Goal: Task Accomplishment & Management: Manage account settings

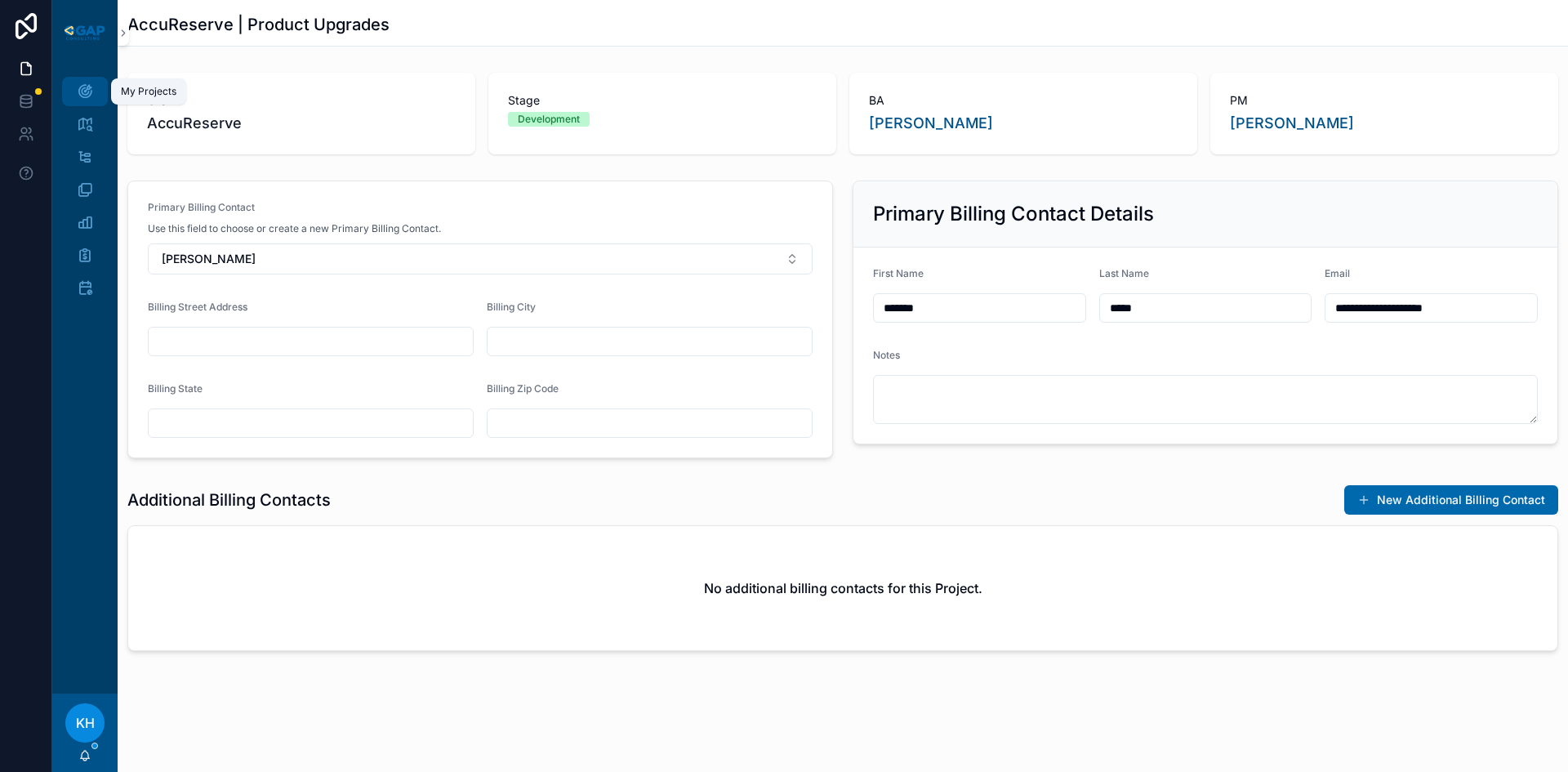
click at [88, 97] on icon "scrollable content" at bounding box center [84, 91] width 16 height 16
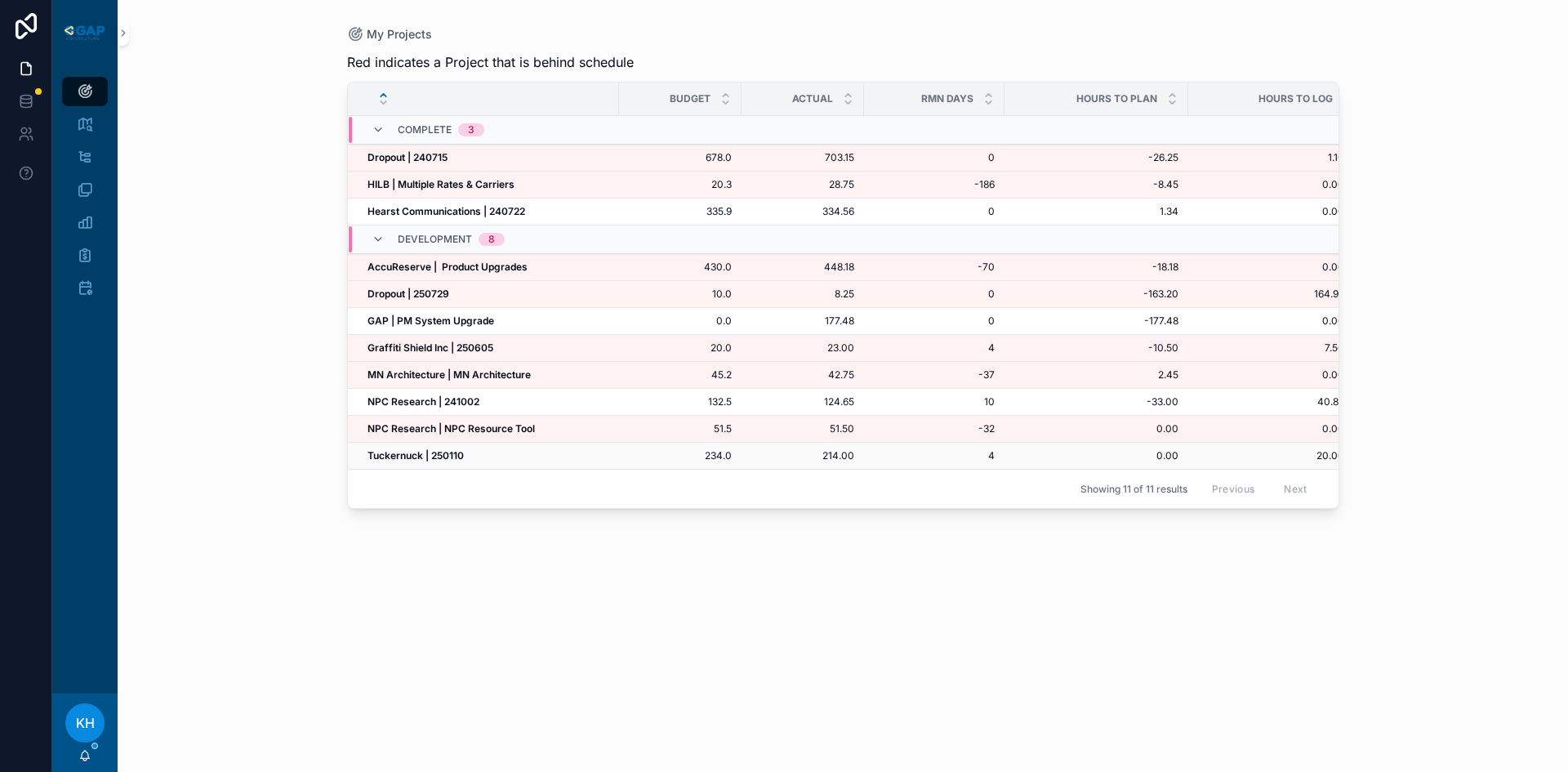
click at [410, 454] on strong "Tuckernuck | 250110" at bounding box center [416, 455] width 96 height 12
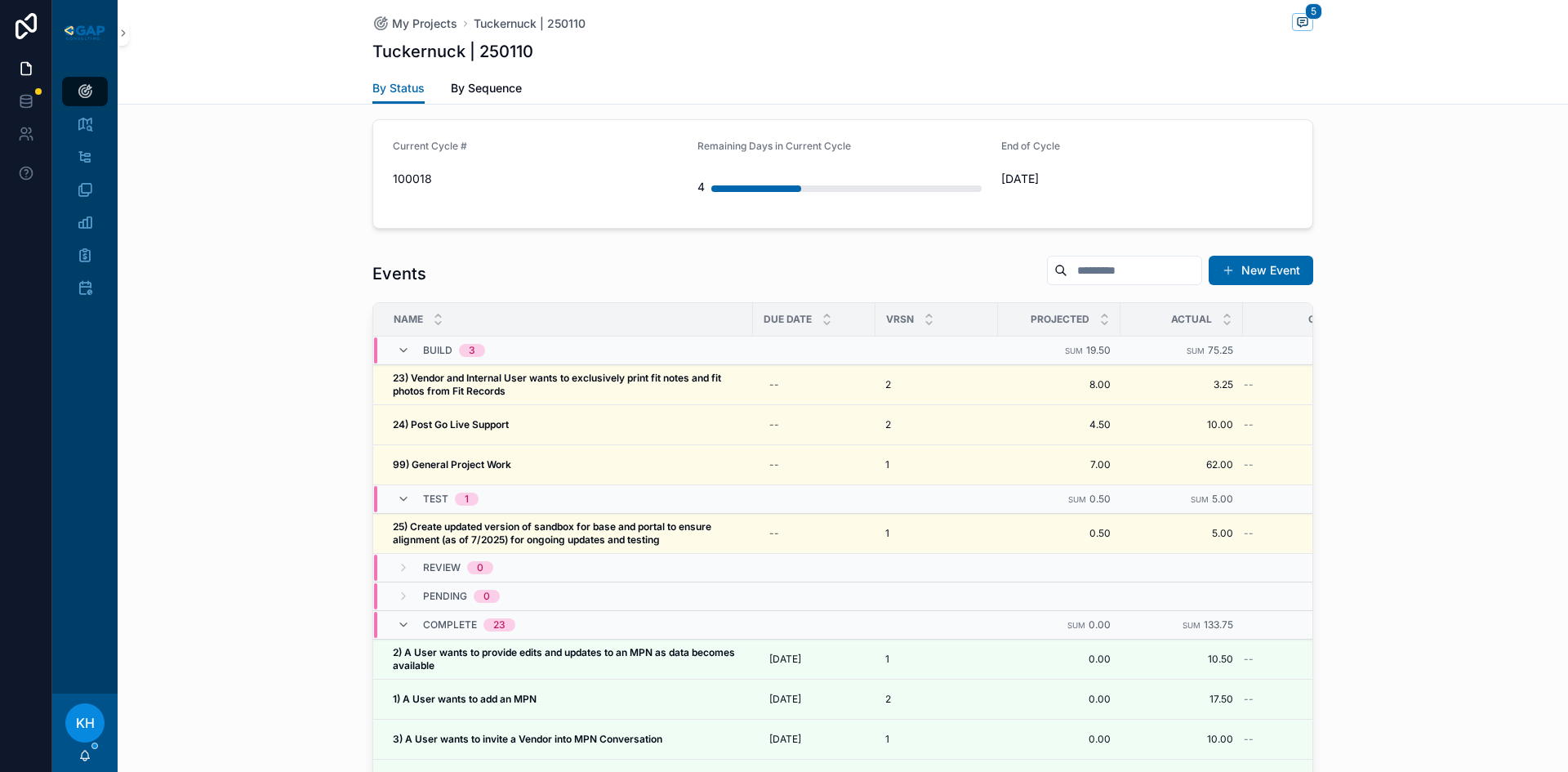
scroll to position [1565, 0]
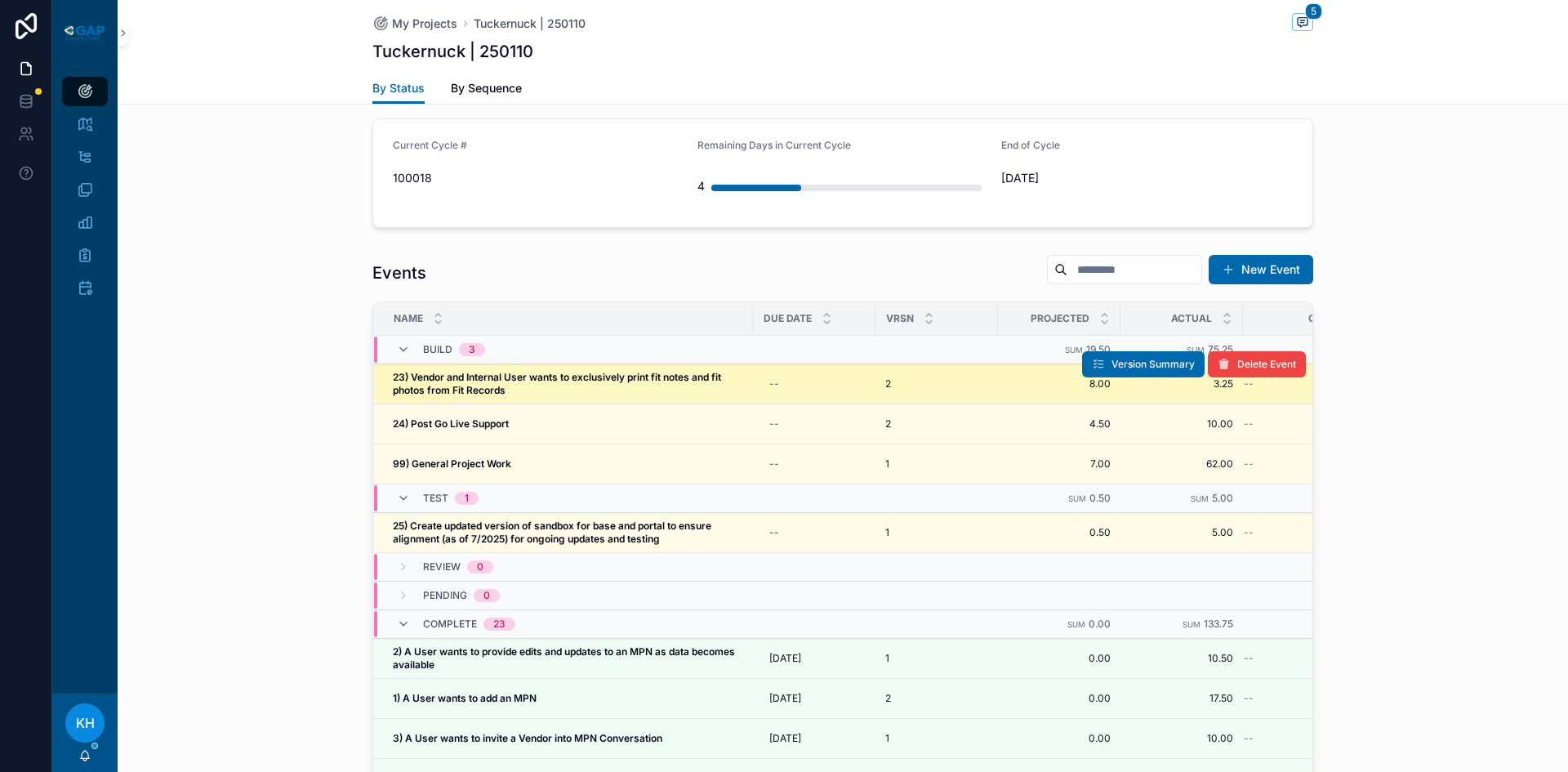
click at [460, 371] on strong "23) Vendor and Internal User wants to exclusively print fit notes and fit photo…" at bounding box center [558, 383] width 330 height 25
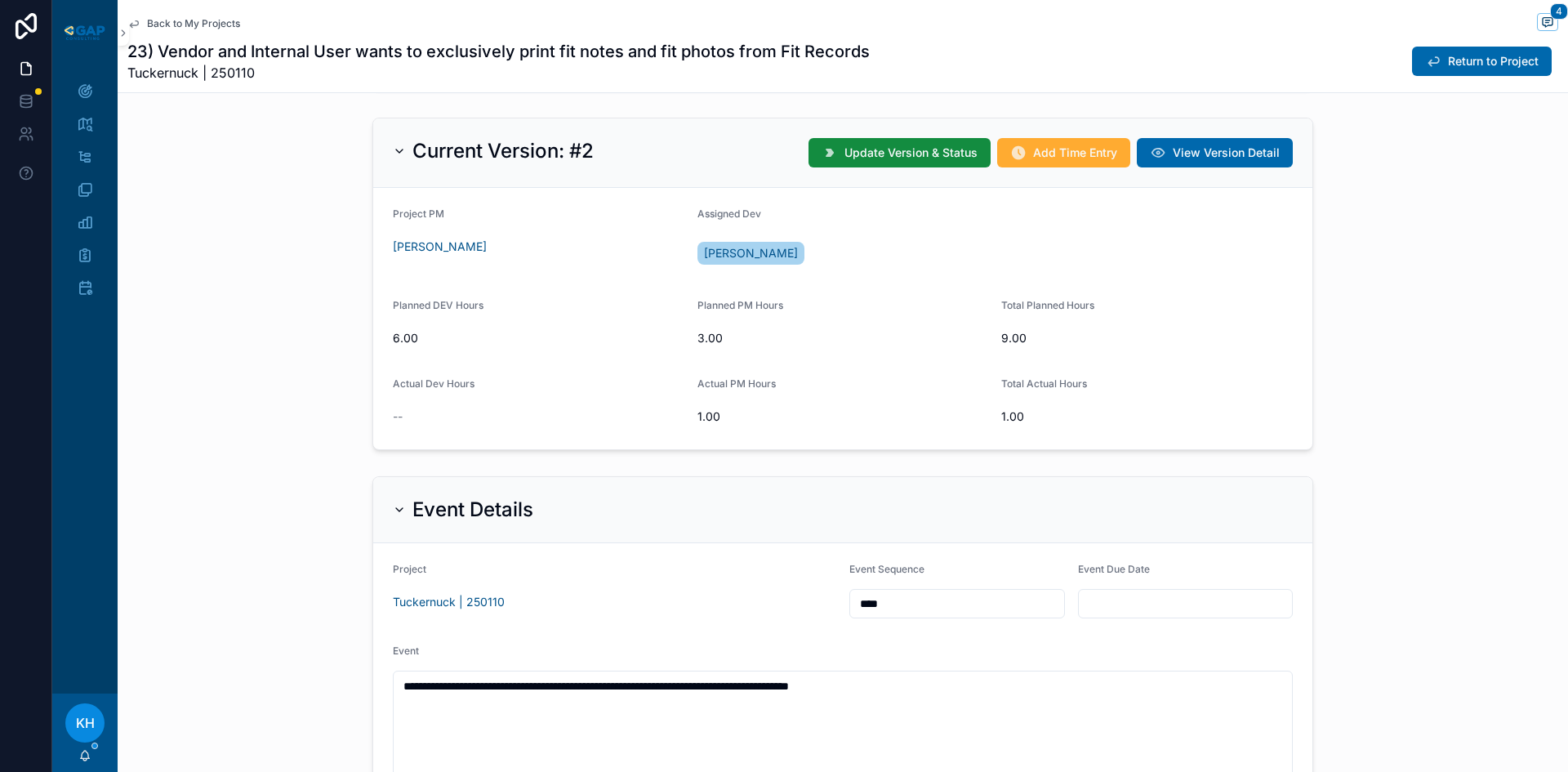
scroll to position [474, 0]
click at [1448, 57] on span "Return to Project" at bounding box center [1492, 61] width 90 height 16
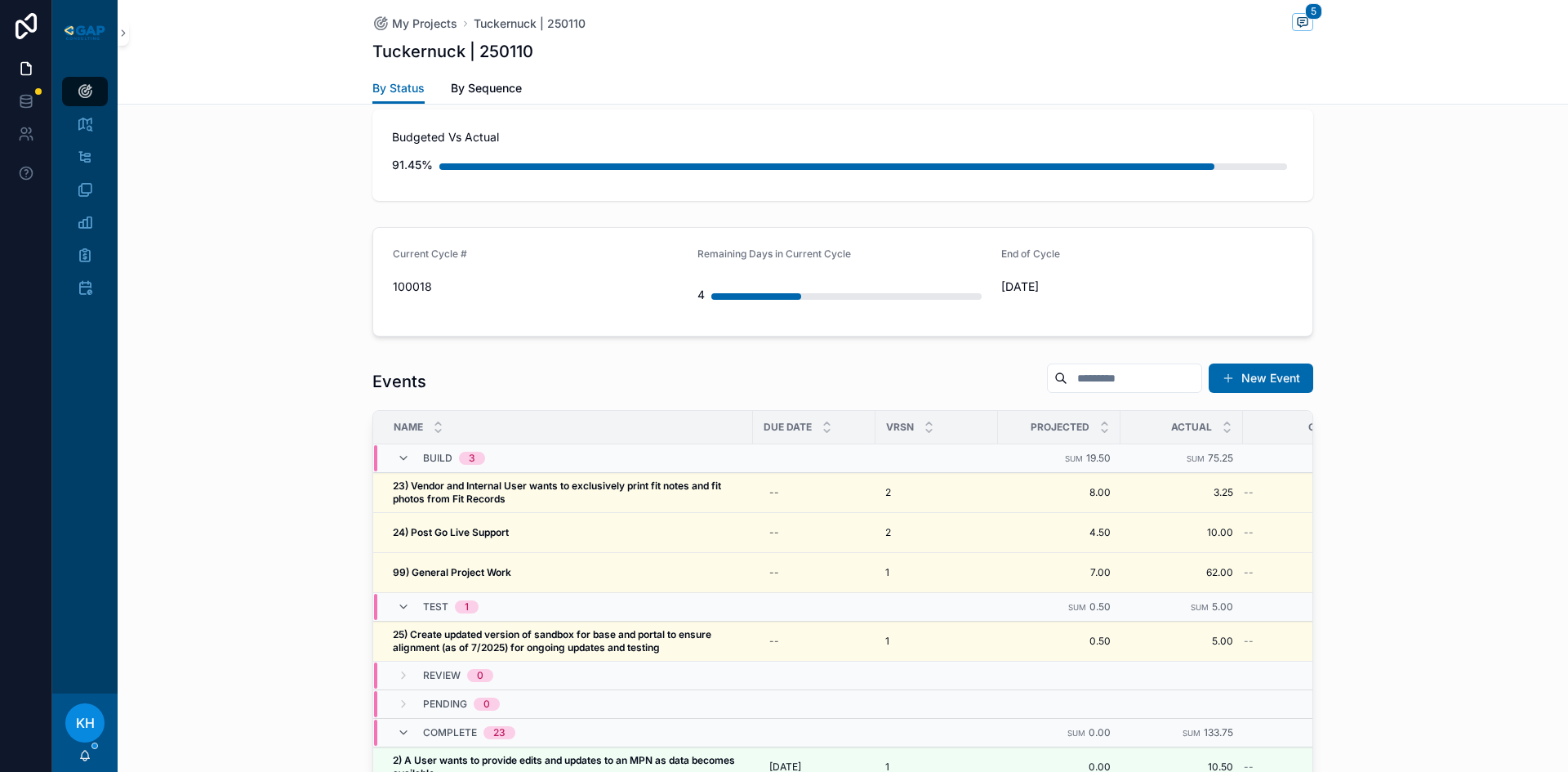
scroll to position [1480, 0]
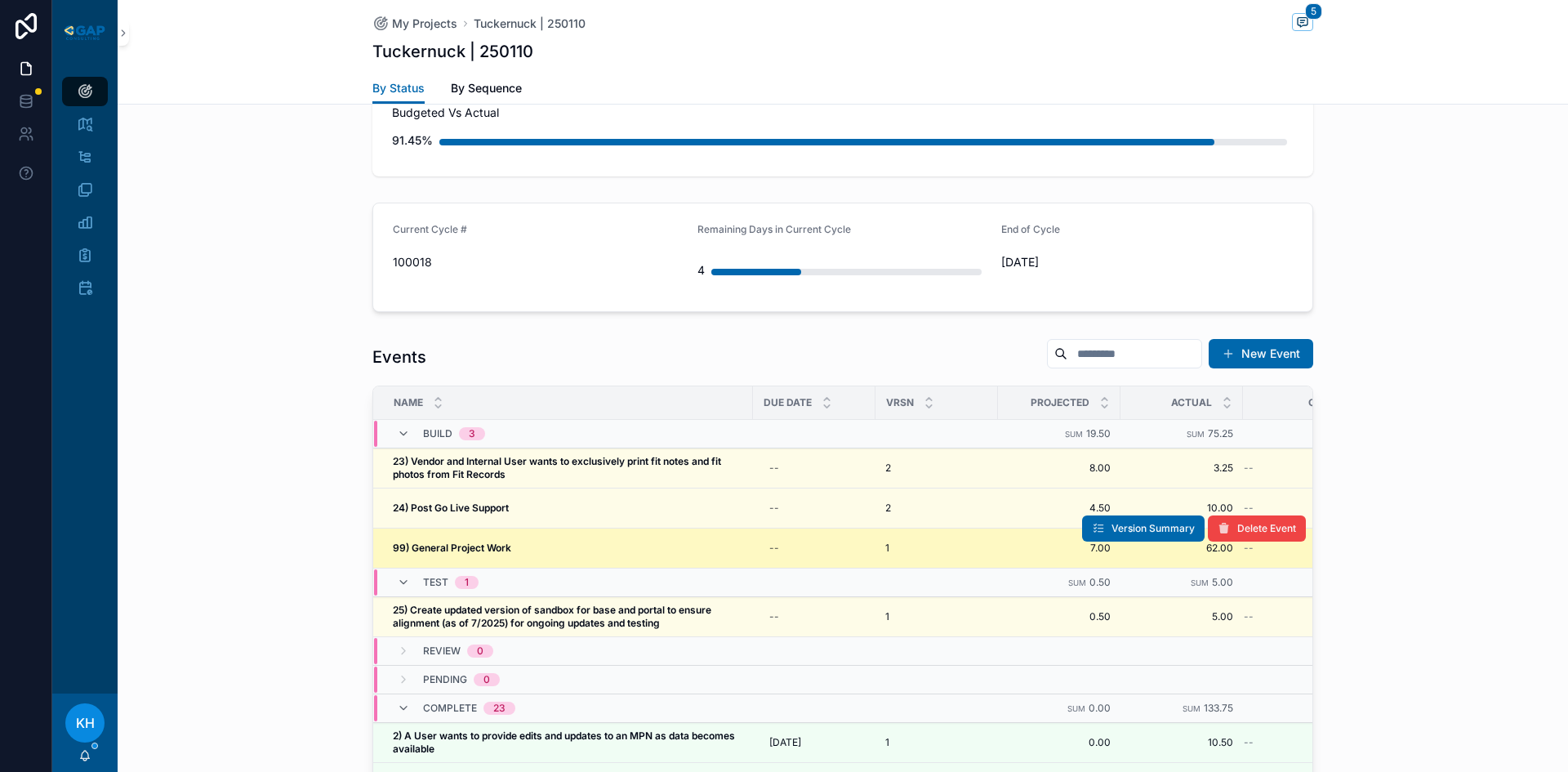
click at [450, 541] on strong "99) General Project Work" at bounding box center [452, 547] width 119 height 12
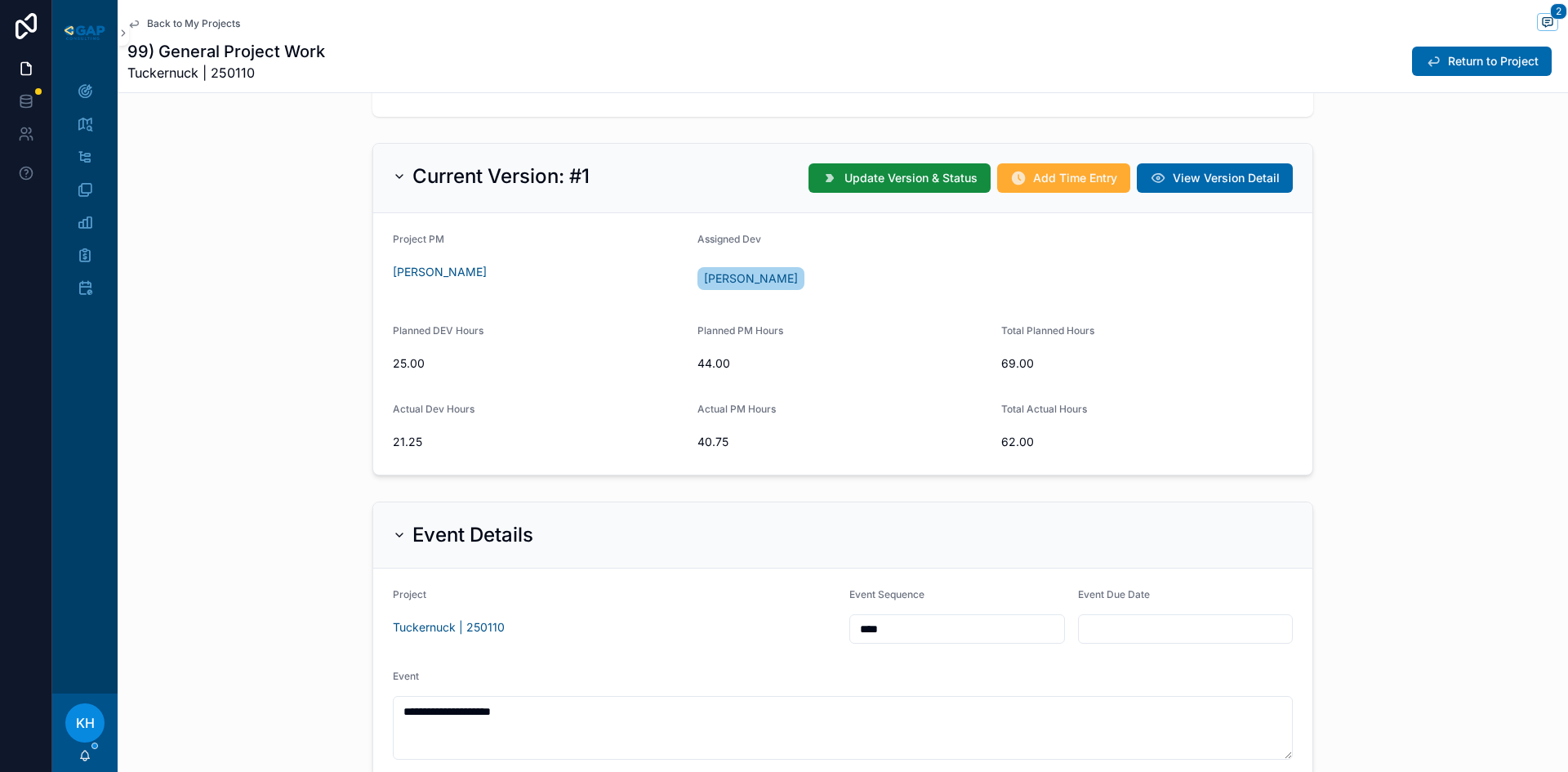
scroll to position [358, 0]
click at [1065, 173] on span "Add Time Entry" at bounding box center [1075, 176] width 84 height 16
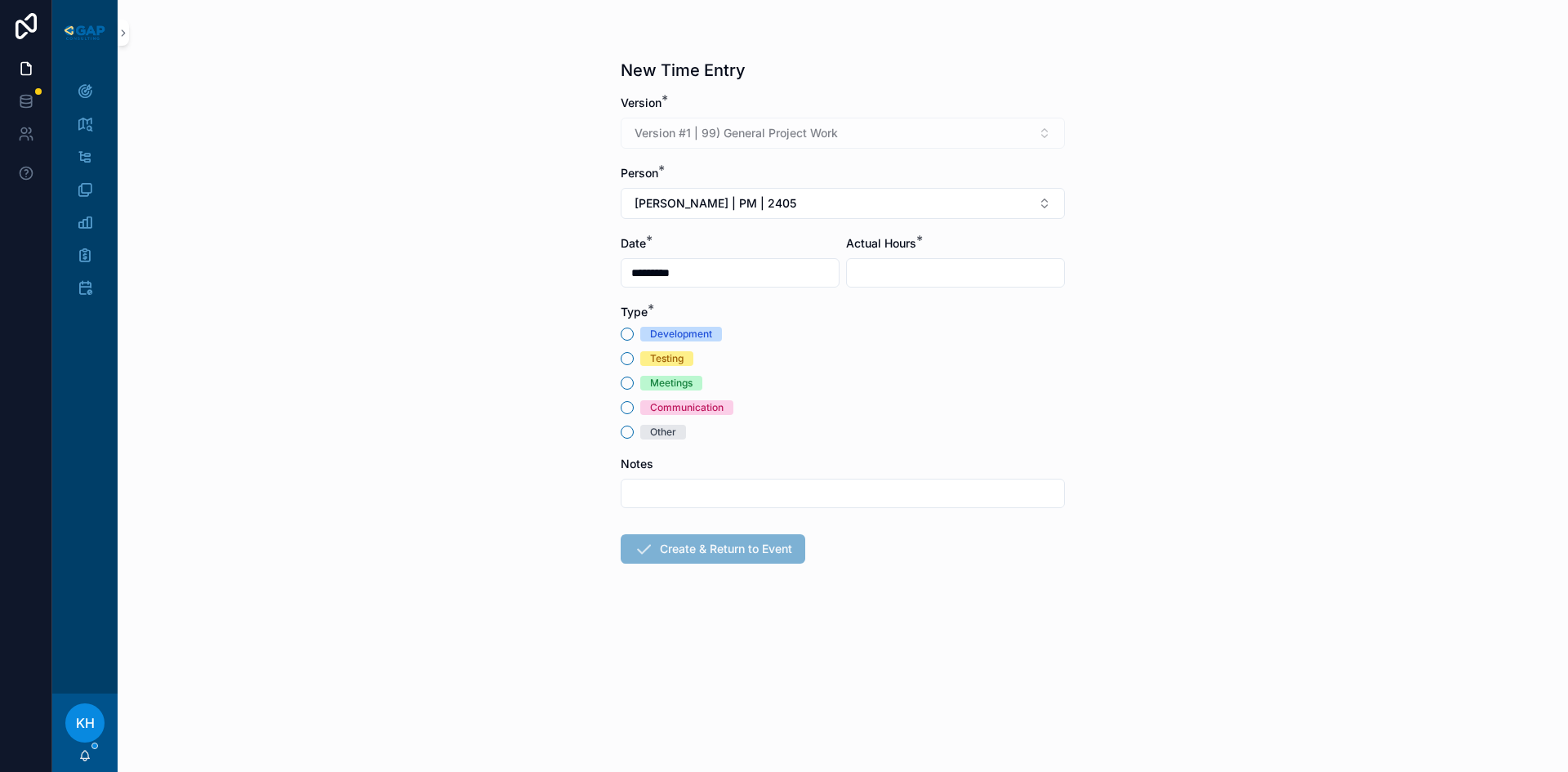
click at [880, 269] on input "scrollable content" at bounding box center [955, 273] width 217 height 23
type input "****"
click at [629, 429] on button "Other" at bounding box center [627, 431] width 13 height 13
click at [661, 497] on input "scrollable content" at bounding box center [843, 493] width 442 height 23
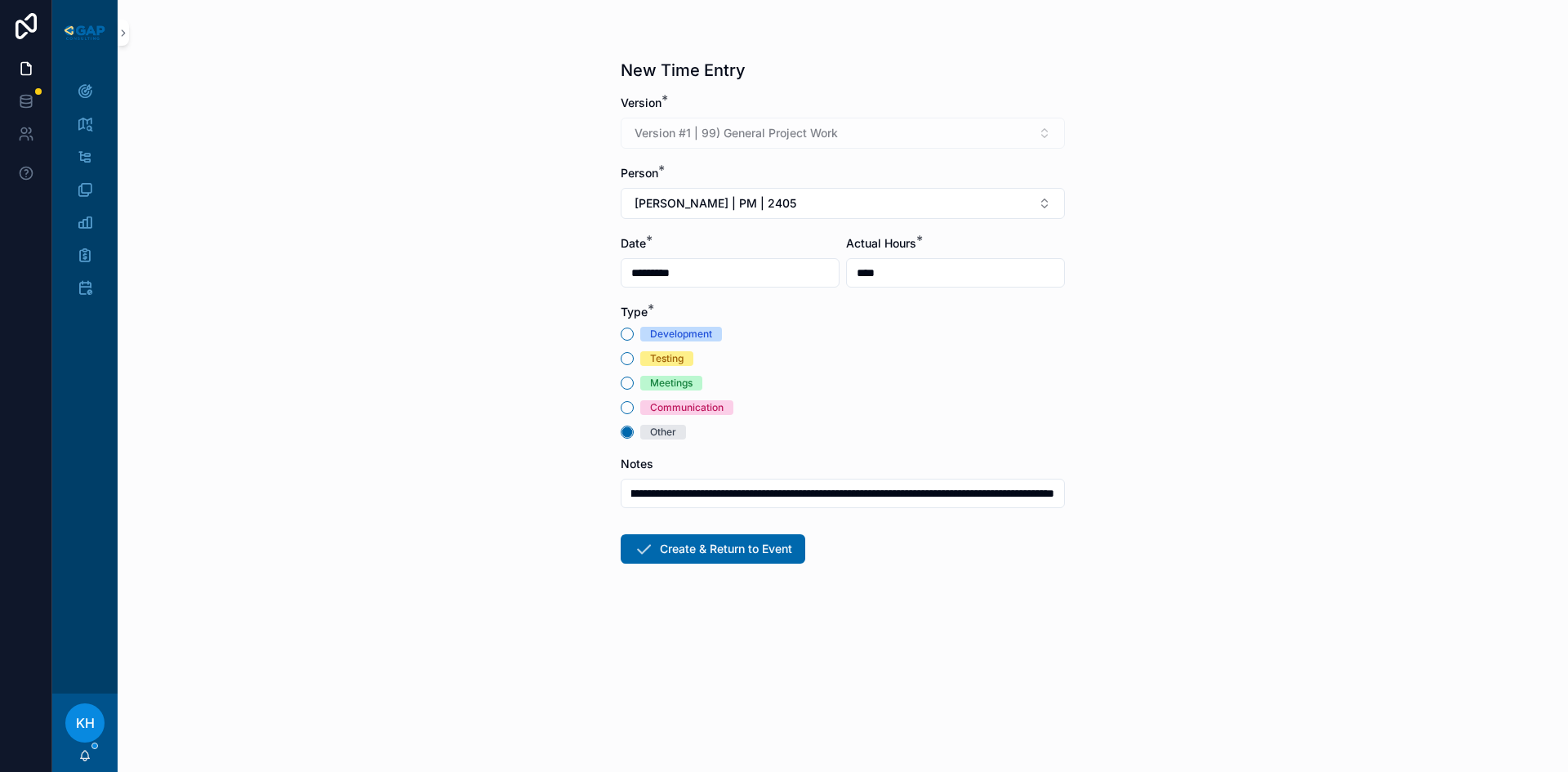
scroll to position [0, 740]
type input "**********"
click at [712, 548] on button "Create & Return to Event" at bounding box center [713, 549] width 184 height 29
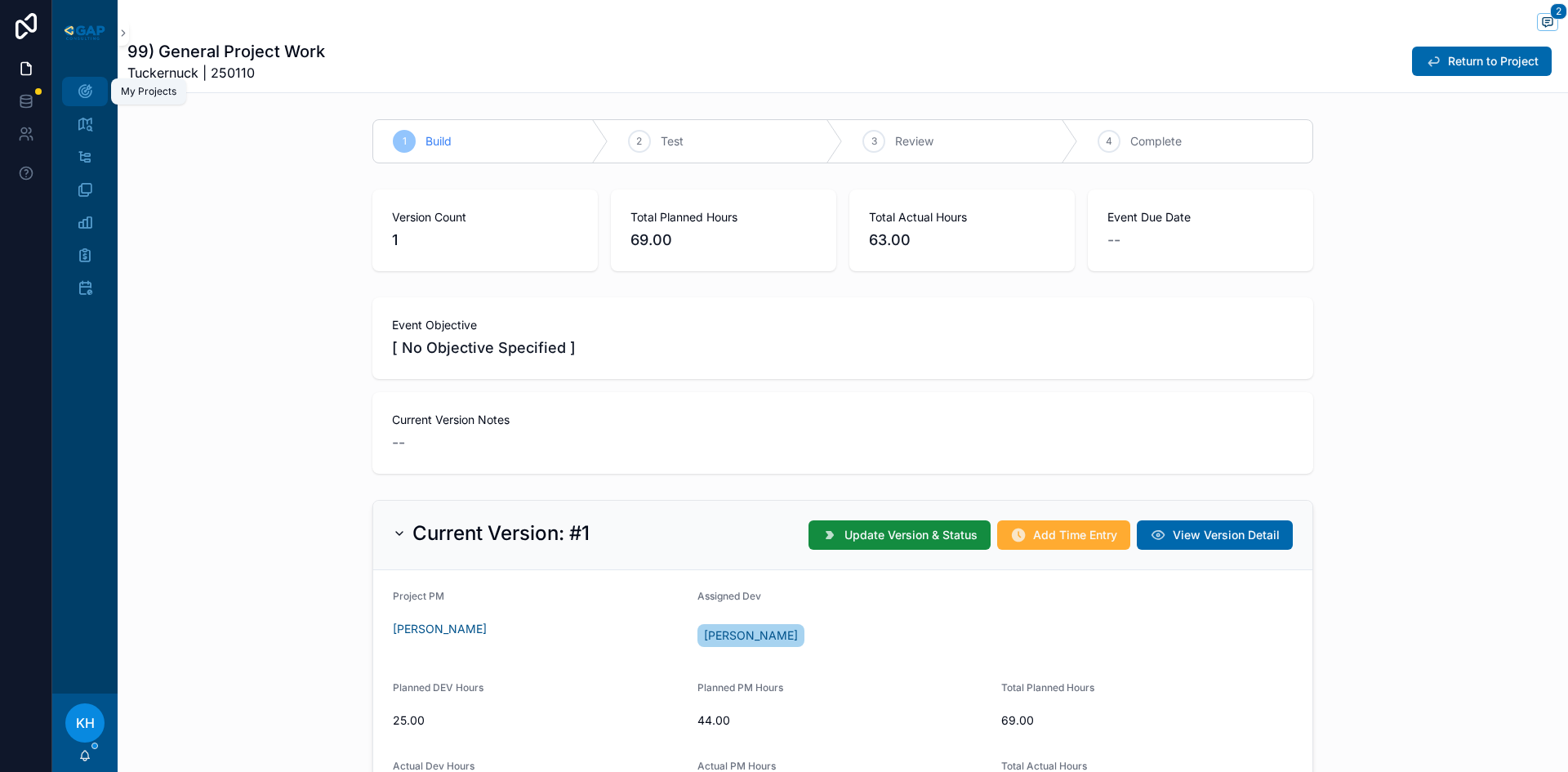
click at [84, 96] on icon "scrollable content" at bounding box center [84, 91] width 16 height 16
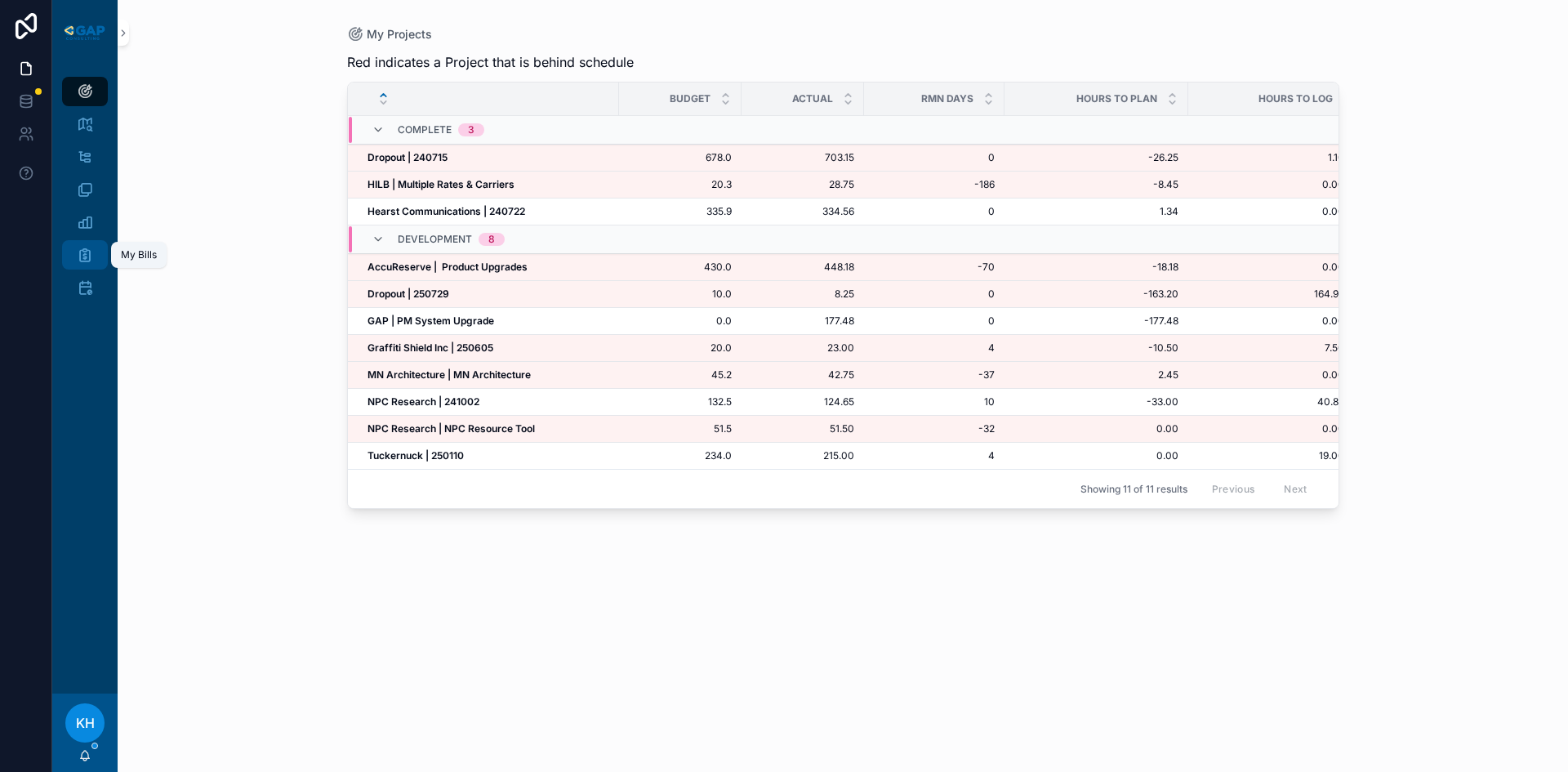
click at [86, 259] on icon "scrollable content" at bounding box center [84, 255] width 16 height 16
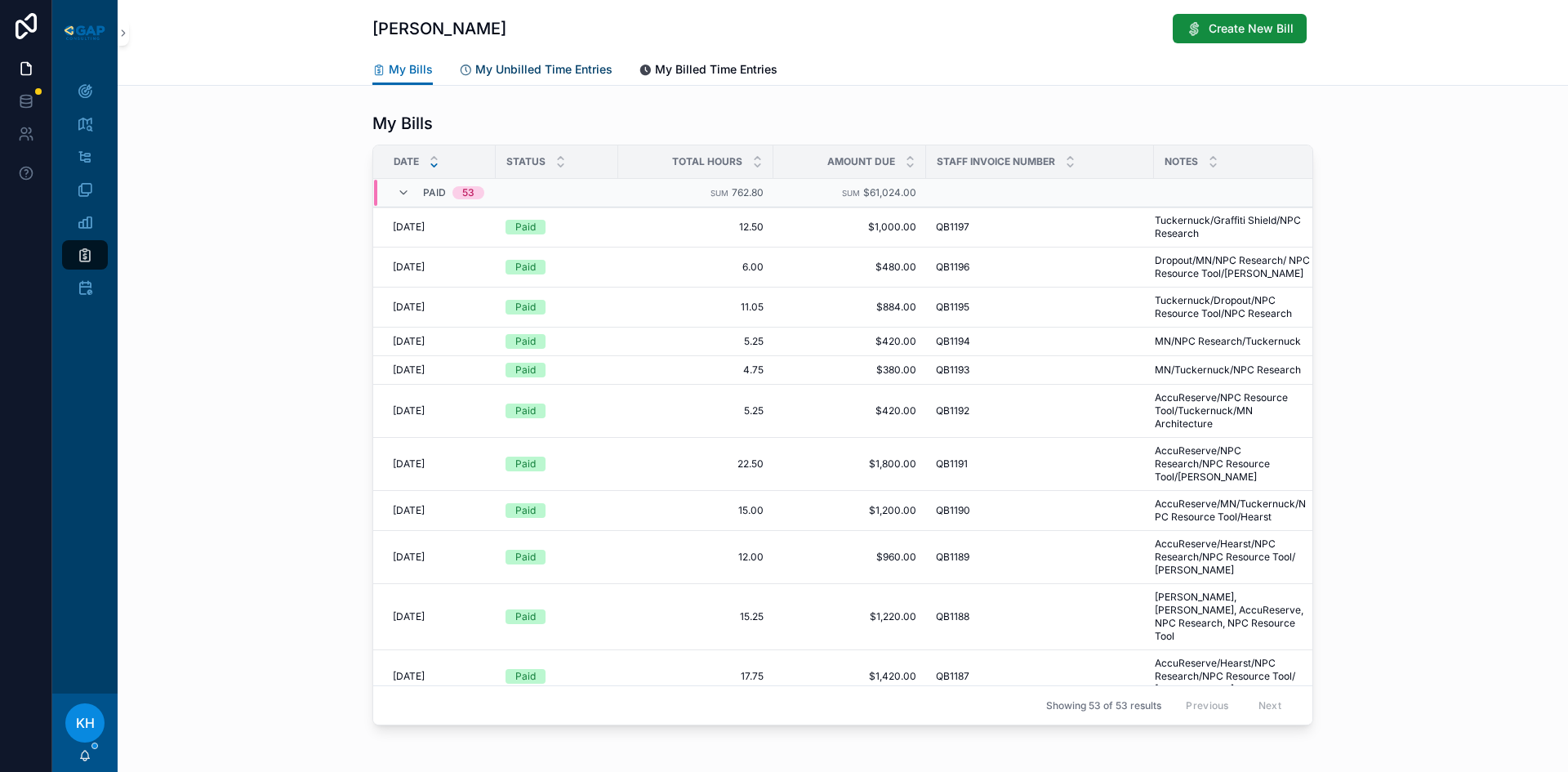
click at [528, 71] on span "My Unbilled Time Entries" at bounding box center [543, 69] width 137 height 16
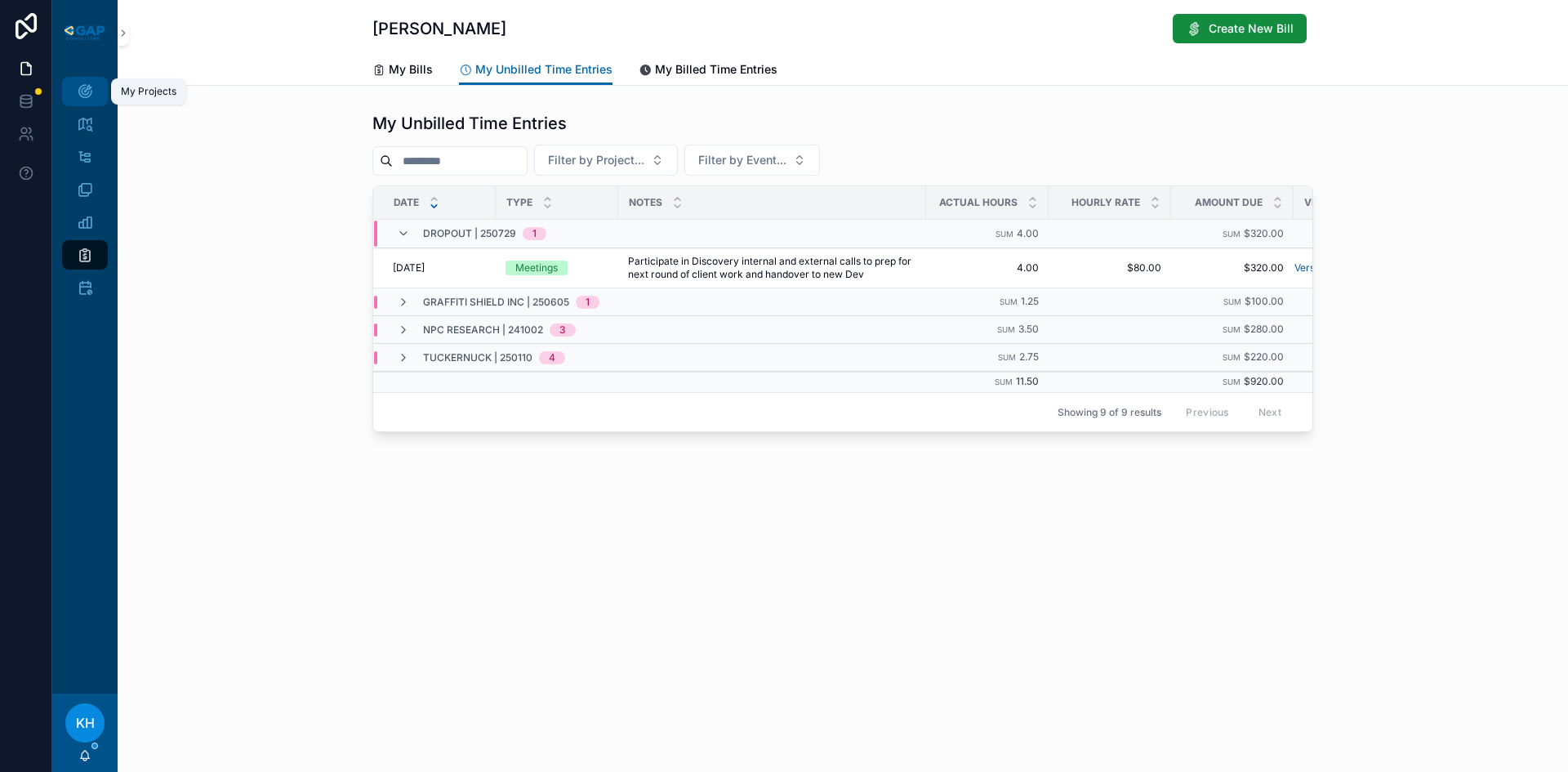
click at [90, 91] on icon "scrollable content" at bounding box center [84, 91] width 16 height 16
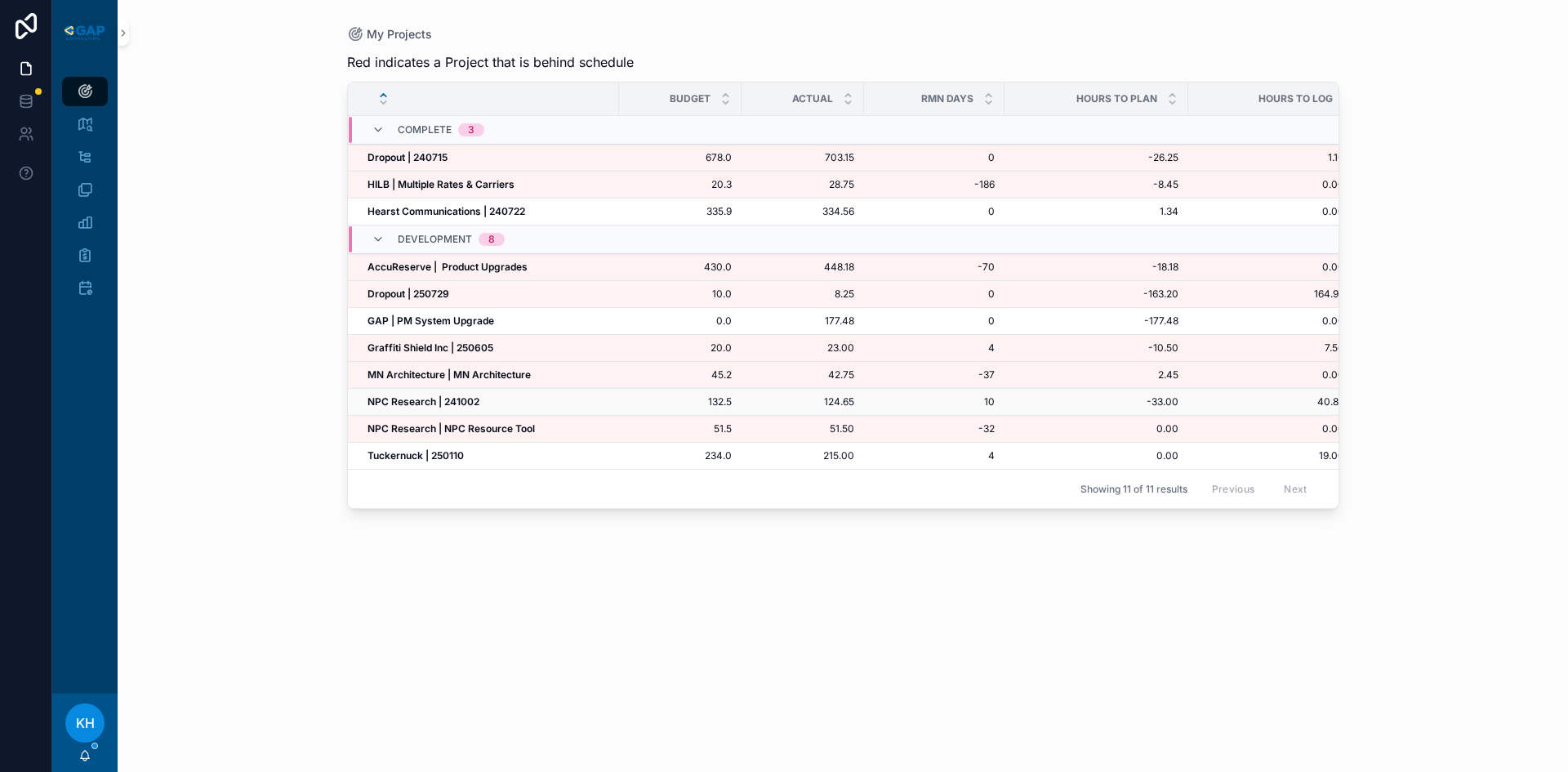
click at [429, 401] on strong "NPC Research | 241002" at bounding box center [423, 401] width 112 height 12
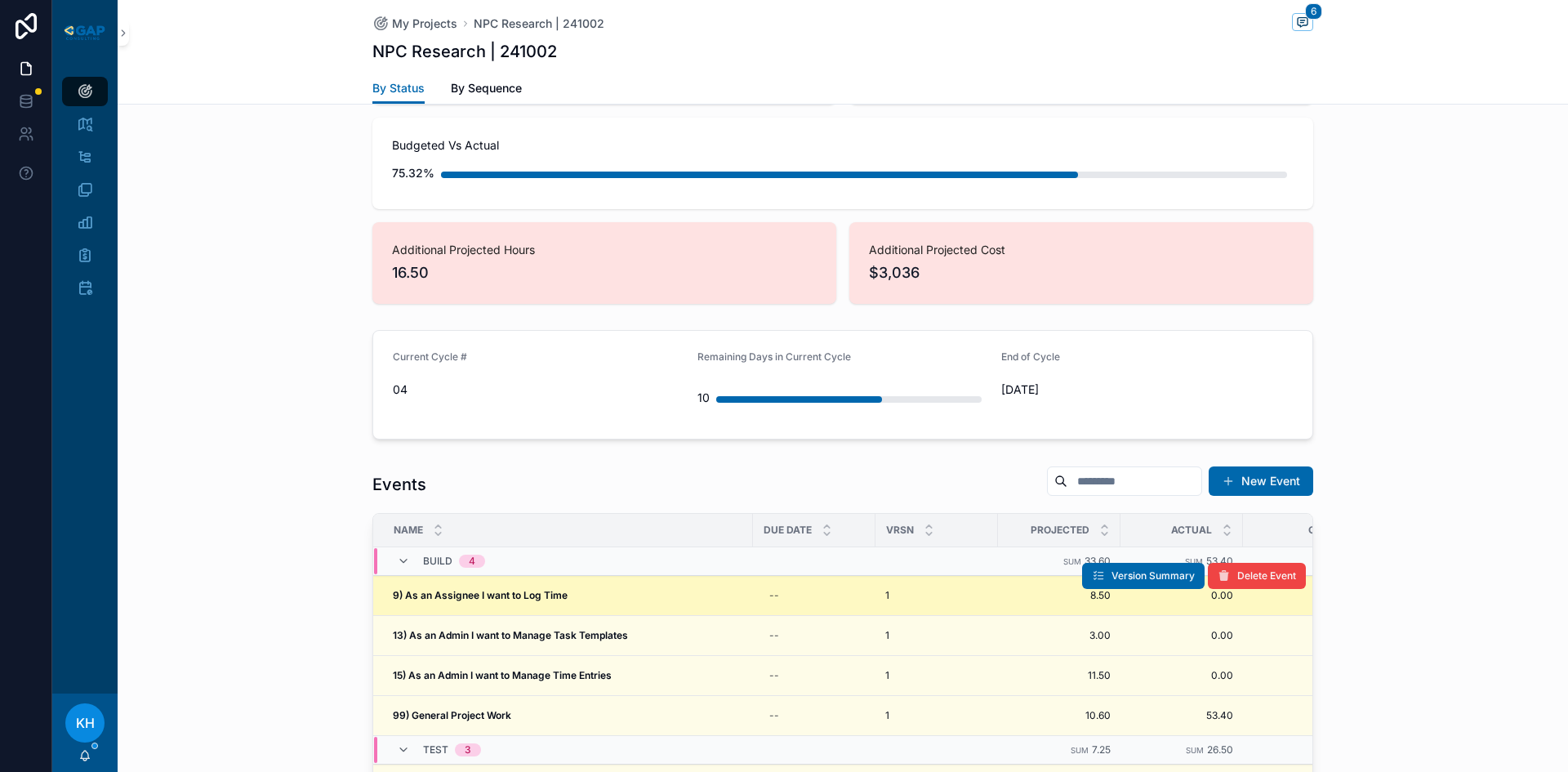
click at [503, 589] on strong "9) As an Assignee I want to Log Time" at bounding box center [479, 595] width 175 height 12
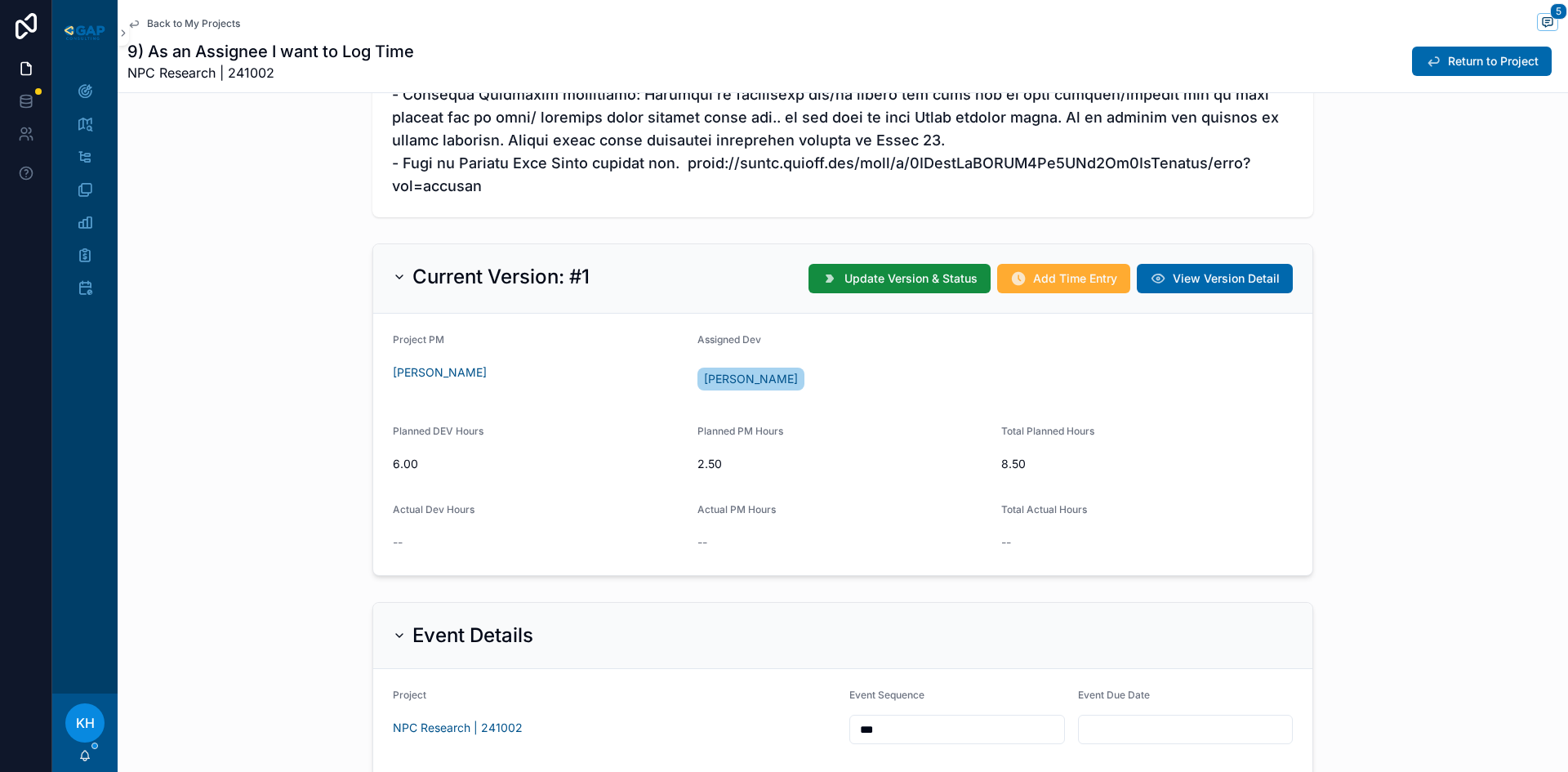
scroll to position [783, 0]
click at [1448, 69] on span "Return to Project" at bounding box center [1492, 61] width 90 height 16
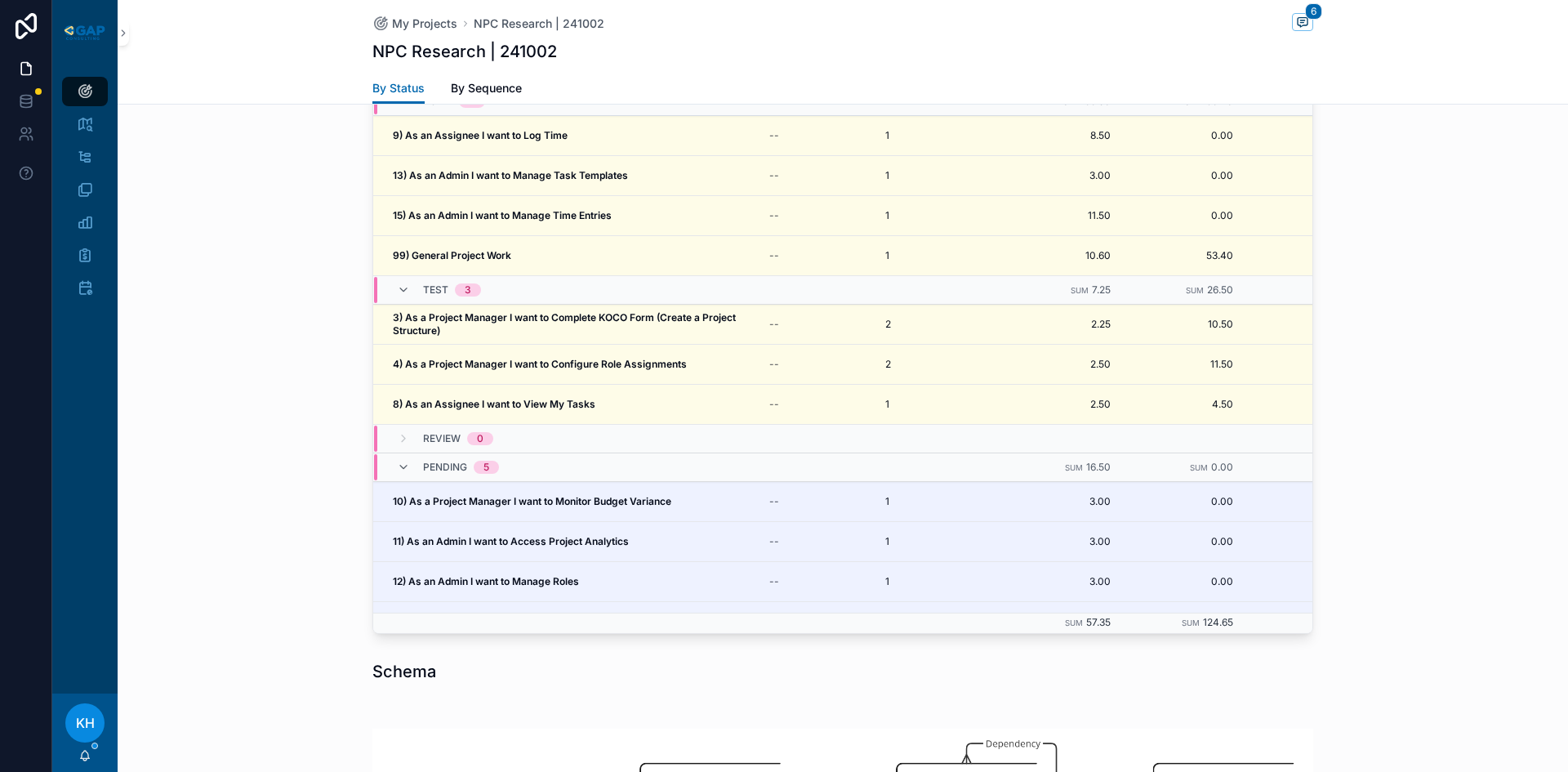
scroll to position [1793, 0]
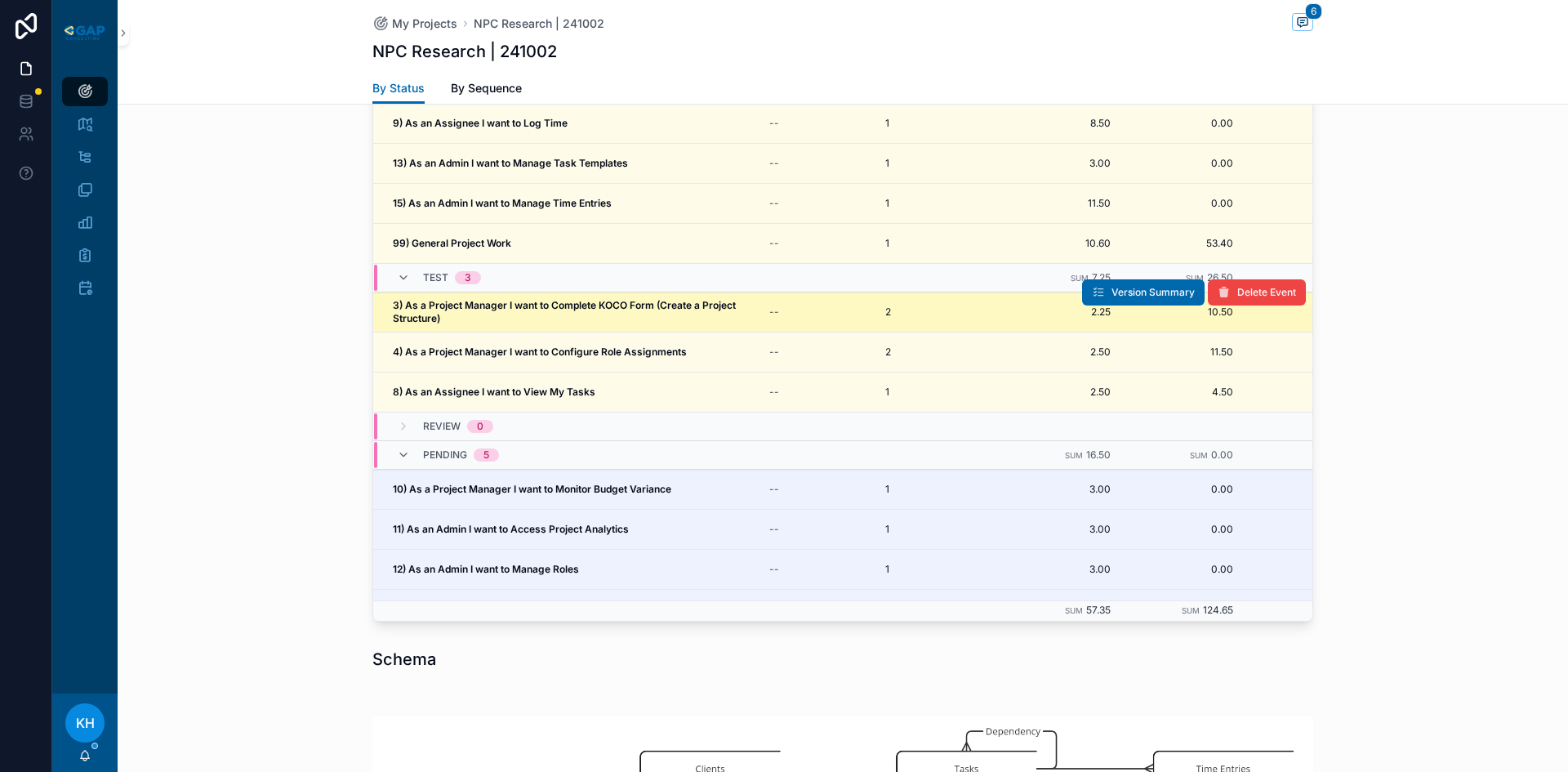
click at [509, 299] on span "3) As a Project Manager I want to Complete KOCO Form (Create a Project Structur…" at bounding box center [567, 312] width 350 height 26
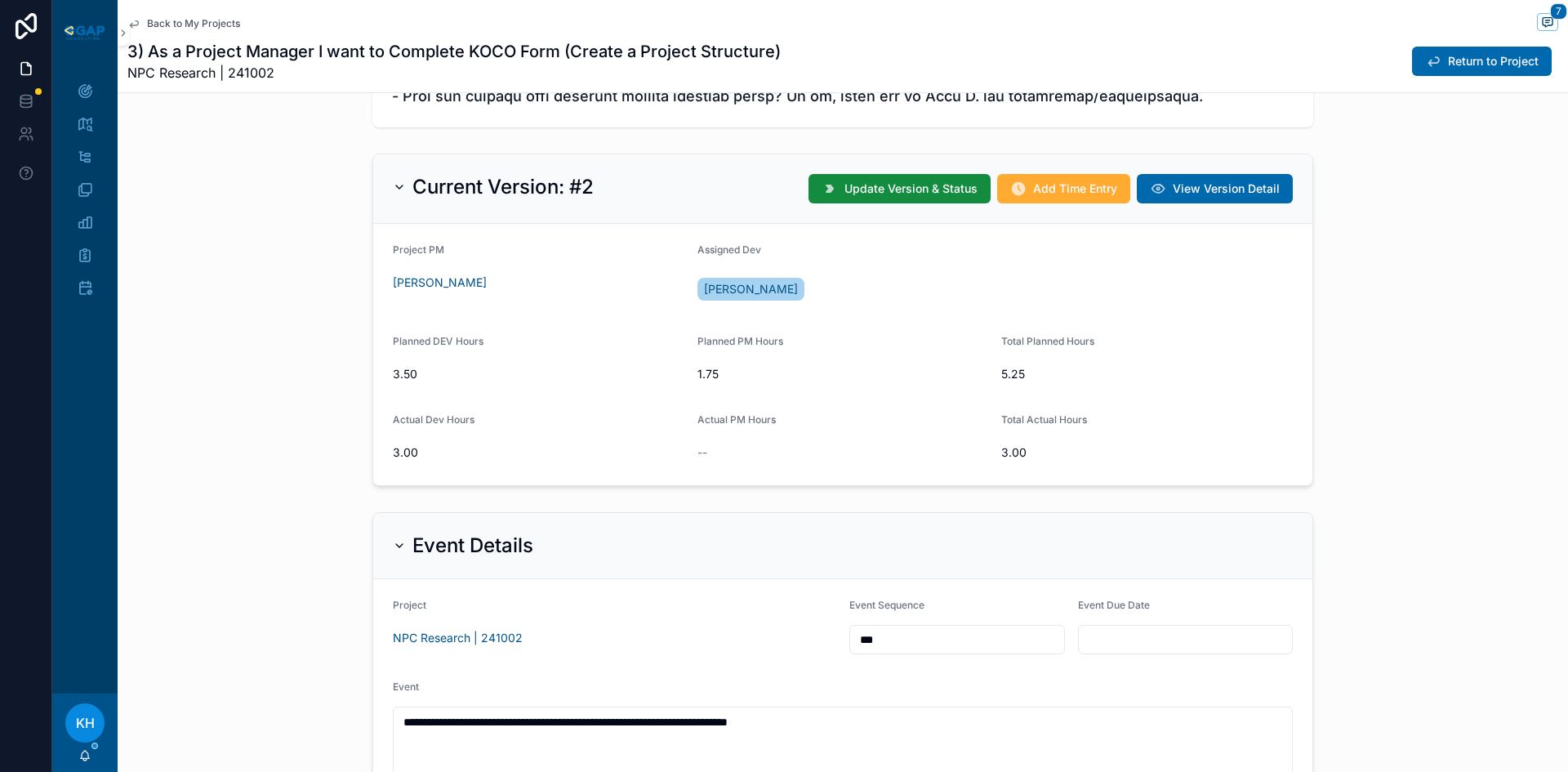
scroll to position [987, 0]
click at [1450, 53] on span "Return to Project" at bounding box center [1492, 61] width 90 height 16
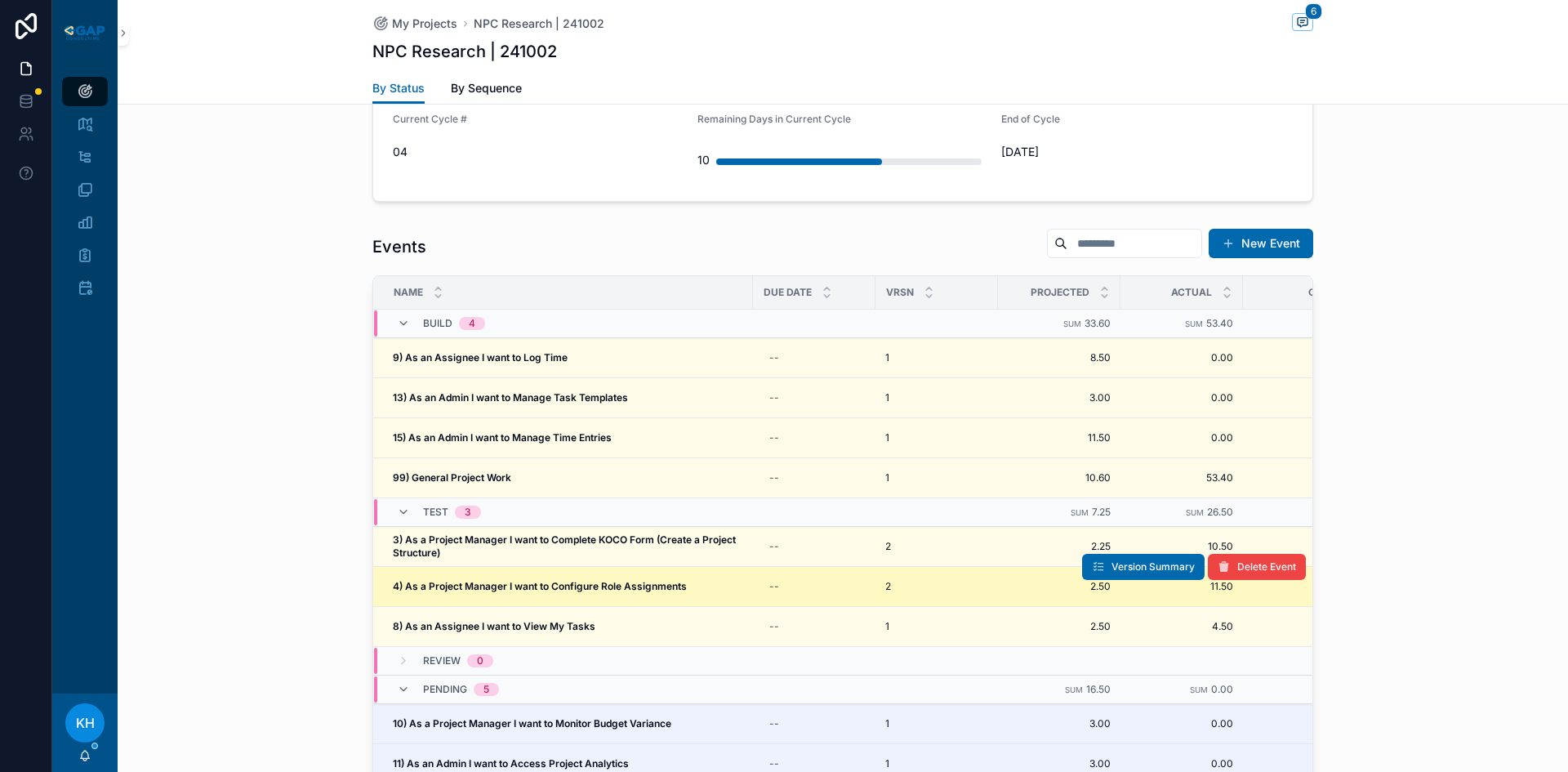
scroll to position [1563, 0]
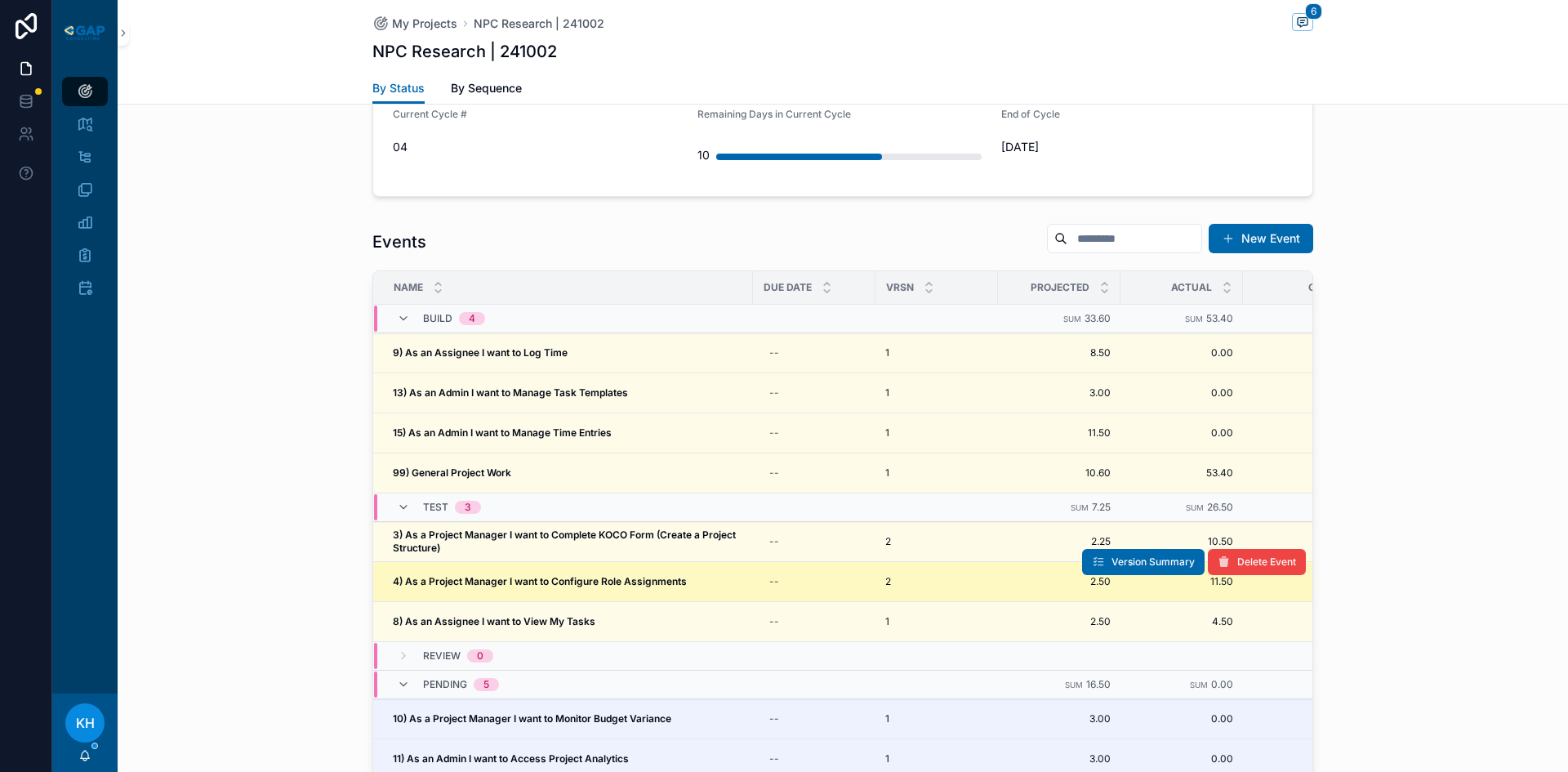
click at [500, 575] on strong "4) As a Project Manager I want to Configure Role Assignments" at bounding box center [540, 581] width 294 height 12
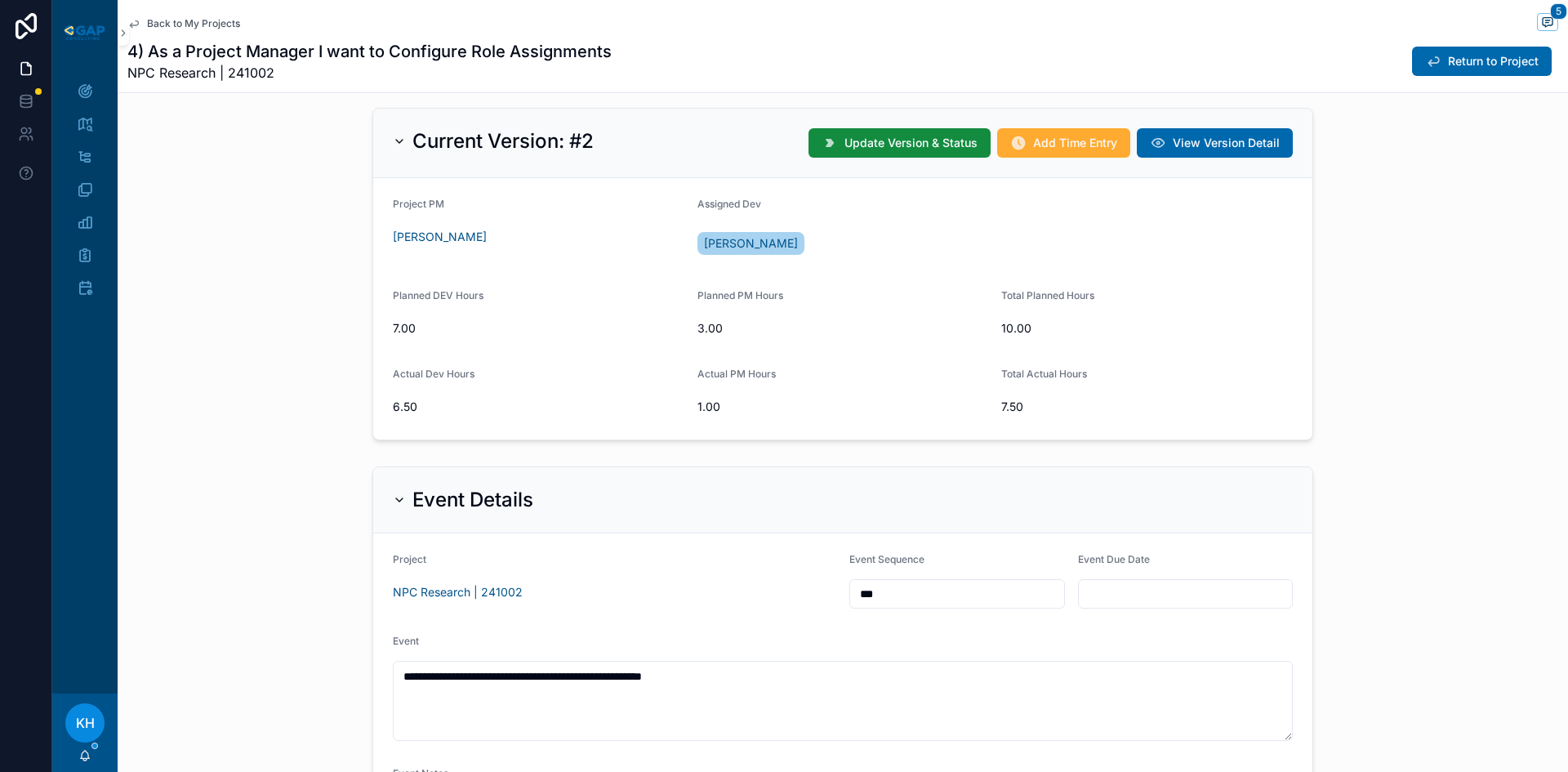
scroll to position [874, 0]
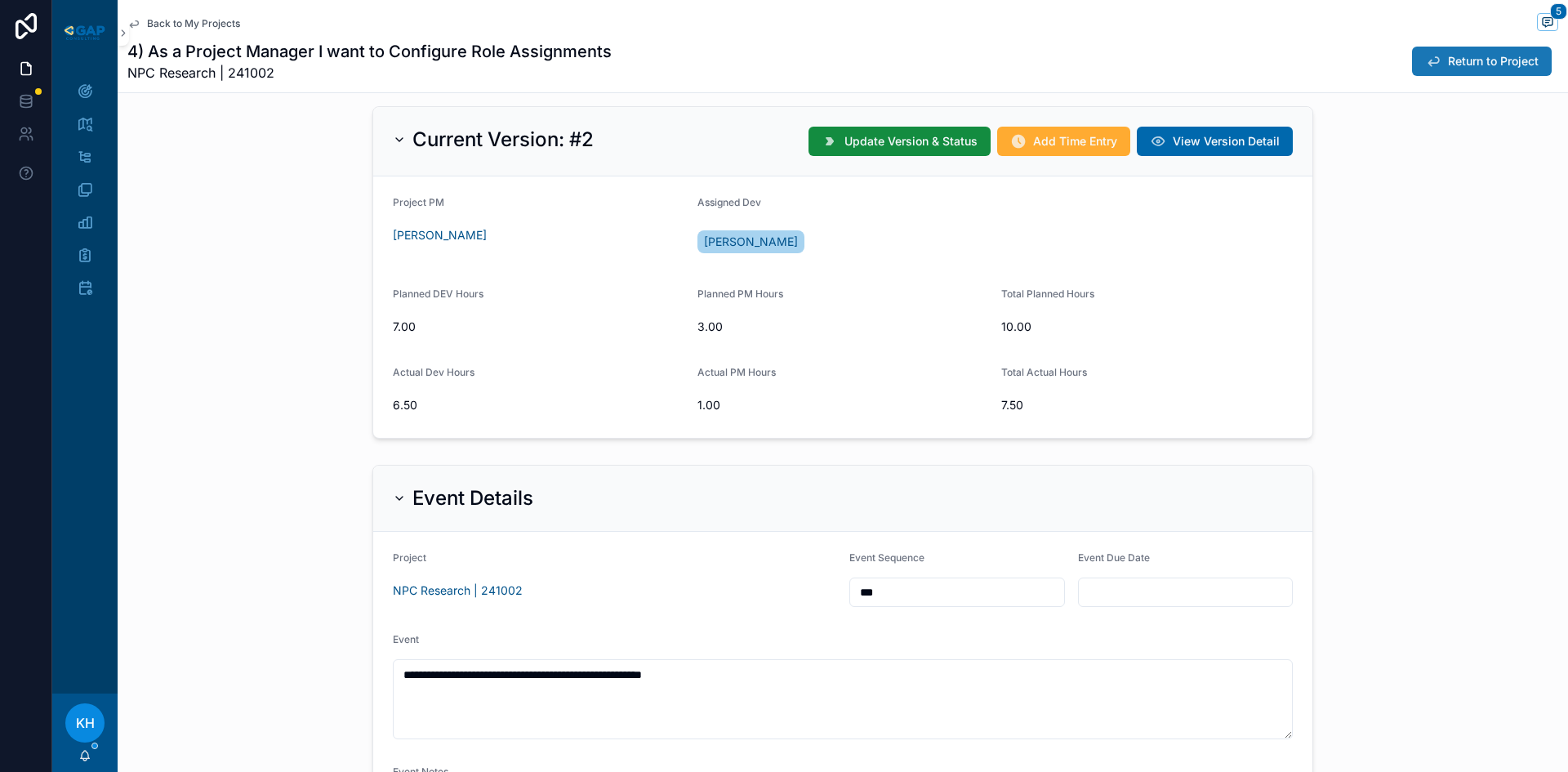
click at [1495, 61] on span "Return to Project" at bounding box center [1492, 61] width 90 height 16
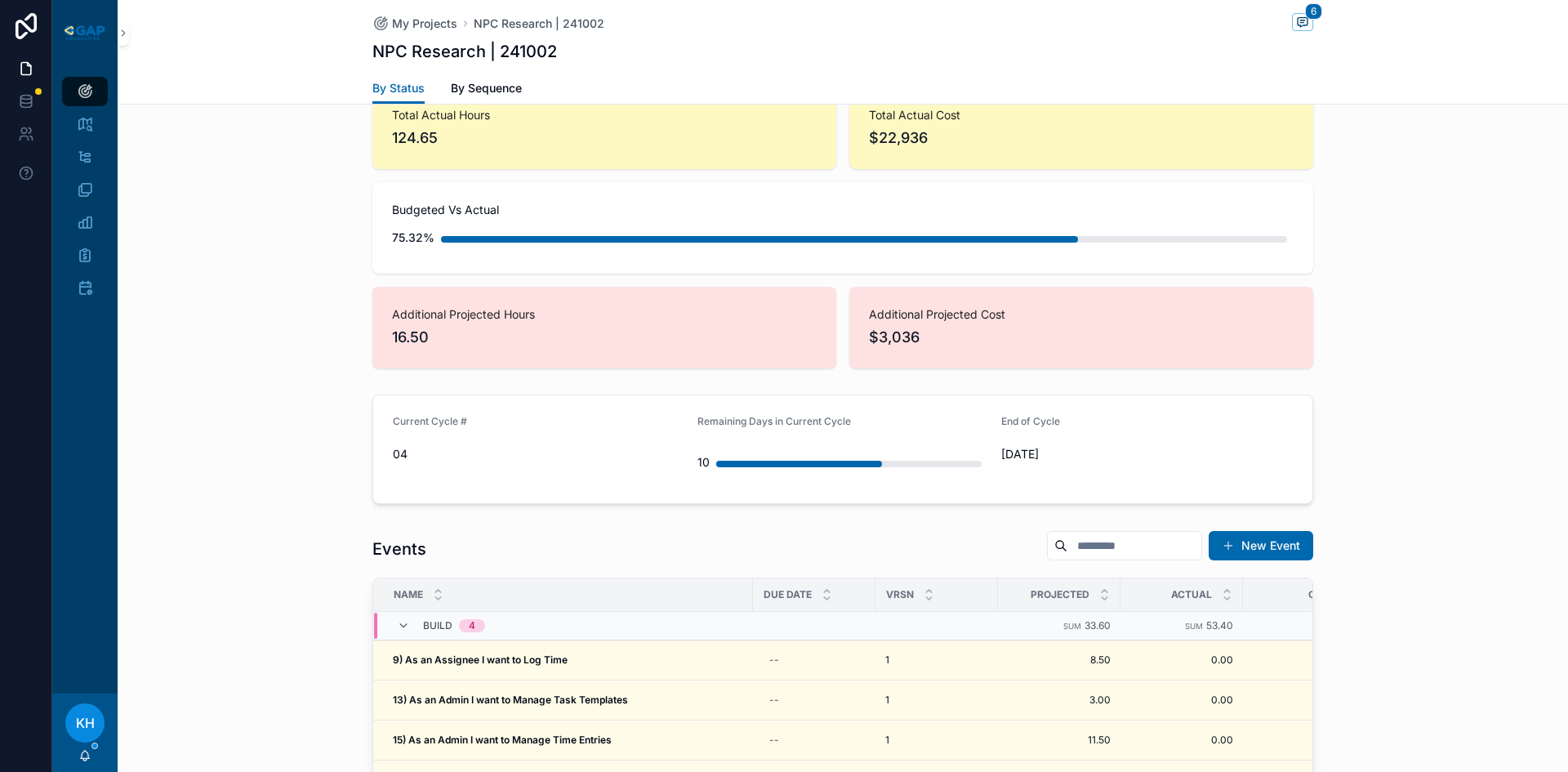
scroll to position [1257, 0]
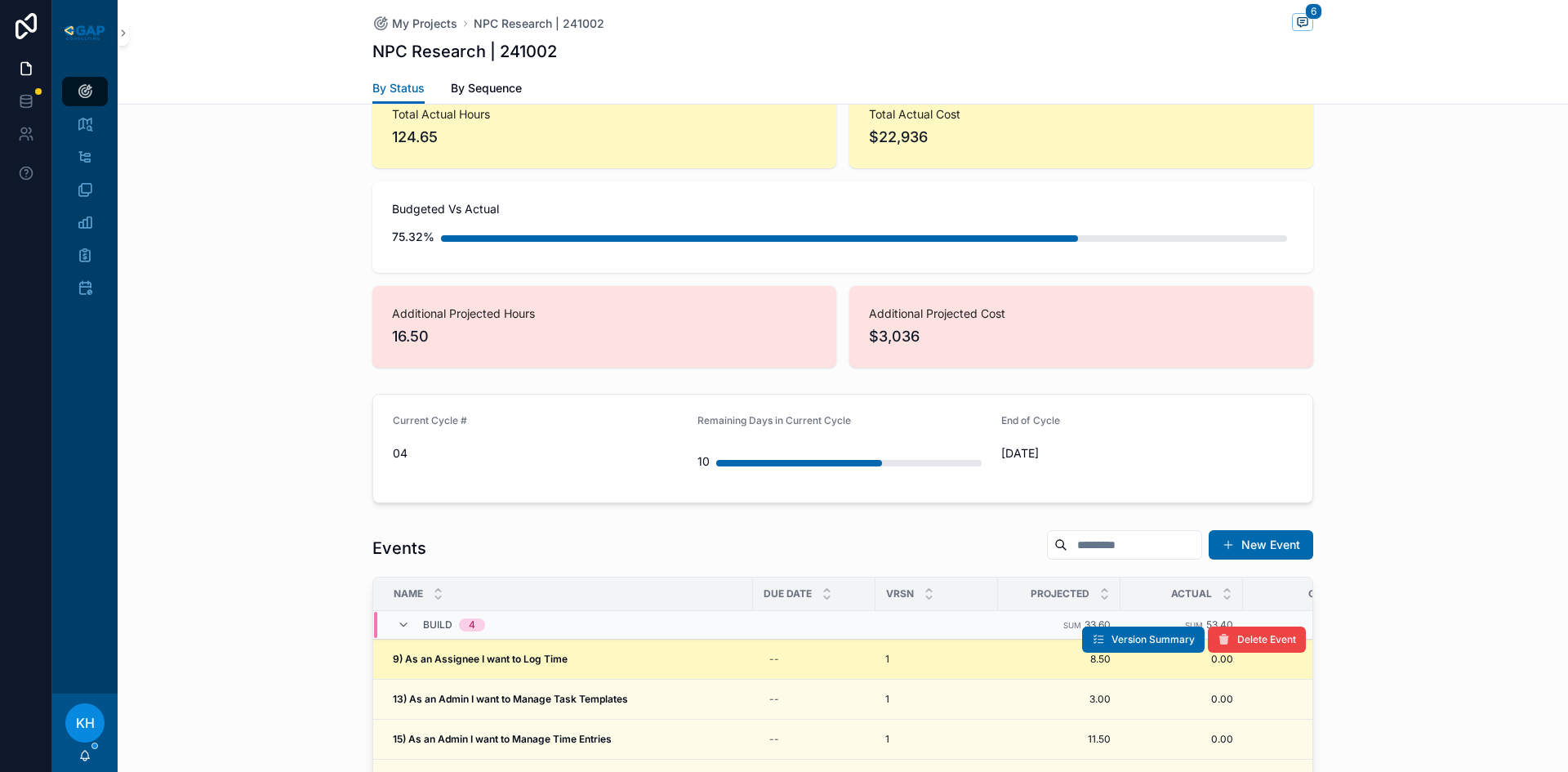
click at [509, 652] on strong "9) As an Assignee I want to Log Time" at bounding box center [479, 658] width 175 height 12
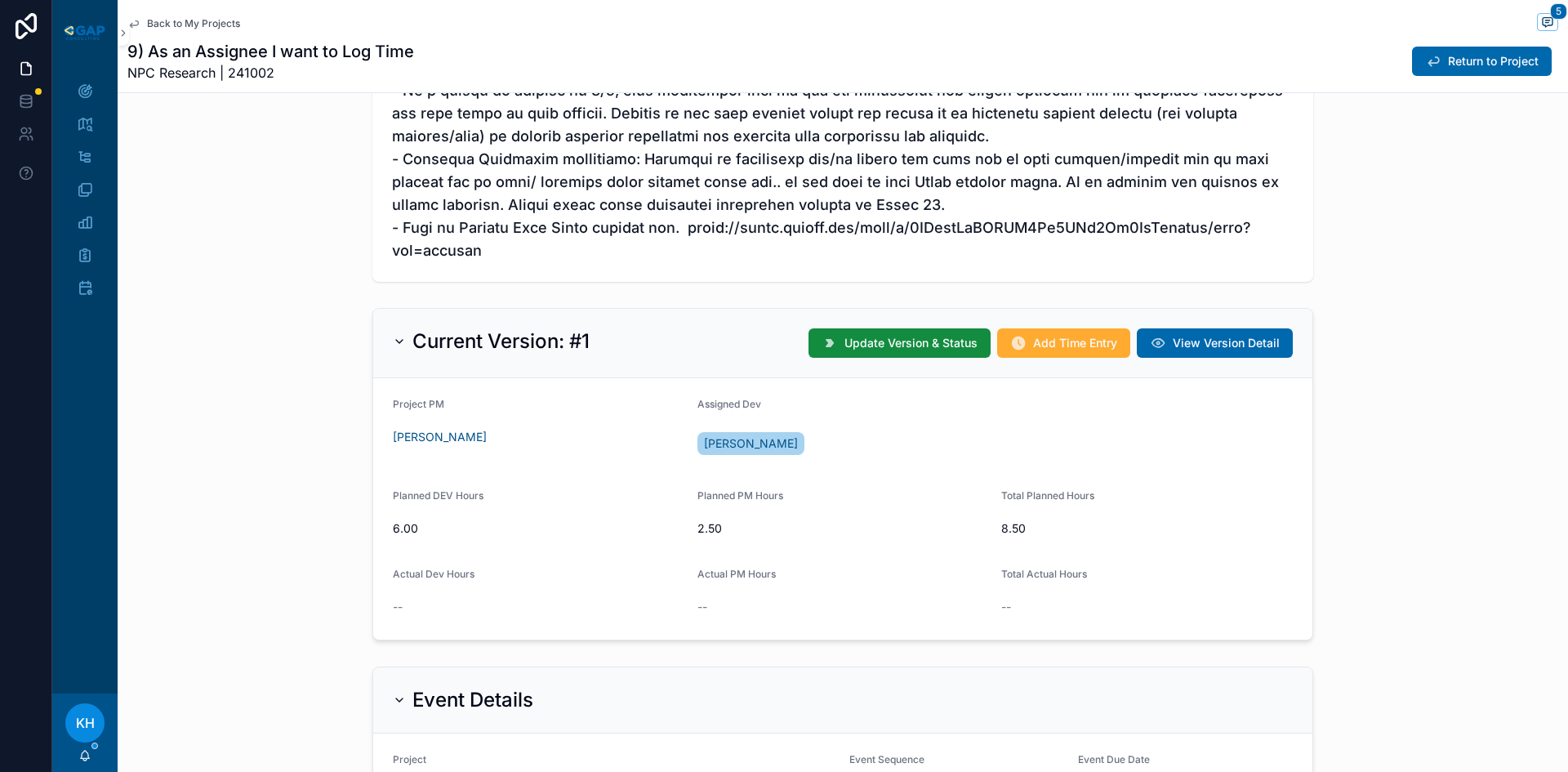
scroll to position [717, 0]
click at [1441, 70] on button "Return to Project" at bounding box center [1482, 61] width 139 height 29
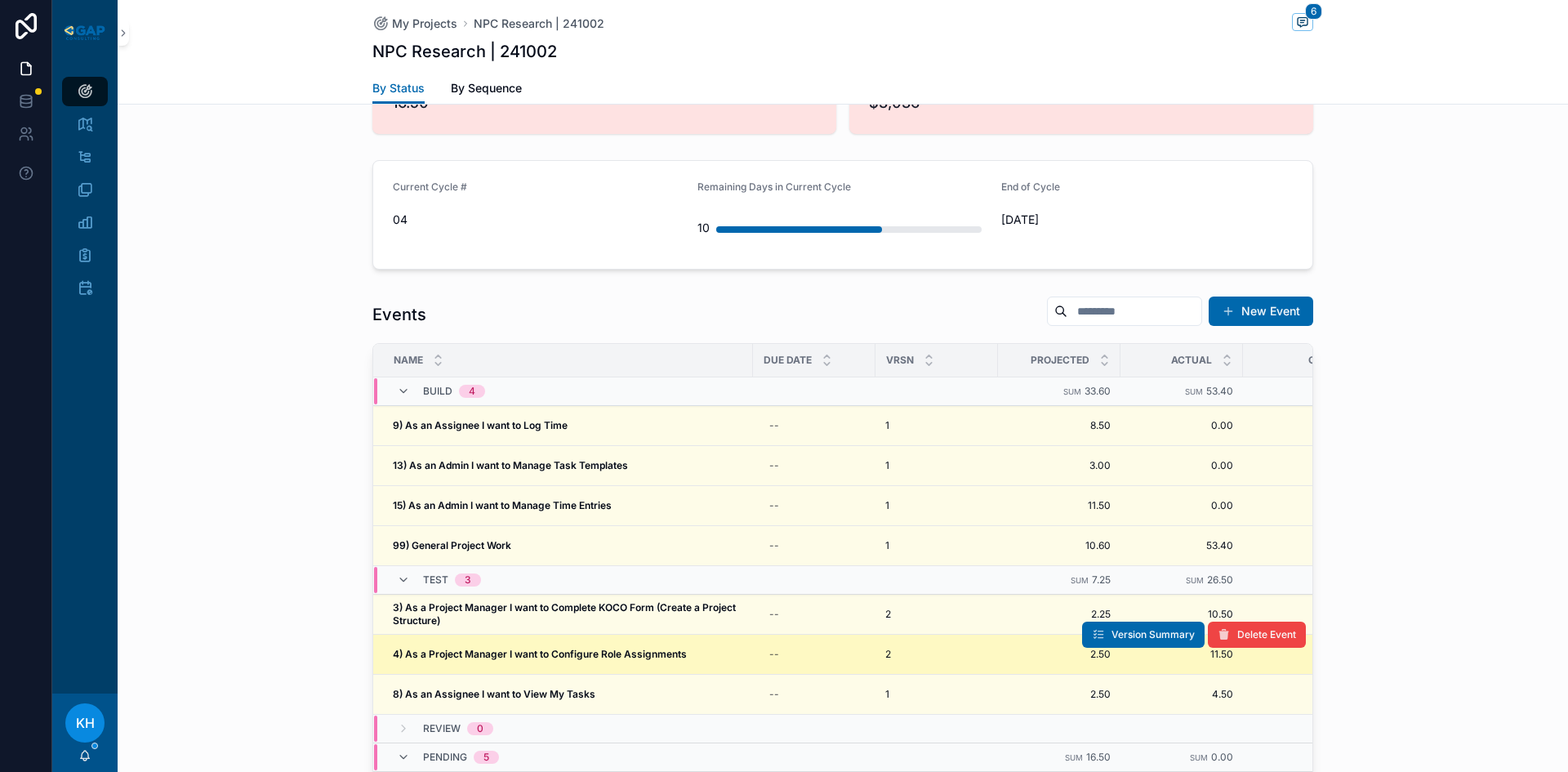
scroll to position [1492, 0]
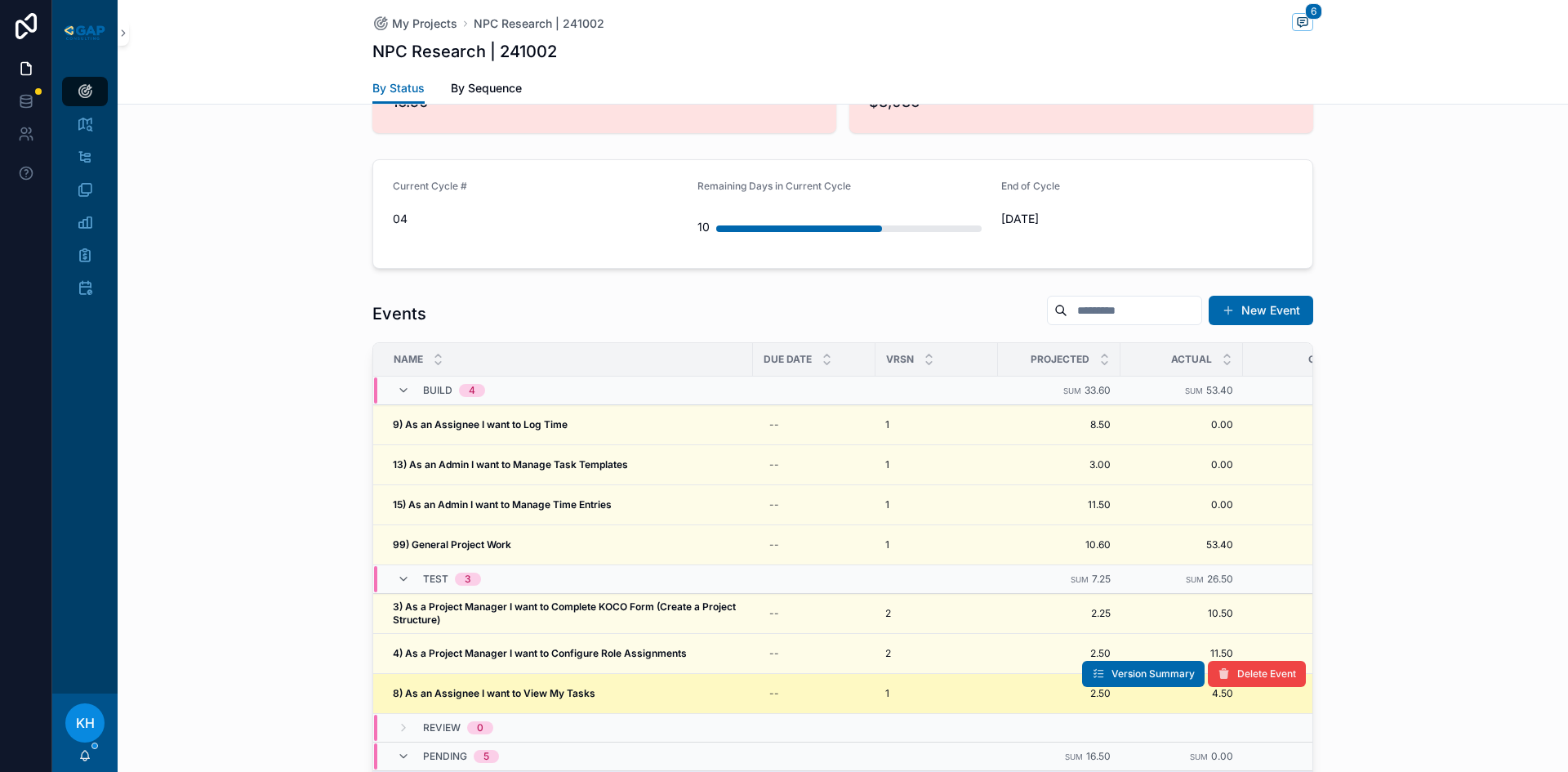
click at [492, 687] on strong "8) As an Assignee I want to View My Tasks" at bounding box center [493, 693] width 202 height 12
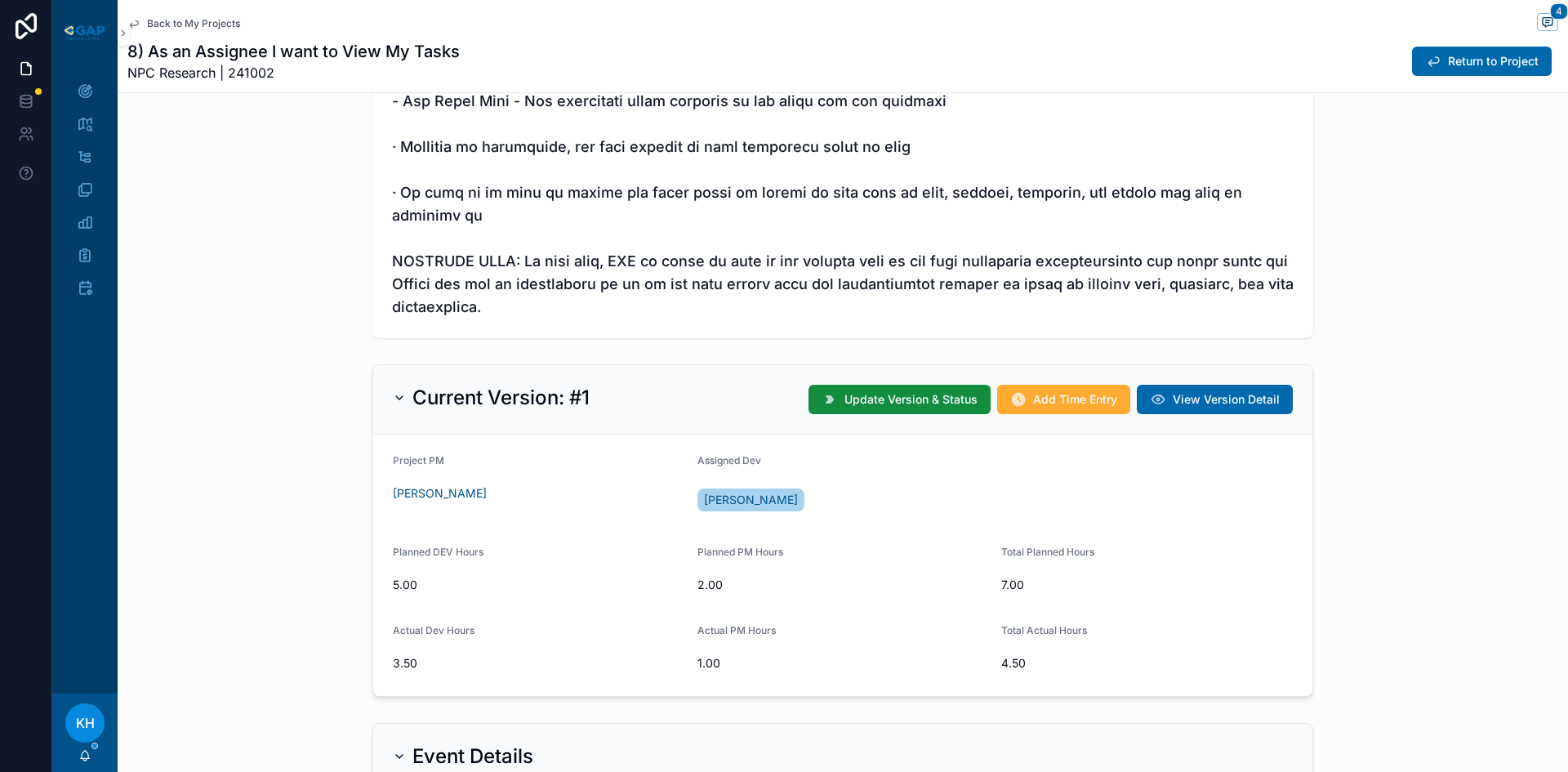
scroll to position [754, 0]
click at [1467, 76] on div "Return to Project" at bounding box center [1478, 61] width 159 height 31
click at [1462, 60] on span "Return to Project" at bounding box center [1492, 61] width 90 height 16
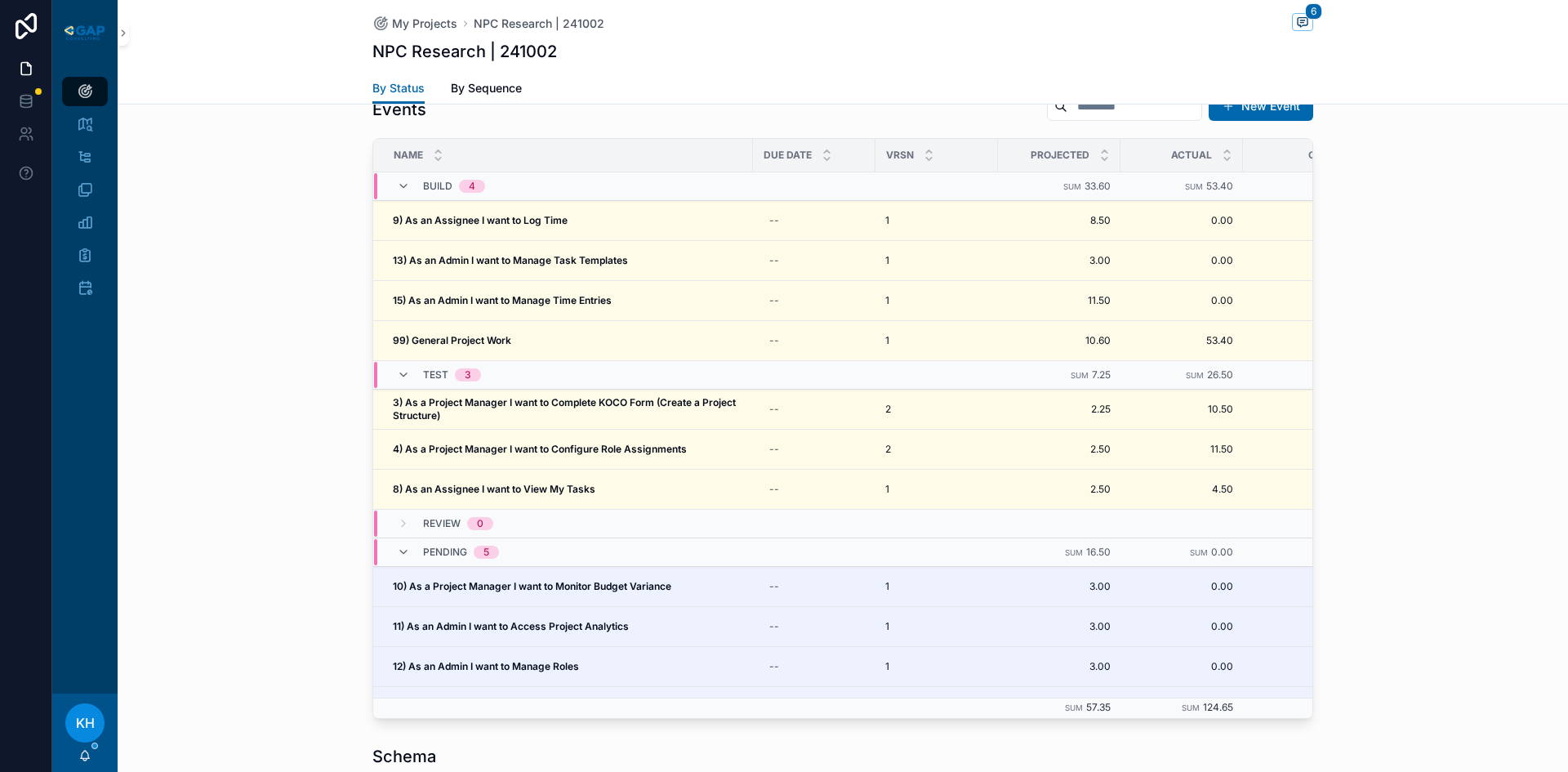
scroll to position [1694, 0]
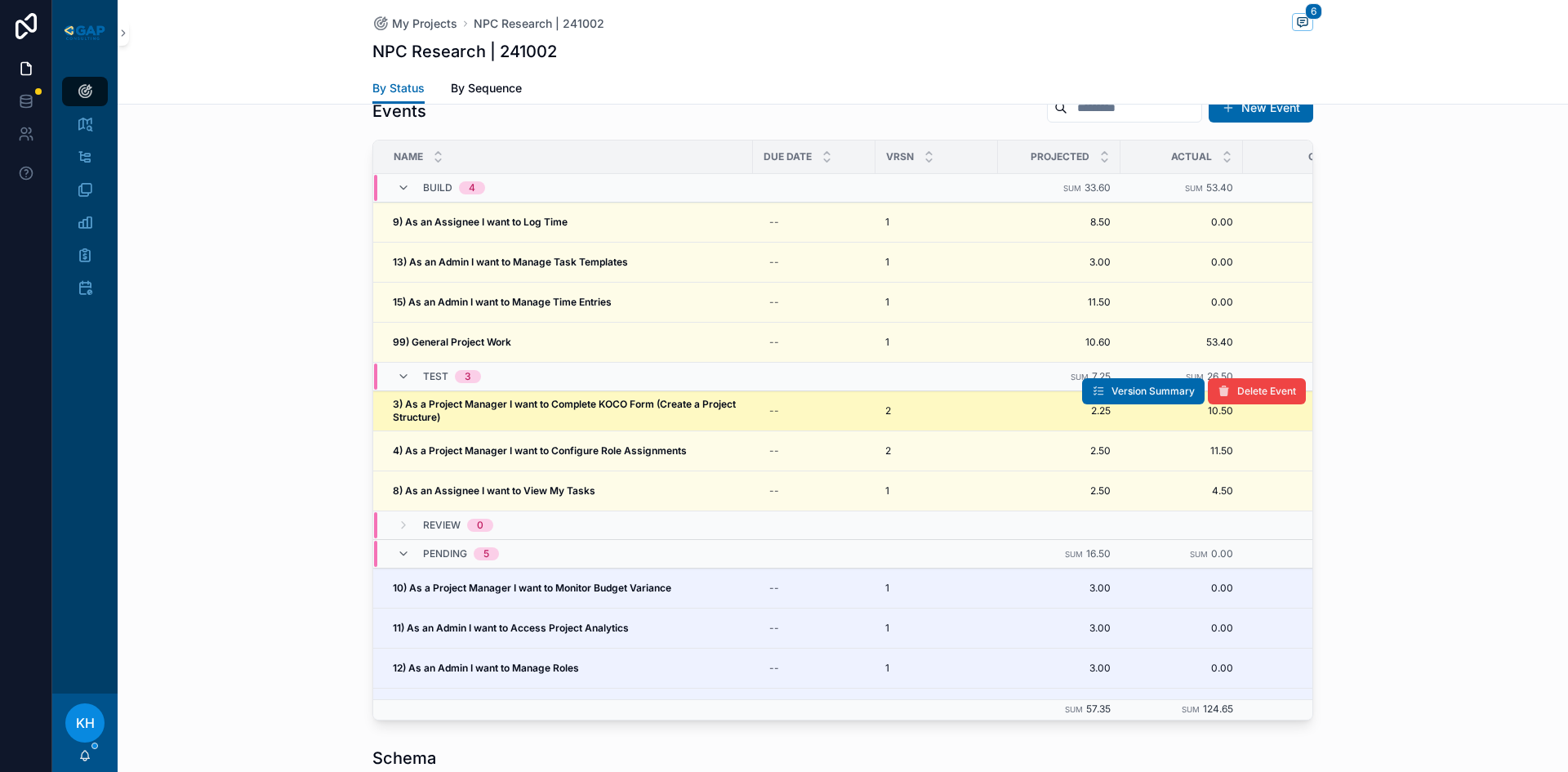
click at [481, 398] on strong "3) As a Project Manager I want to Complete KOCO Form (Create a Project Structur…" at bounding box center [565, 410] width 345 height 25
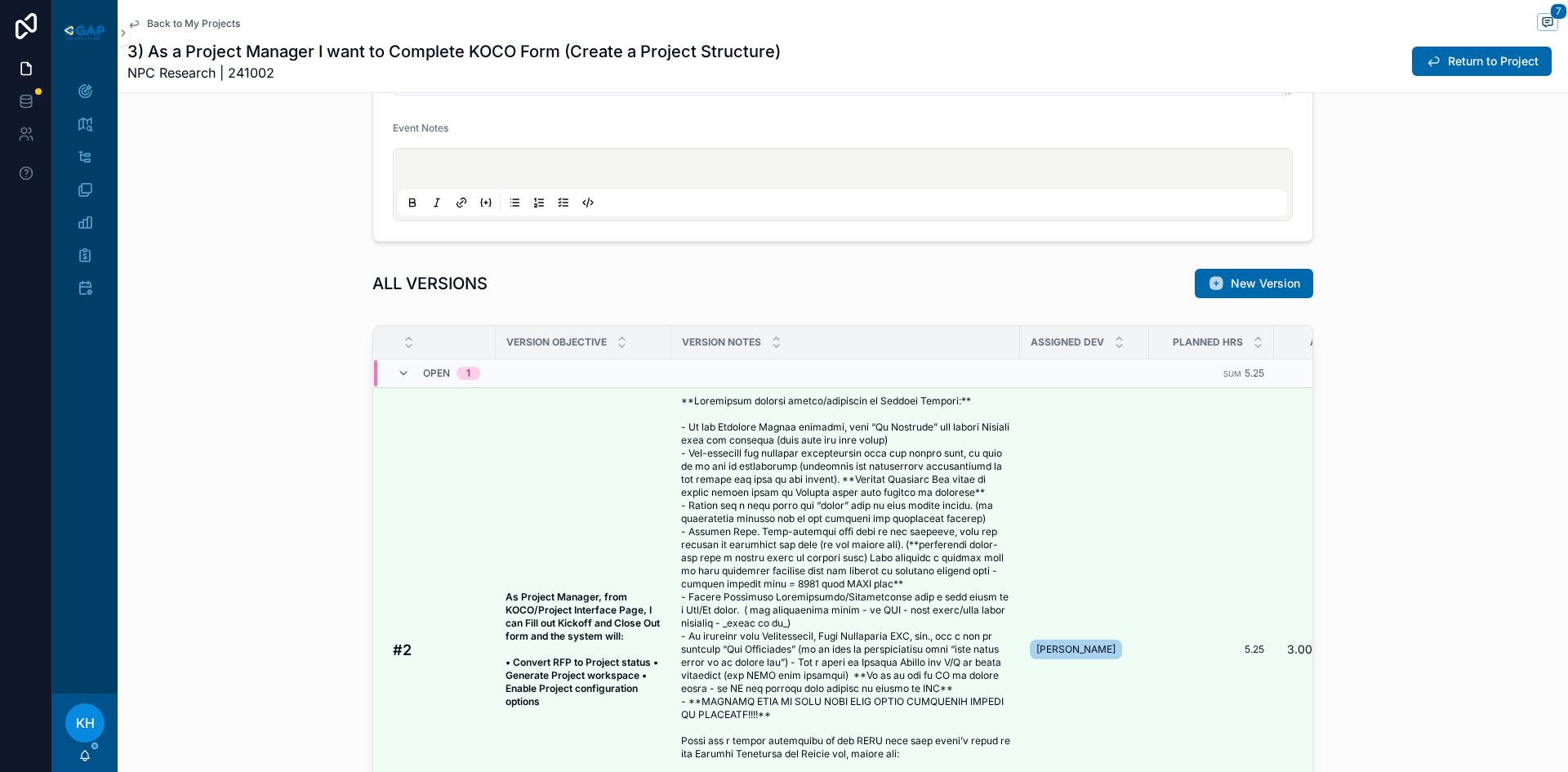
scroll to position [182, 0]
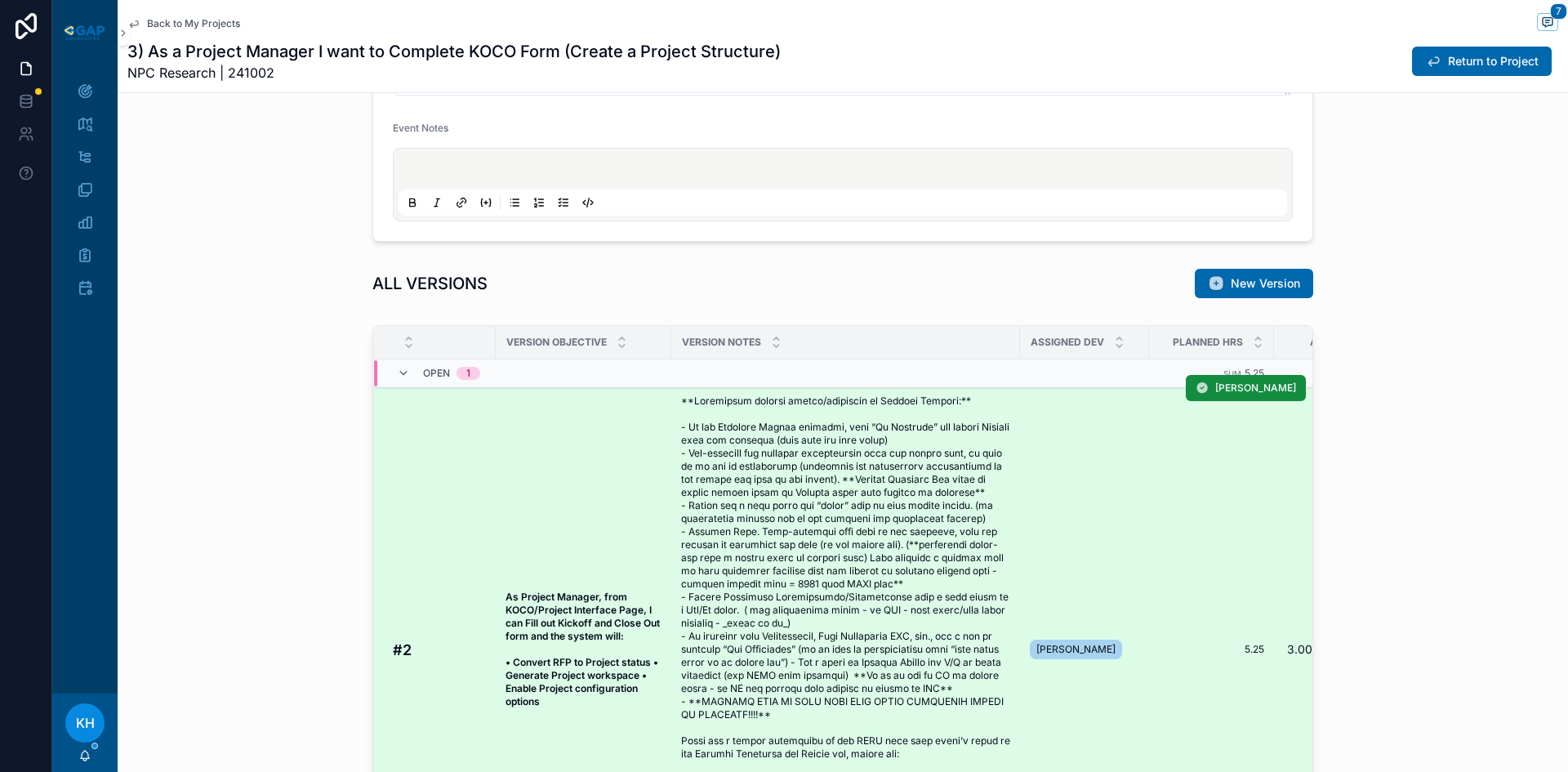
click at [776, 473] on span "scrollable content" at bounding box center [845, 649] width 329 height 510
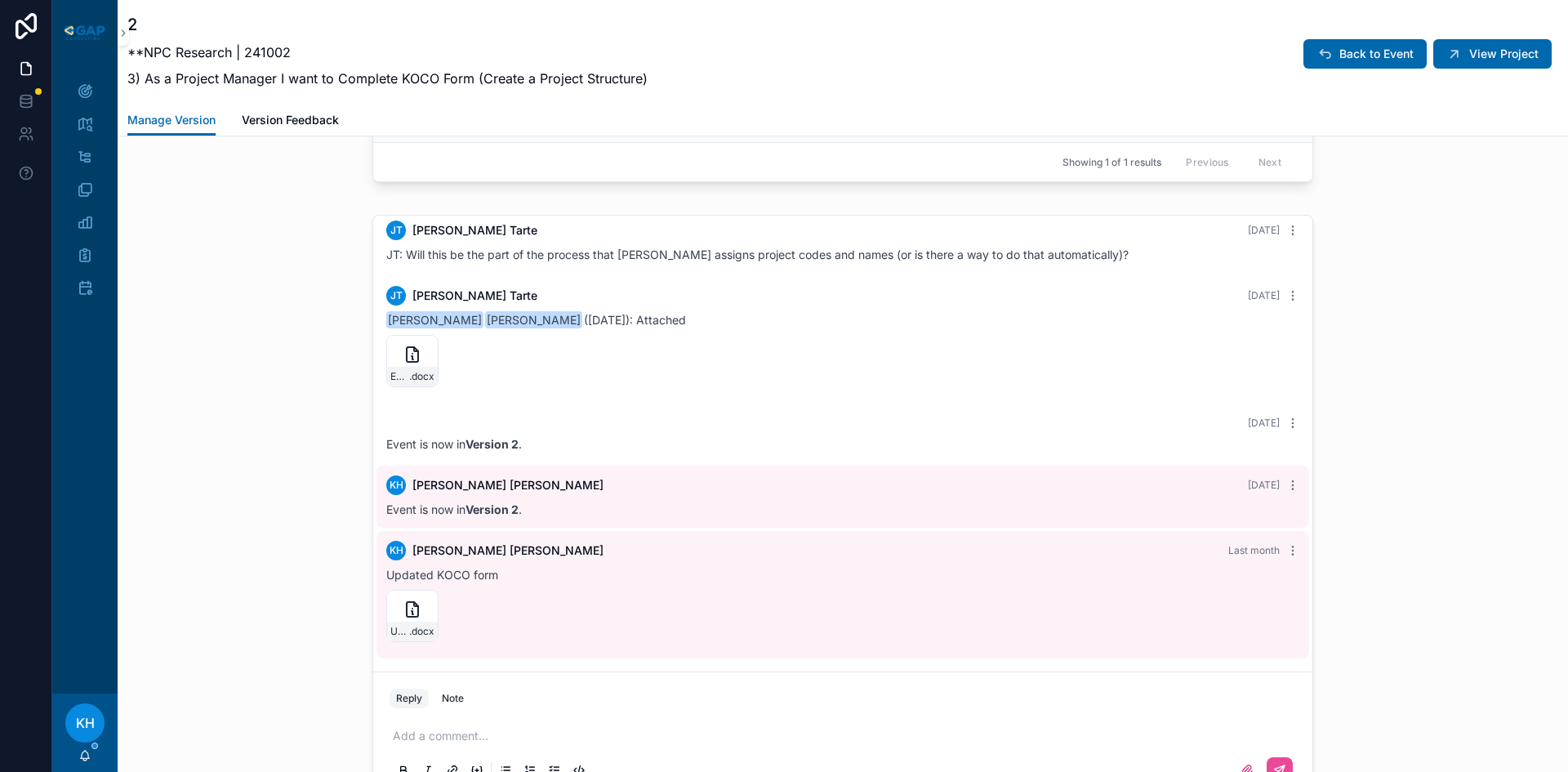
scroll to position [1908, 0]
click at [404, 363] on icon "scrollable content" at bounding box center [412, 354] width 20 height 20
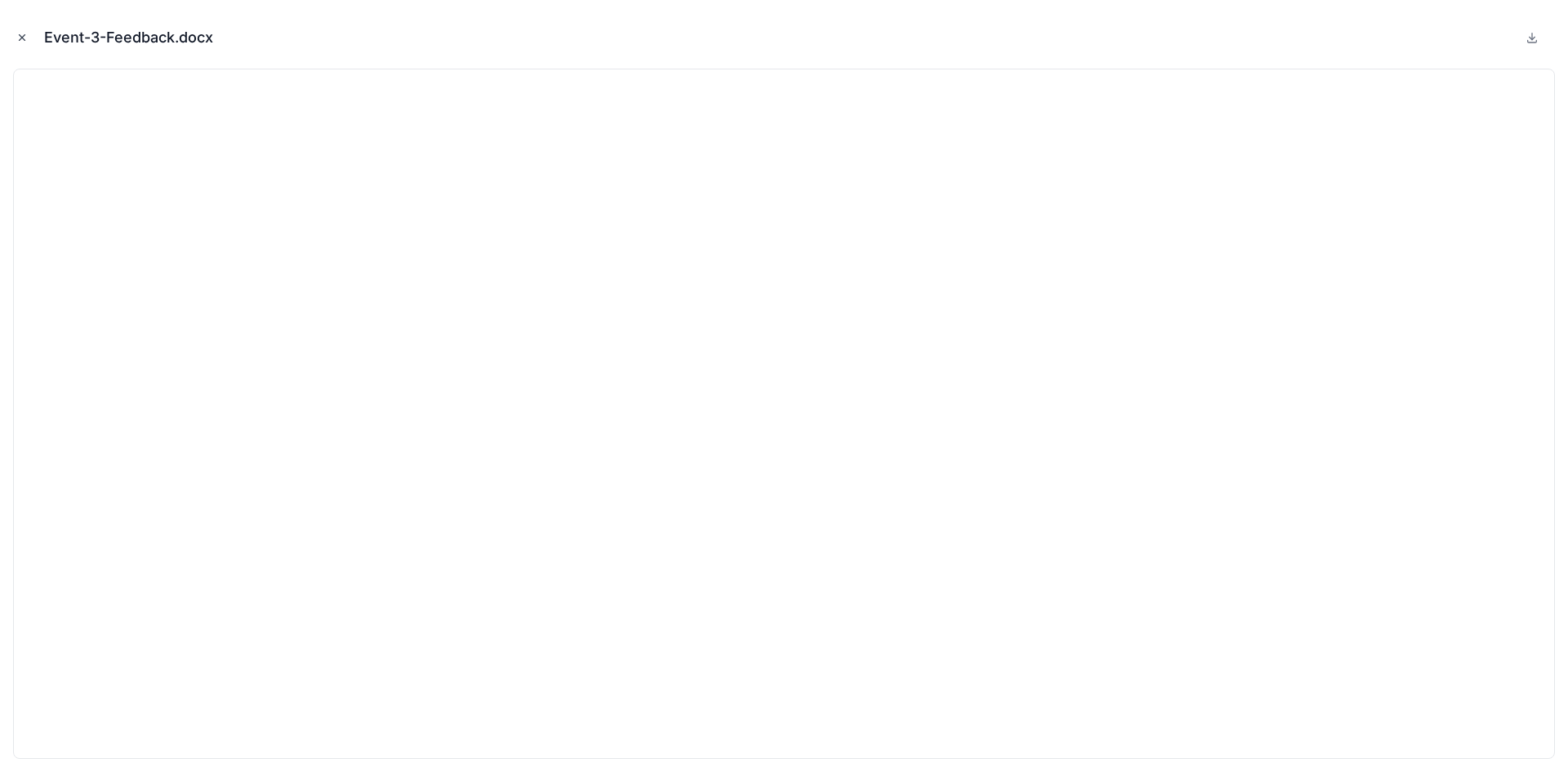
click at [23, 38] on icon "Close modal" at bounding box center [22, 37] width 11 height 11
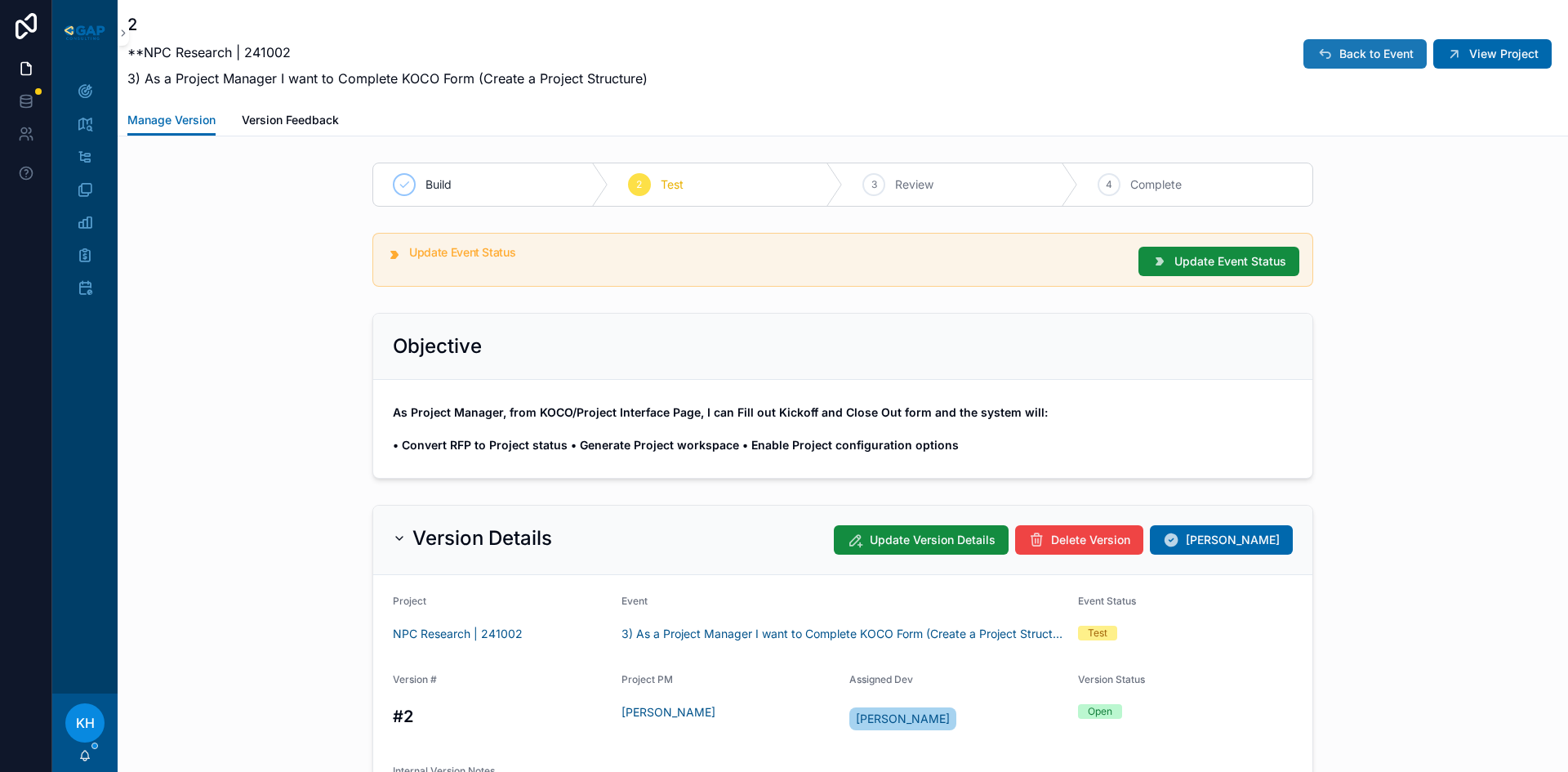
click at [1345, 56] on span "Back to Event" at bounding box center [1376, 53] width 74 height 16
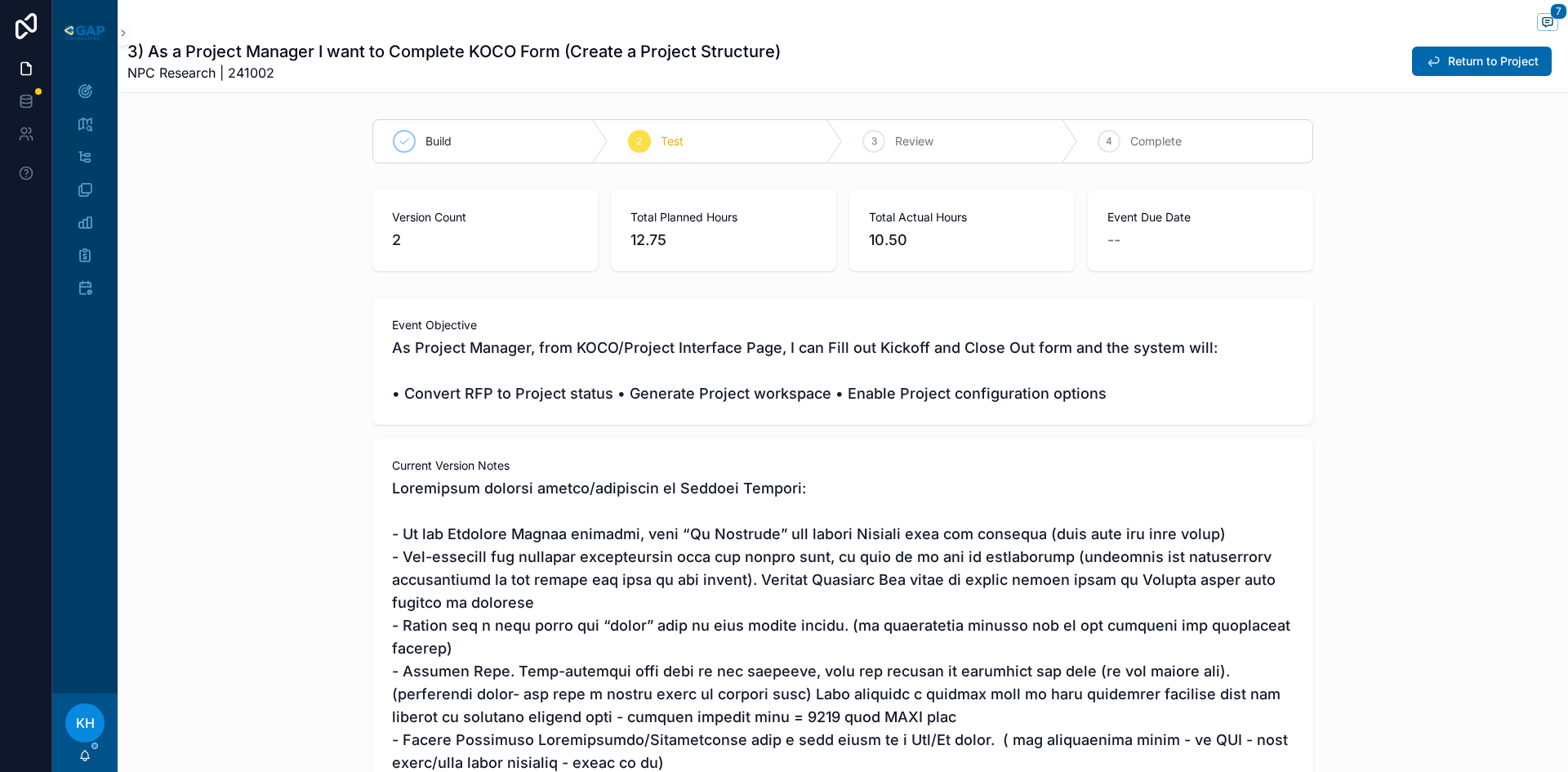
scroll to position [182, 0]
click at [1541, 19] on icon "scrollable content" at bounding box center [1547, 22] width 13 height 13
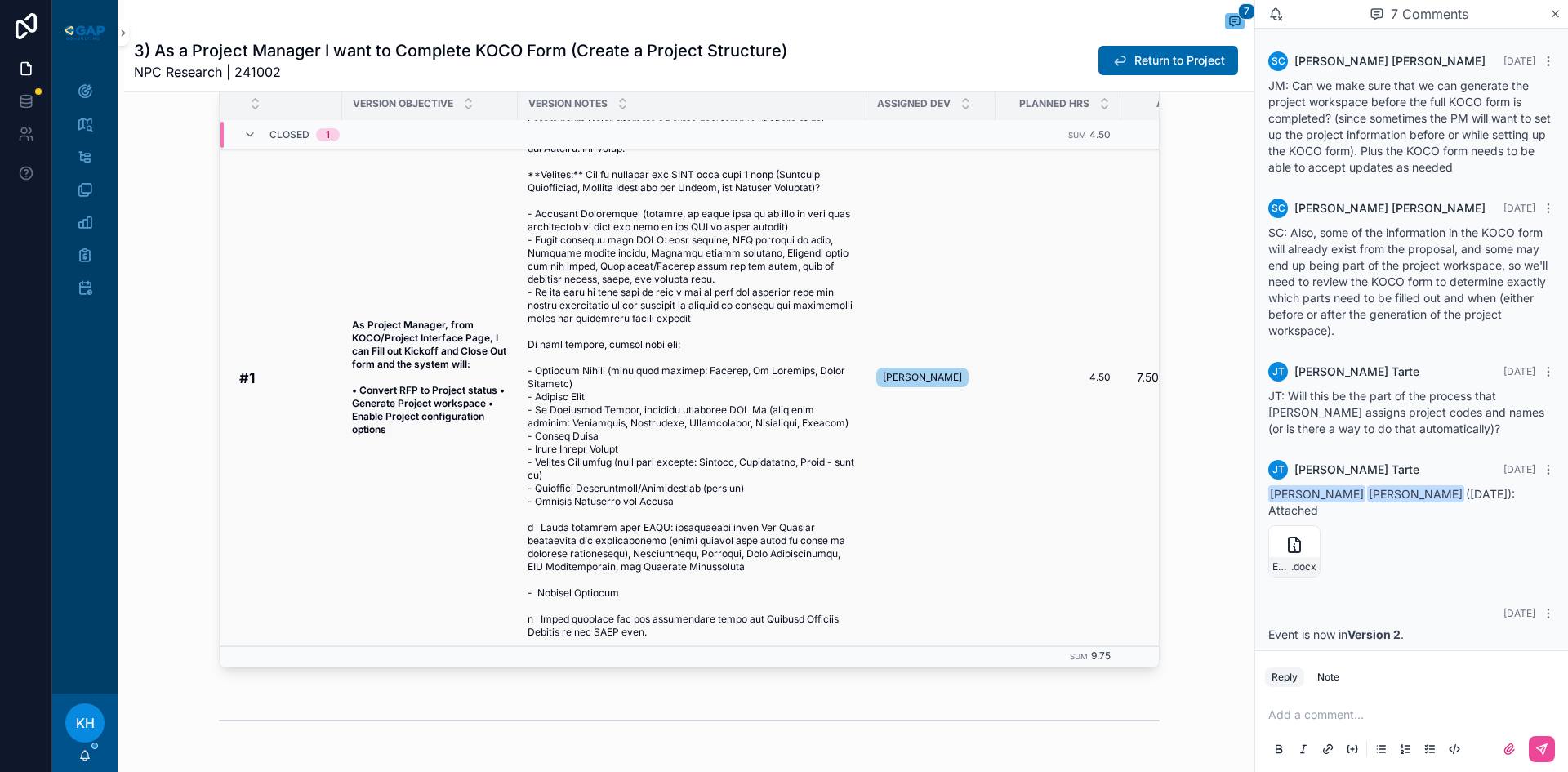
scroll to position [1930, 0]
click at [674, 364] on span "scrollable content" at bounding box center [692, 378] width 329 height 522
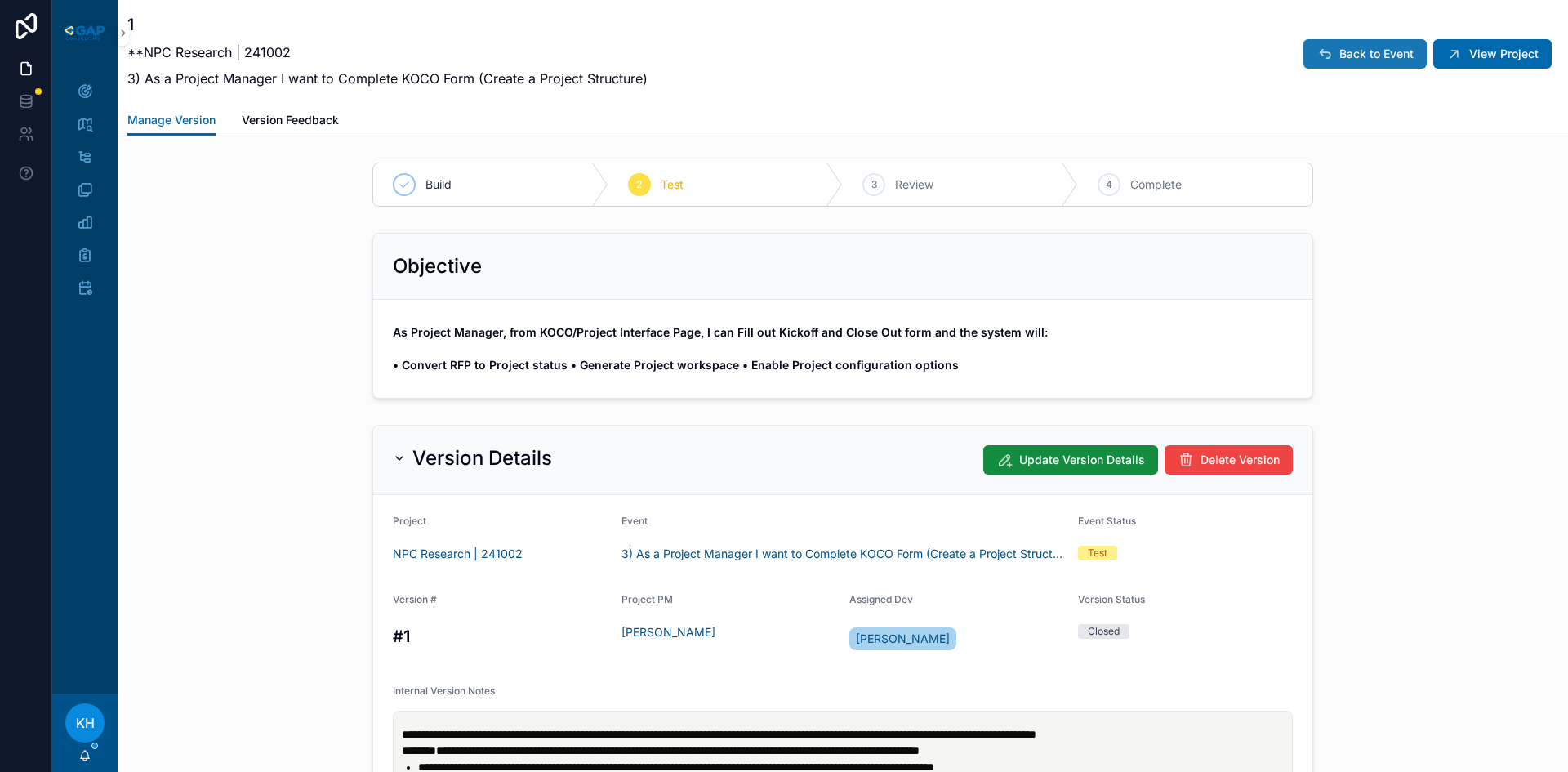
click at [1383, 60] on span "Back to Event" at bounding box center [1376, 53] width 74 height 16
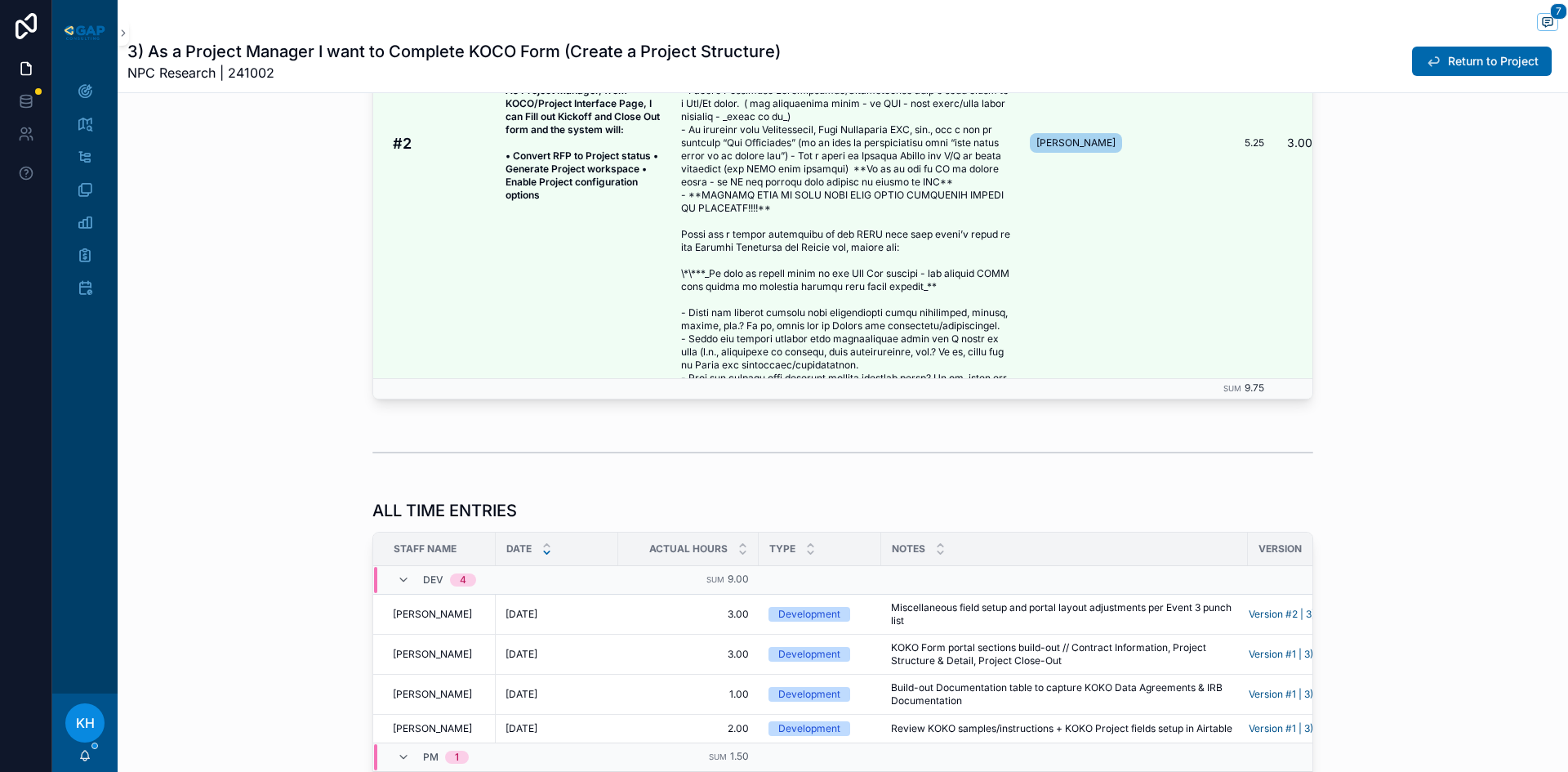
scroll to position [2204, 0]
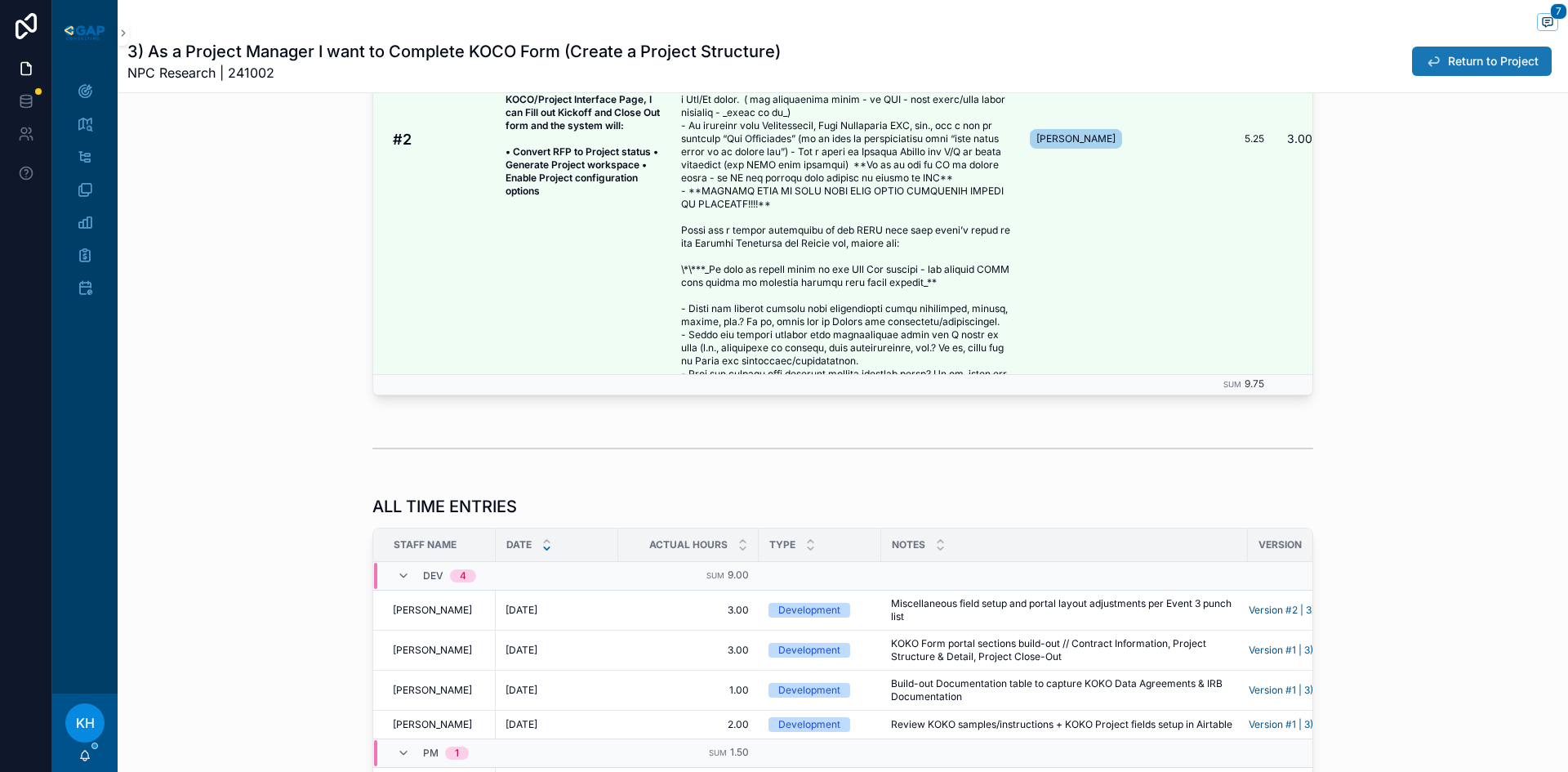
click at [1425, 60] on icon "scrollable content" at bounding box center [1433, 61] width 16 height 16
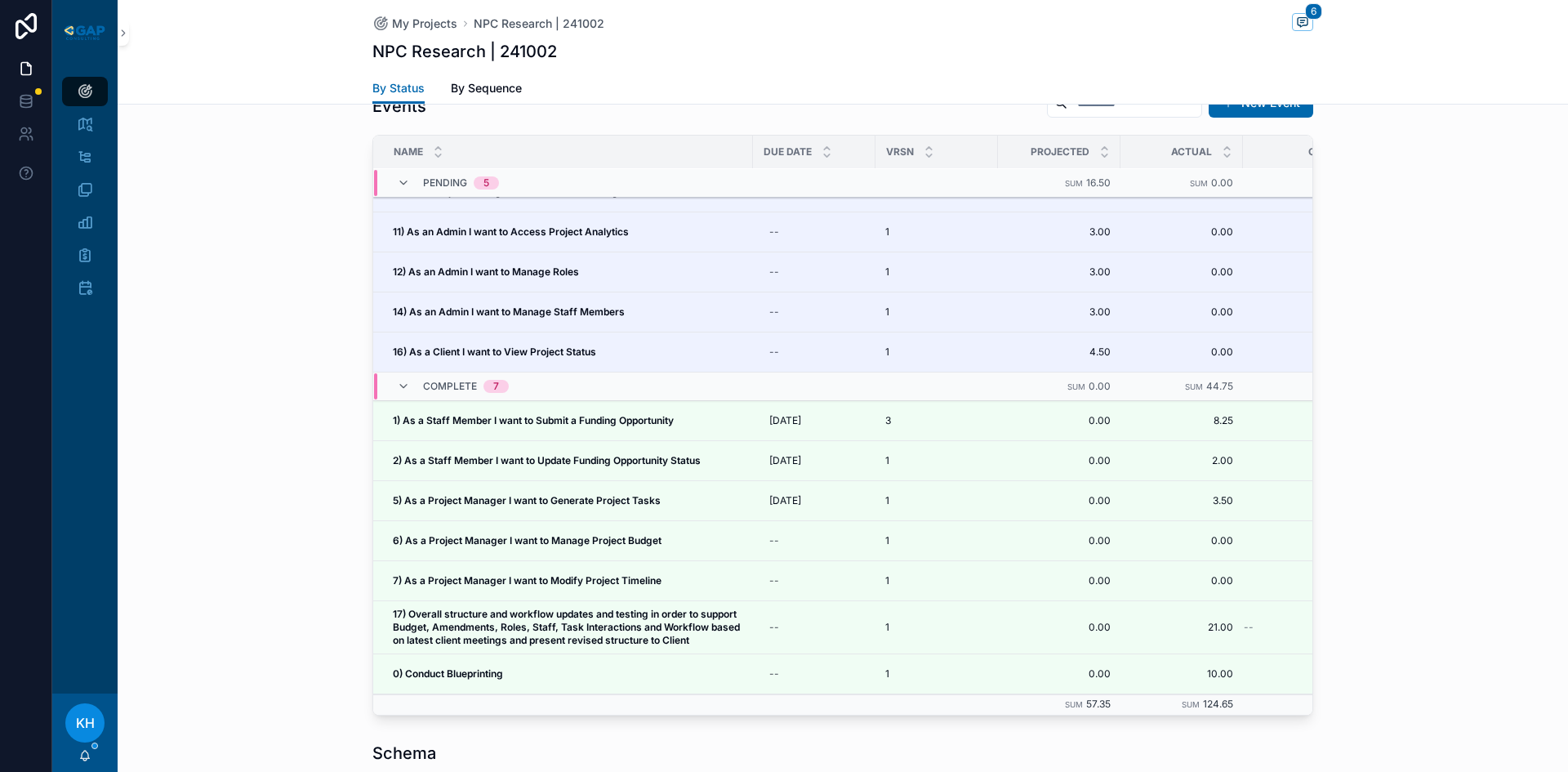
scroll to position [1700, 0]
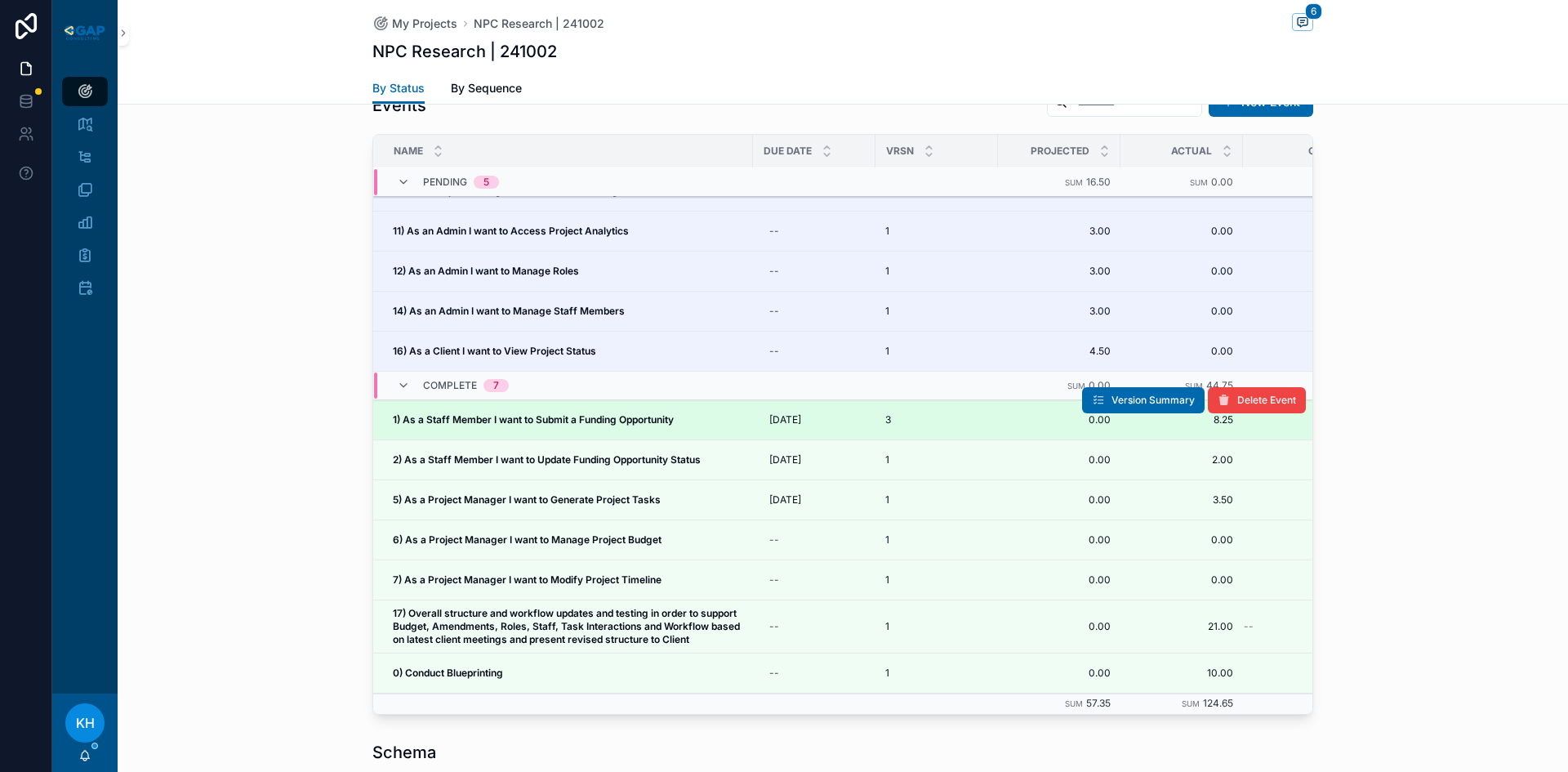
click at [576, 413] on strong "1) As a Staff Member I want to Submit a Funding Opportunity" at bounding box center [533, 419] width 281 height 12
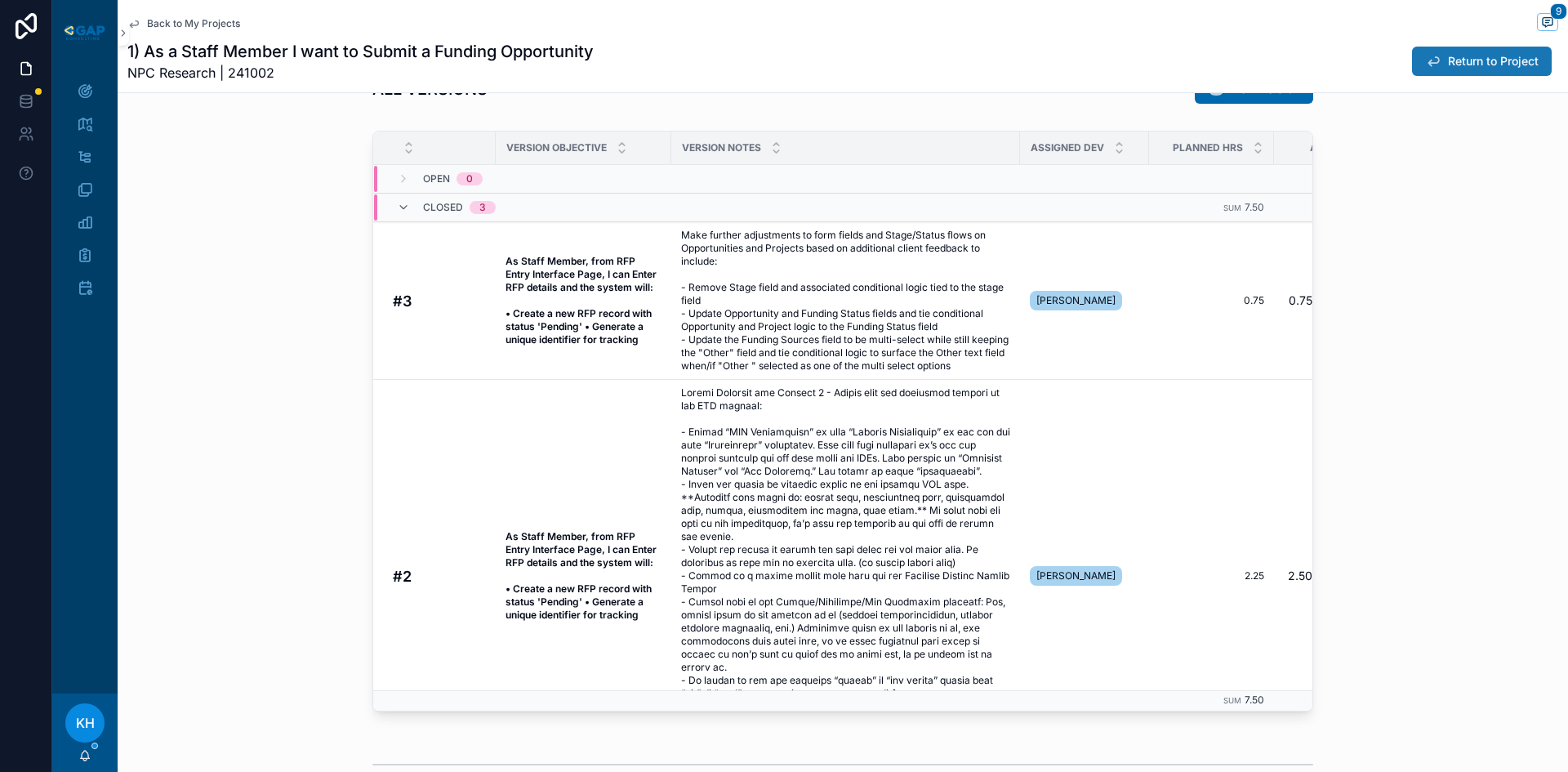
click at [1448, 63] on span "Return to Project" at bounding box center [1492, 61] width 90 height 16
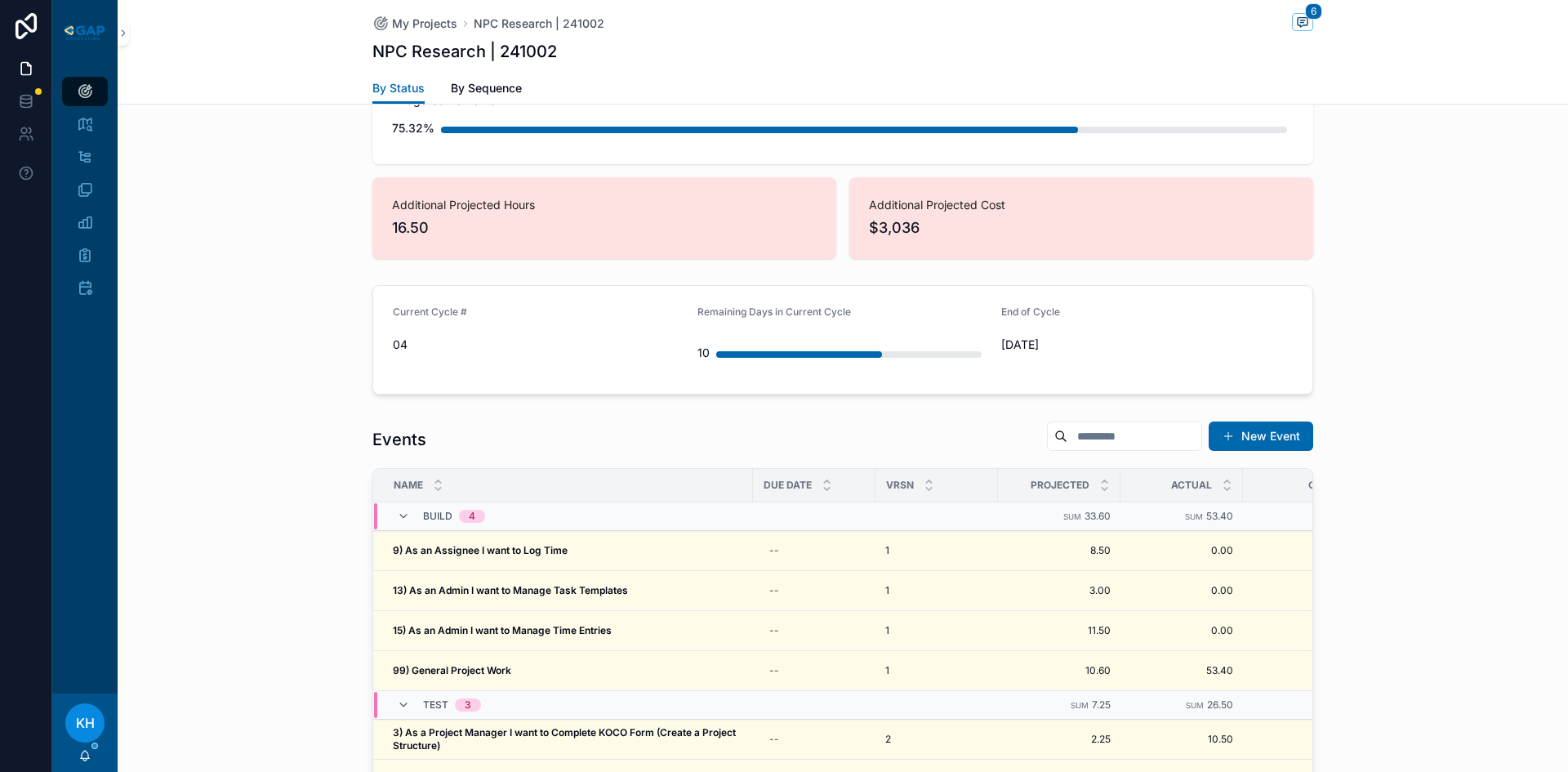
scroll to position [1405, 0]
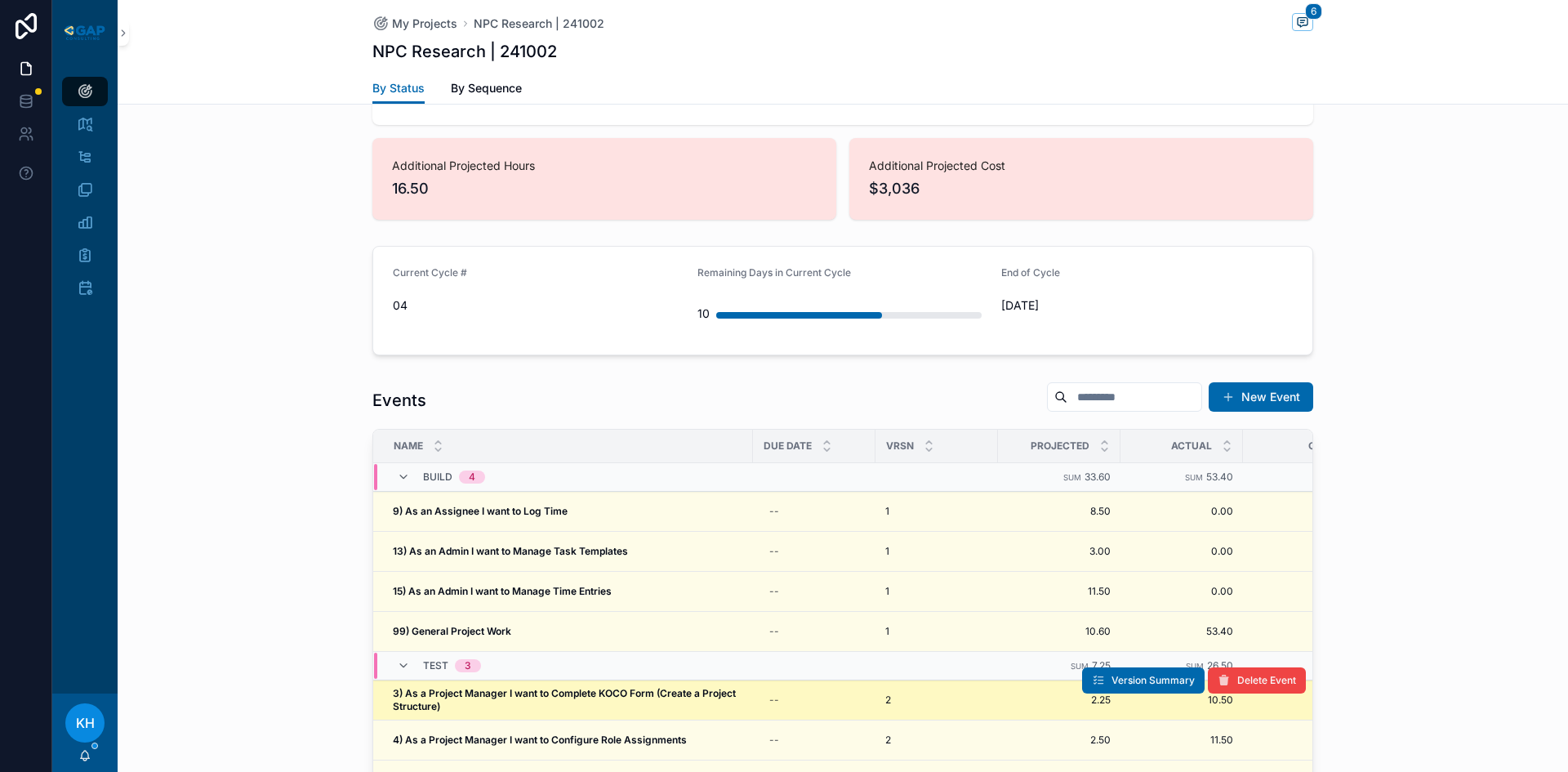
click at [553, 687] on strong "3) As a Project Manager I want to Complete KOCO Form (Create a Project Structur…" at bounding box center [565, 699] width 345 height 25
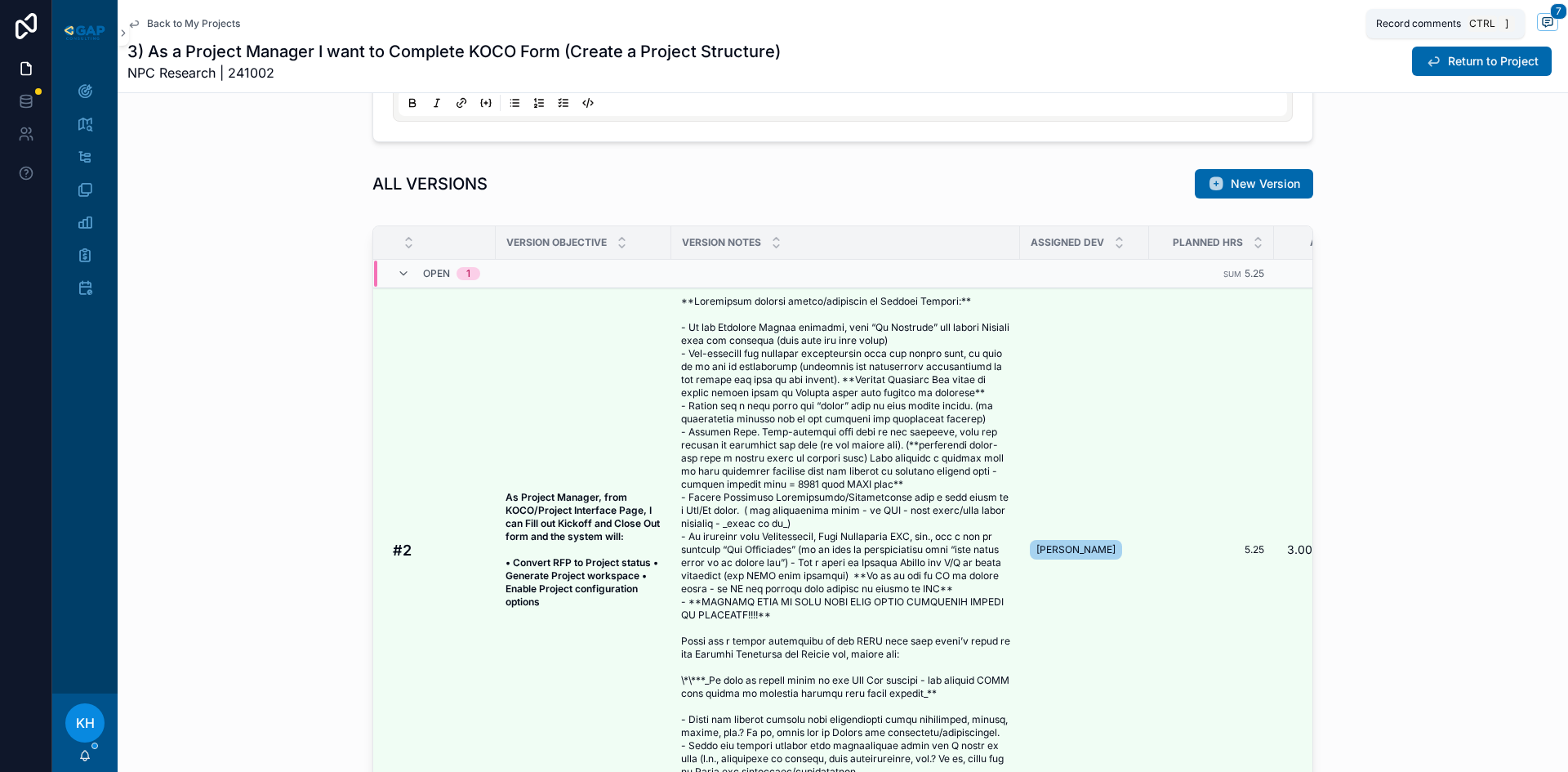
click at [1545, 23] on icon "scrollable content" at bounding box center [1546, 23] width 3 height 0
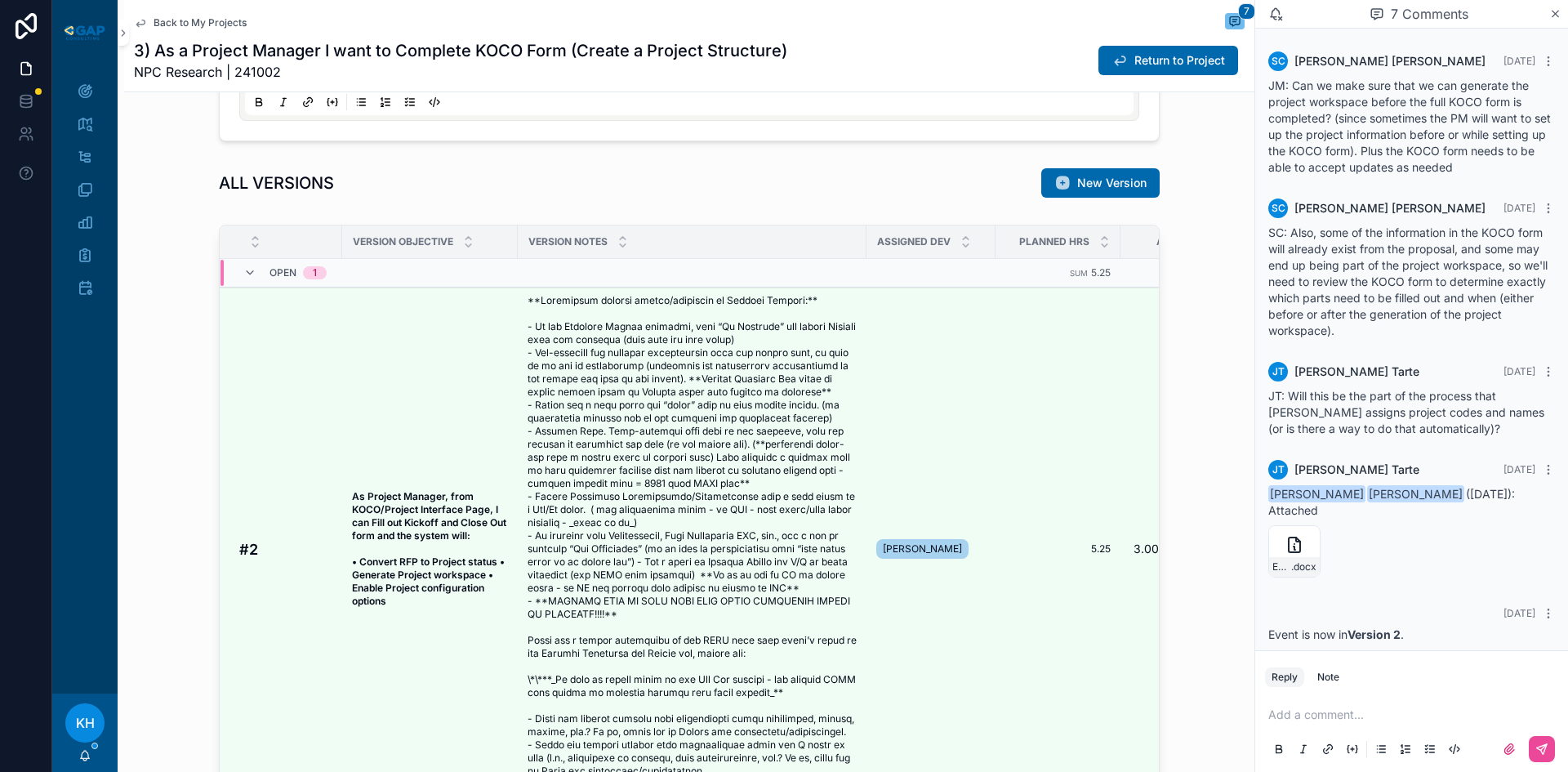
scroll to position [213, 0]
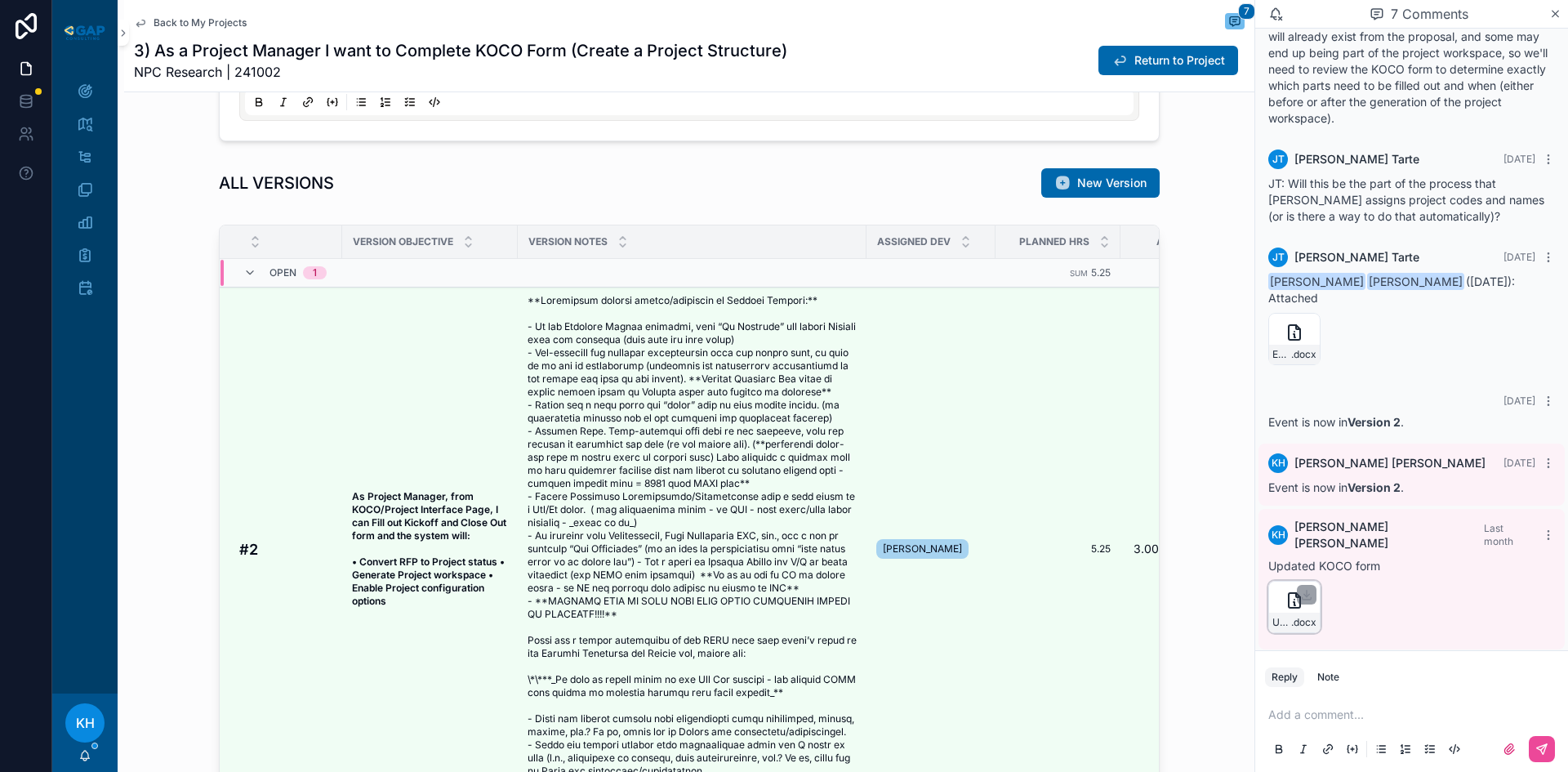
click at [1294, 602] on icon "scrollable content" at bounding box center [1294, 603] width 2 height 3
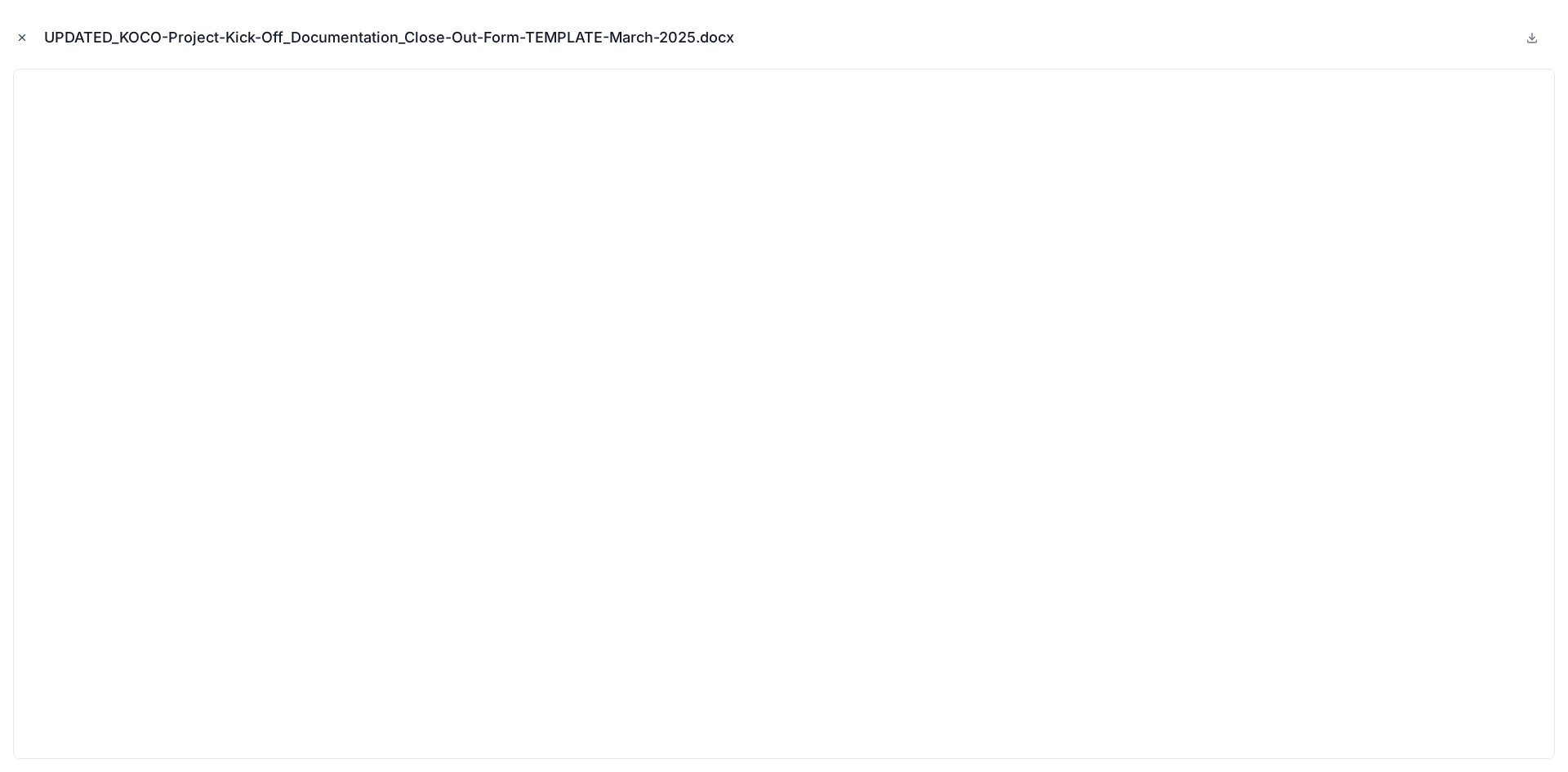
click at [19, 40] on icon "Close modal" at bounding box center [22, 37] width 11 height 11
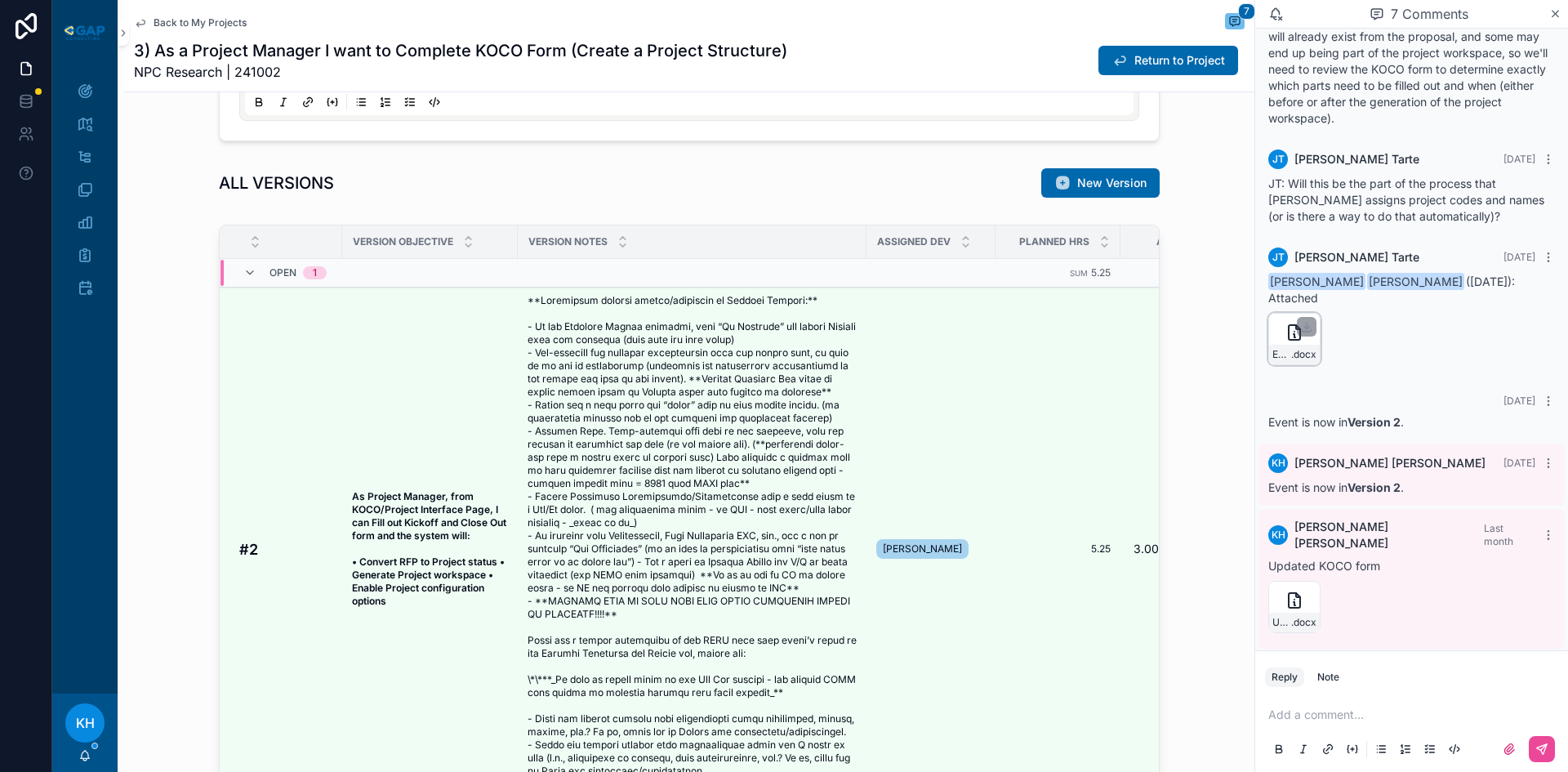
click at [1292, 342] on icon "scrollable content" at bounding box center [1294, 332] width 20 height 20
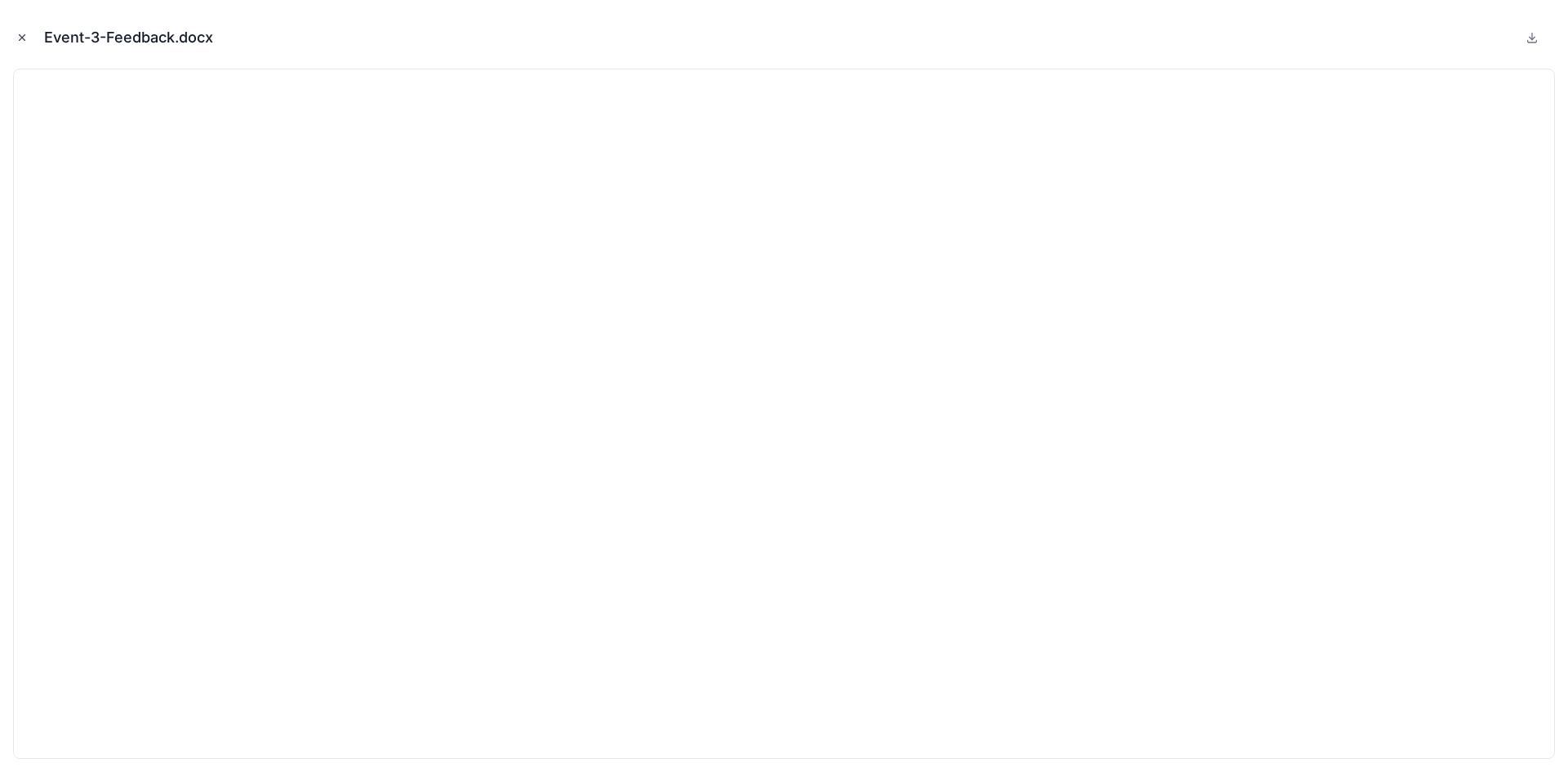
click at [23, 40] on icon "Close modal" at bounding box center [22, 37] width 11 height 11
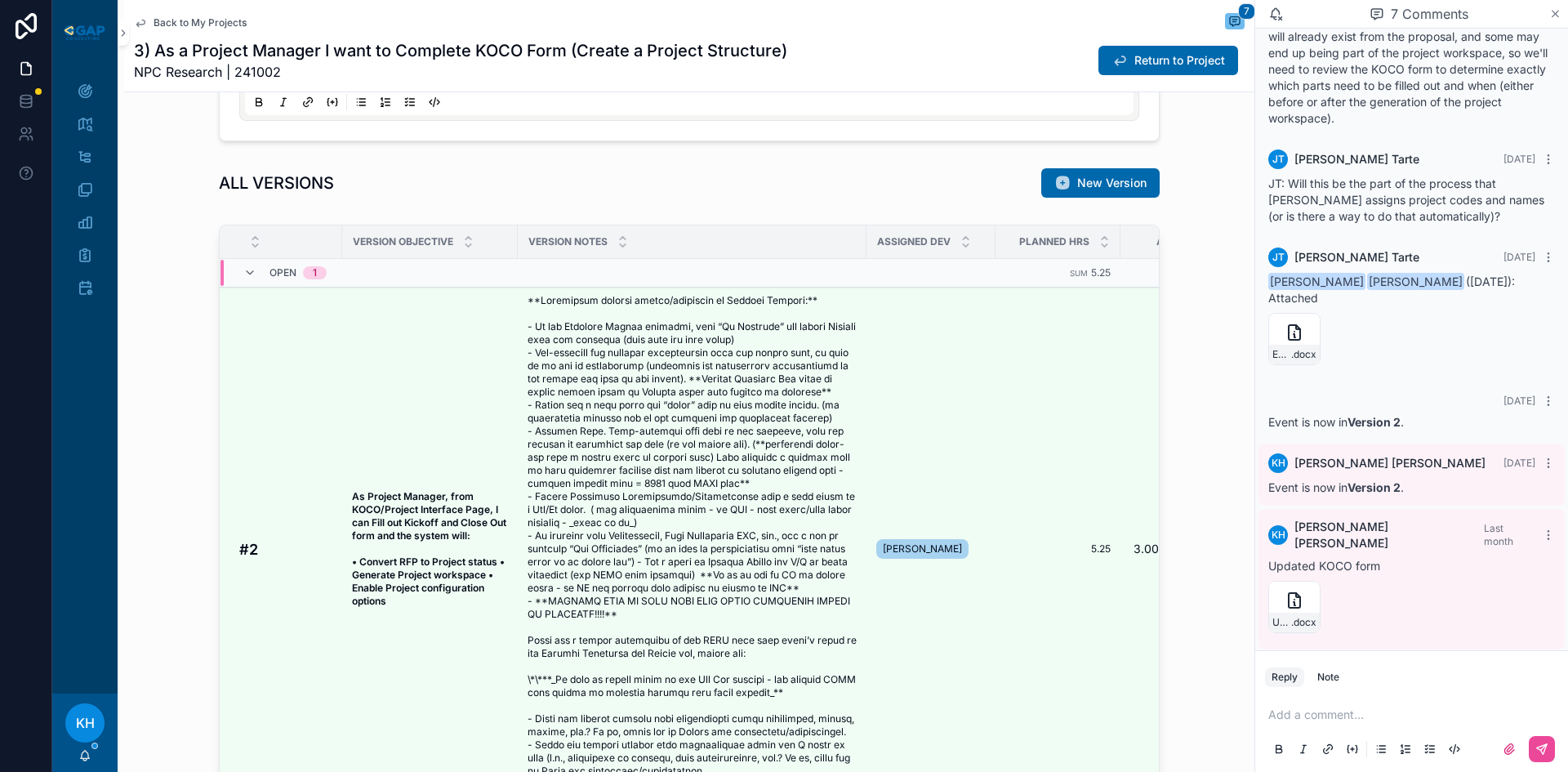
click at [1552, 16] on icon "scrollable content" at bounding box center [1555, 14] width 12 height 13
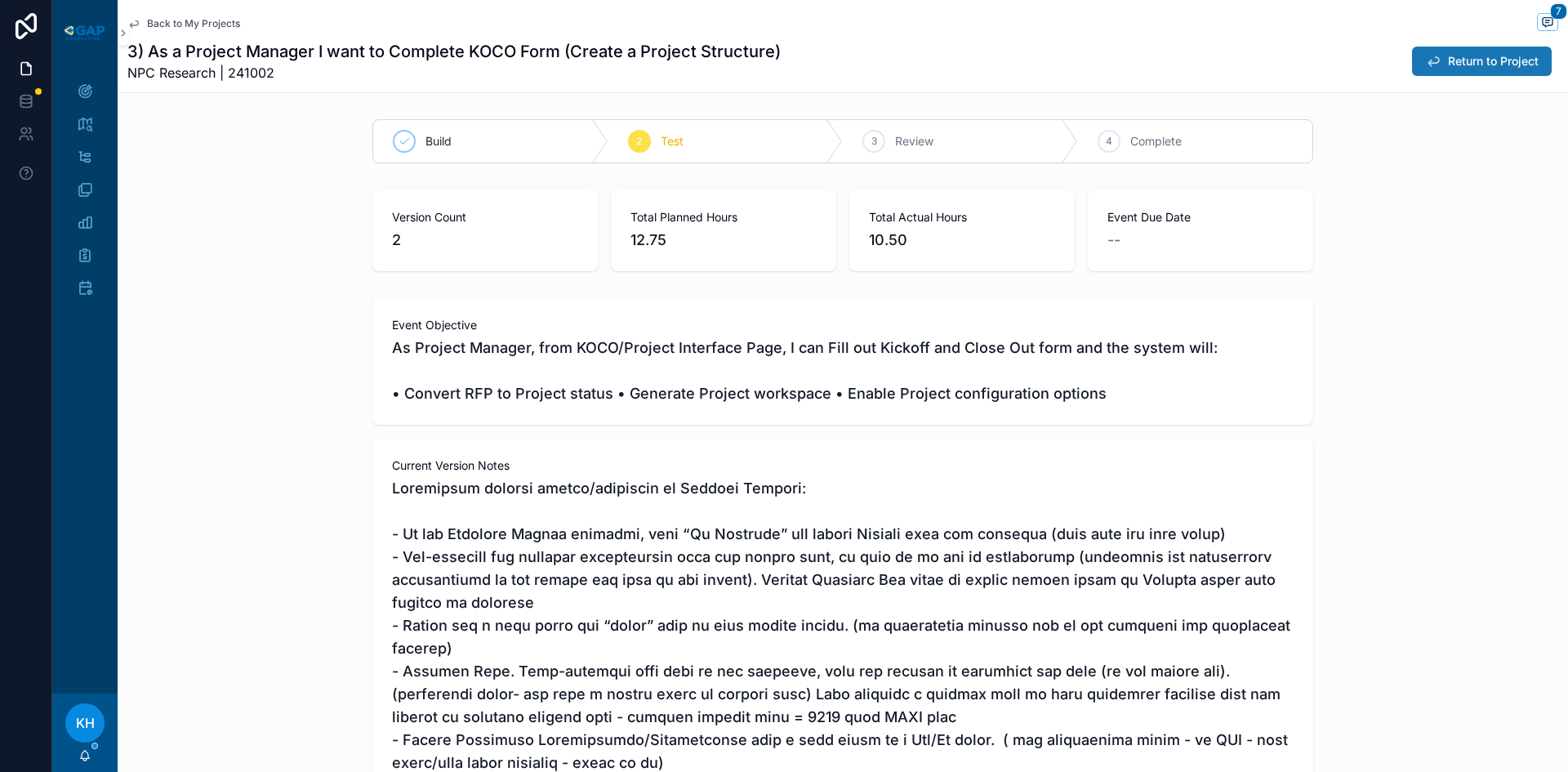
click at [1456, 59] on span "Return to Project" at bounding box center [1492, 61] width 90 height 16
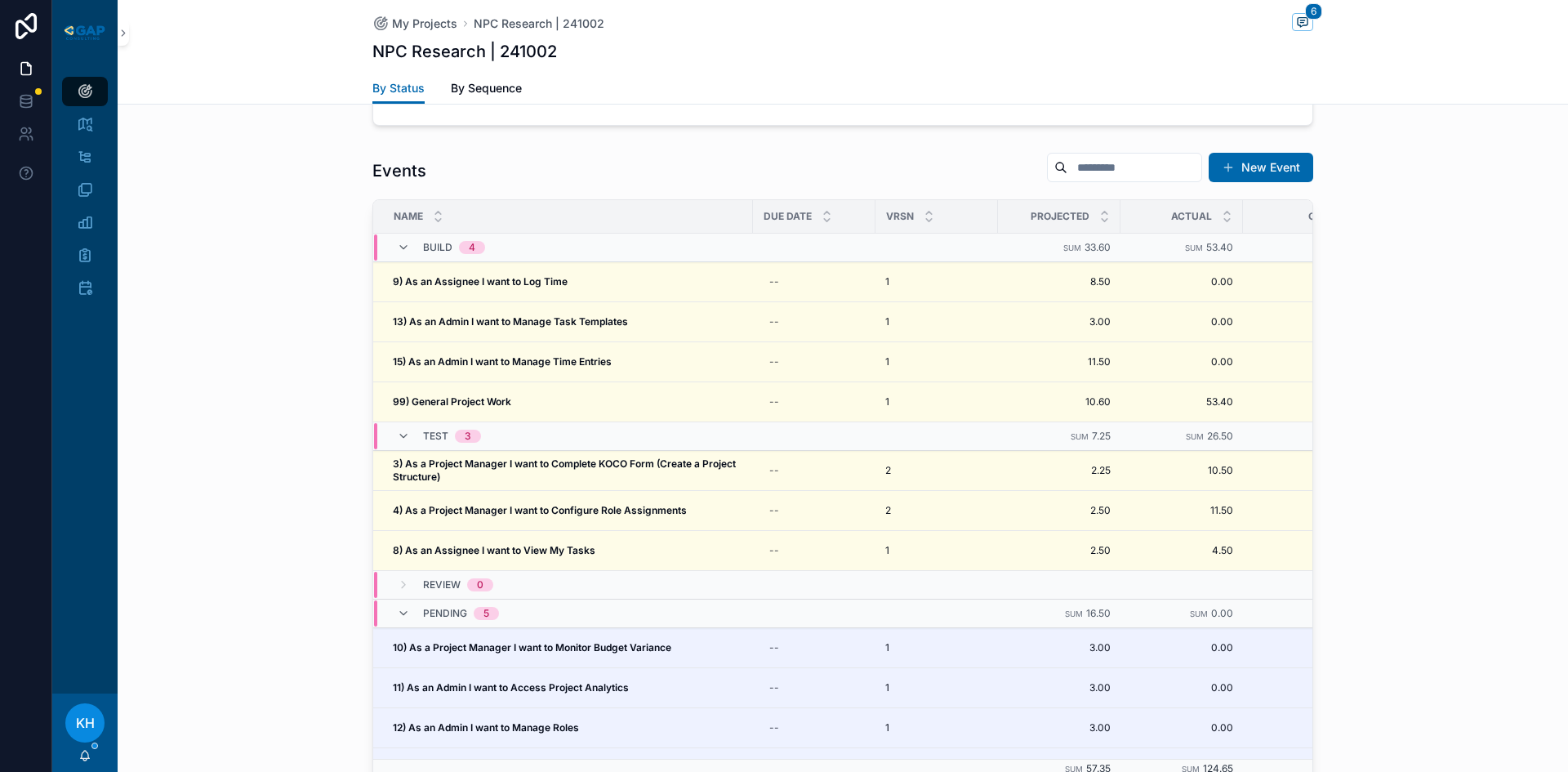
scroll to position [1658, 0]
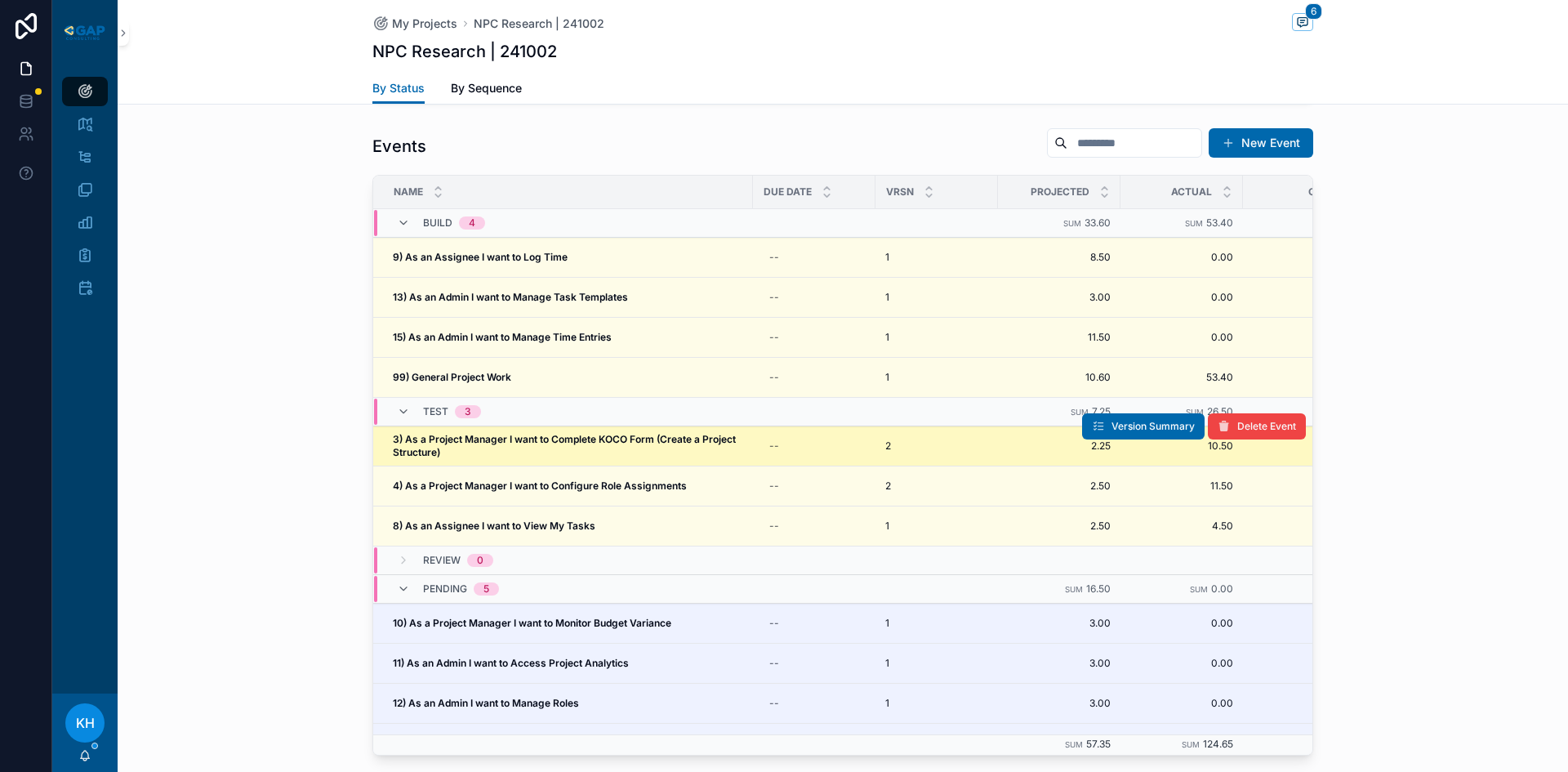
click at [616, 433] on span "3) As a Project Manager I want to Complete KOCO Form (Create a Project Structur…" at bounding box center [567, 446] width 350 height 26
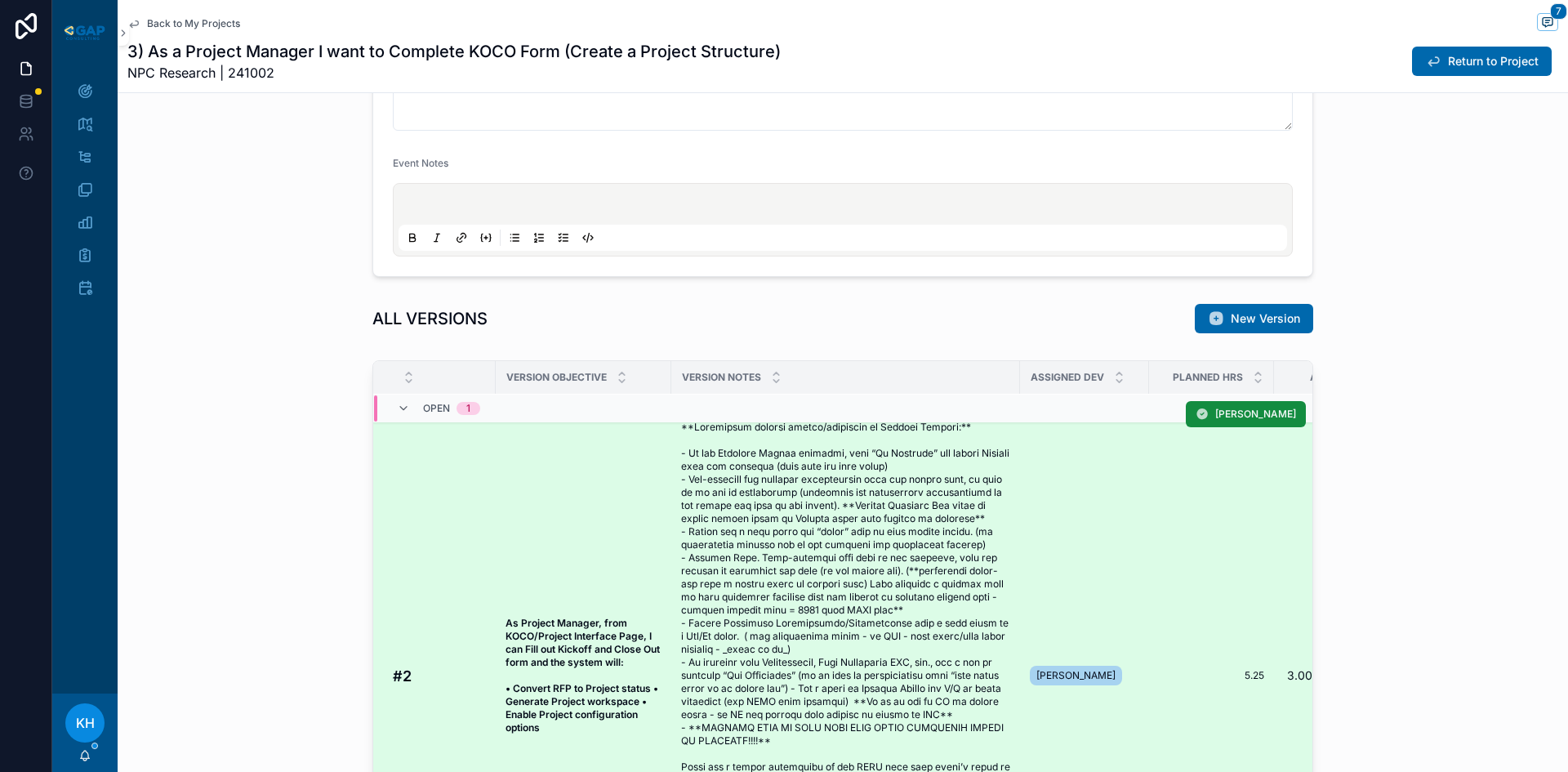
scroll to position [9, 0]
click at [752, 522] on span "scrollable content" at bounding box center [845, 675] width 329 height 510
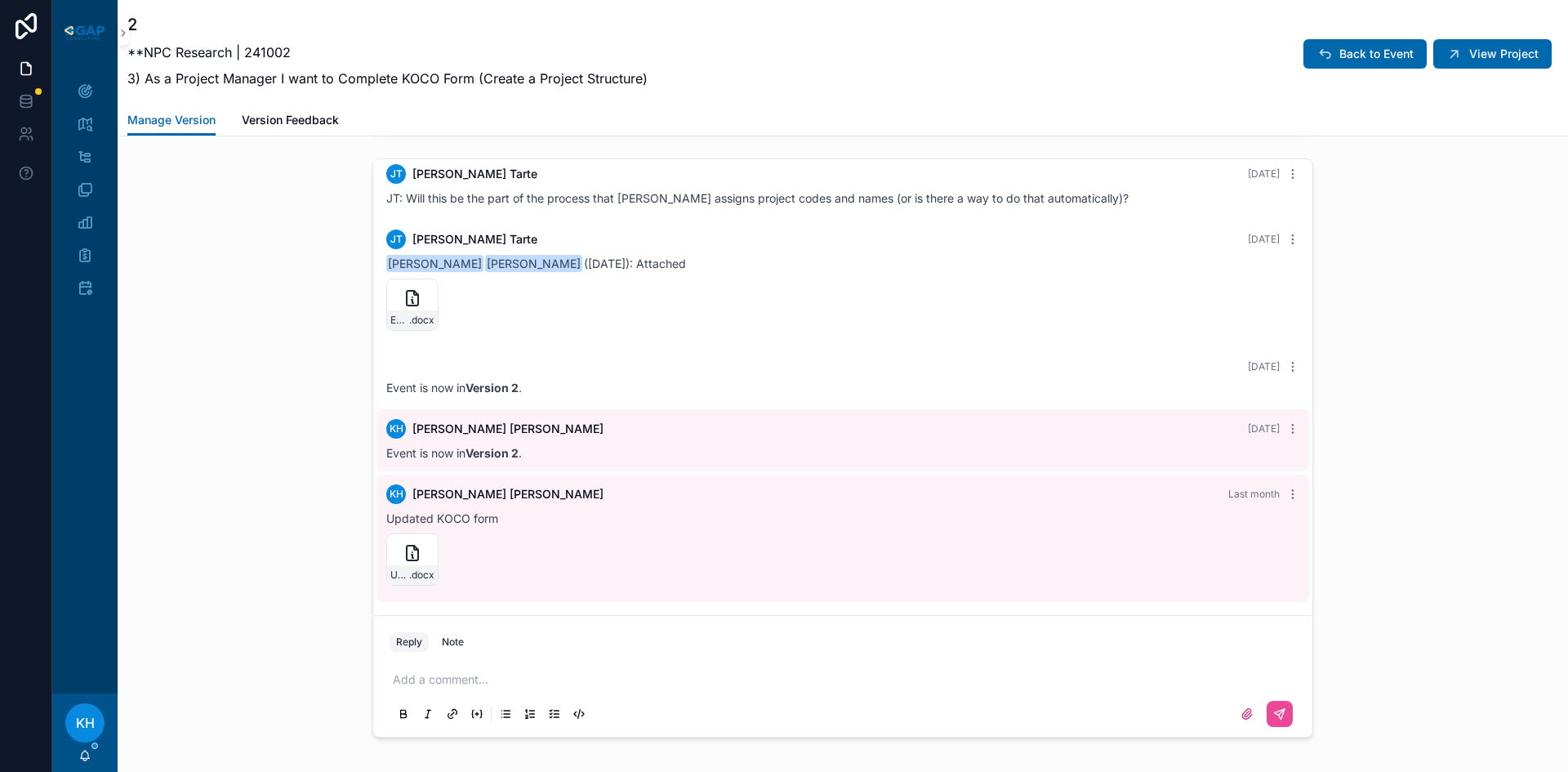
scroll to position [2085, 0]
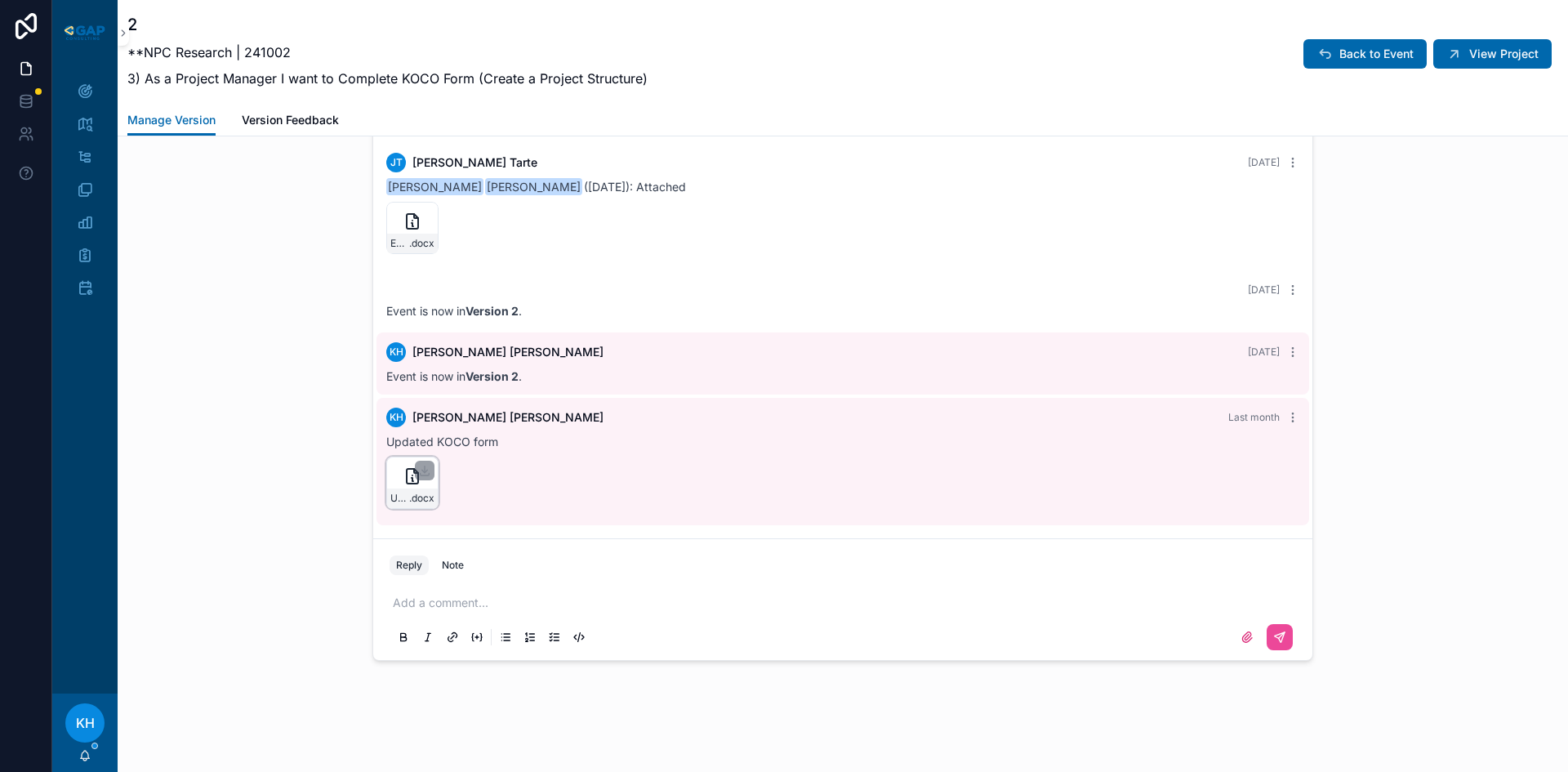
click at [417, 479] on div "scrollable content" at bounding box center [424, 470] width 20 height 20
click at [407, 476] on icon "scrollable content" at bounding box center [412, 476] width 11 height 15
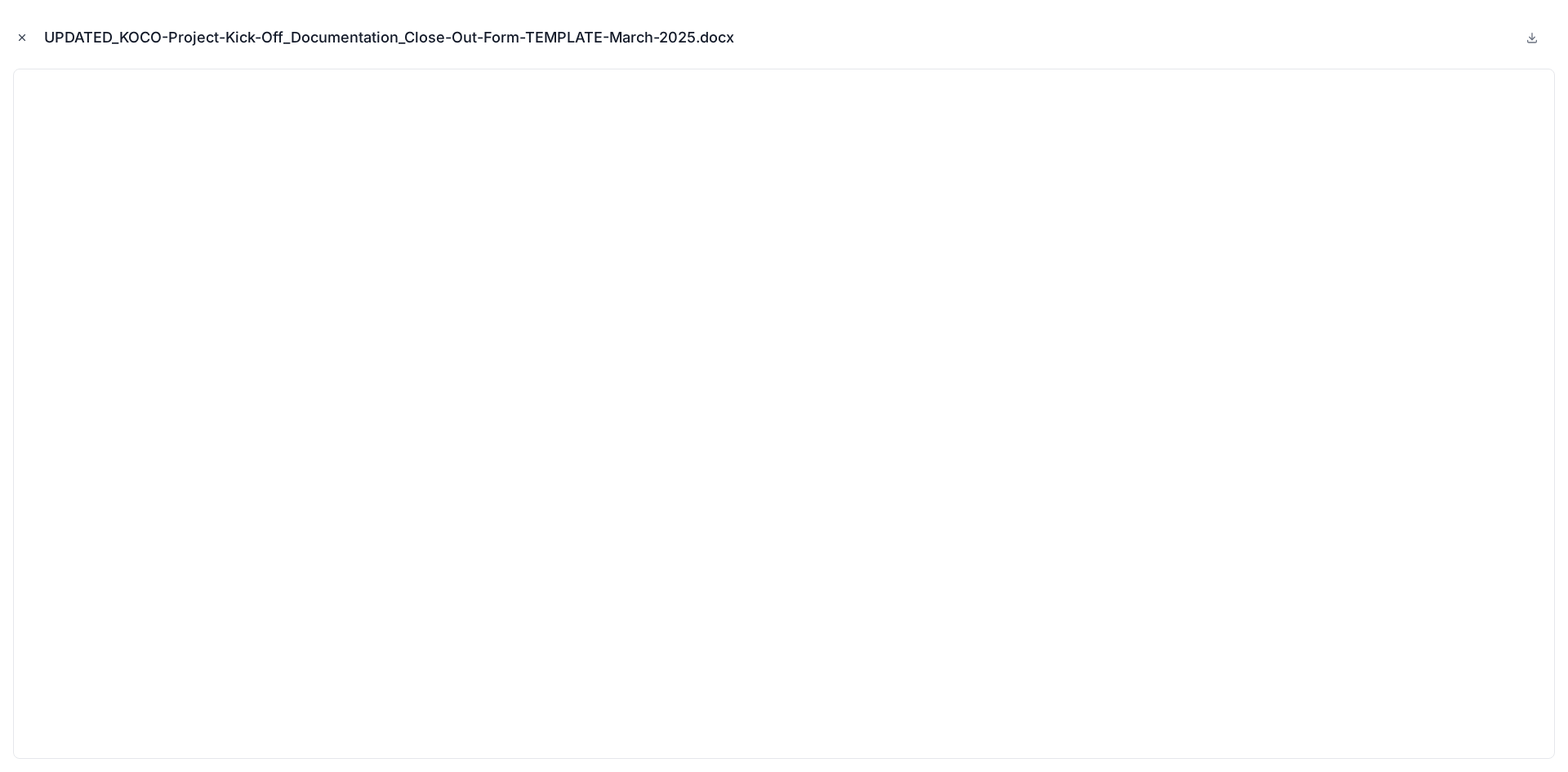
click at [22, 37] on icon "Close modal" at bounding box center [22, 38] width 6 height 6
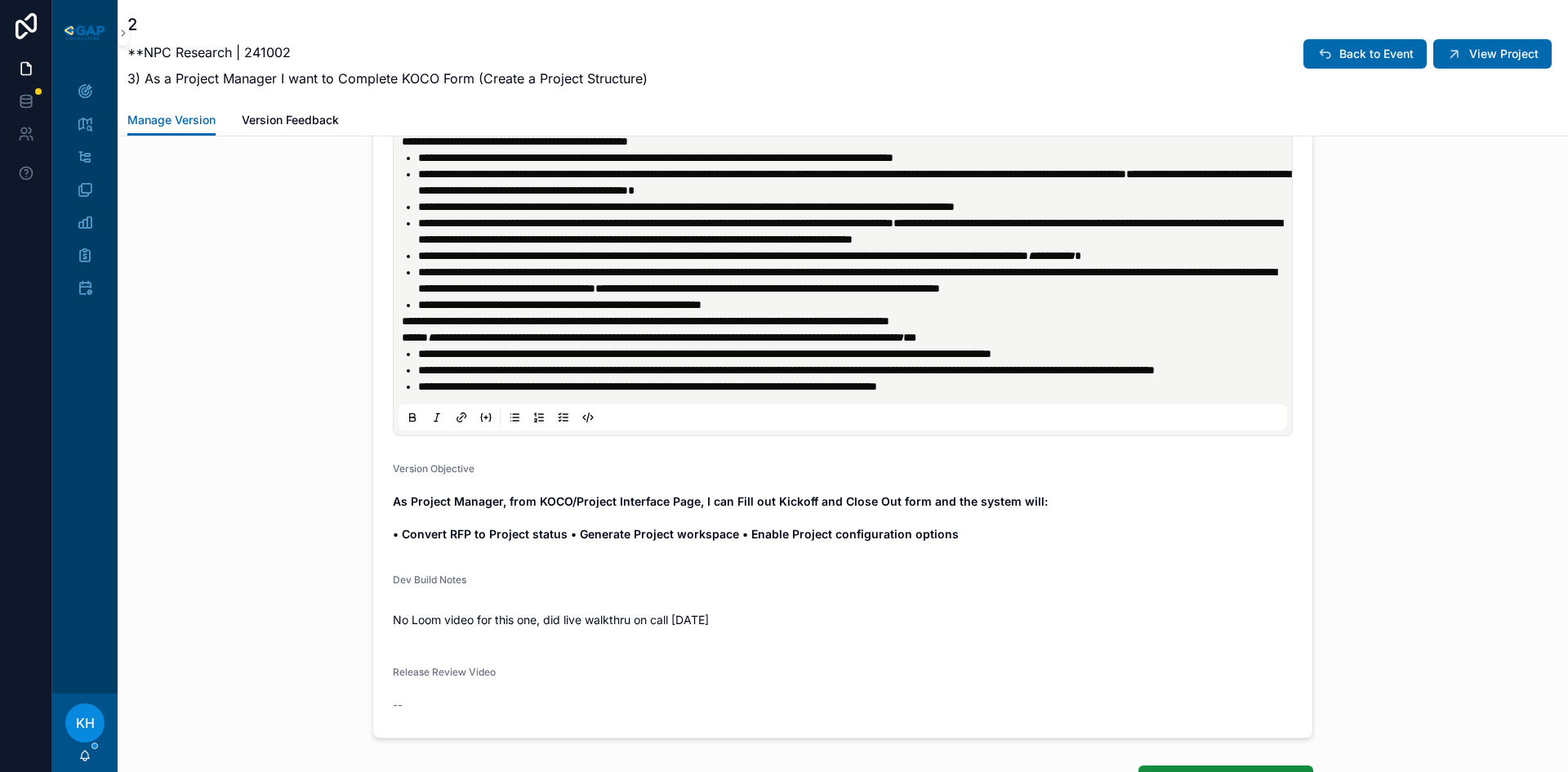
scroll to position [652, 0]
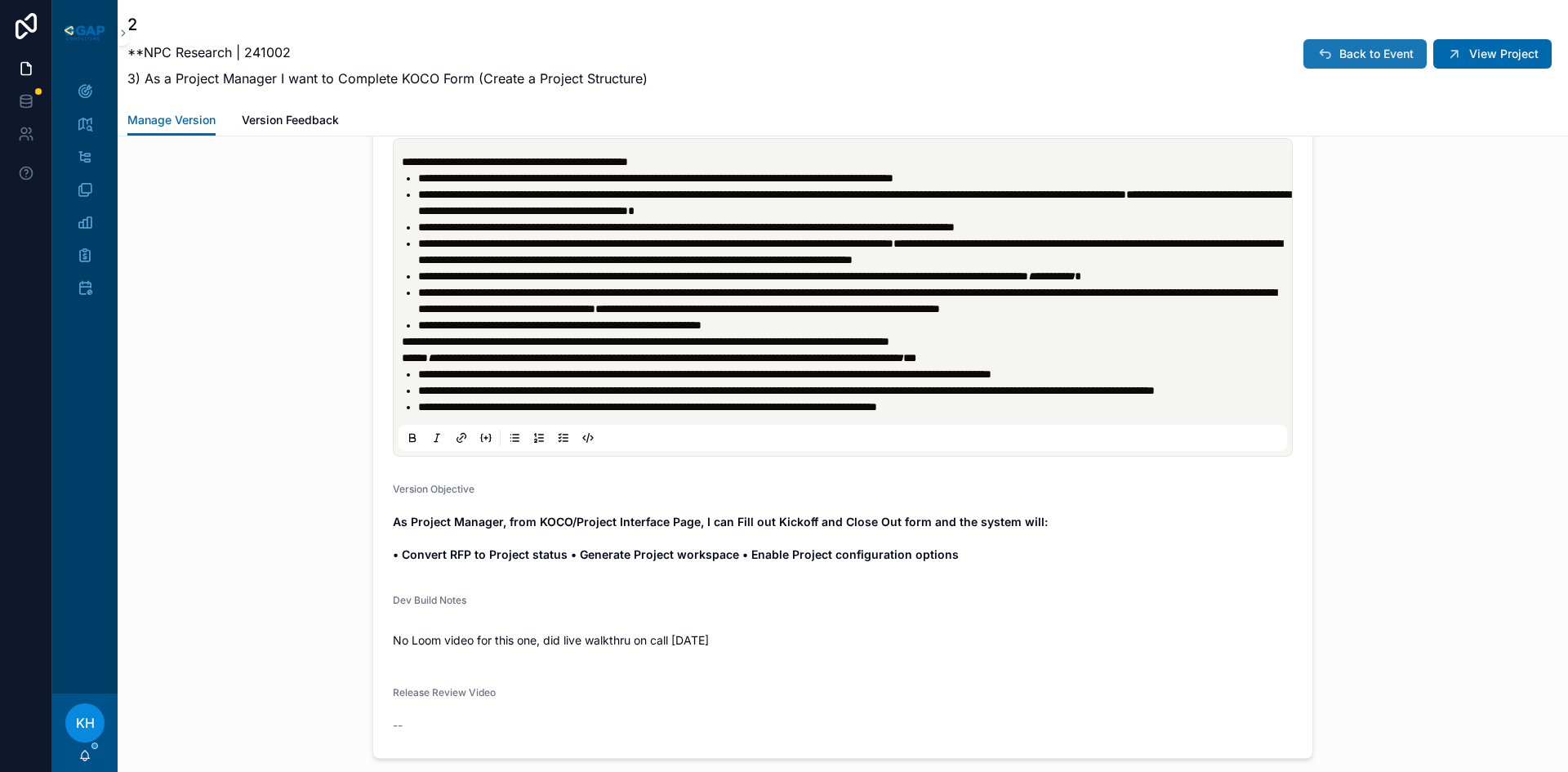
click at [1341, 56] on span "Back to Event" at bounding box center [1376, 53] width 74 height 16
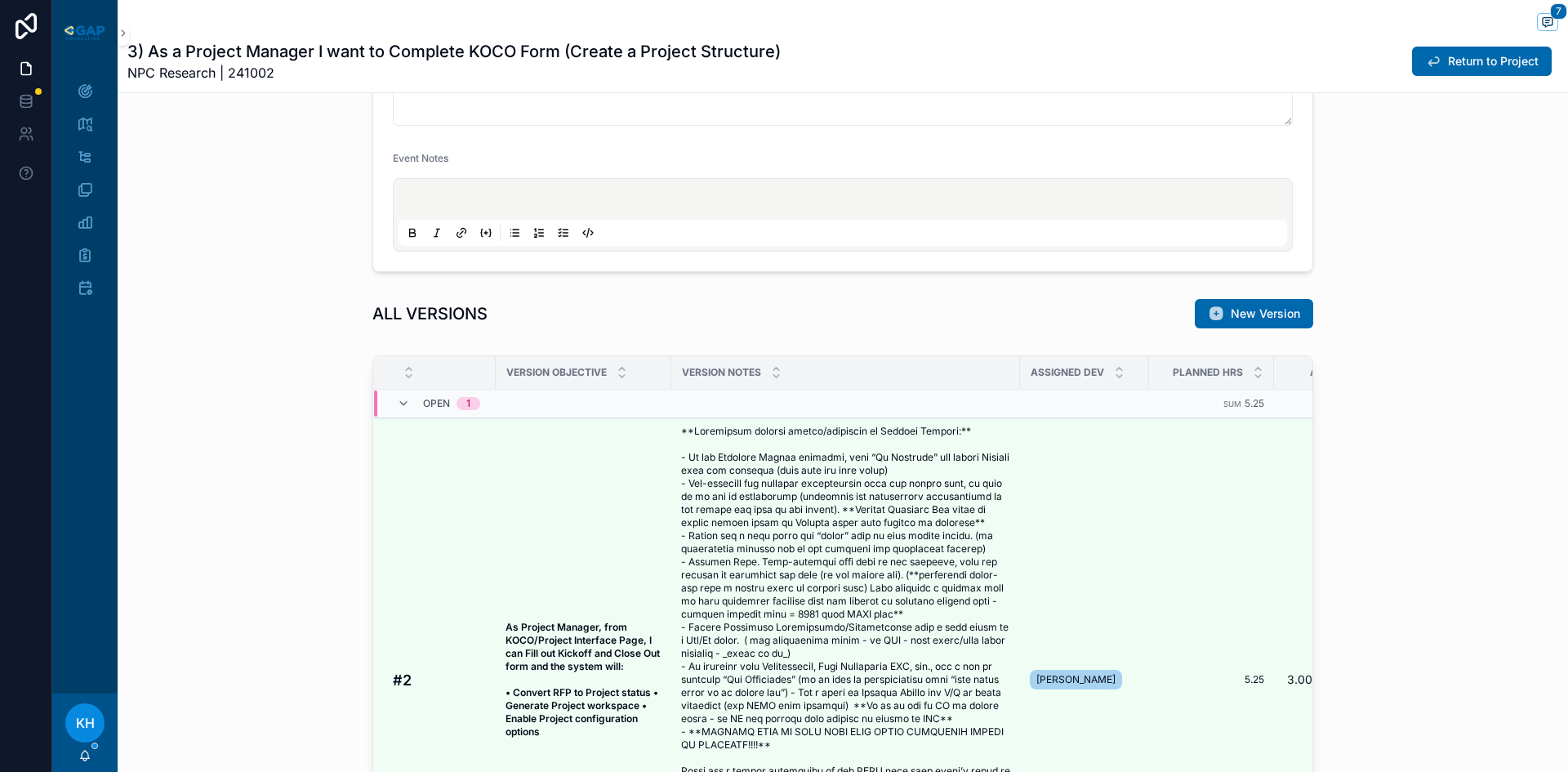
scroll to position [1664, 0]
click at [1441, 71] on button "Return to Project" at bounding box center [1482, 61] width 139 height 29
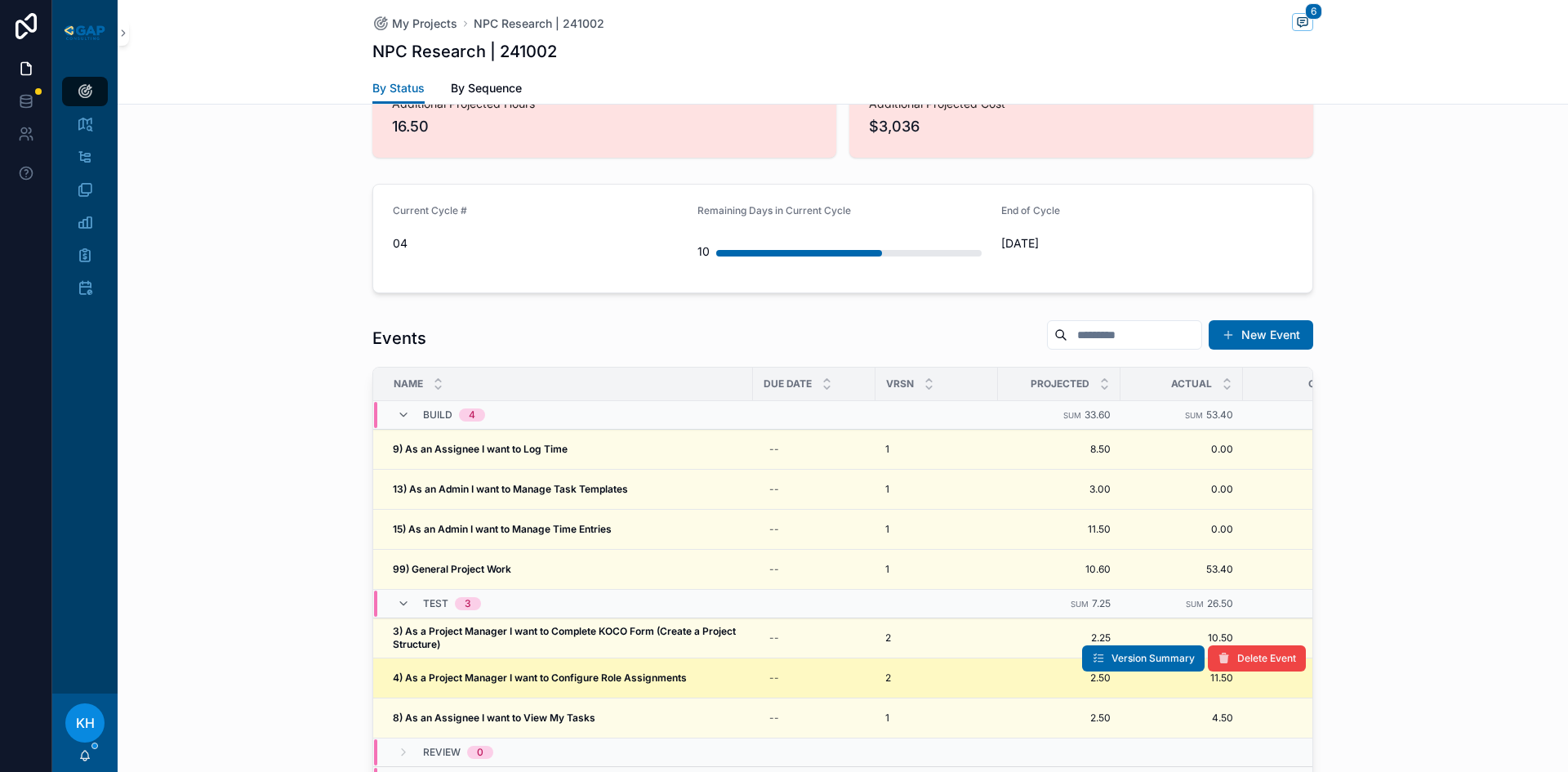
scroll to position [1467, 0]
click at [523, 670] on strong "4) As a Project Manager I want to Configure Role Assignments" at bounding box center [540, 676] width 294 height 12
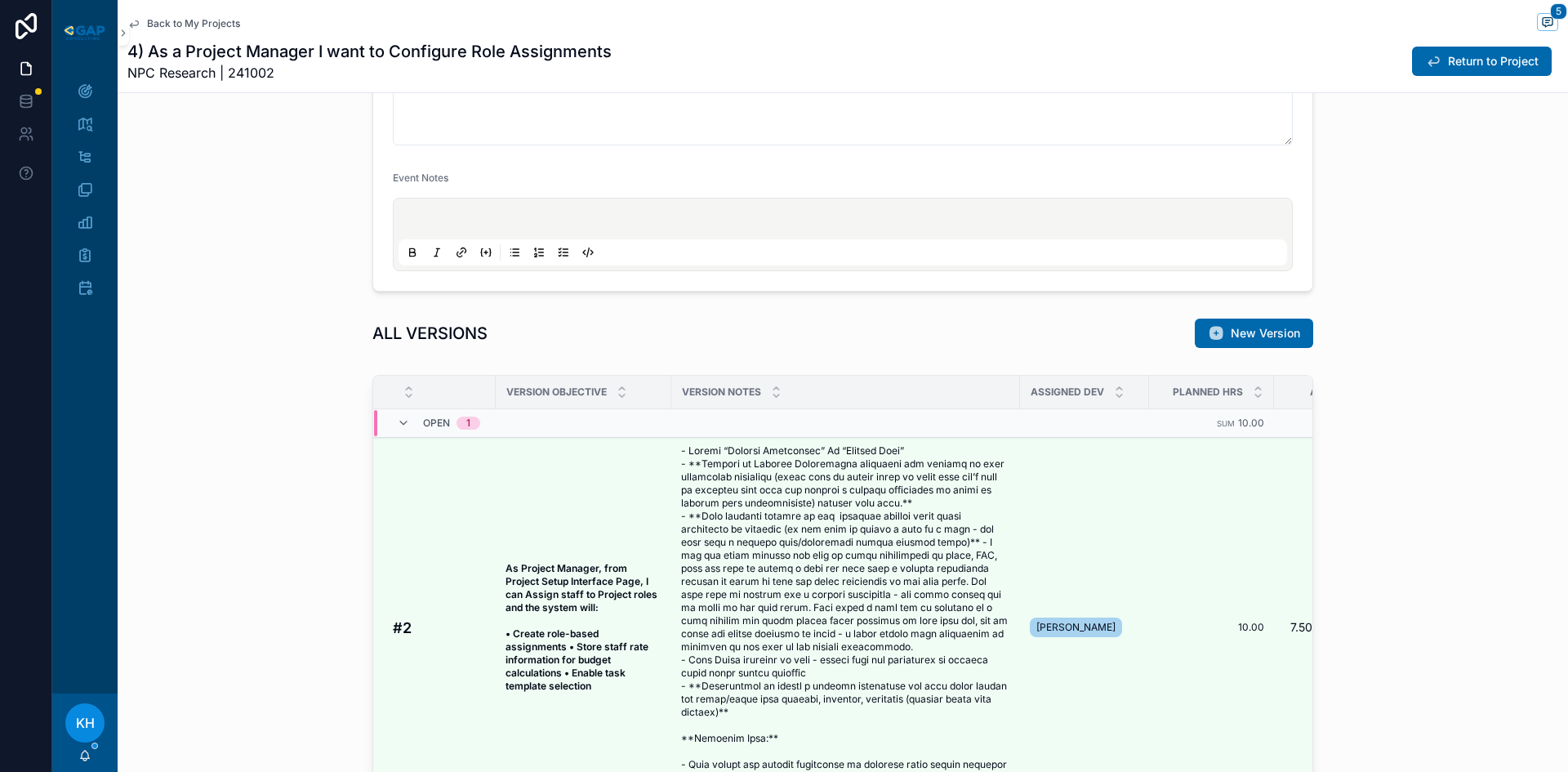
scroll to position [381, 0]
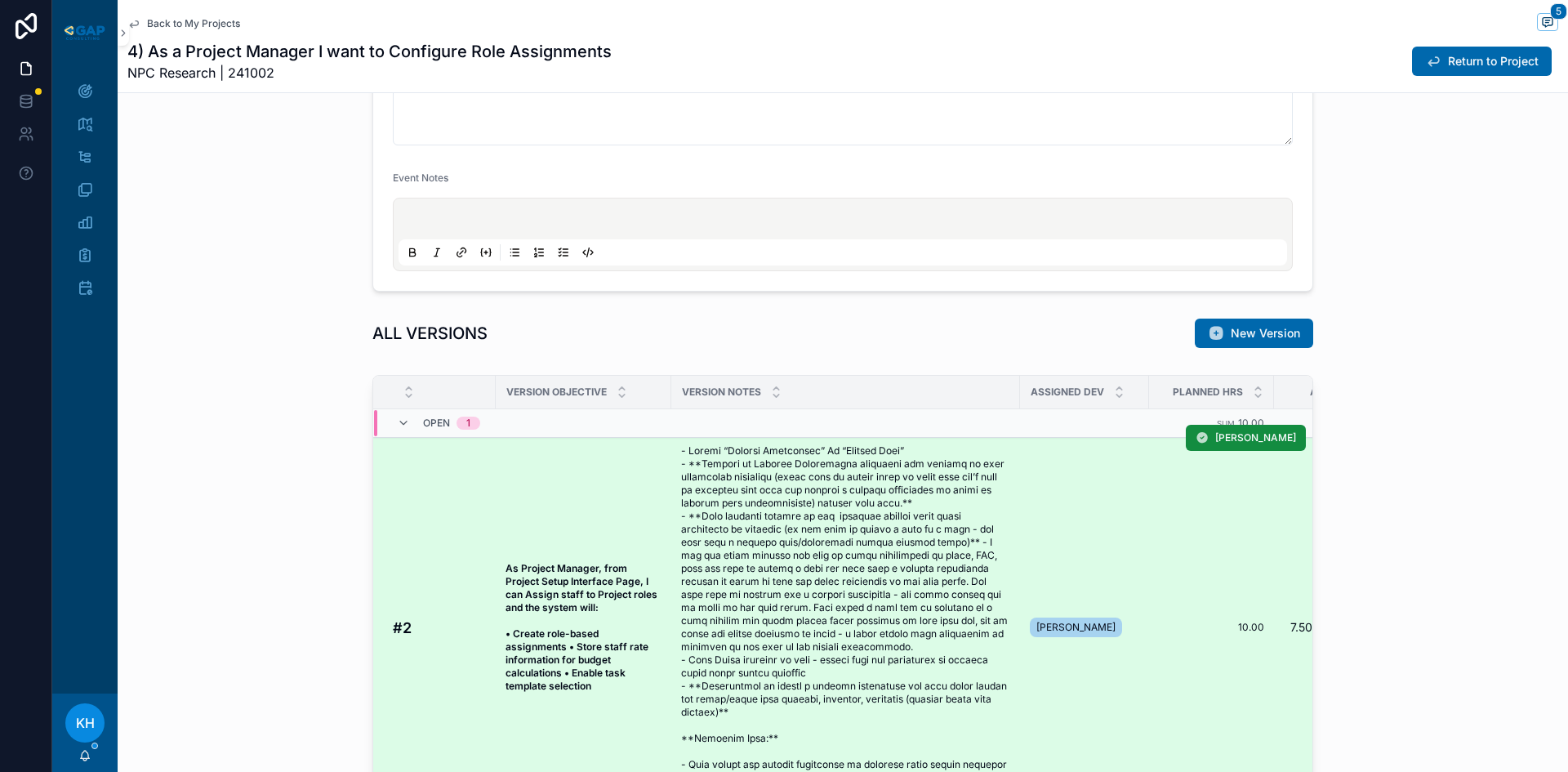
click at [820, 516] on span "scrollable content" at bounding box center [845, 627] width 329 height 366
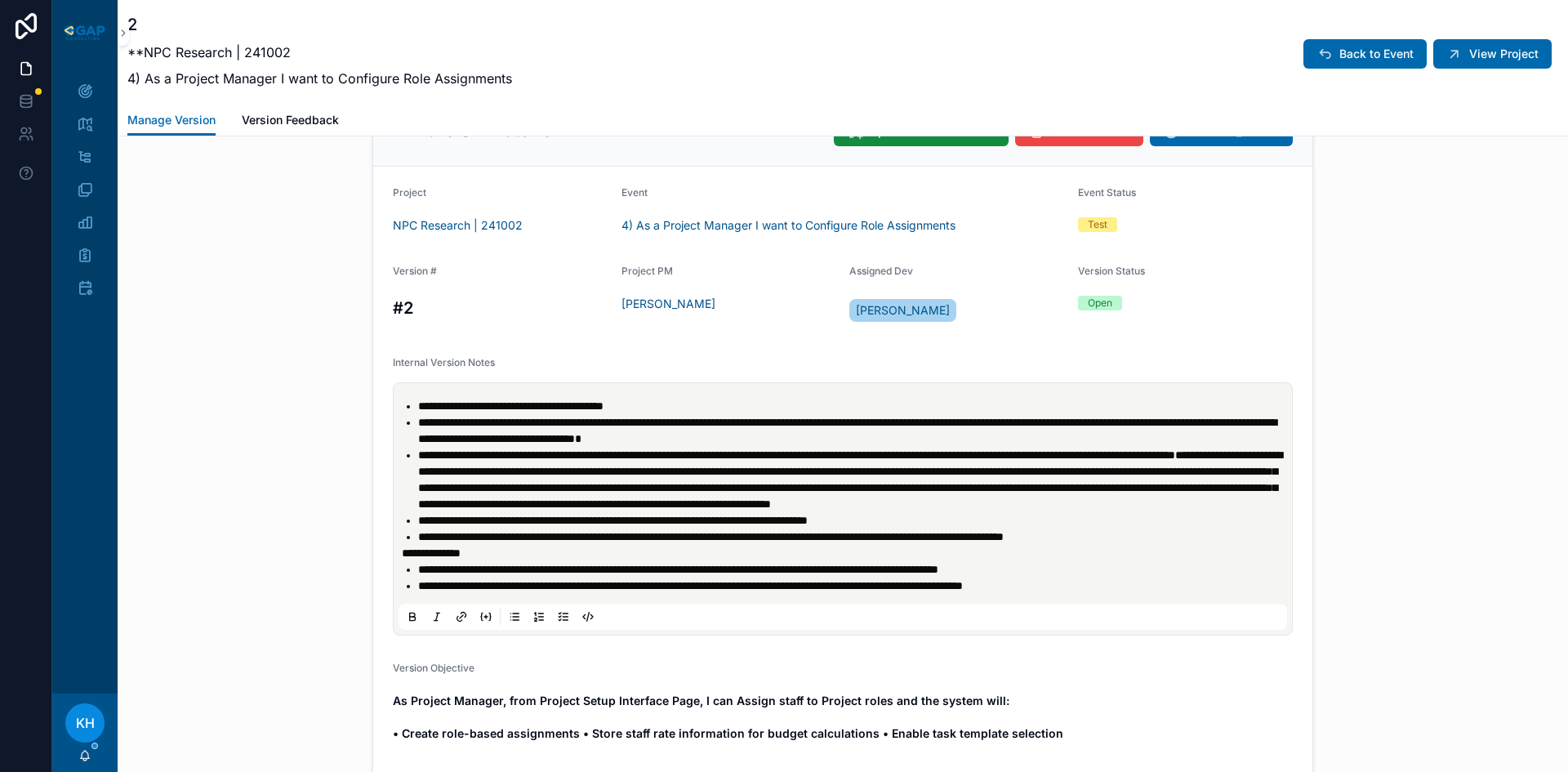
scroll to position [409, 0]
click at [1477, 56] on span "View Project" at bounding box center [1503, 53] width 70 height 16
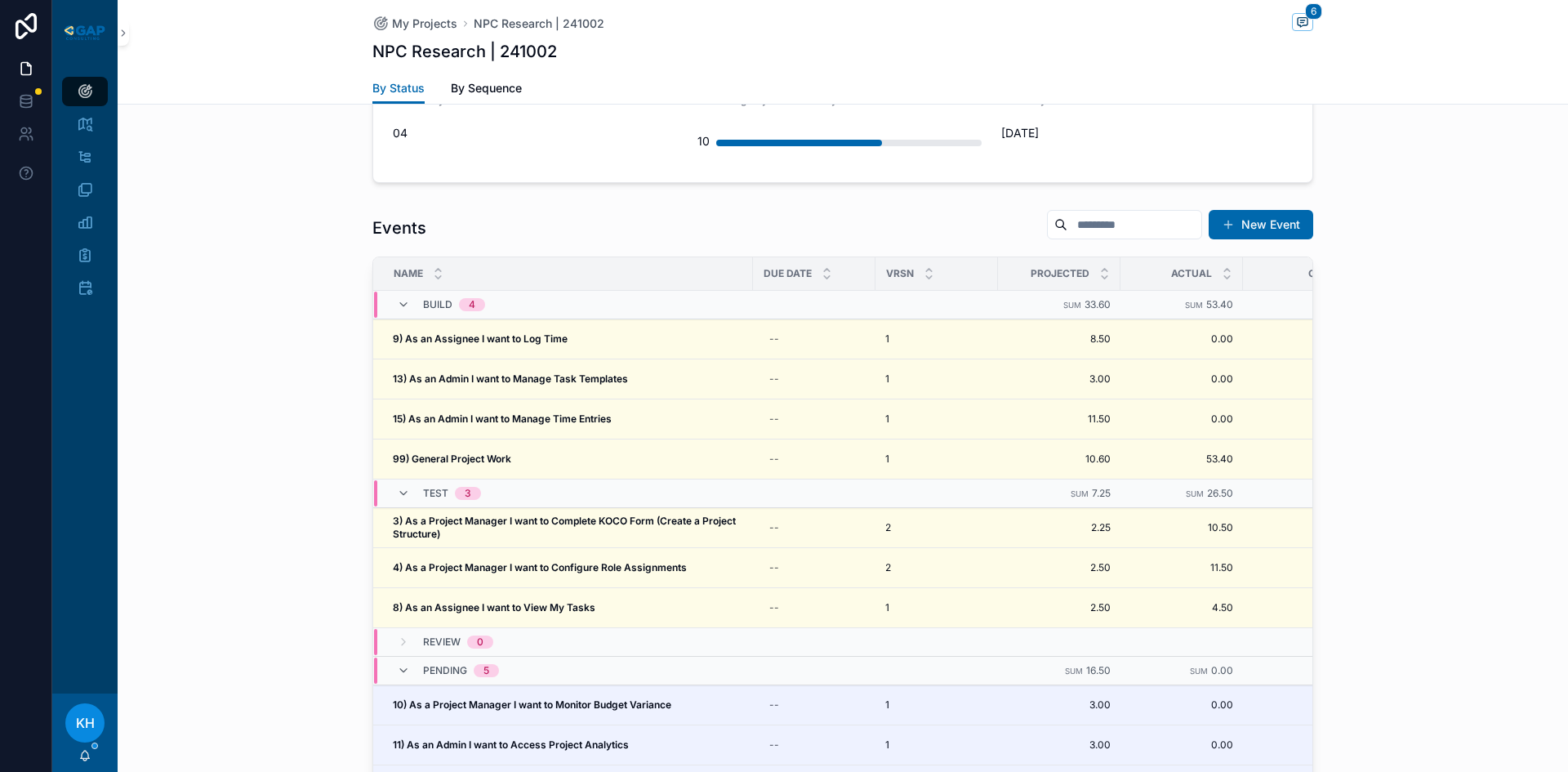
scroll to position [1578, 0]
click at [93, 84] on div "My Projects" at bounding box center [85, 91] width 26 height 26
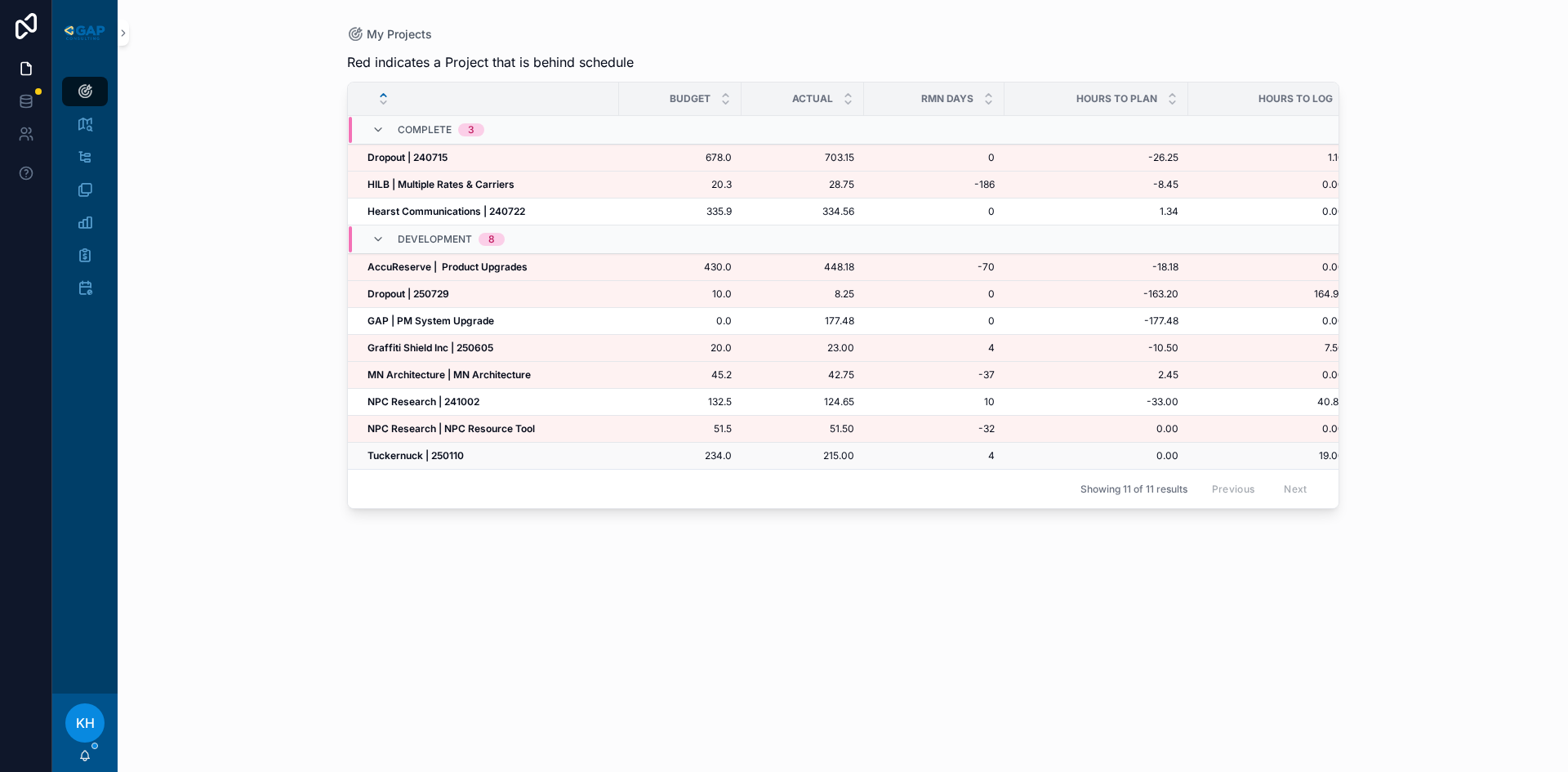
click at [415, 453] on strong "Tuckernuck | 250110" at bounding box center [416, 455] width 96 height 12
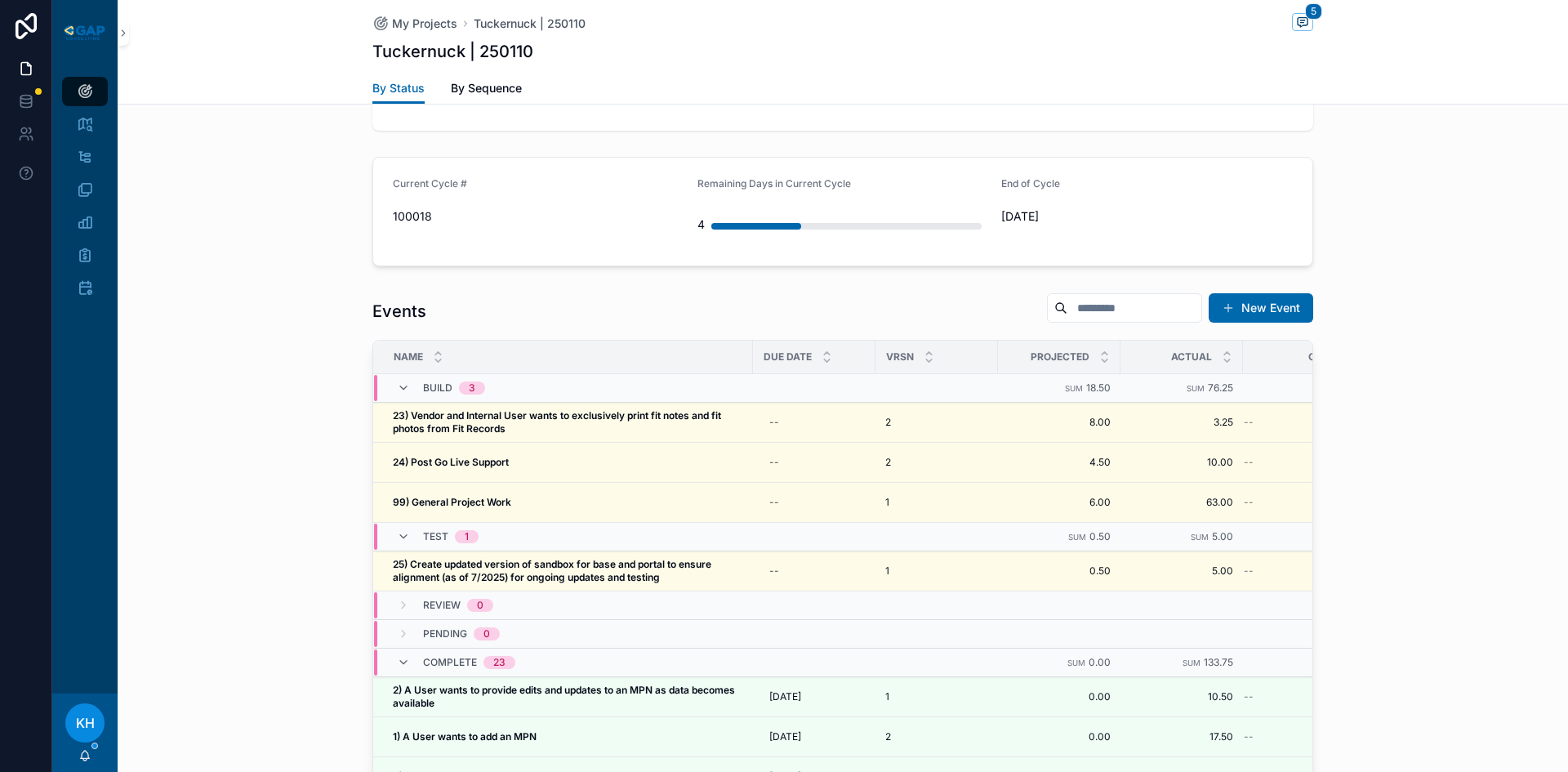
scroll to position [1529, 0]
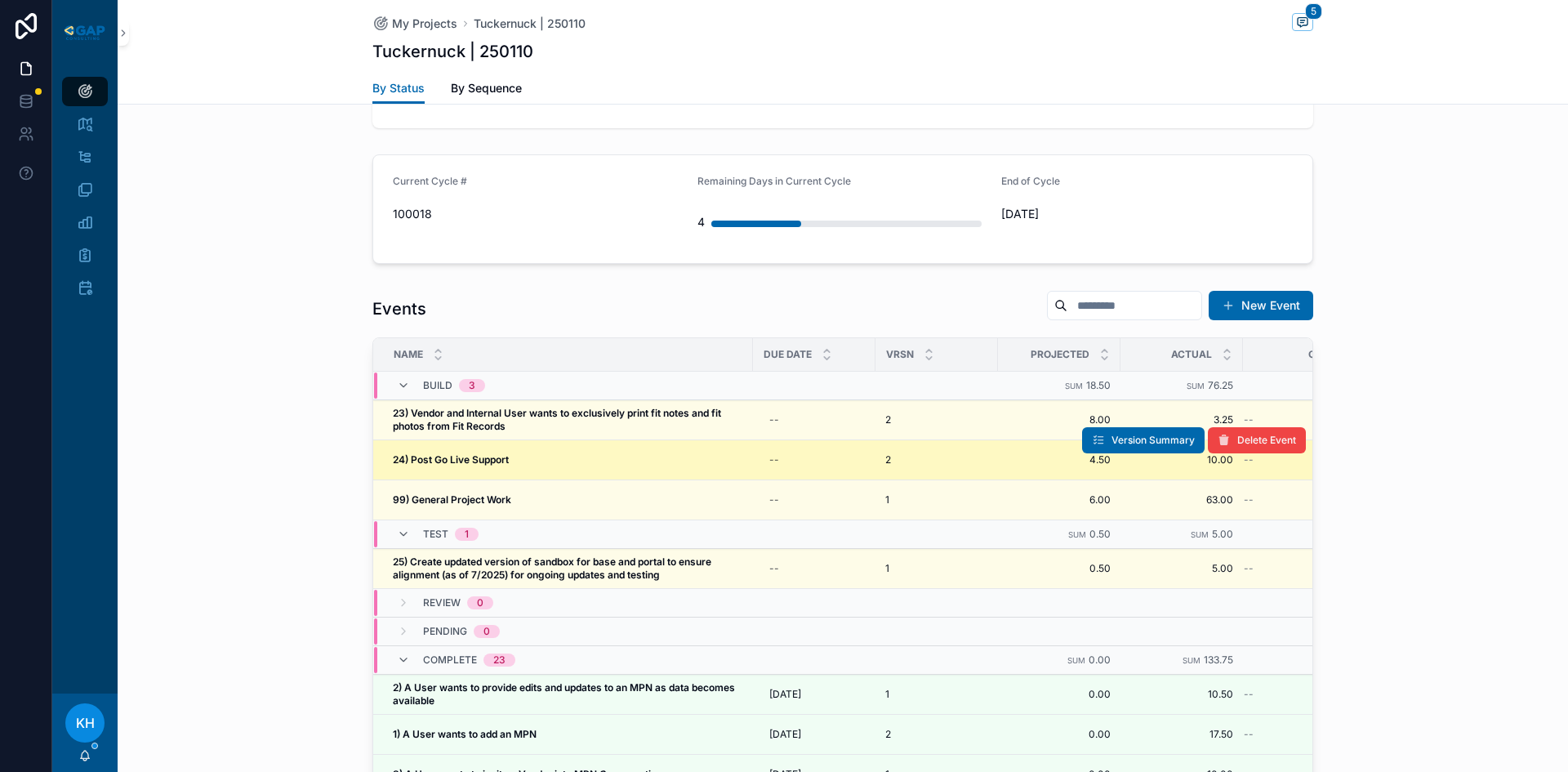
click at [448, 454] on strong "24) Post Go Live Support" at bounding box center [450, 460] width 116 height 12
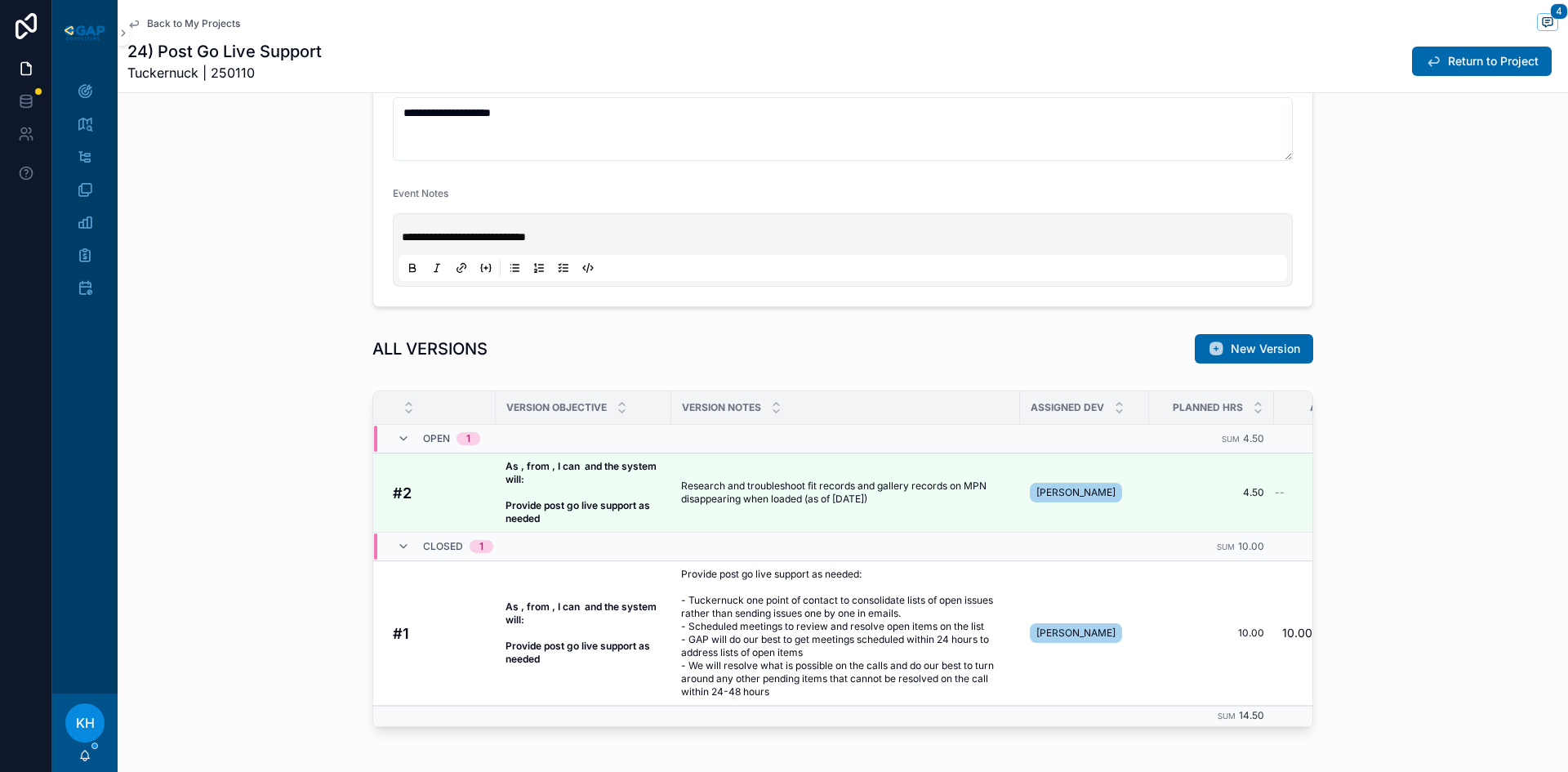
scroll to position [1015, 0]
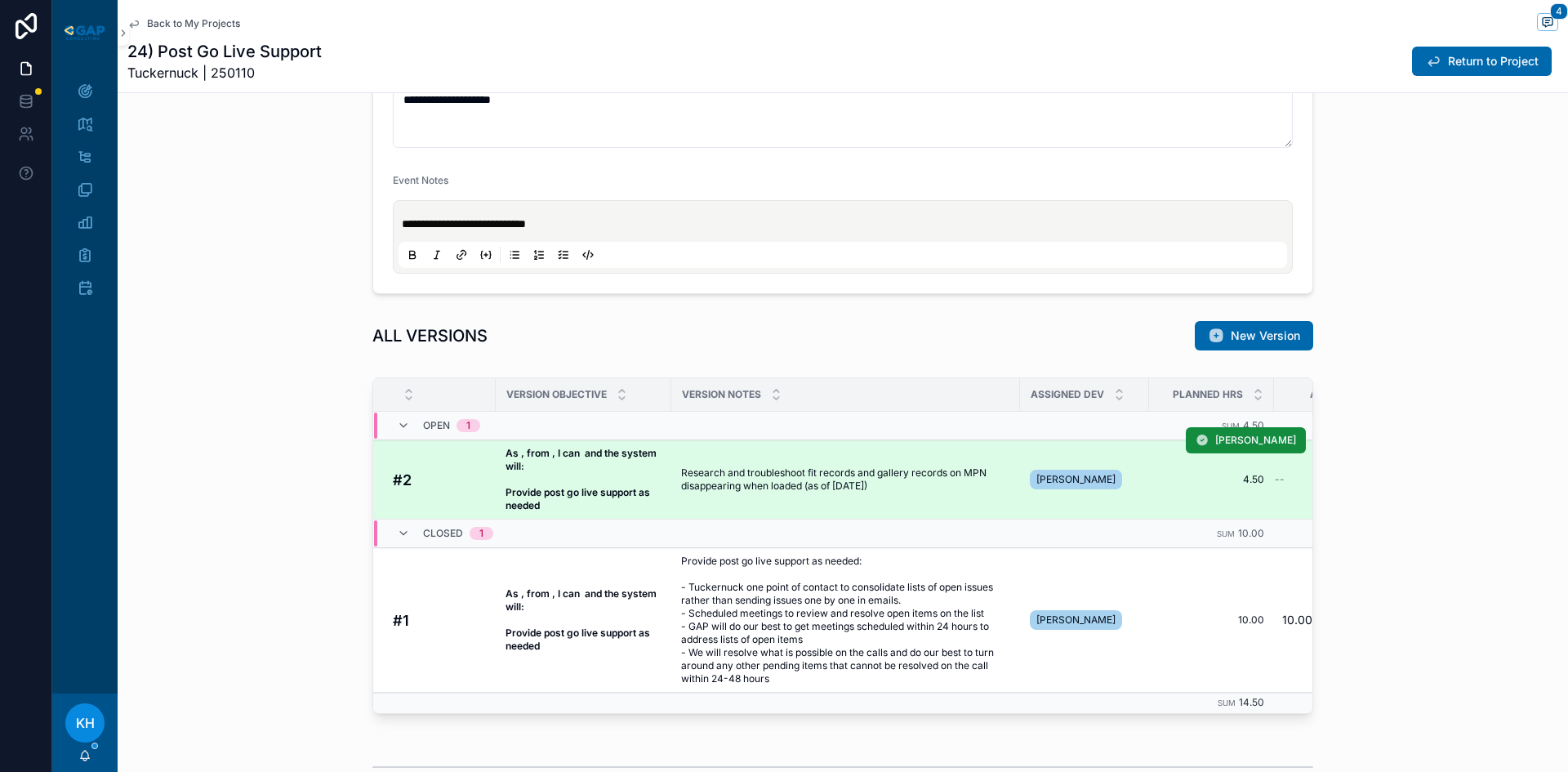
click at [783, 484] on span "Research and troubleshoot fit records and gallery records on MPN disappearing w…" at bounding box center [845, 479] width 329 height 26
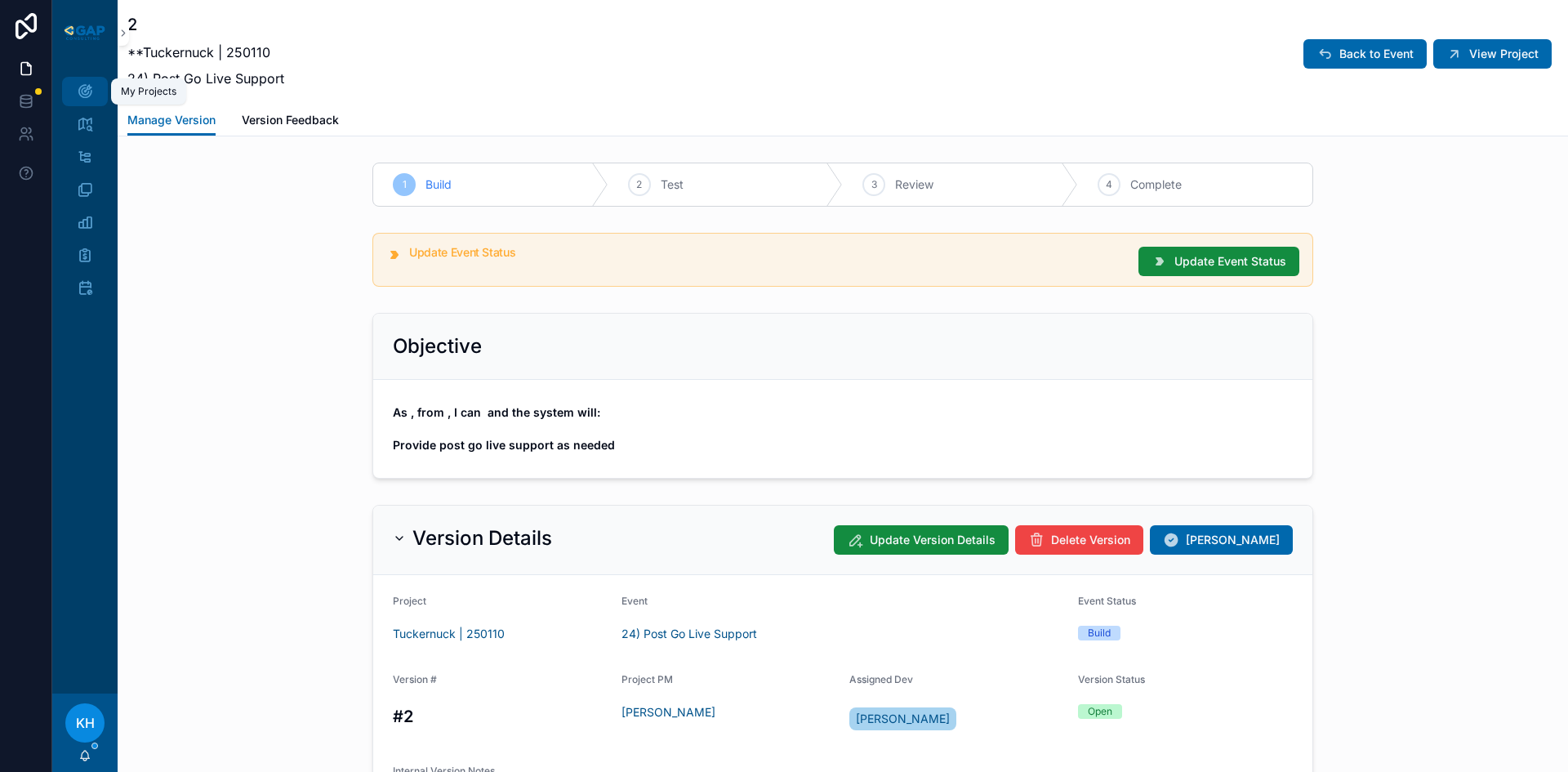
click at [97, 97] on div "My Projects" at bounding box center [85, 91] width 26 height 26
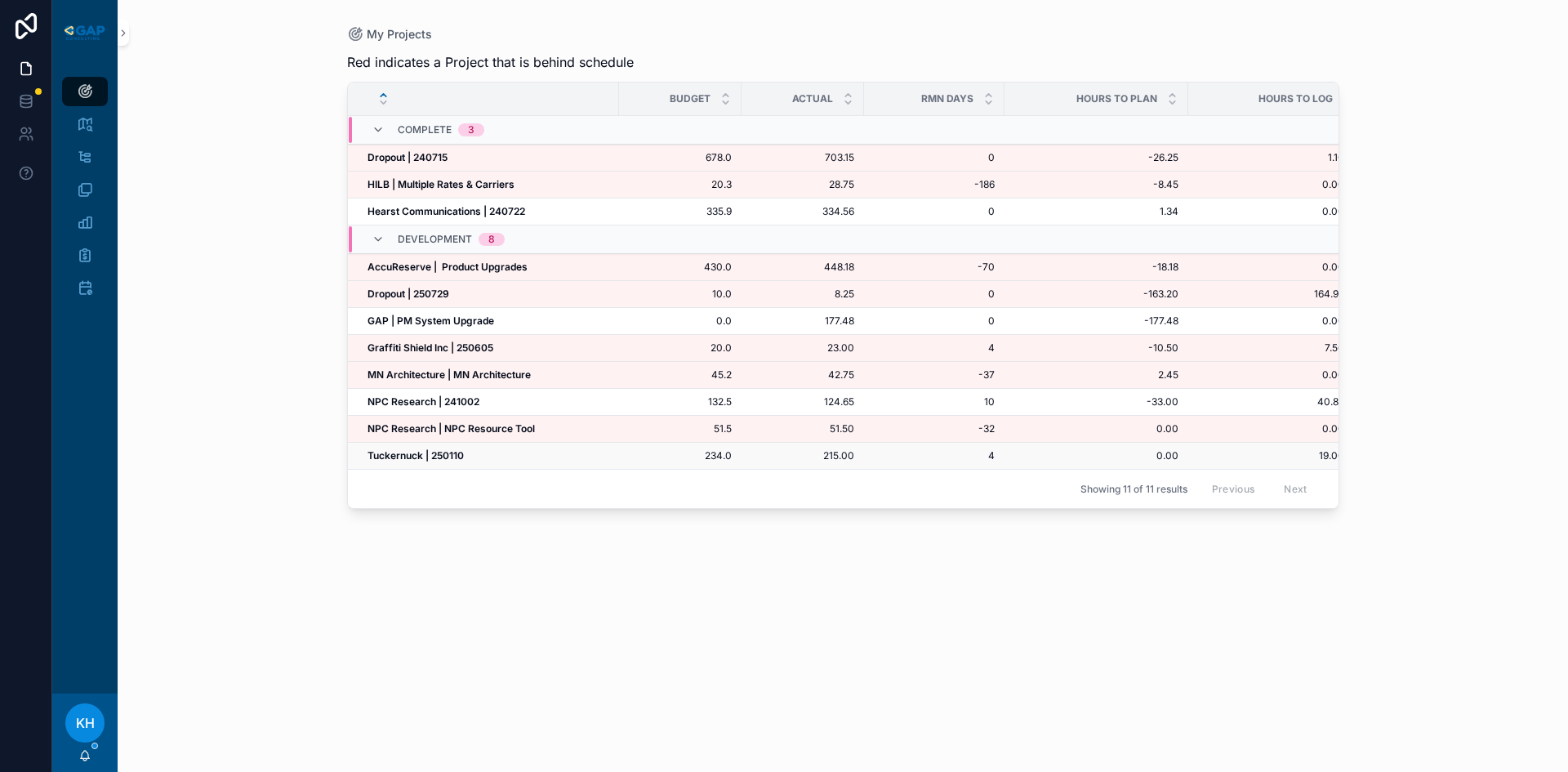
click at [399, 450] on strong "Tuckernuck | 250110" at bounding box center [416, 455] width 96 height 12
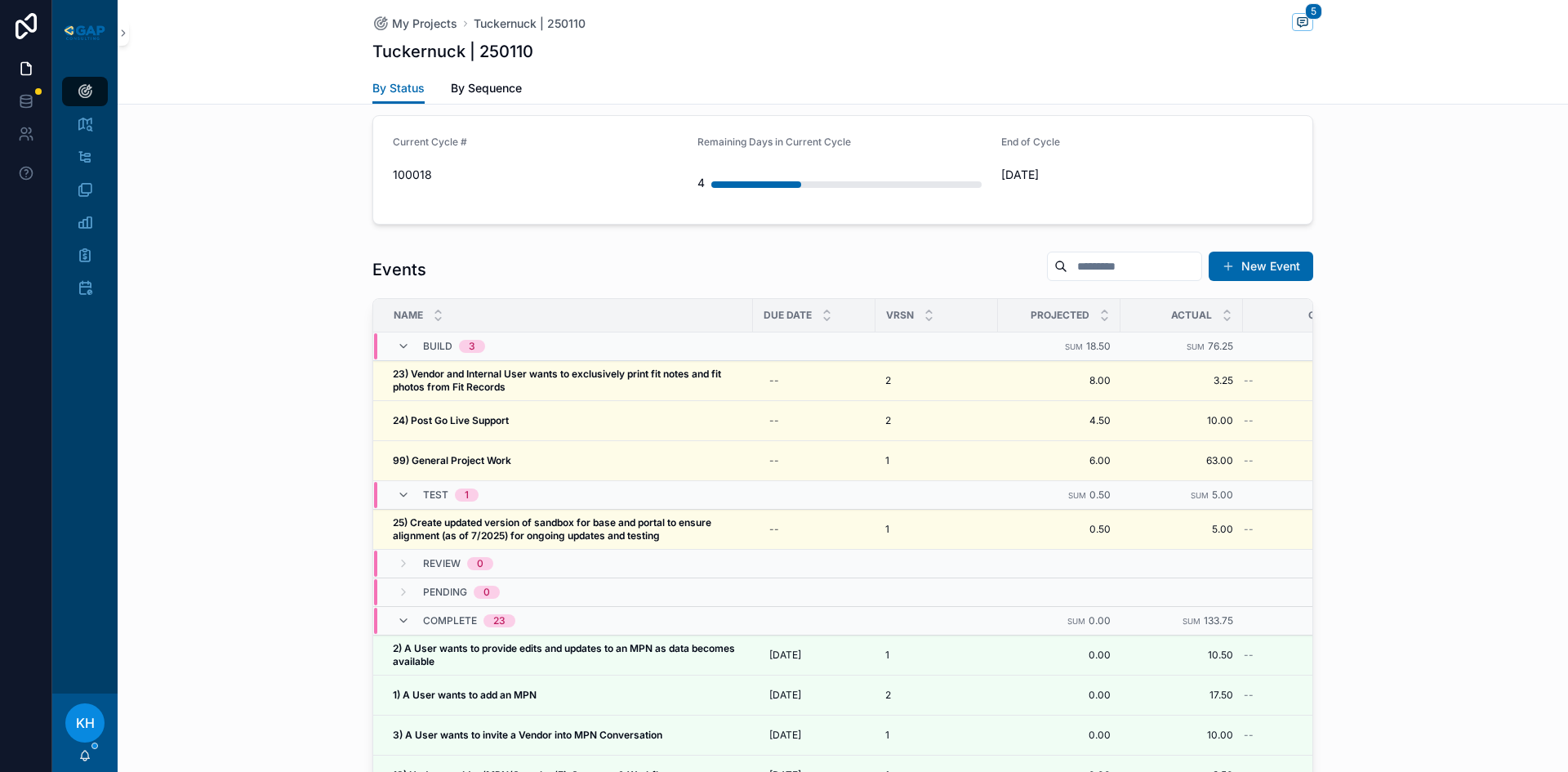
scroll to position [1569, 0]
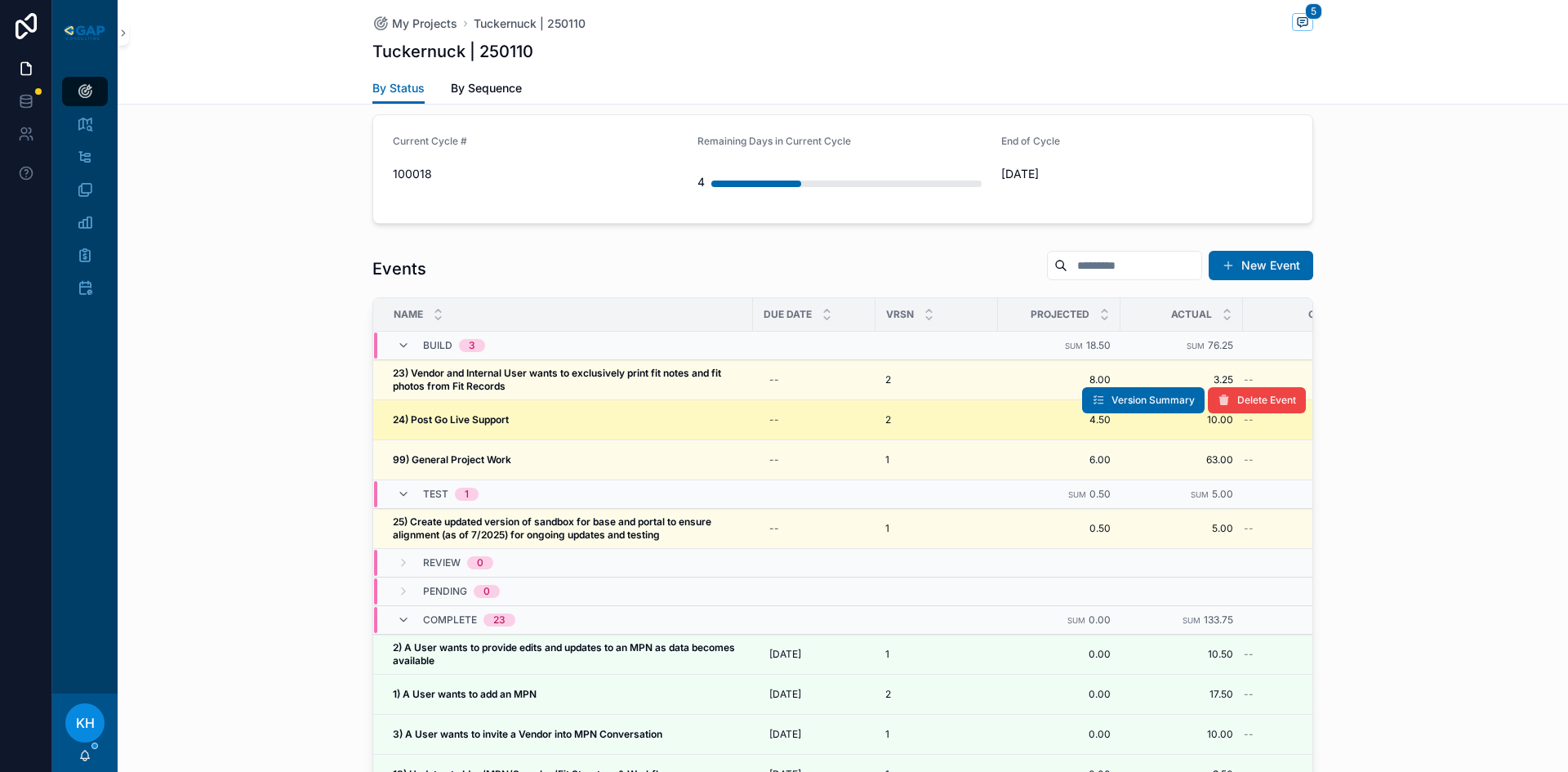
click at [484, 413] on strong "24) Post Go Live Support" at bounding box center [450, 419] width 116 height 12
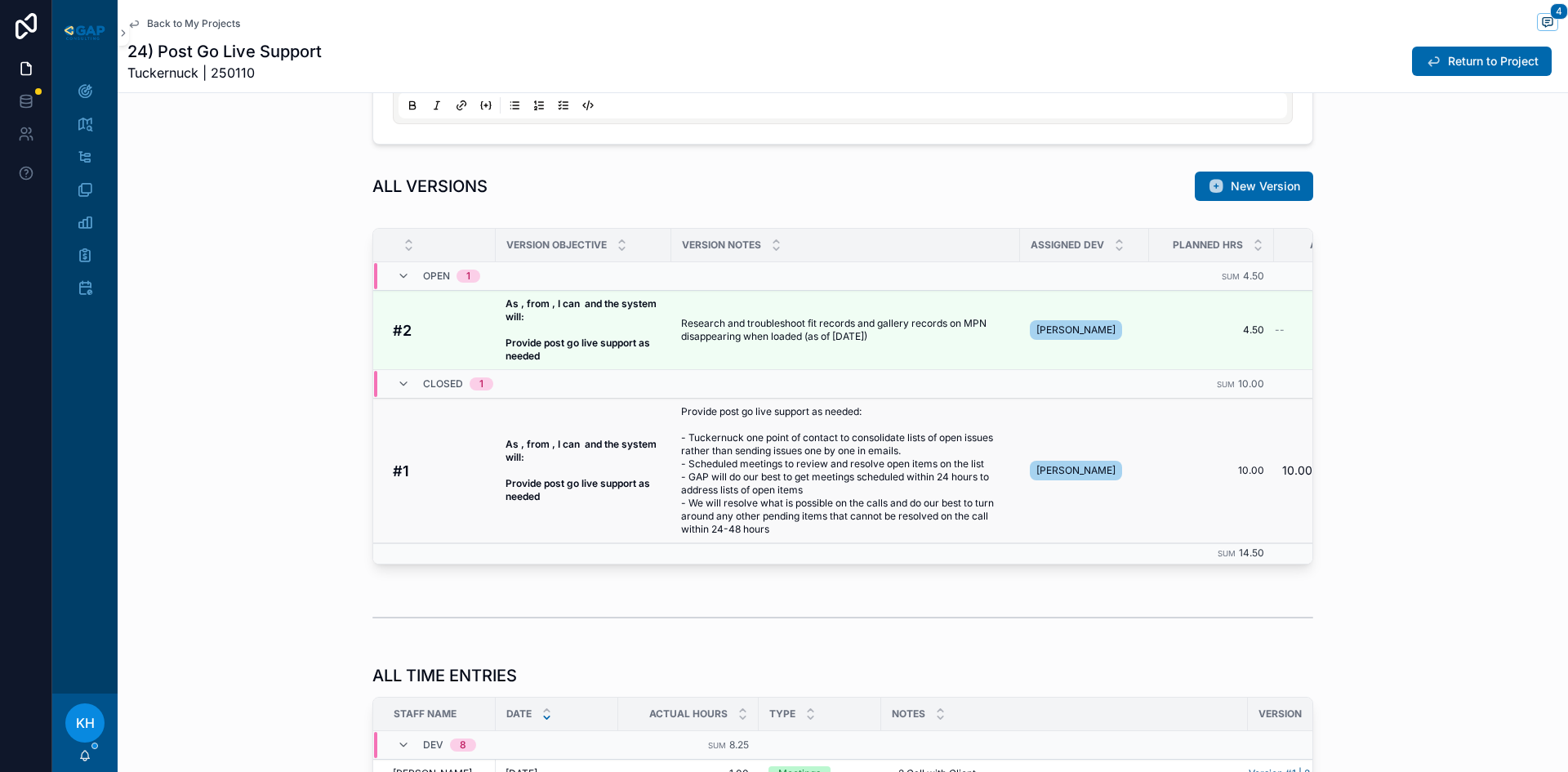
scroll to position [1165, 0]
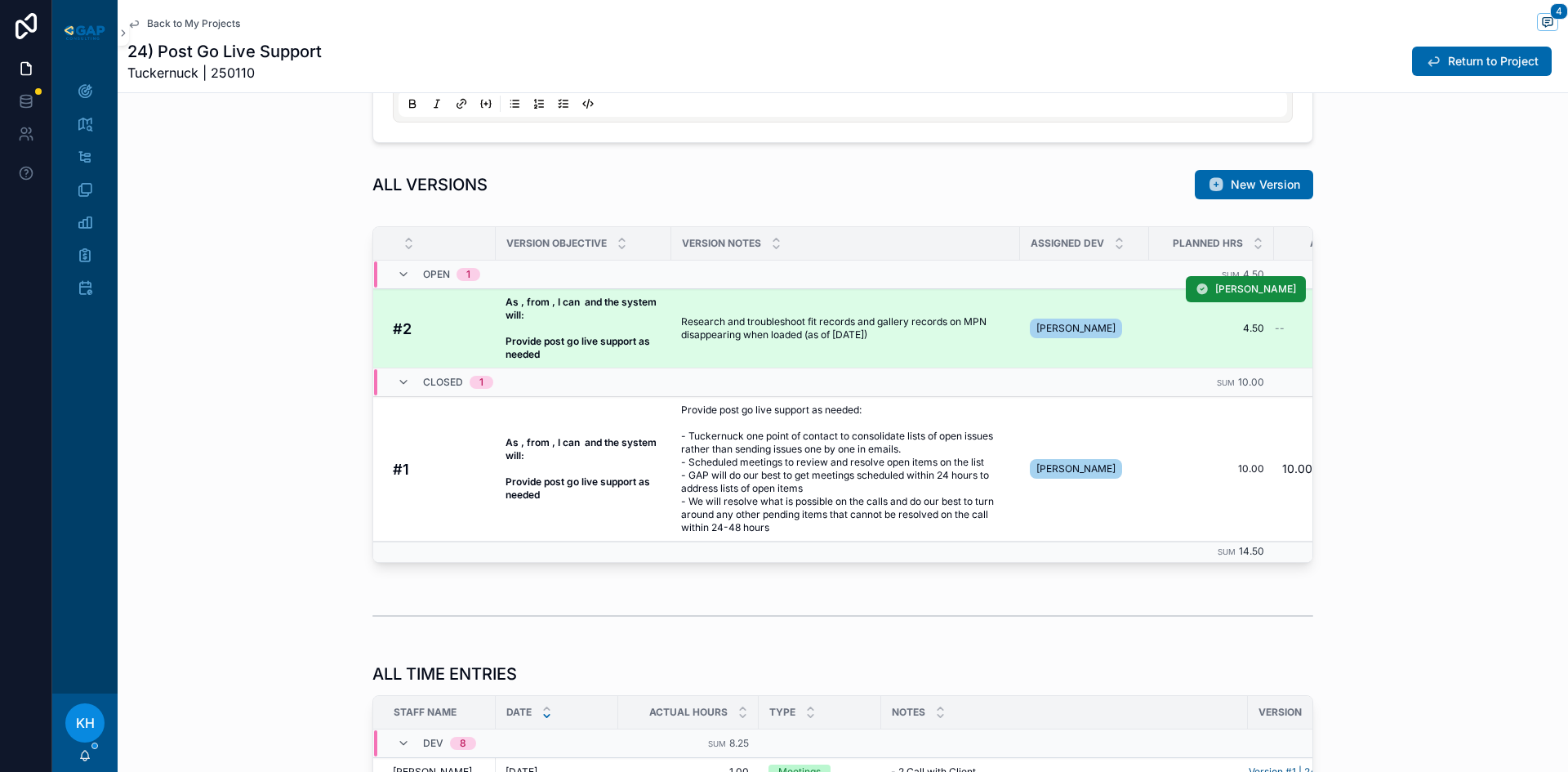
click at [784, 339] on span "Research and troubleshoot fit records and gallery records on MPN disappearing w…" at bounding box center [845, 328] width 329 height 26
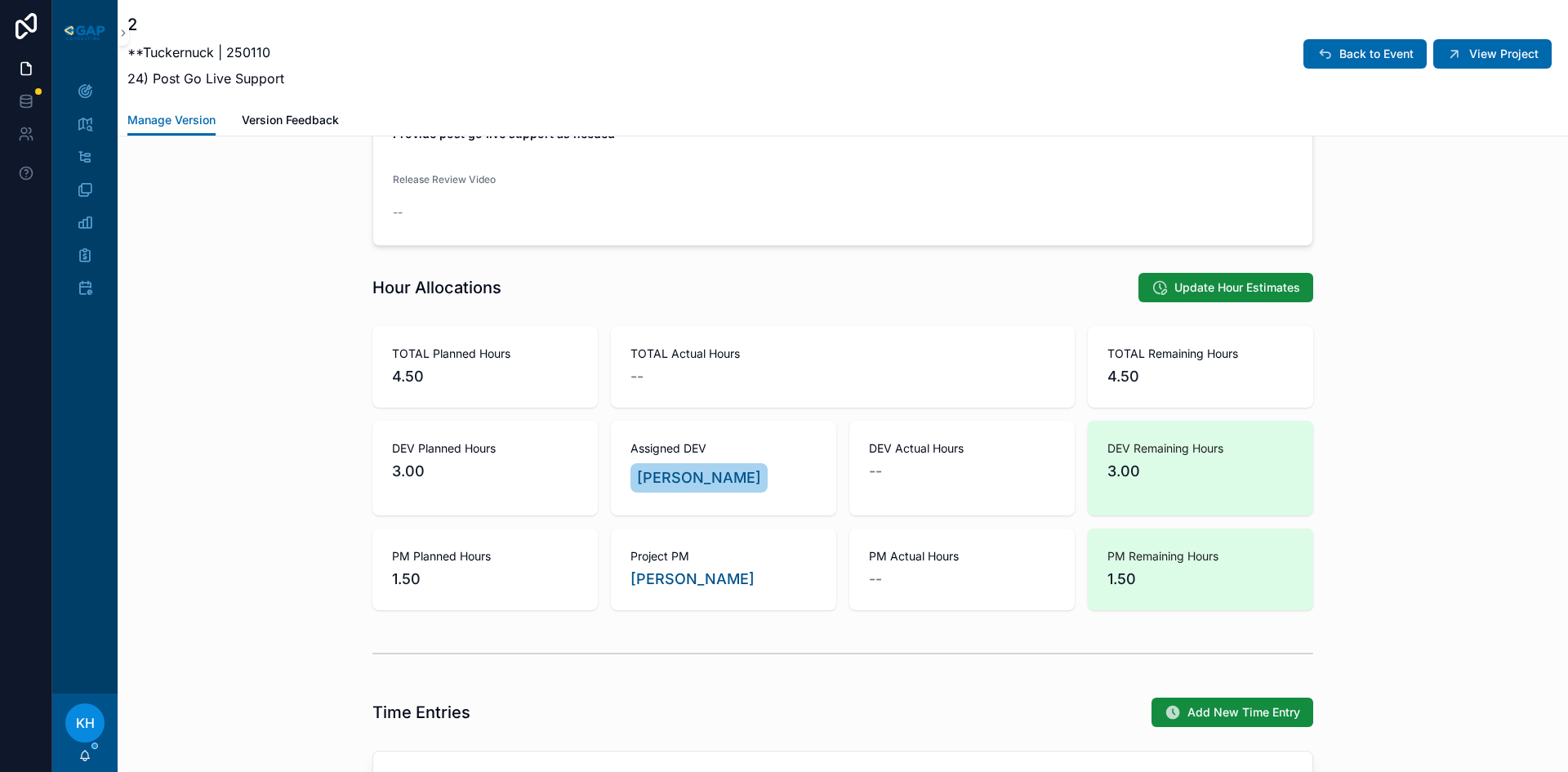
scroll to position [829, 0]
click at [1447, 60] on icon "scrollable content" at bounding box center [1454, 53] width 16 height 16
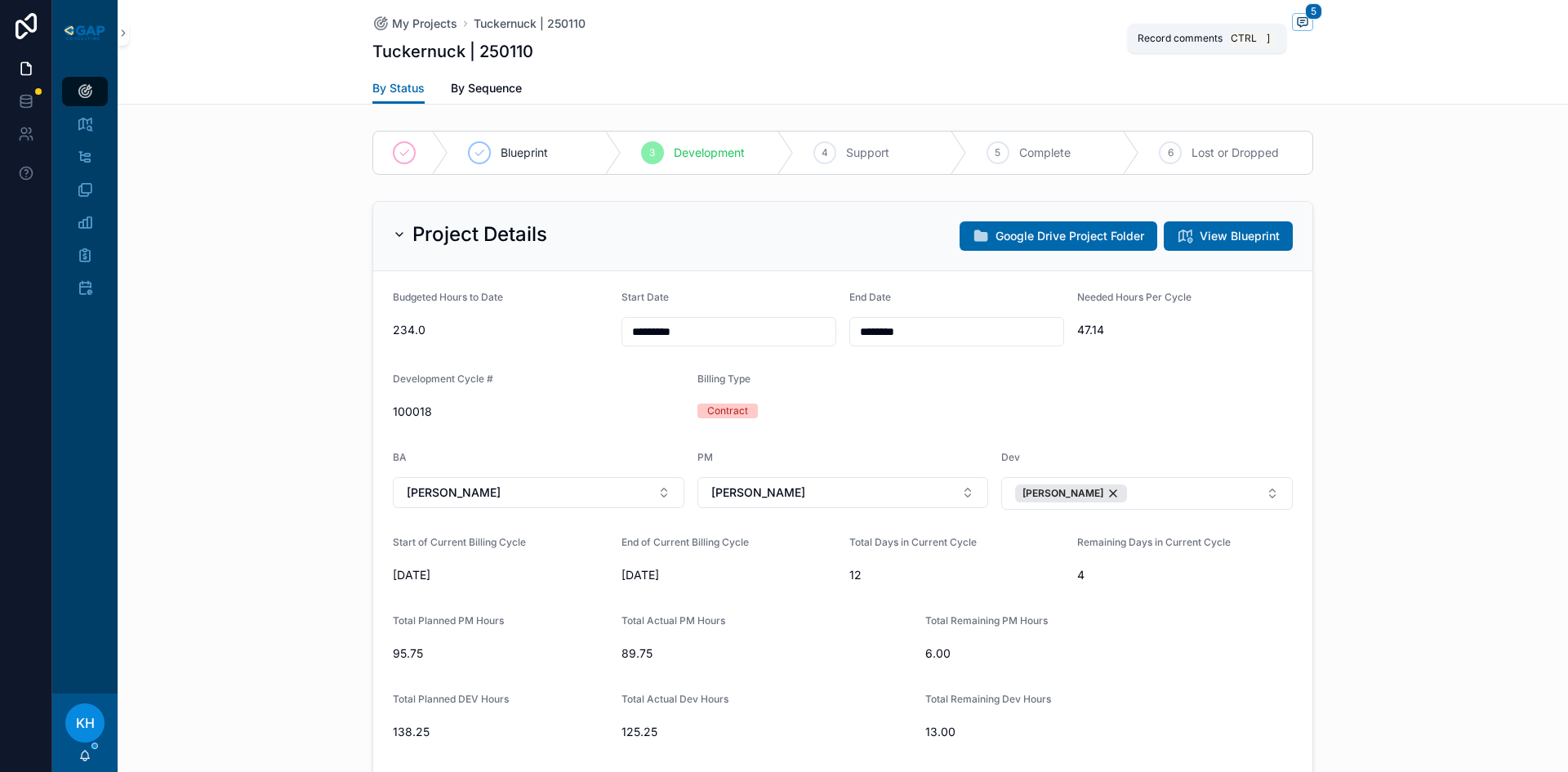
click at [1301, 27] on icon "scrollable content" at bounding box center [1302, 22] width 13 height 13
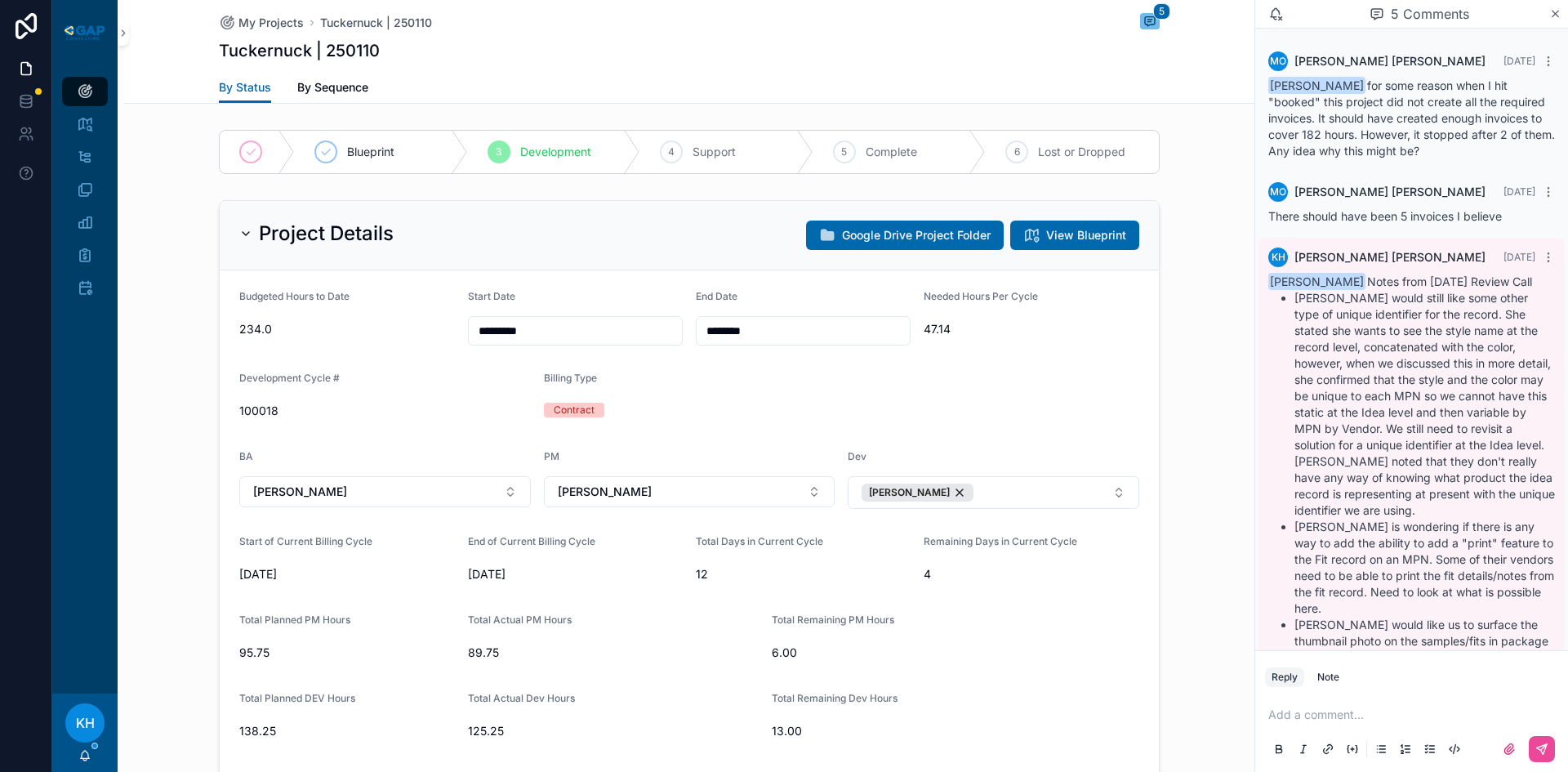
scroll to position [1485, 0]
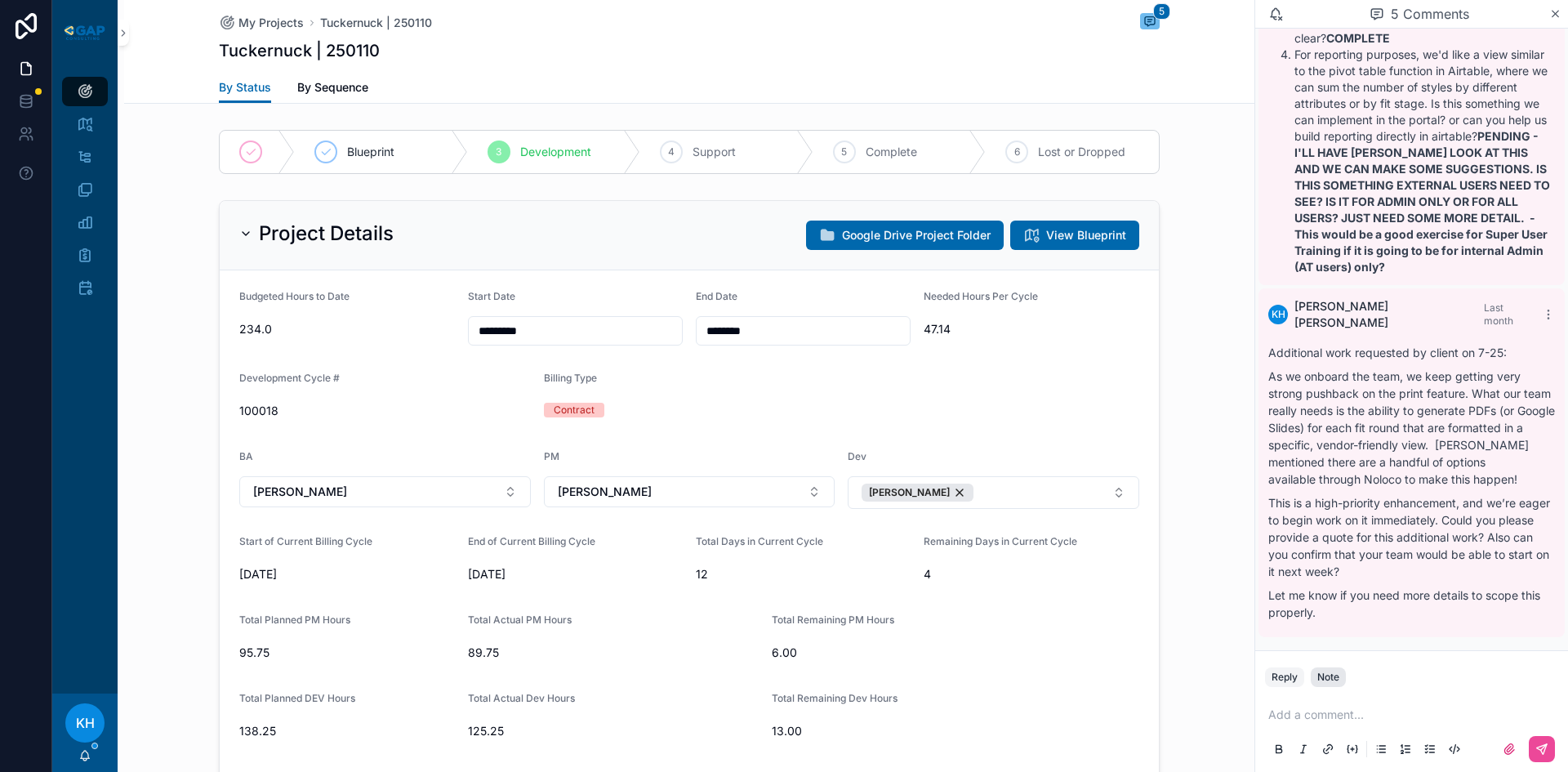
click at [1342, 678] on button "Note" at bounding box center [1328, 676] width 35 height 20
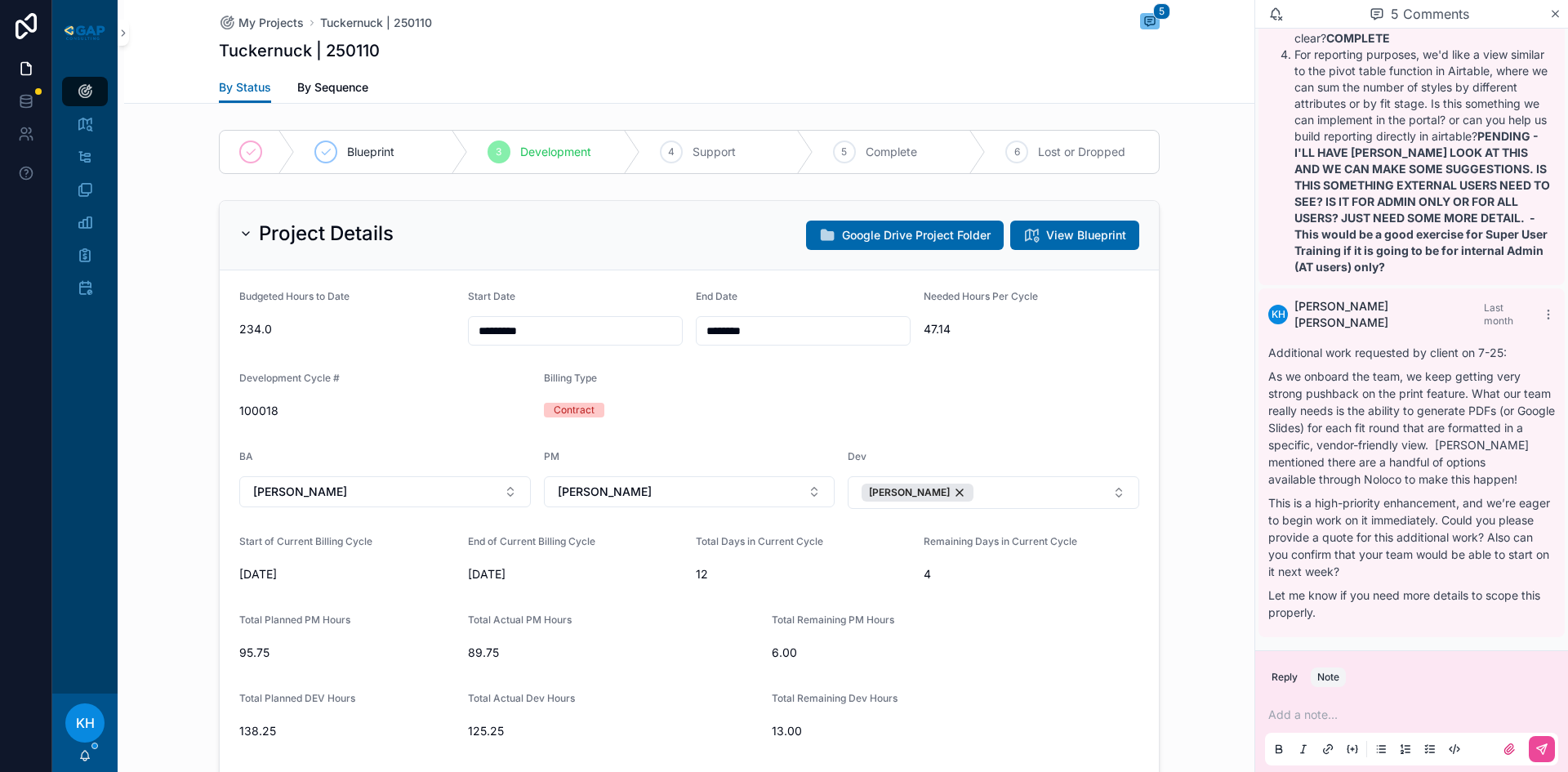
click at [1292, 713] on p "scrollable content" at bounding box center [1415, 714] width 293 height 16
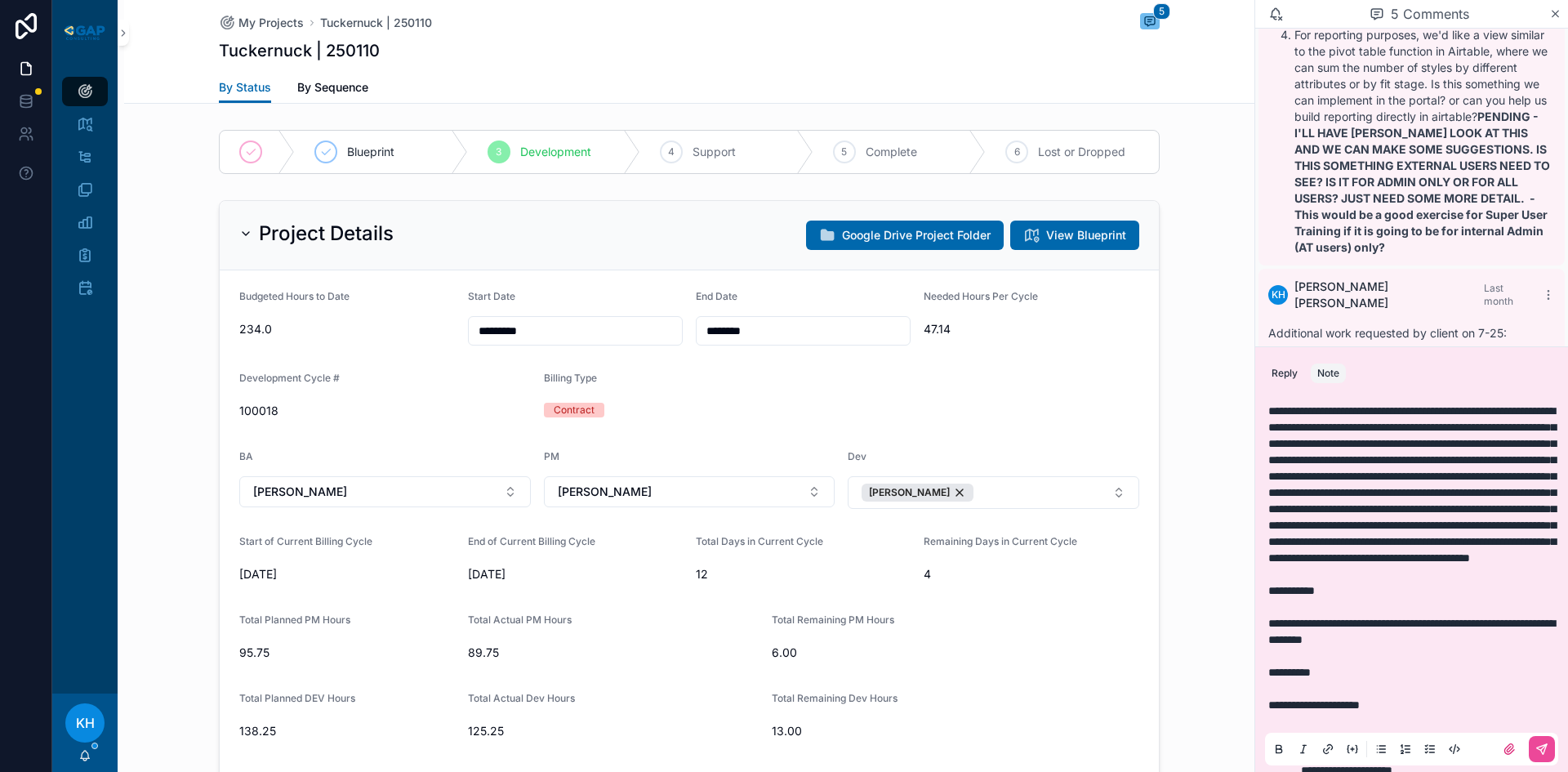
scroll to position [968, 0]
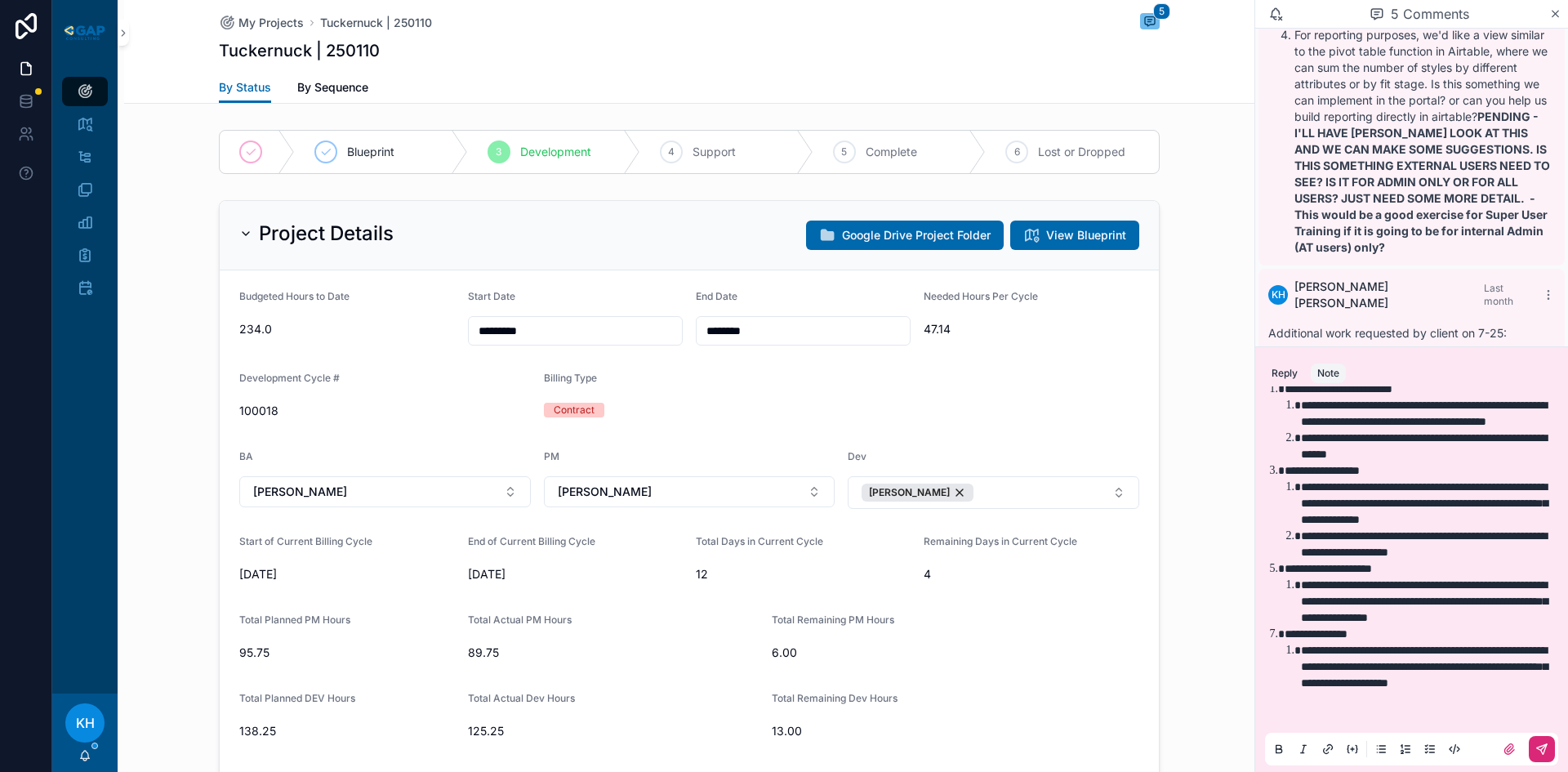
click at [1537, 745] on icon "scrollable content" at bounding box center [1541, 748] width 9 height 9
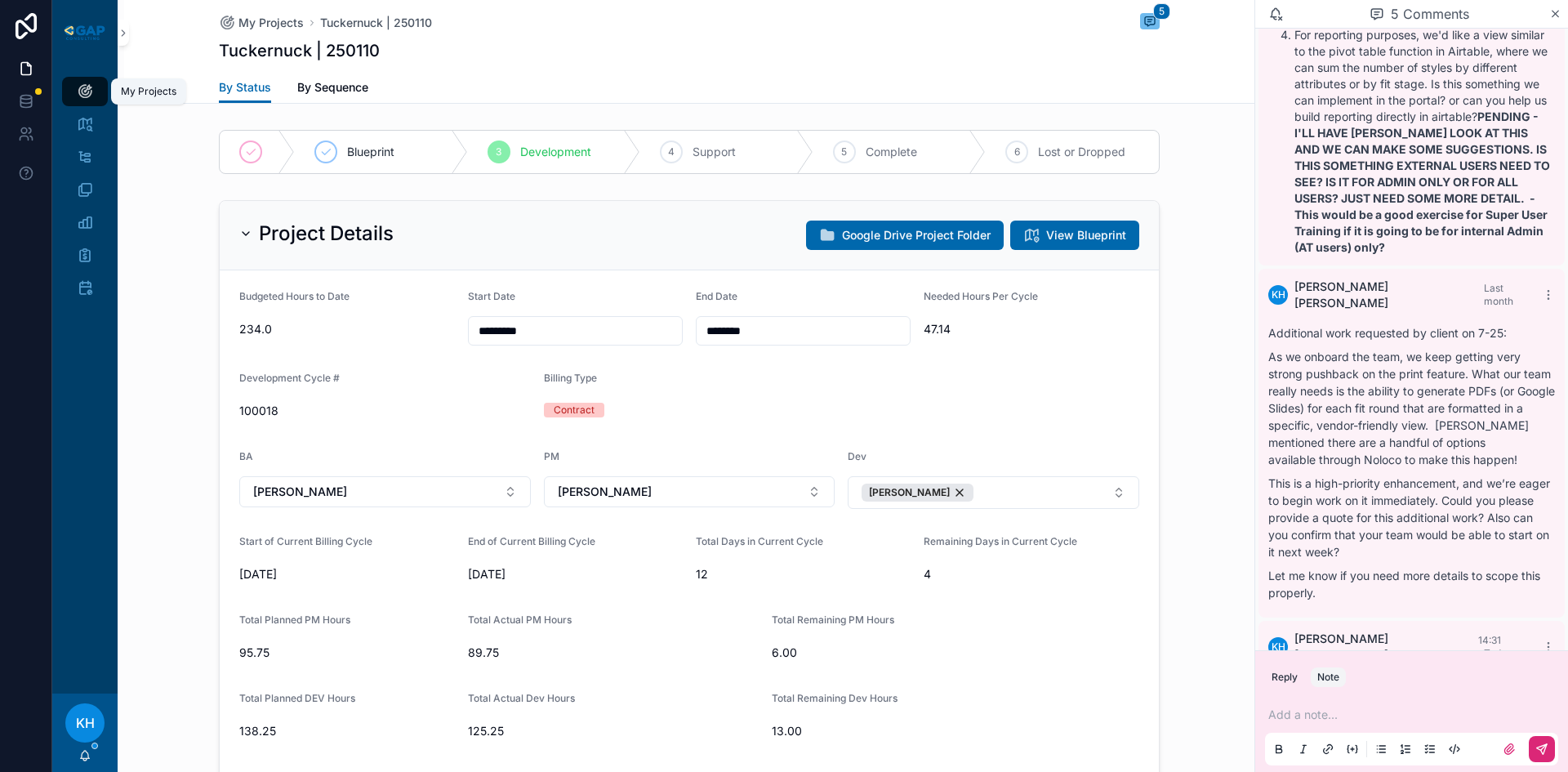
click at [80, 88] on icon "scrollable content" at bounding box center [84, 91] width 16 height 16
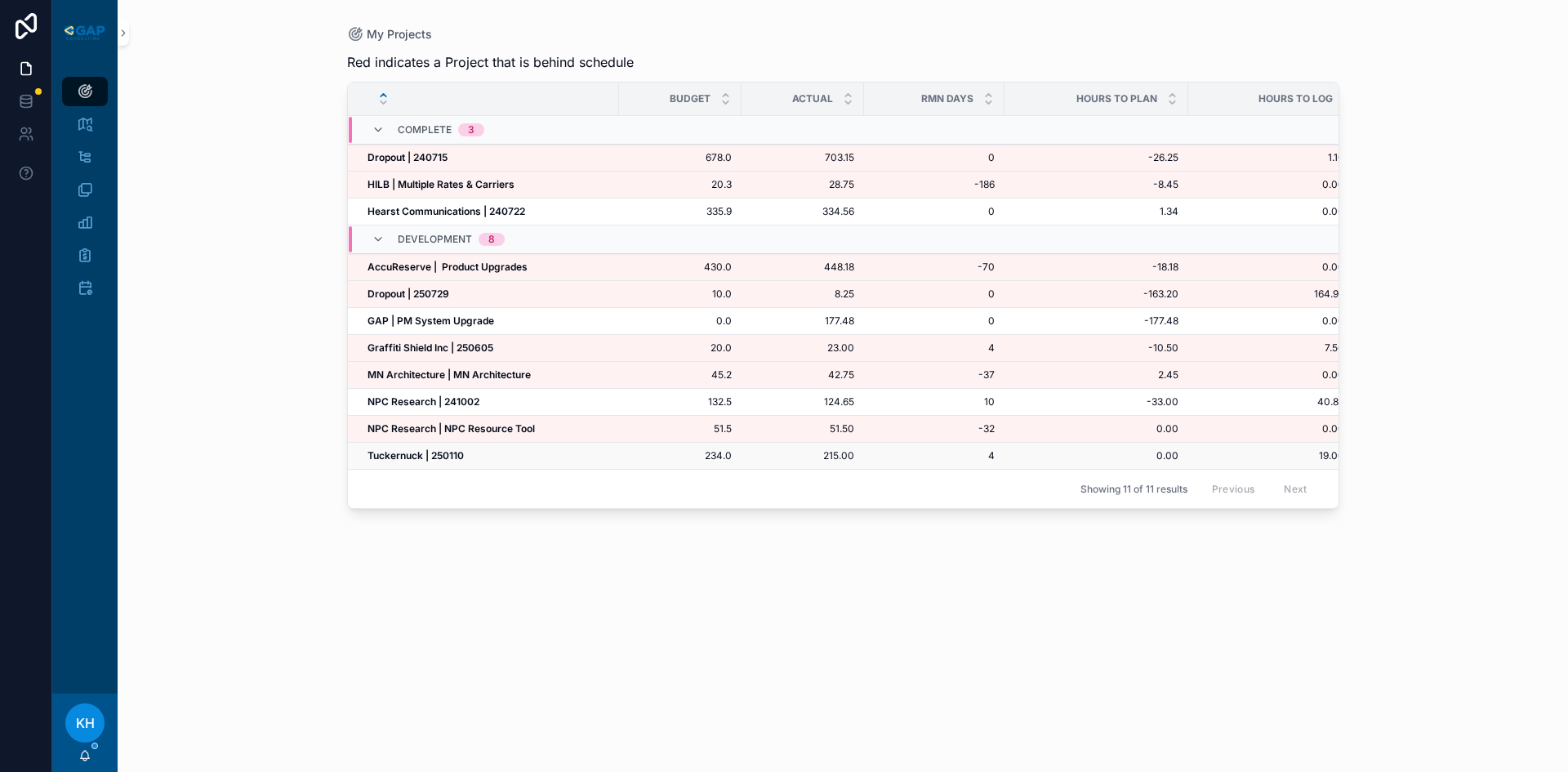
click at [396, 450] on strong "Tuckernuck | 250110" at bounding box center [416, 455] width 96 height 12
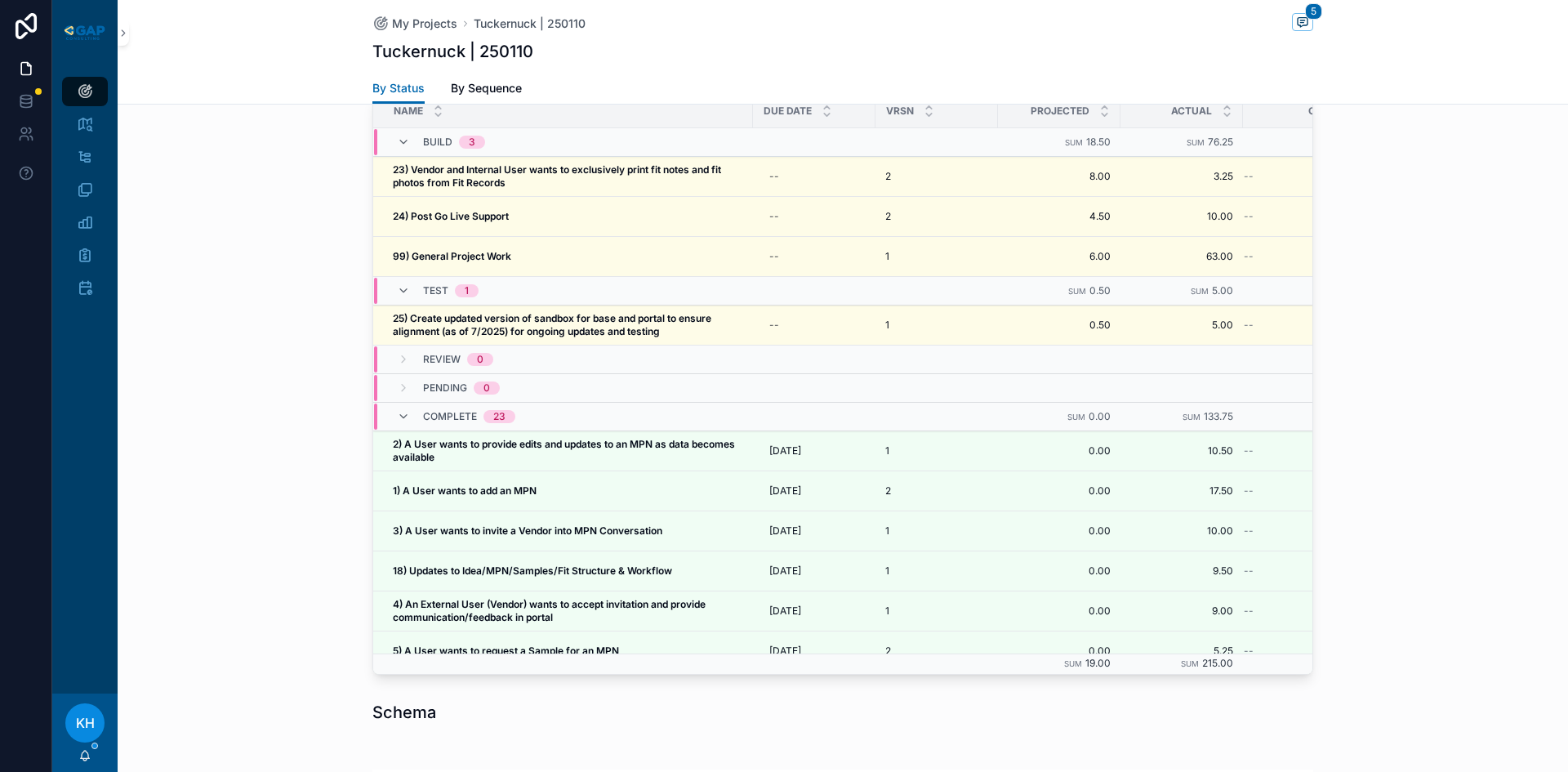
scroll to position [1774, 0]
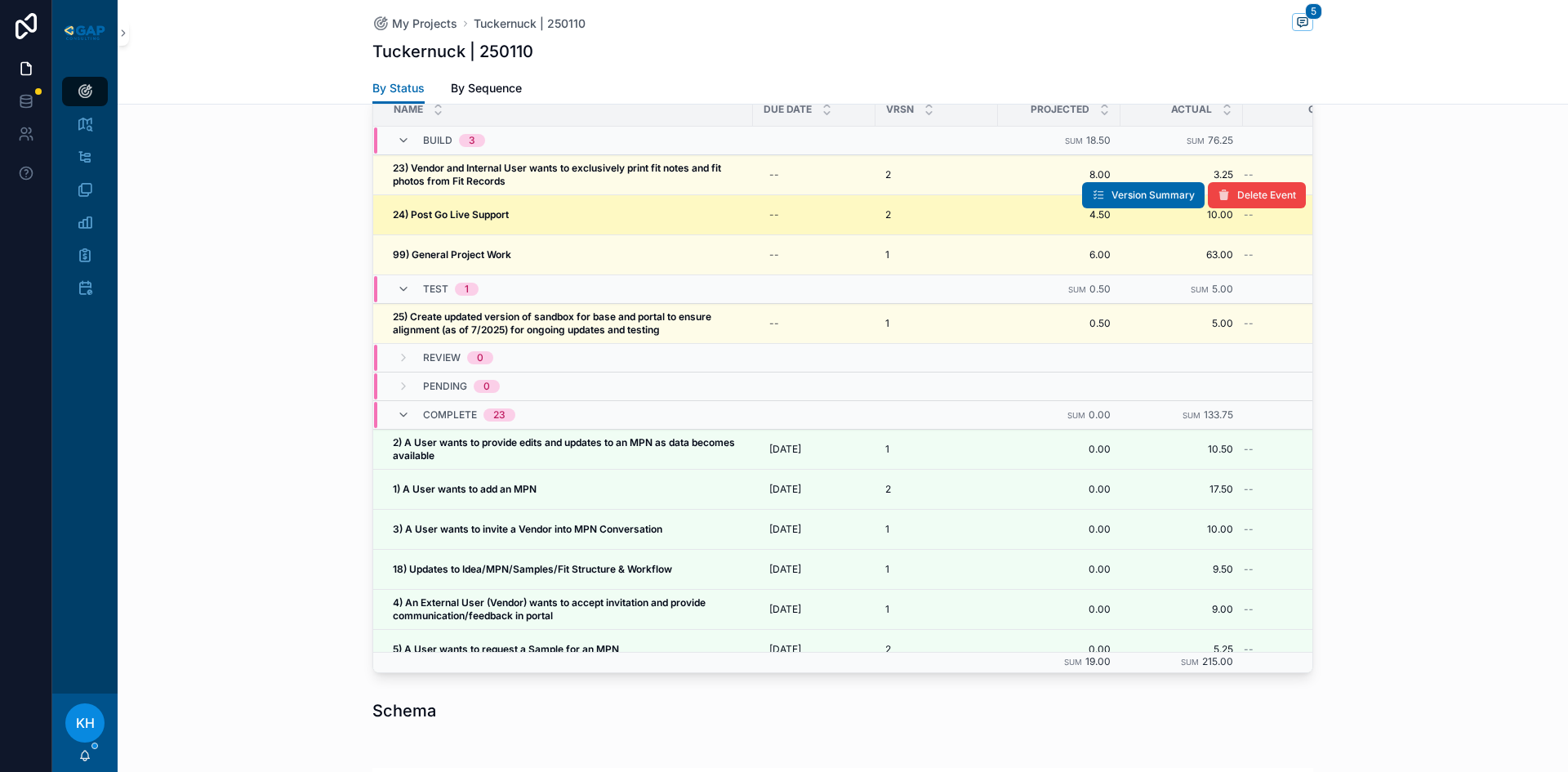
click at [435, 208] on strong "24) Post Go Live Support" at bounding box center [450, 214] width 116 height 12
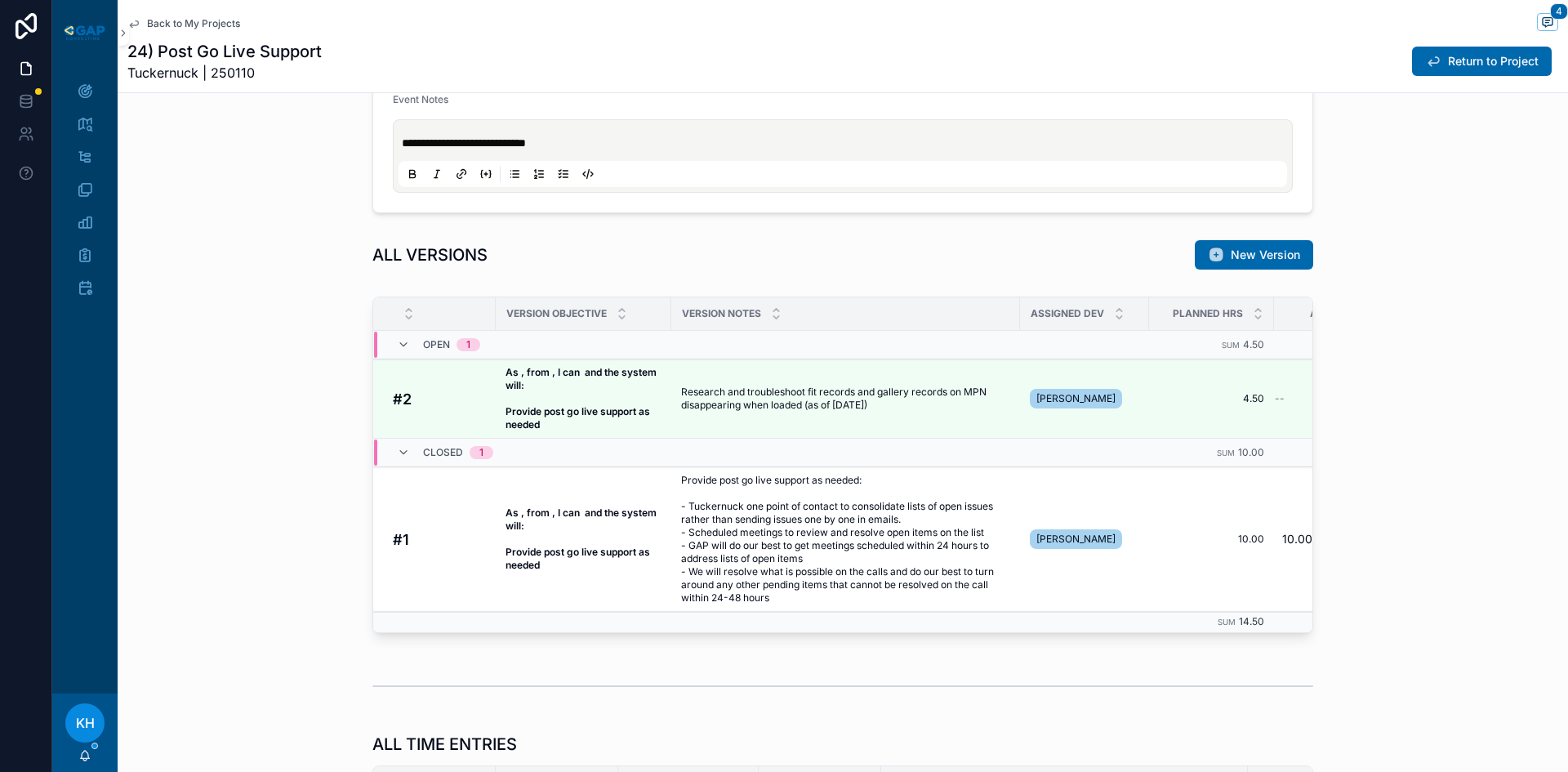
scroll to position [1085, 0]
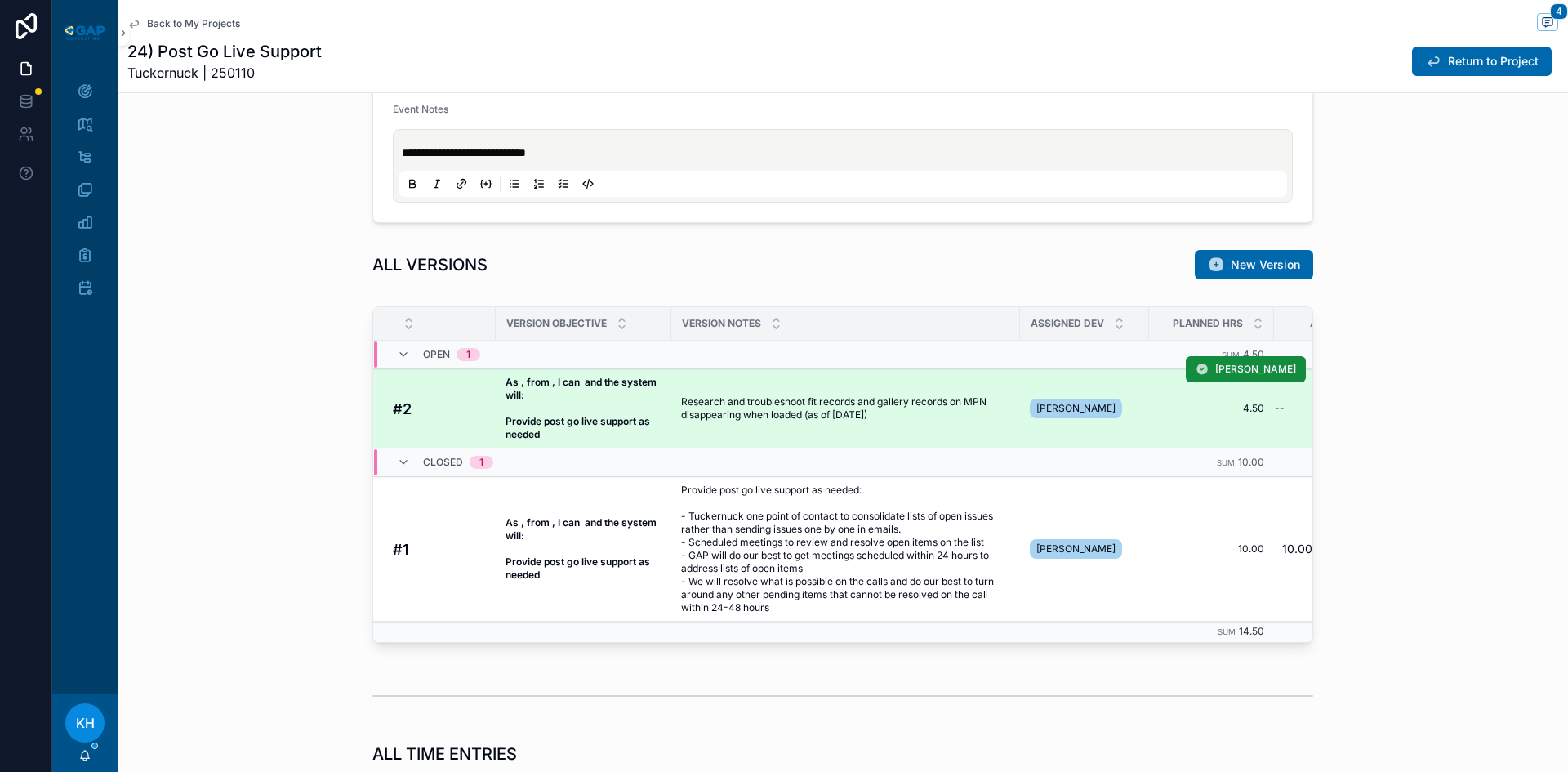
click at [792, 410] on span "Research and troubleshoot fit records and gallery records on MPN disappearing w…" at bounding box center [845, 408] width 329 height 26
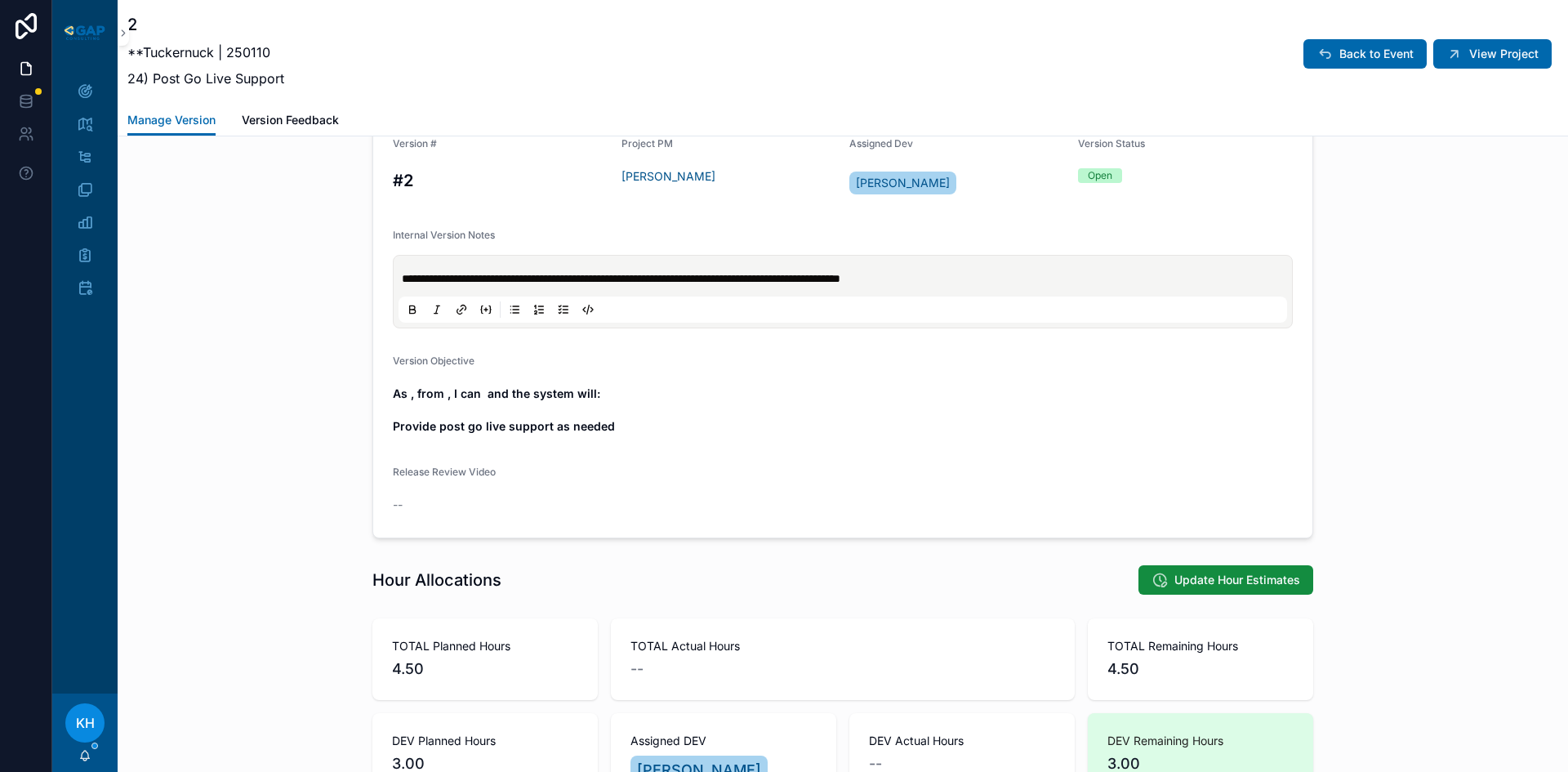
scroll to position [565, 0]
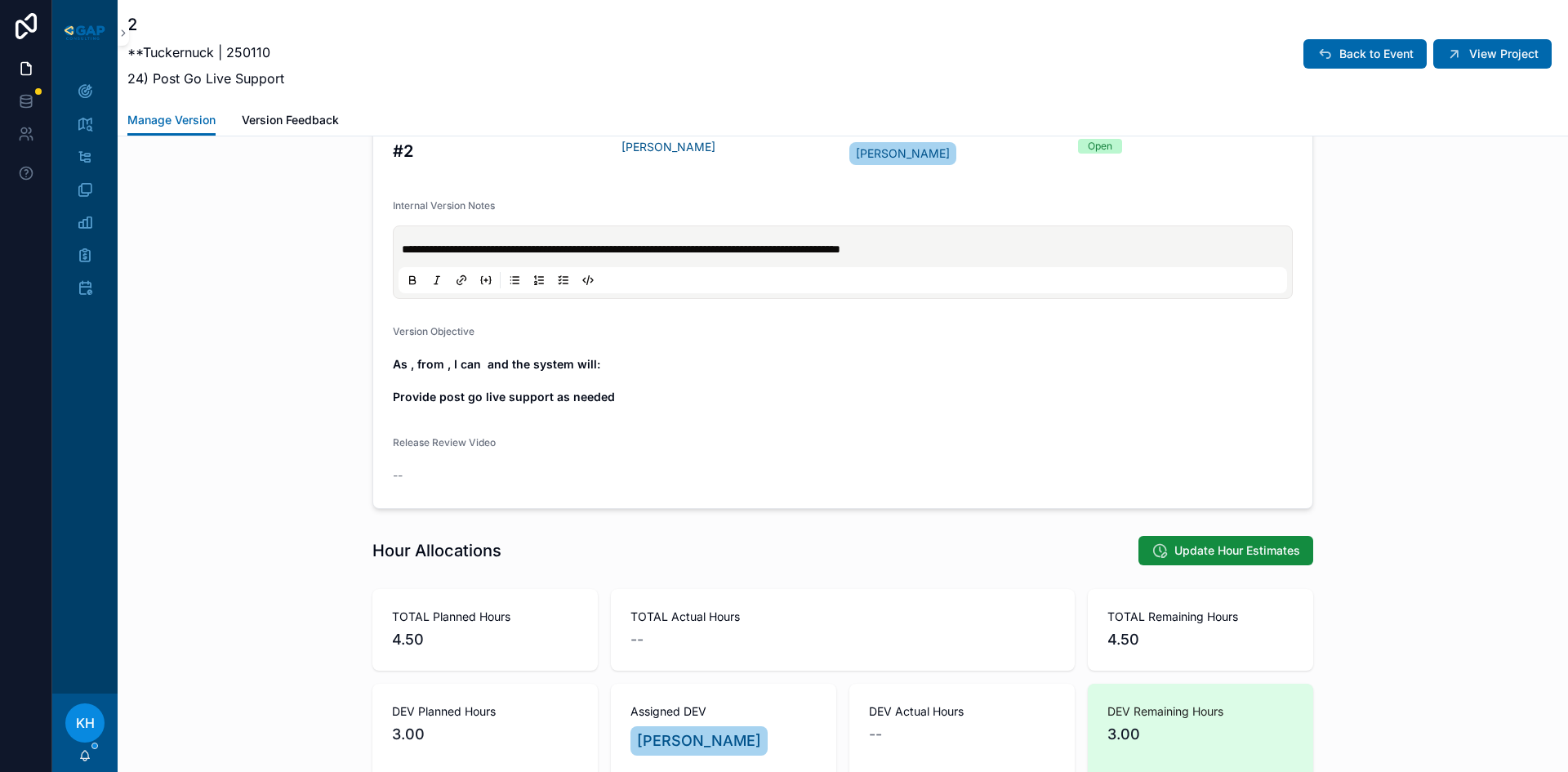
click at [1017, 254] on p "**********" at bounding box center [846, 249] width 888 height 16
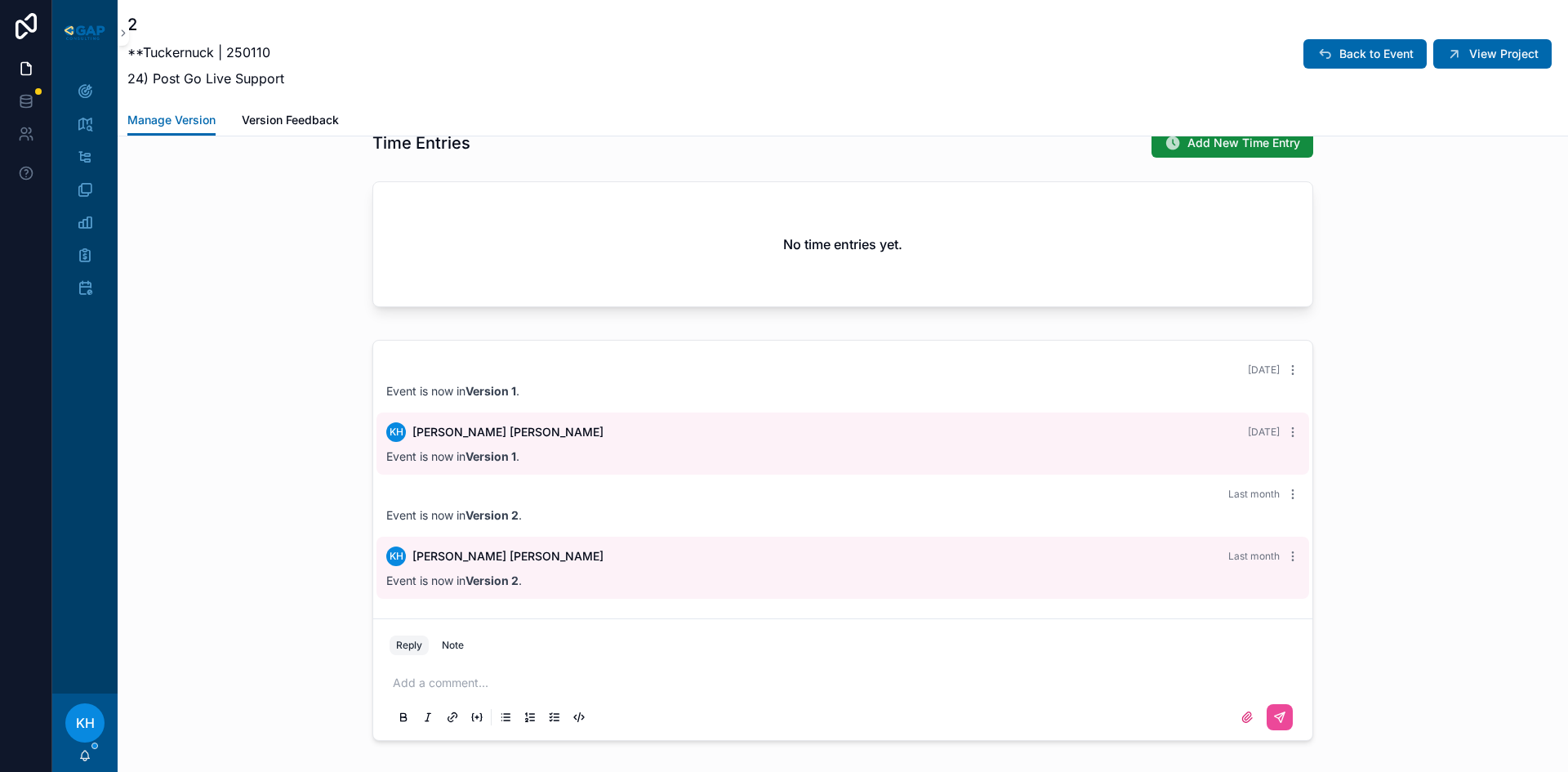
scroll to position [1494, 0]
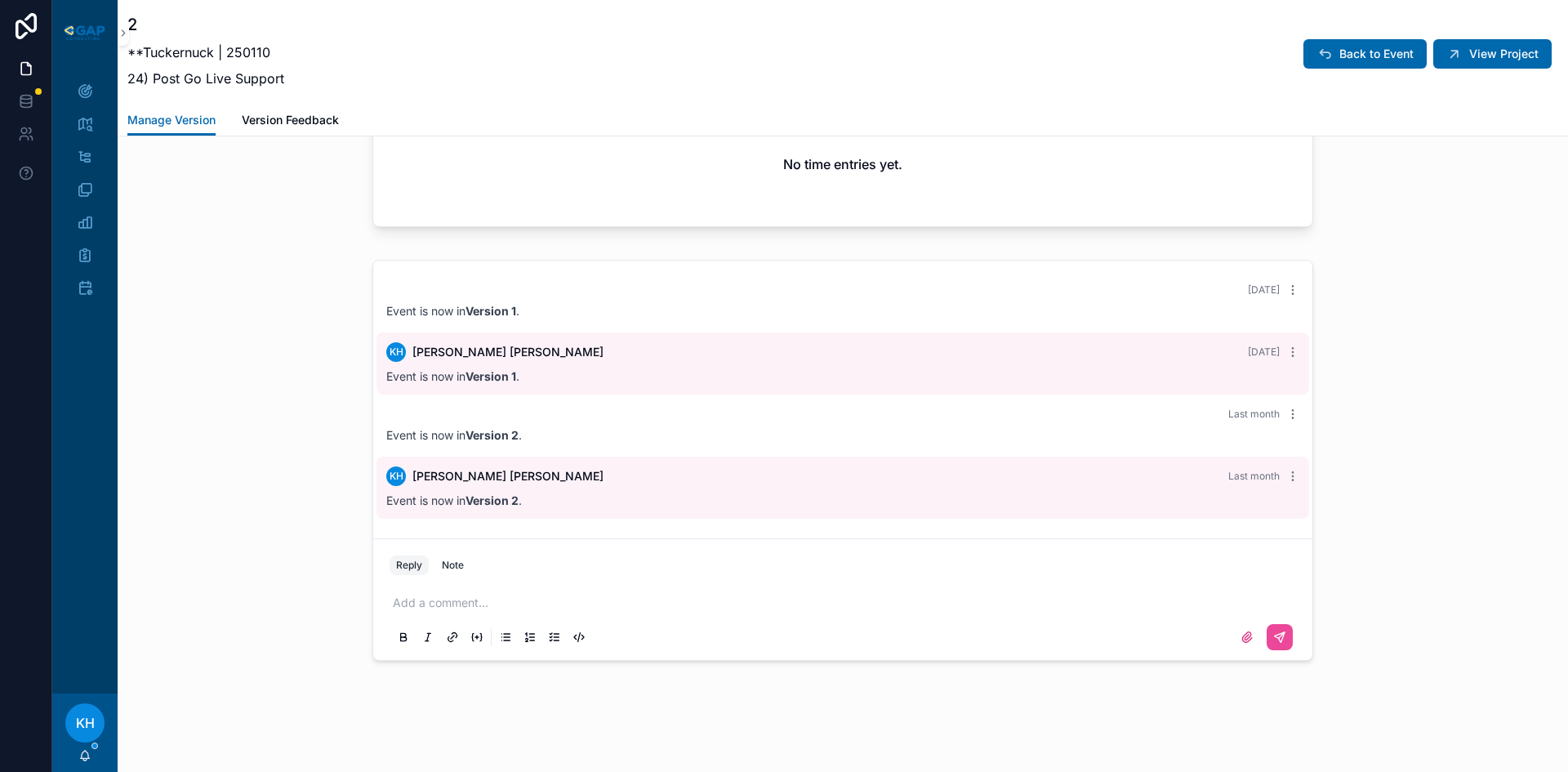
click at [437, 600] on p "scrollable content" at bounding box center [845, 602] width 906 height 16
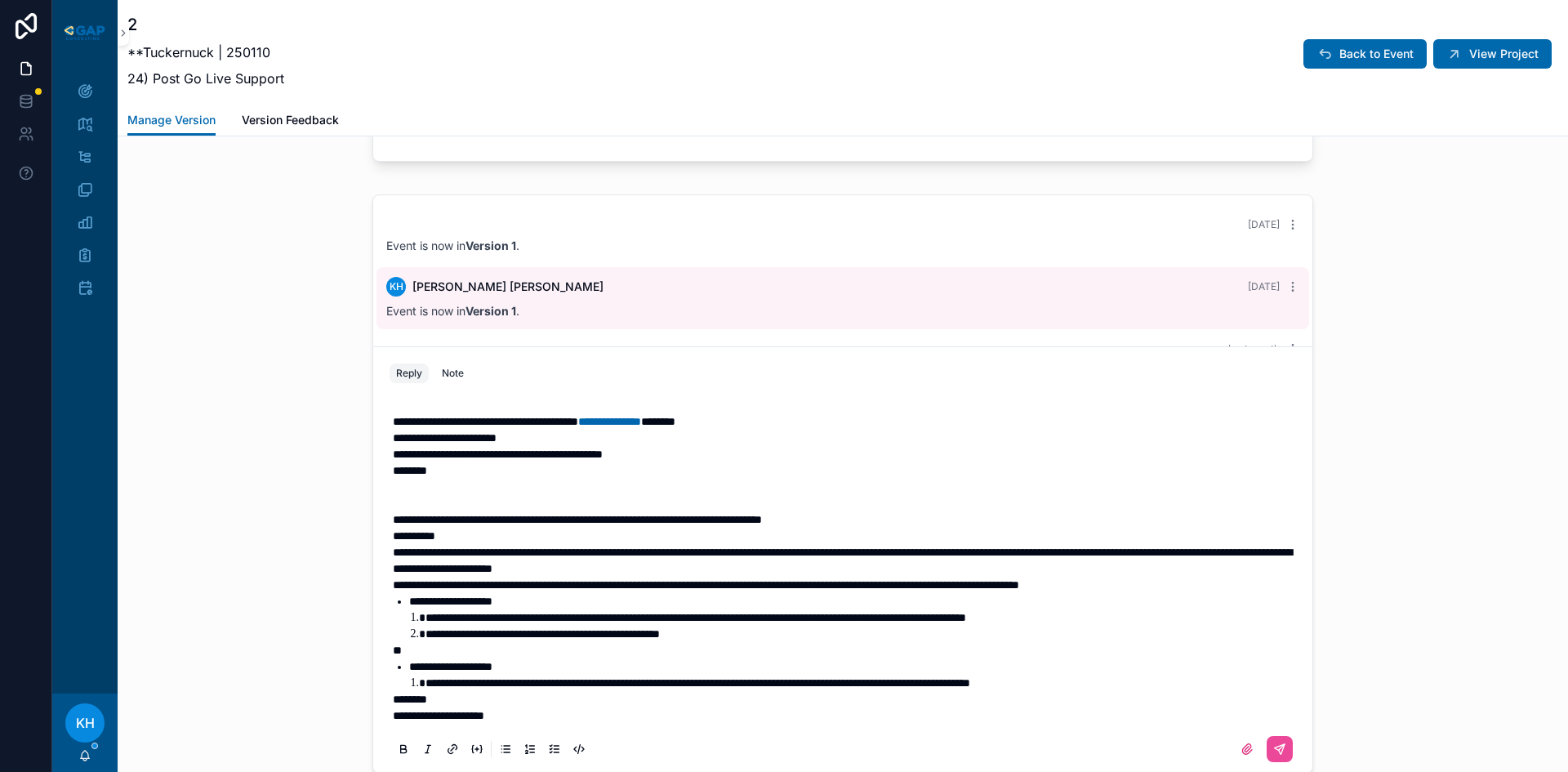
scroll to position [0, 0]
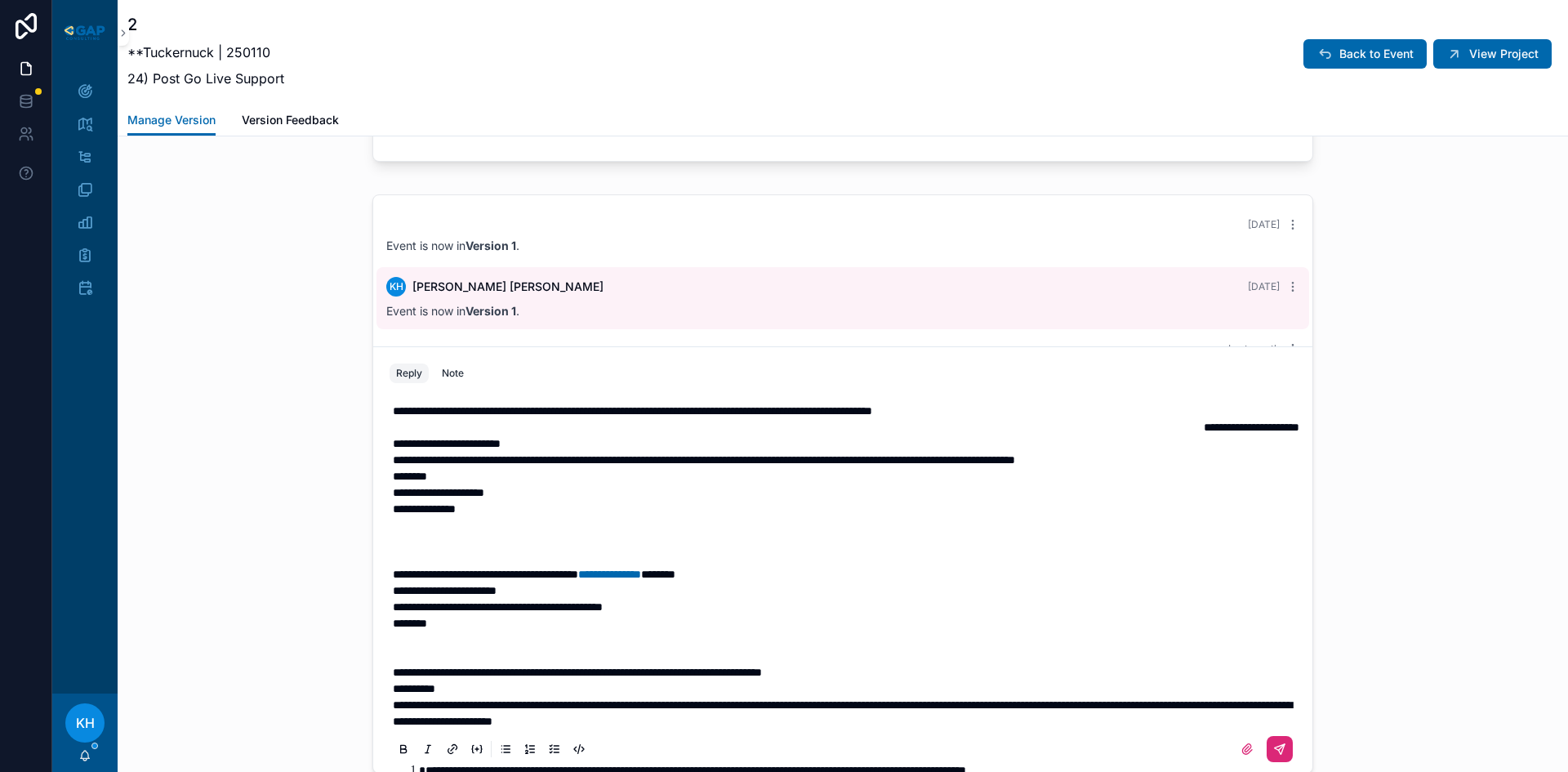
click at [1273, 749] on icon "scrollable content" at bounding box center [1279, 750] width 13 height 13
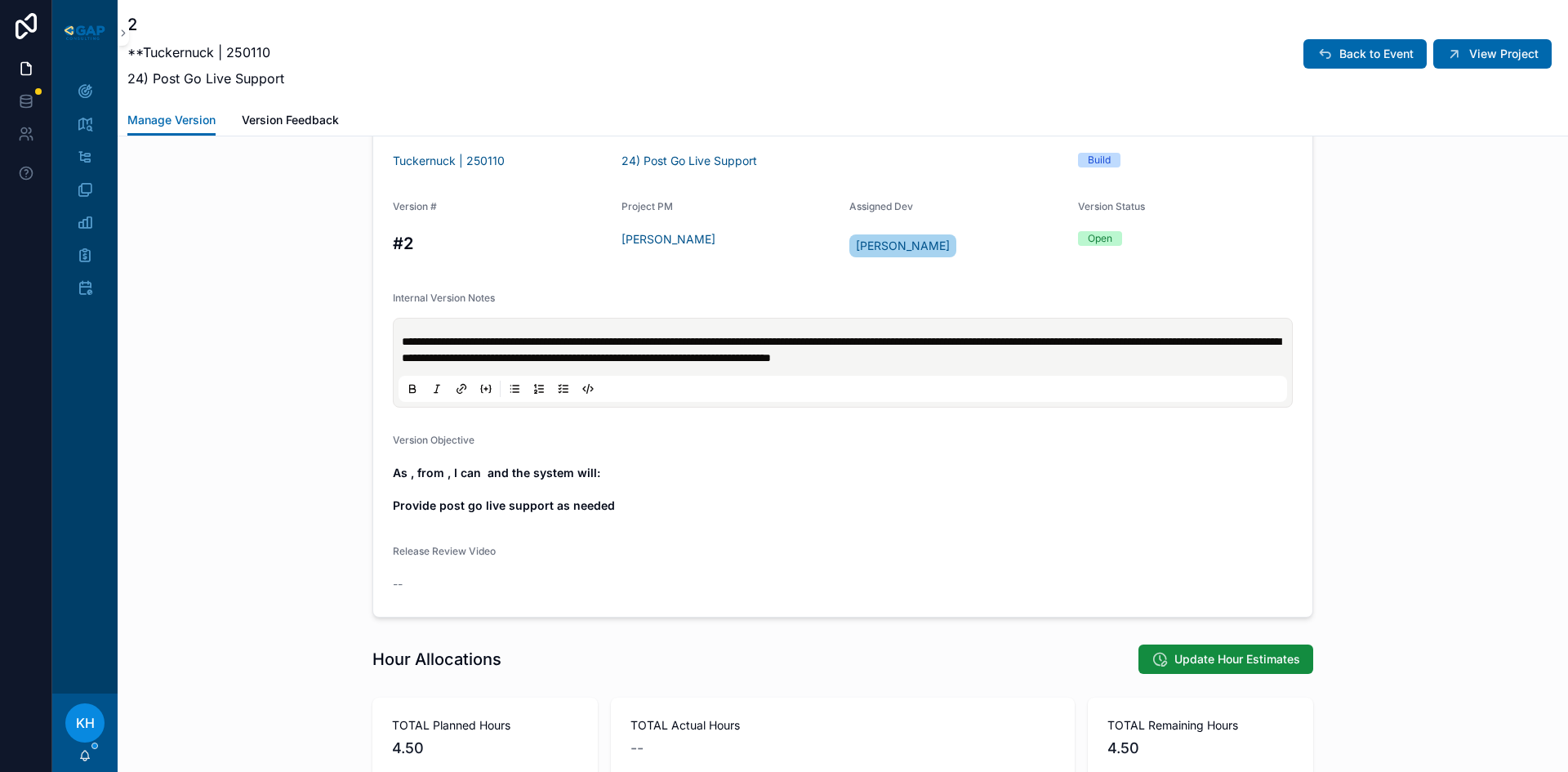
scroll to position [472, 0]
click at [1011, 344] on span "**********" at bounding box center [841, 350] width 879 height 28
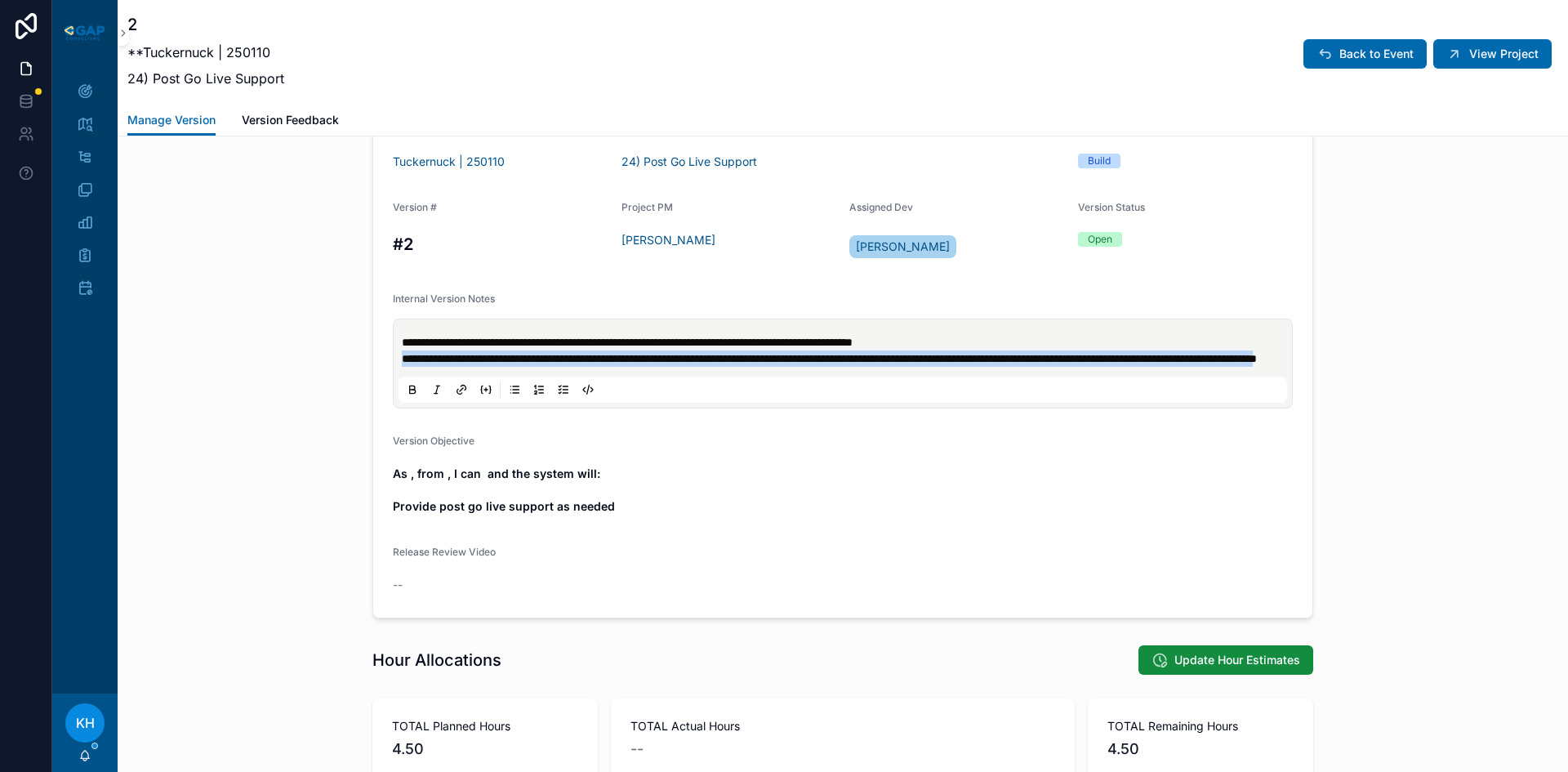
drag, startPoint x: 651, startPoint y: 376, endPoint x: 395, endPoint y: 361, distance: 256.4
click at [402, 361] on span "**********" at bounding box center [830, 358] width 855 height 11
click at [410, 390] on icon "scrollable content" at bounding box center [412, 387] width 5 height 4
click at [430, 396] on icon "scrollable content" at bounding box center [436, 389] width 13 height 13
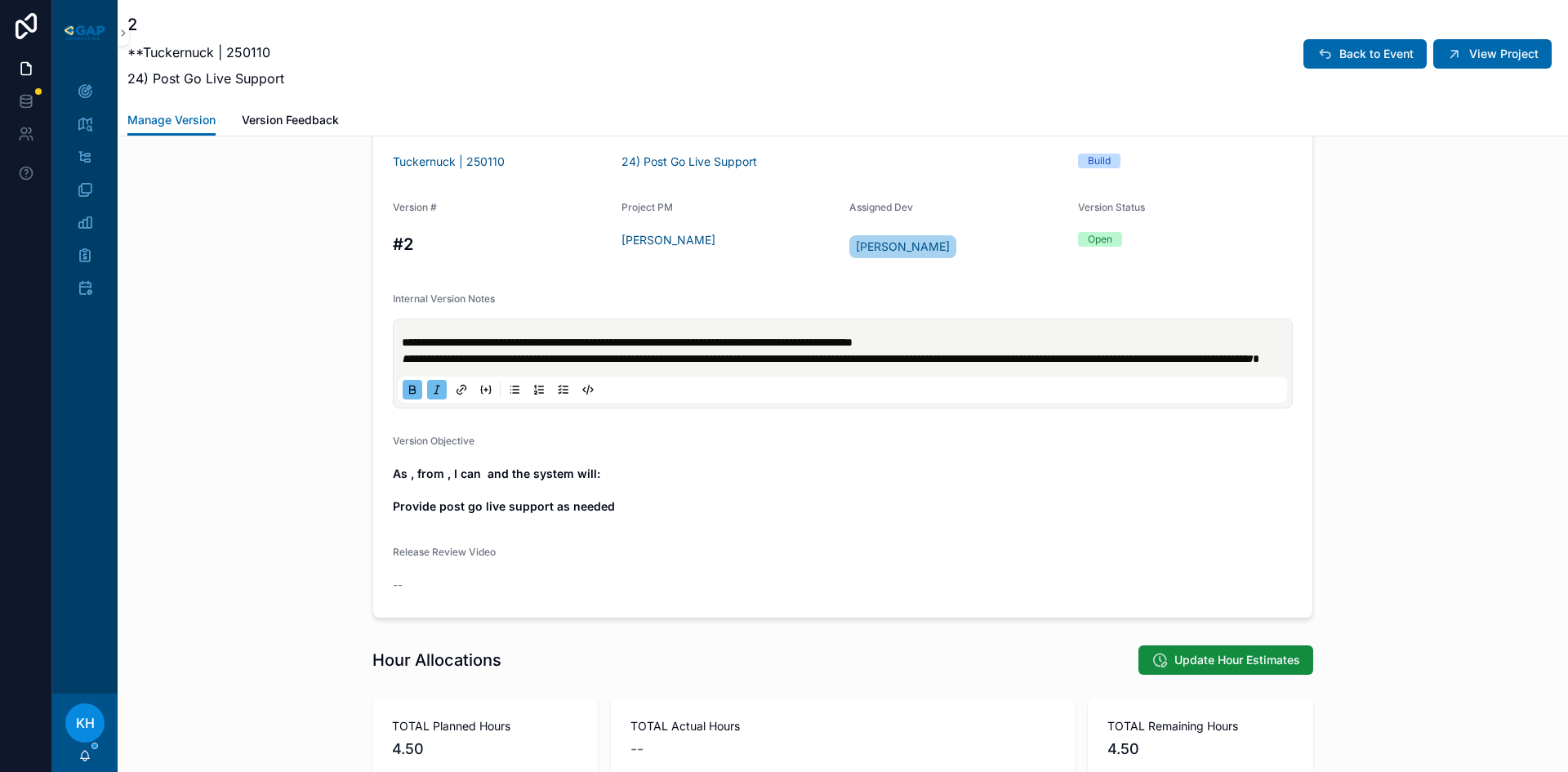
click at [689, 367] on p "**********" at bounding box center [846, 358] width 888 height 16
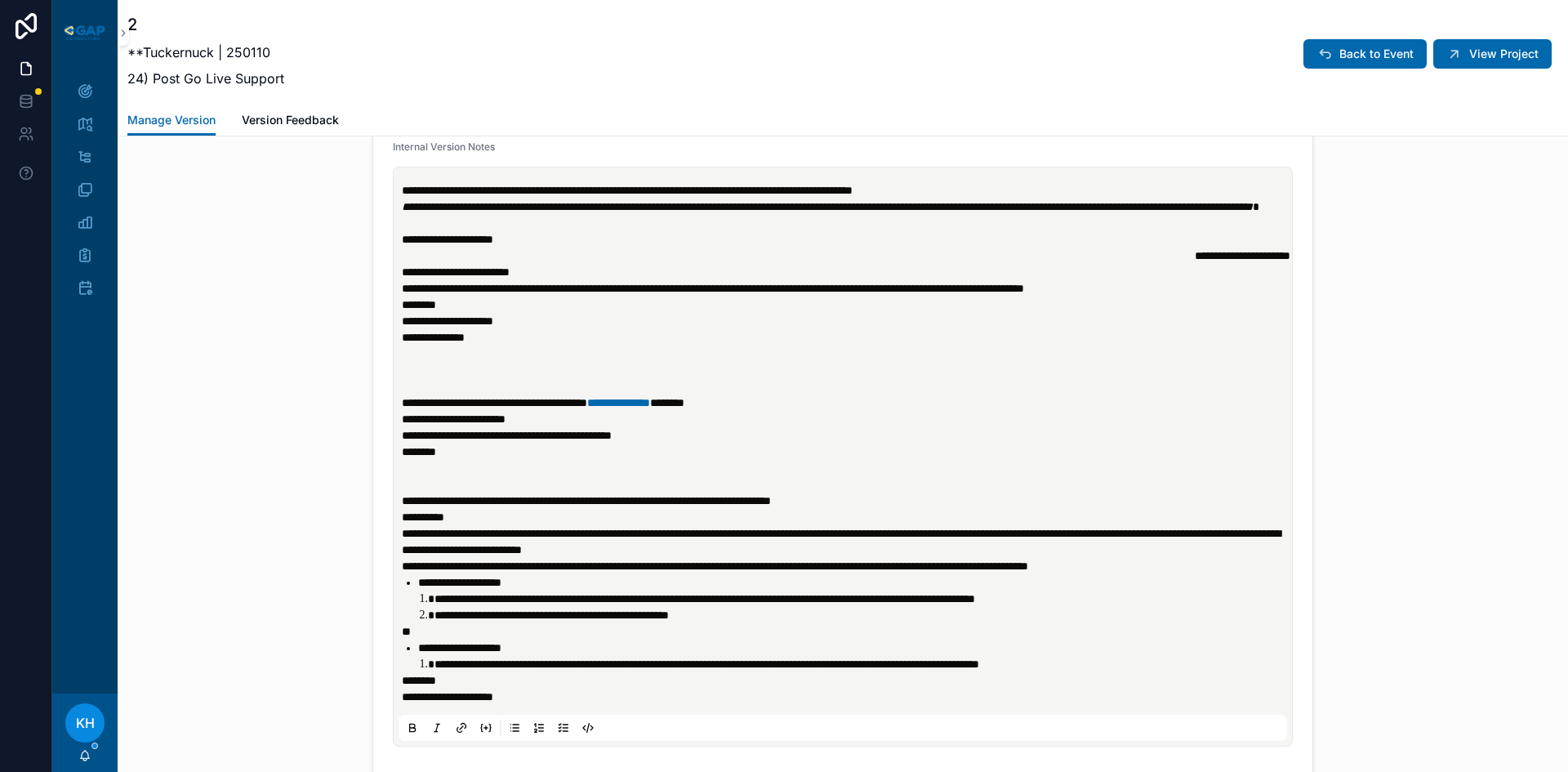
scroll to position [625, 0]
click at [402, 505] on span "**********" at bounding box center [586, 499] width 369 height 11
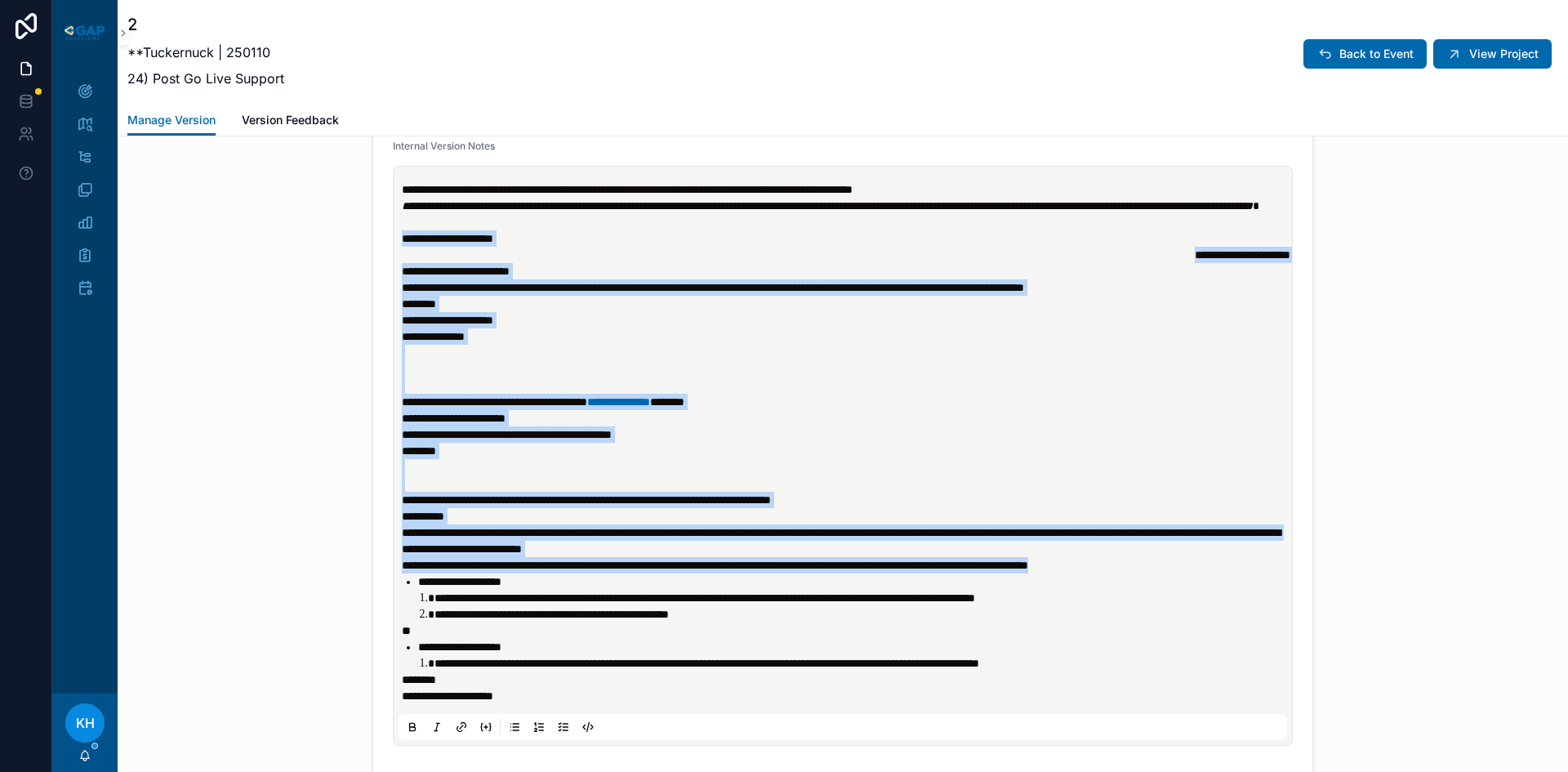
drag, startPoint x: 1225, startPoint y: 580, endPoint x: 391, endPoint y: 260, distance: 893.3
click at [392, 260] on div "**********" at bounding box center [843, 456] width 900 height 580
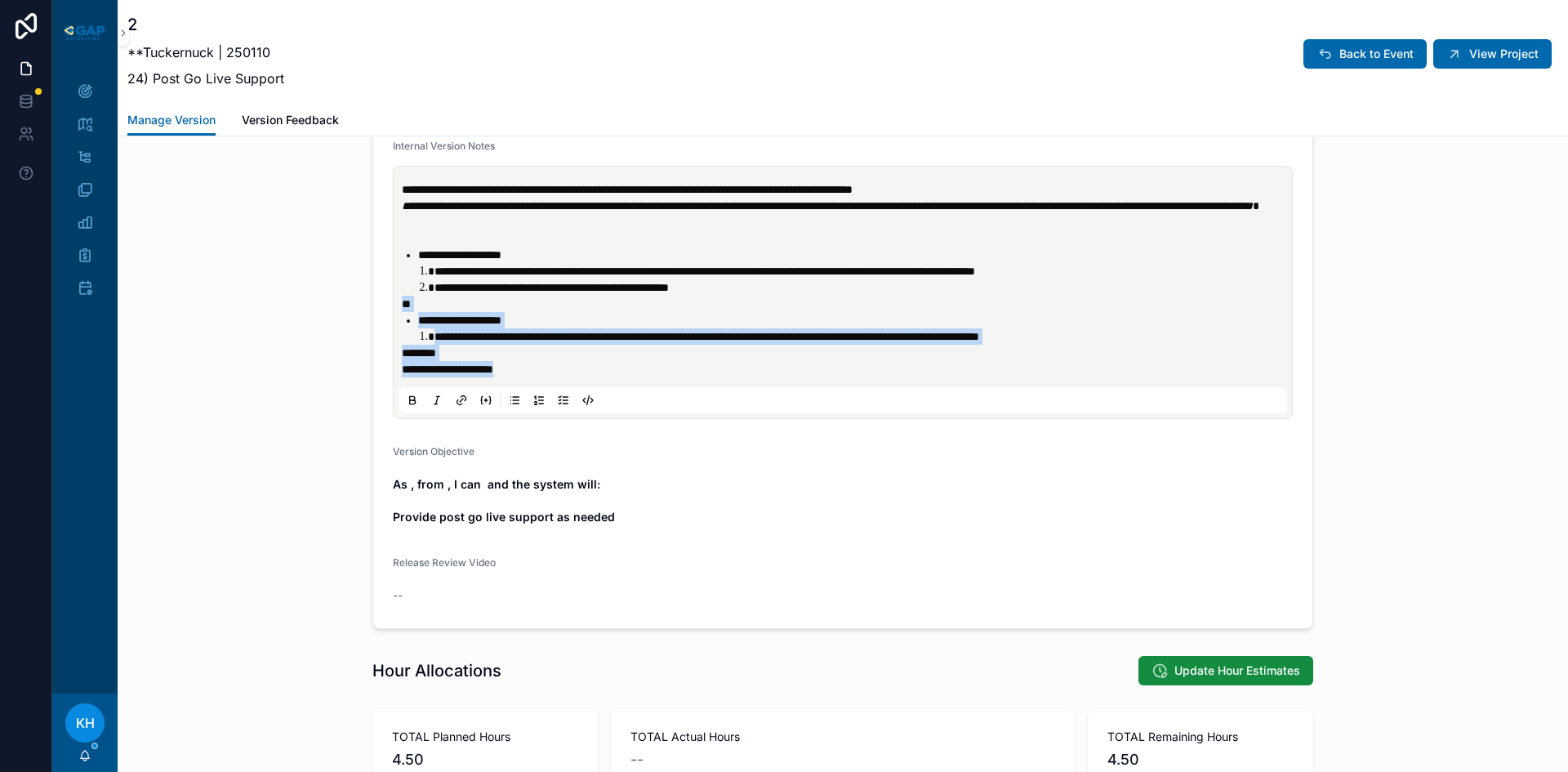
drag, startPoint x: 395, startPoint y: 320, endPoint x: 531, endPoint y: 386, distance: 151.2
click at [531, 377] on div "**********" at bounding box center [846, 280] width 888 height 196
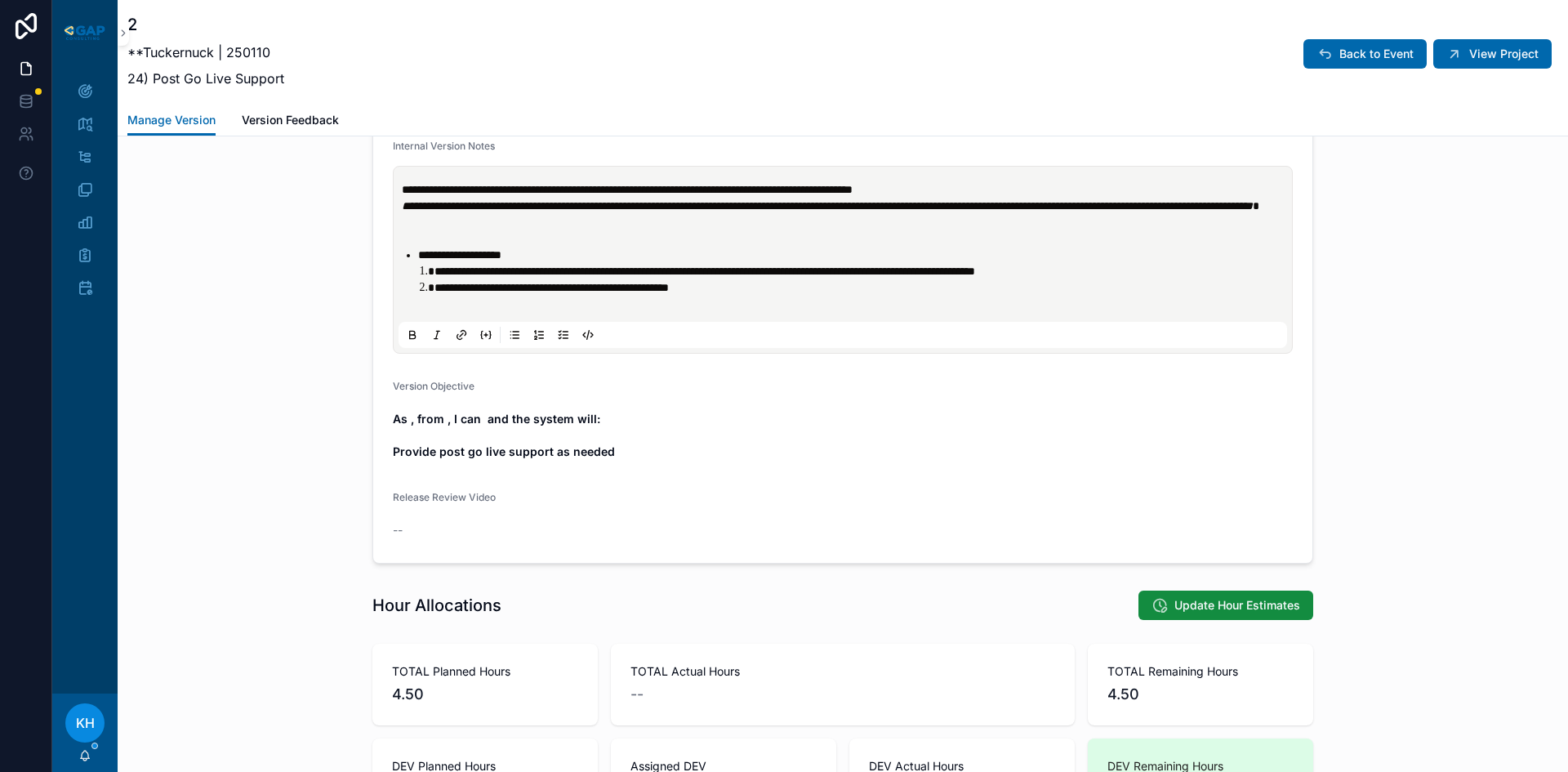
click at [406, 247] on p "scrollable content" at bounding box center [846, 238] width 888 height 16
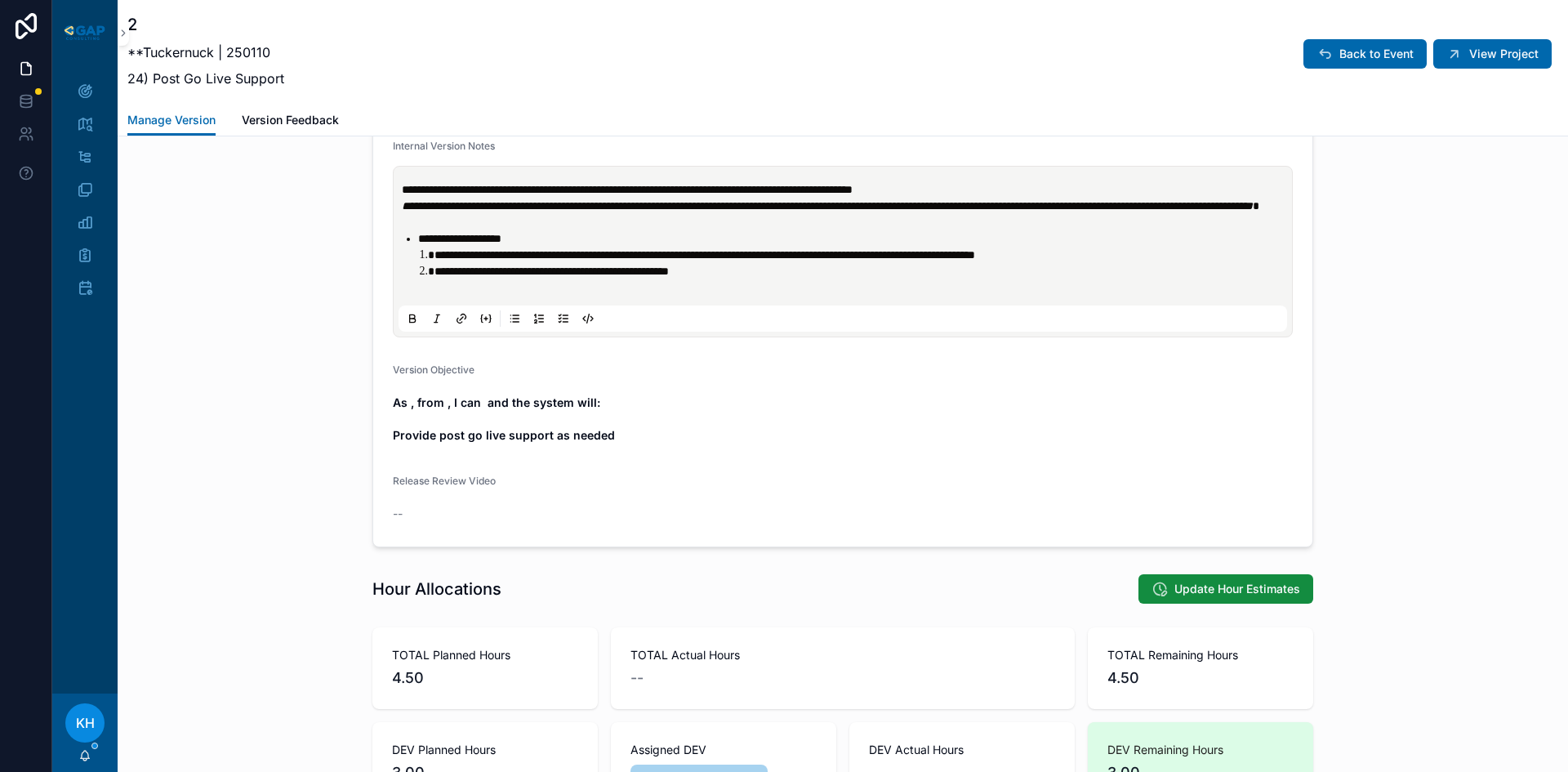
click at [1115, 399] on div "Version Objective As , from , I can and the system will: Provide post go live s…" at bounding box center [843, 405] width 900 height 85
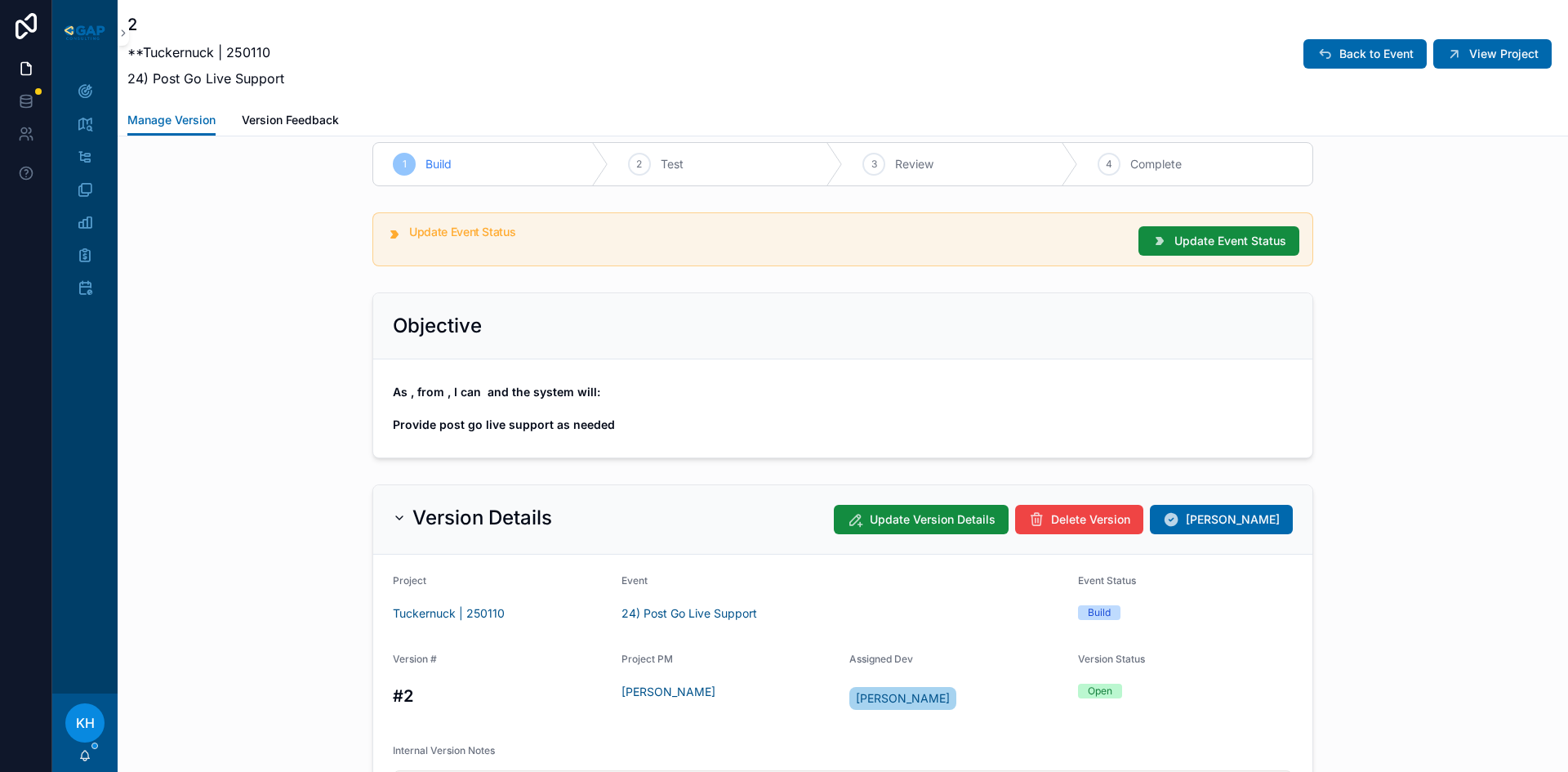
scroll to position [0, 0]
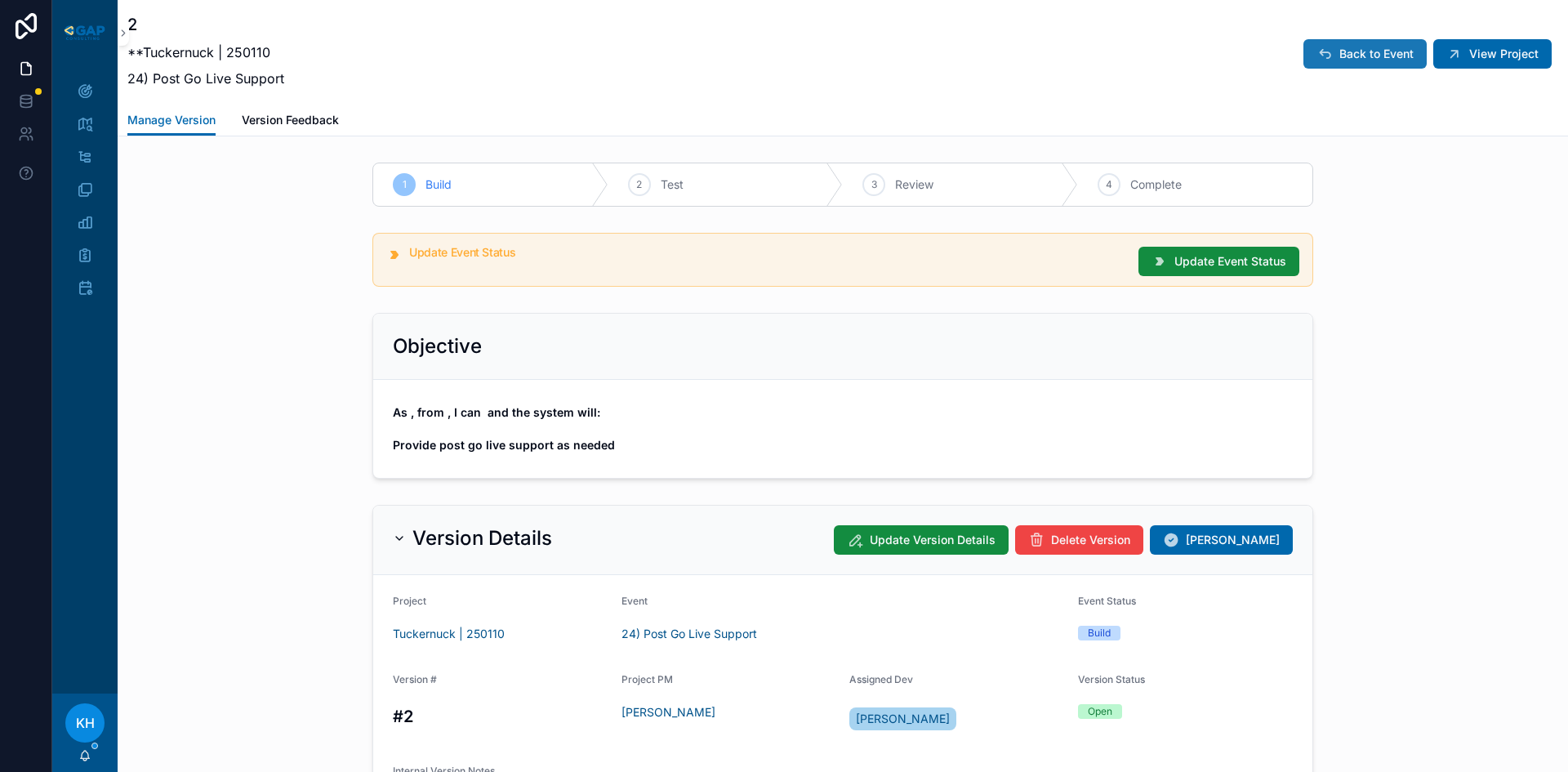
click at [1347, 52] on span "Back to Event" at bounding box center [1376, 53] width 74 height 16
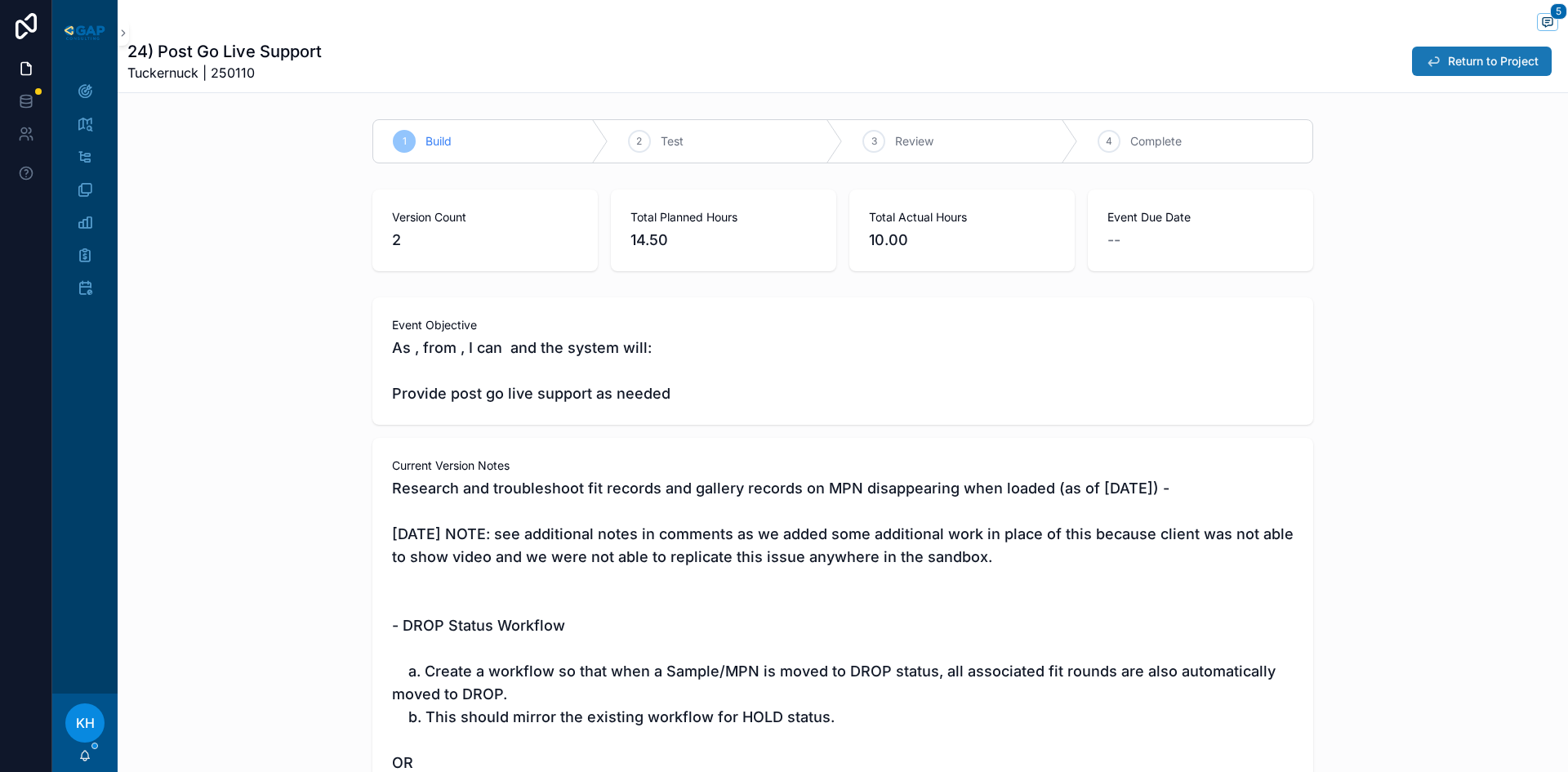
scroll to position [423, 0]
click at [1453, 64] on span "Return to Project" at bounding box center [1492, 61] width 90 height 16
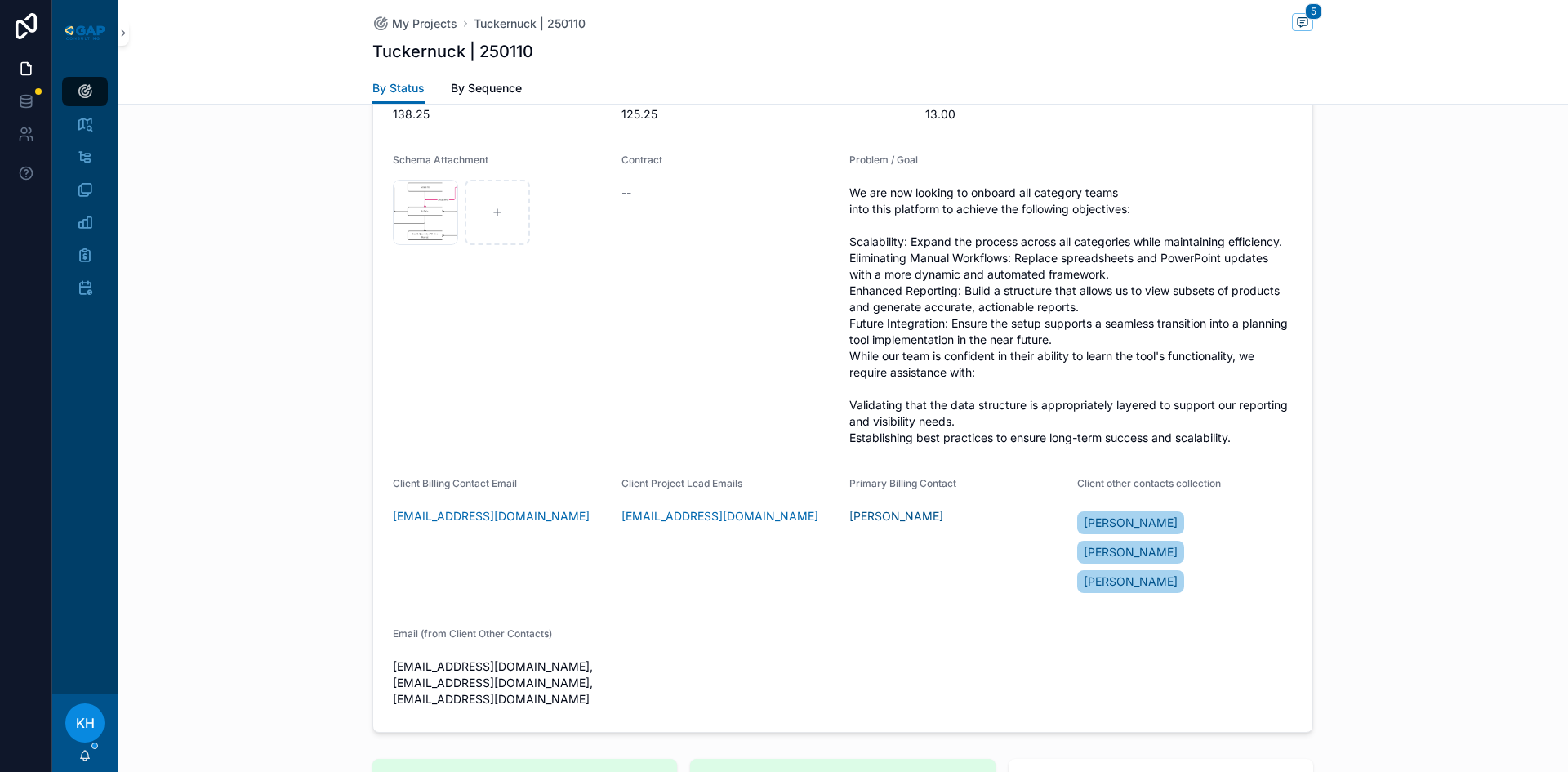
scroll to position [628, 0]
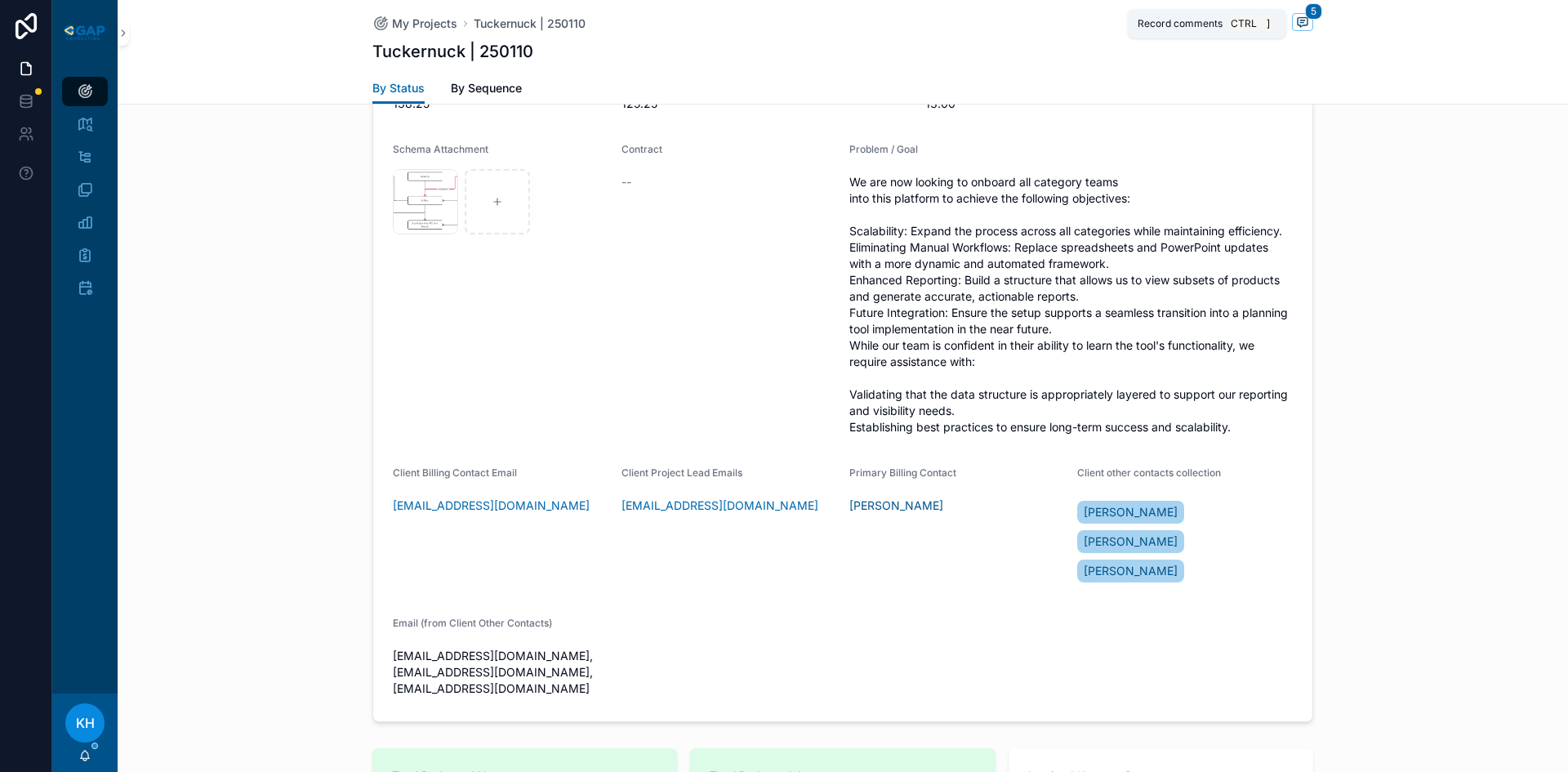
click at [1298, 25] on icon "scrollable content" at bounding box center [1302, 22] width 9 height 9
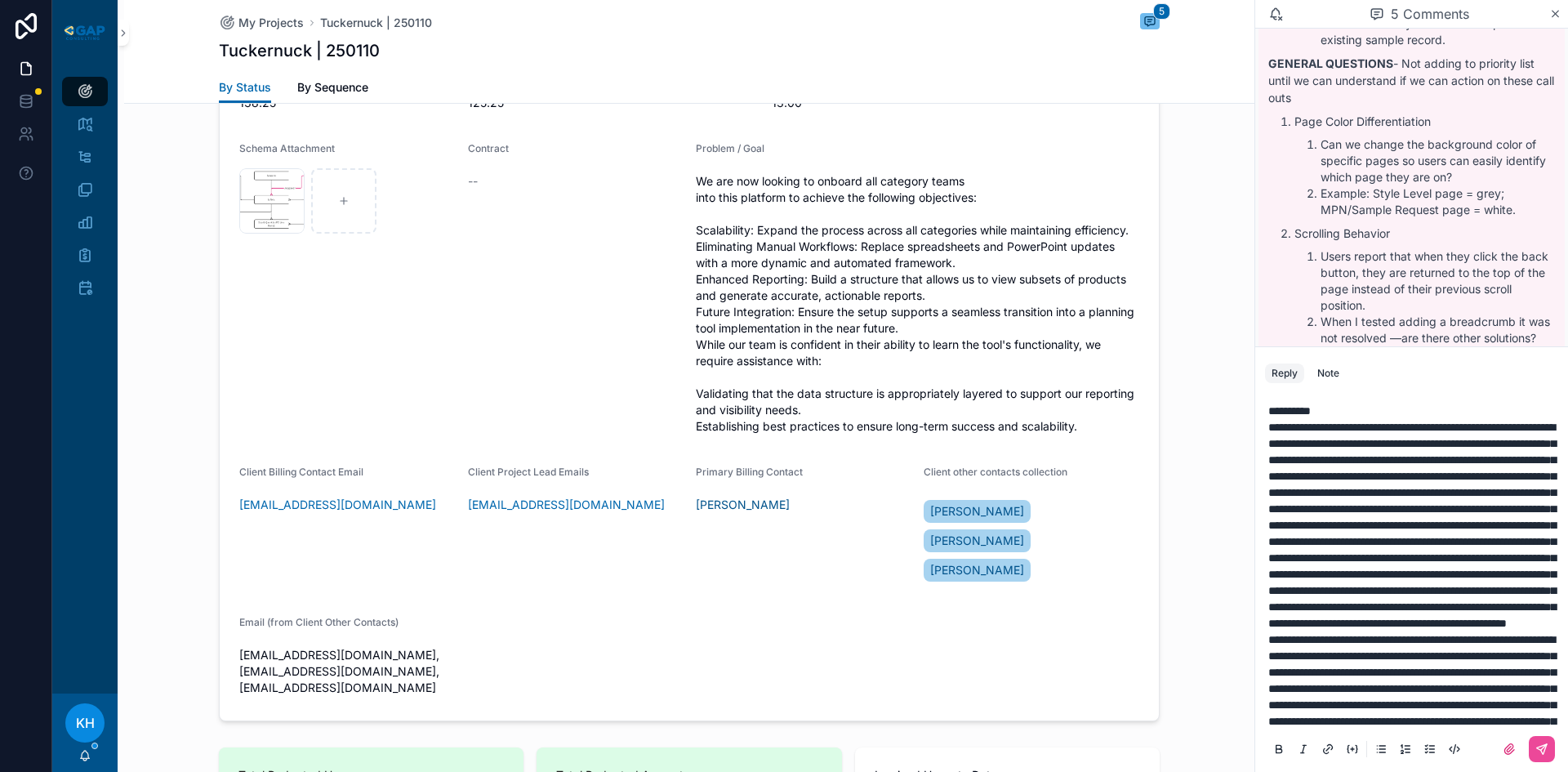
scroll to position [168, 0]
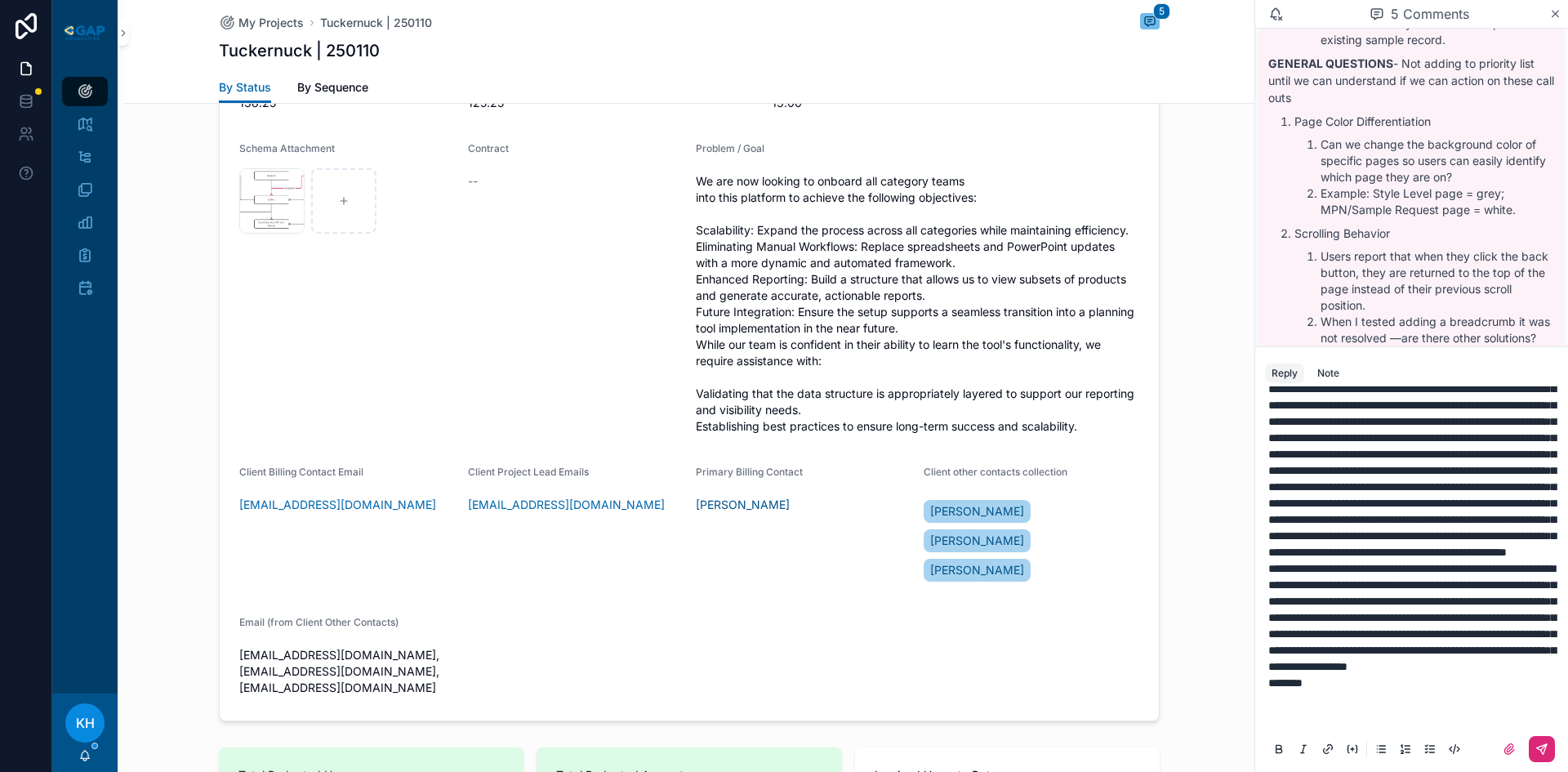
click at [1528, 751] on button "scrollable content" at bounding box center [1541, 749] width 26 height 26
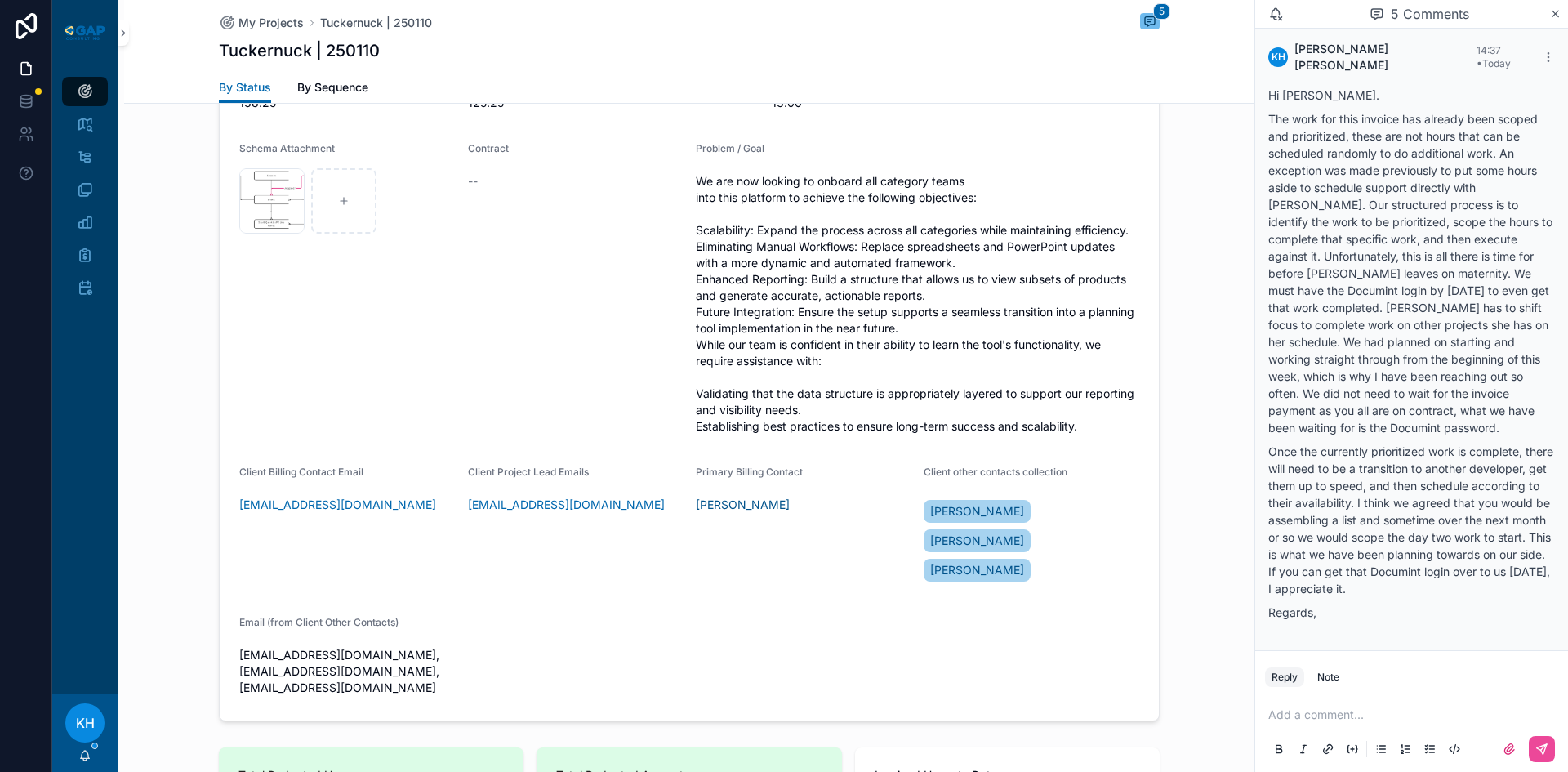
scroll to position [3654, 0]
click at [1323, 682] on div "Note" at bounding box center [1329, 676] width 22 height 13
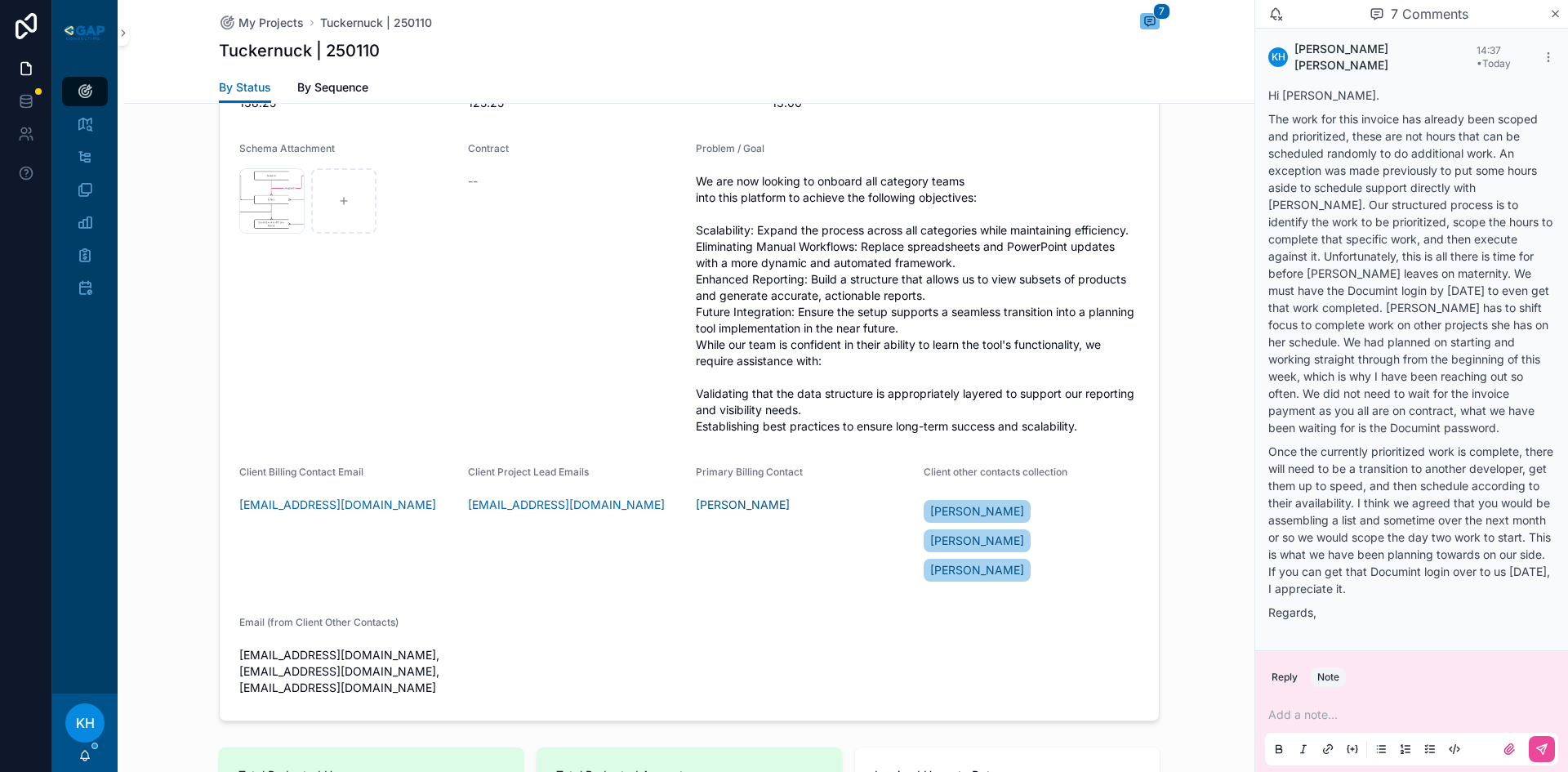
click at [1304, 712] on p "scrollable content" at bounding box center [1415, 714] width 293 height 16
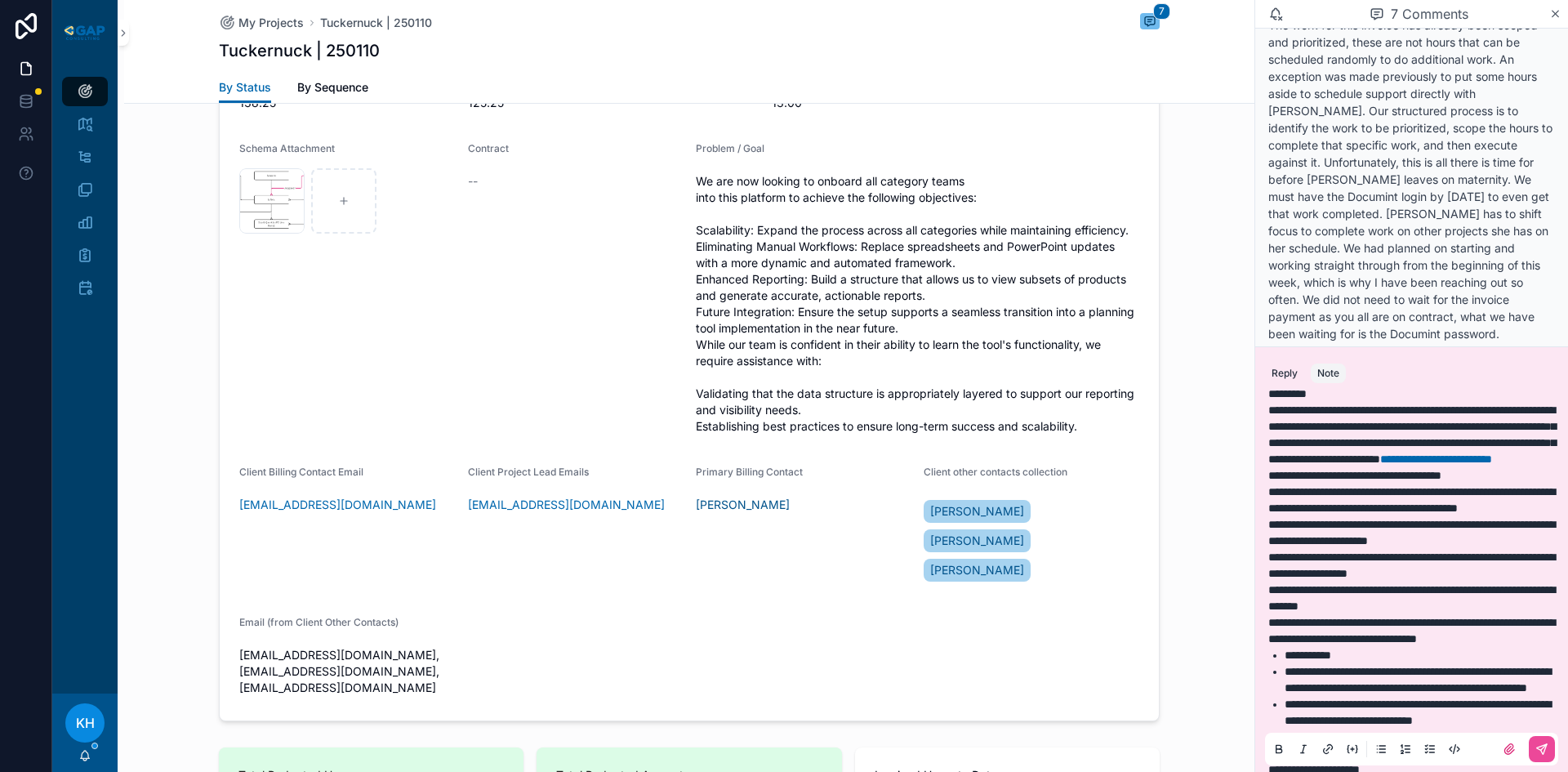
scroll to position [0, 0]
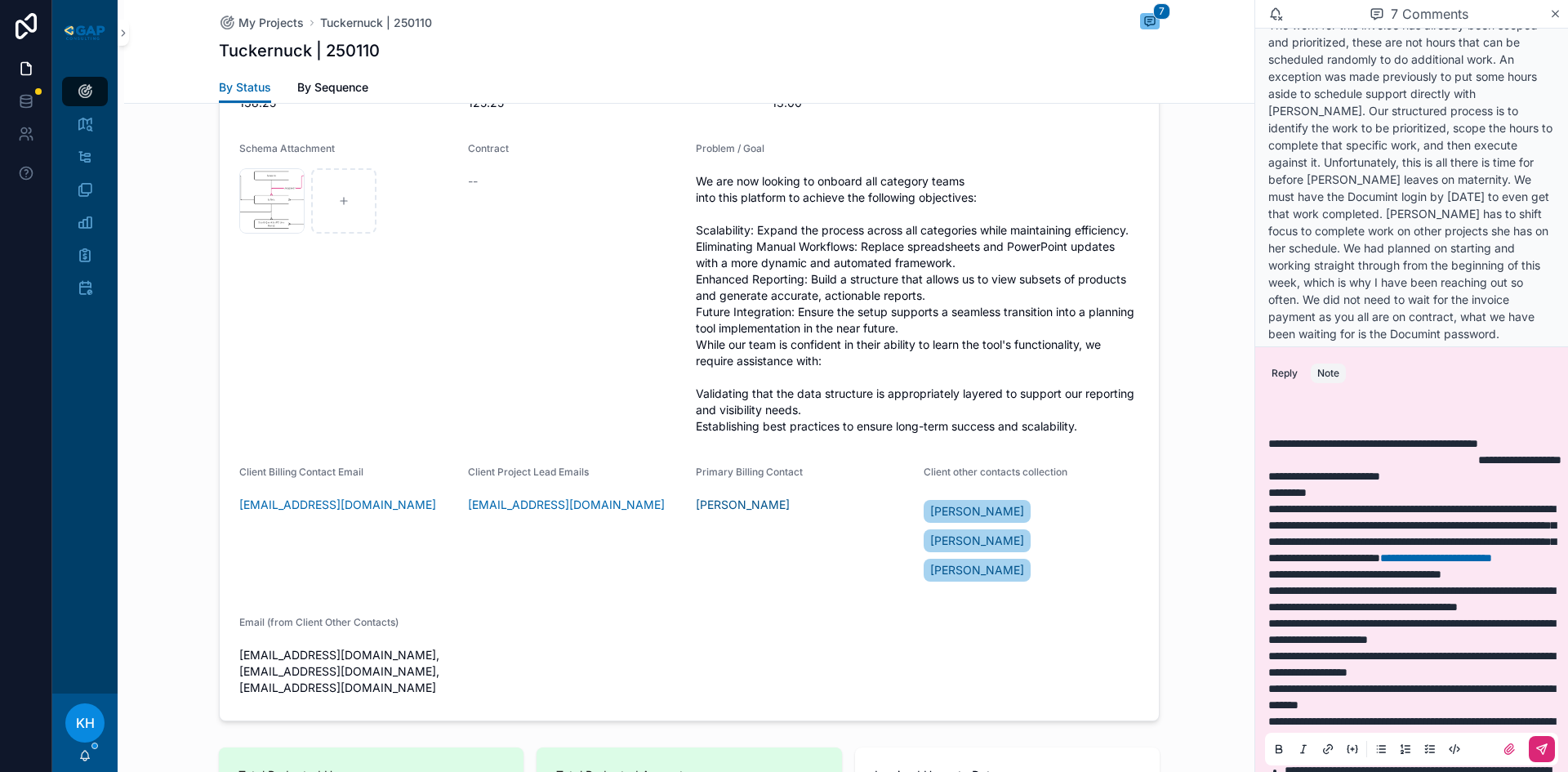
click at [1535, 750] on icon "scrollable content" at bounding box center [1541, 749] width 13 height 13
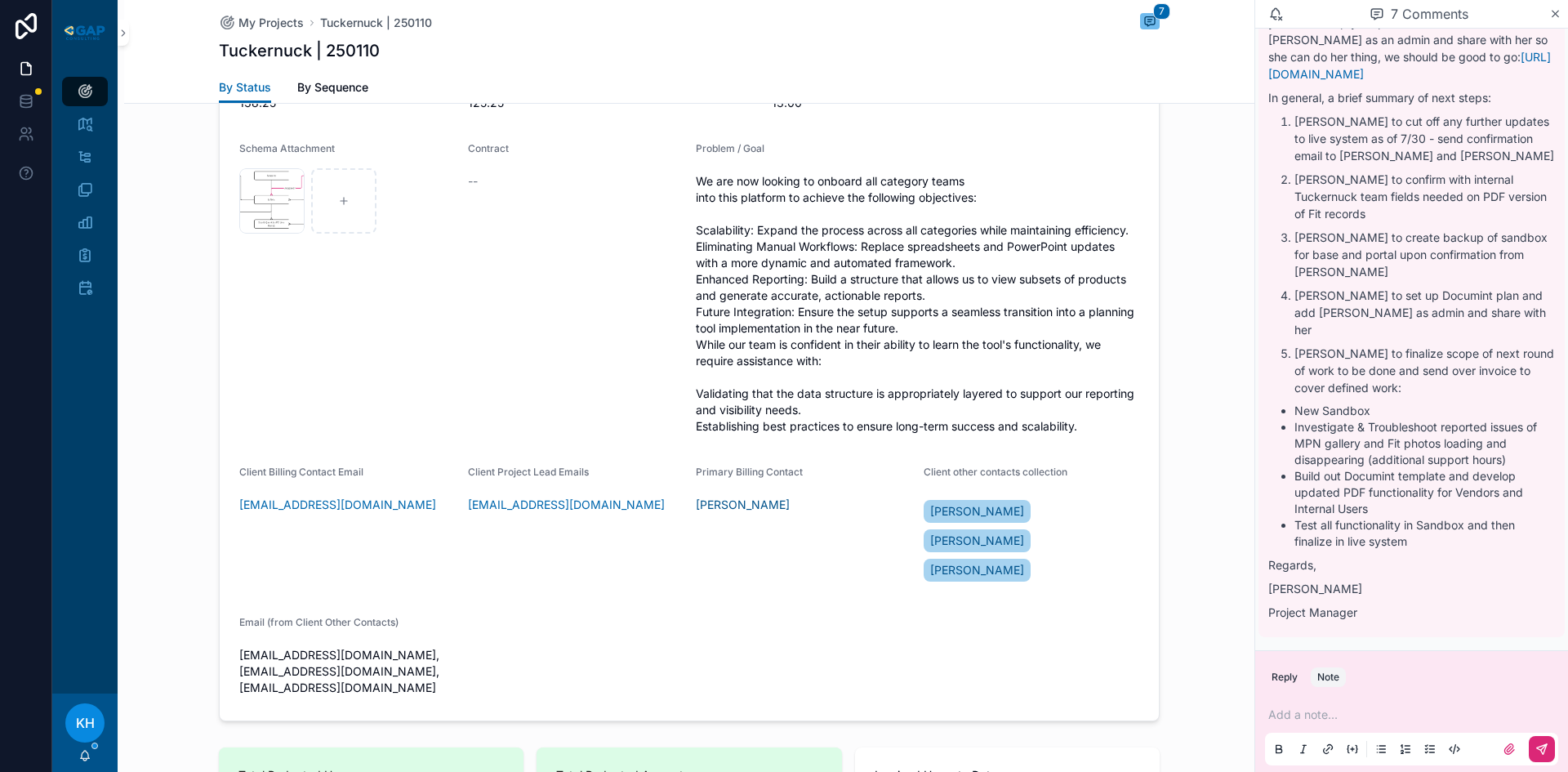
scroll to position [4436, 0]
click at [1557, 15] on icon "scrollable content" at bounding box center [1556, 14] width 7 height 7
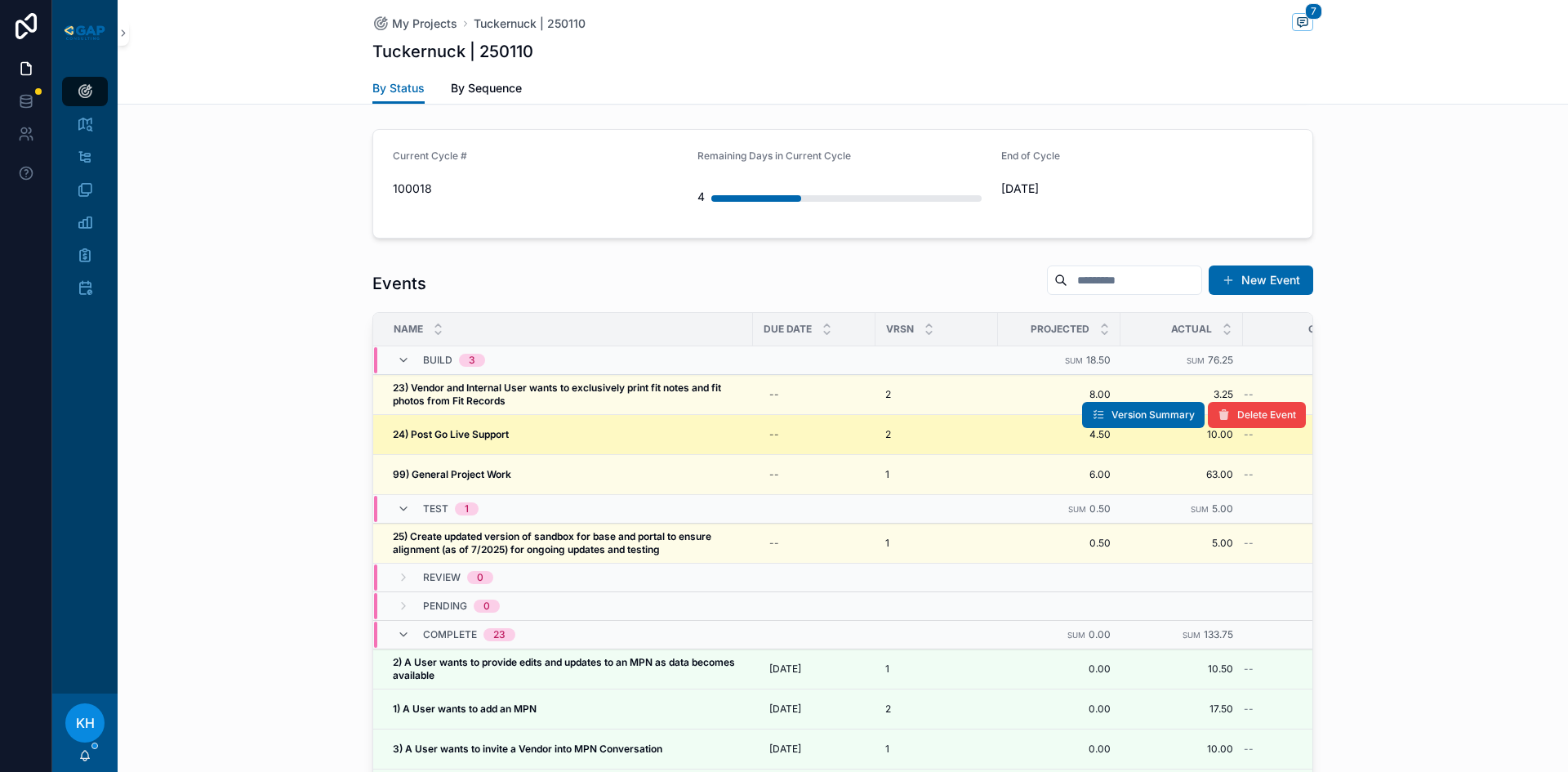
scroll to position [1556, 0]
click at [451, 426] on strong "24) Post Go Live Support" at bounding box center [450, 432] width 116 height 12
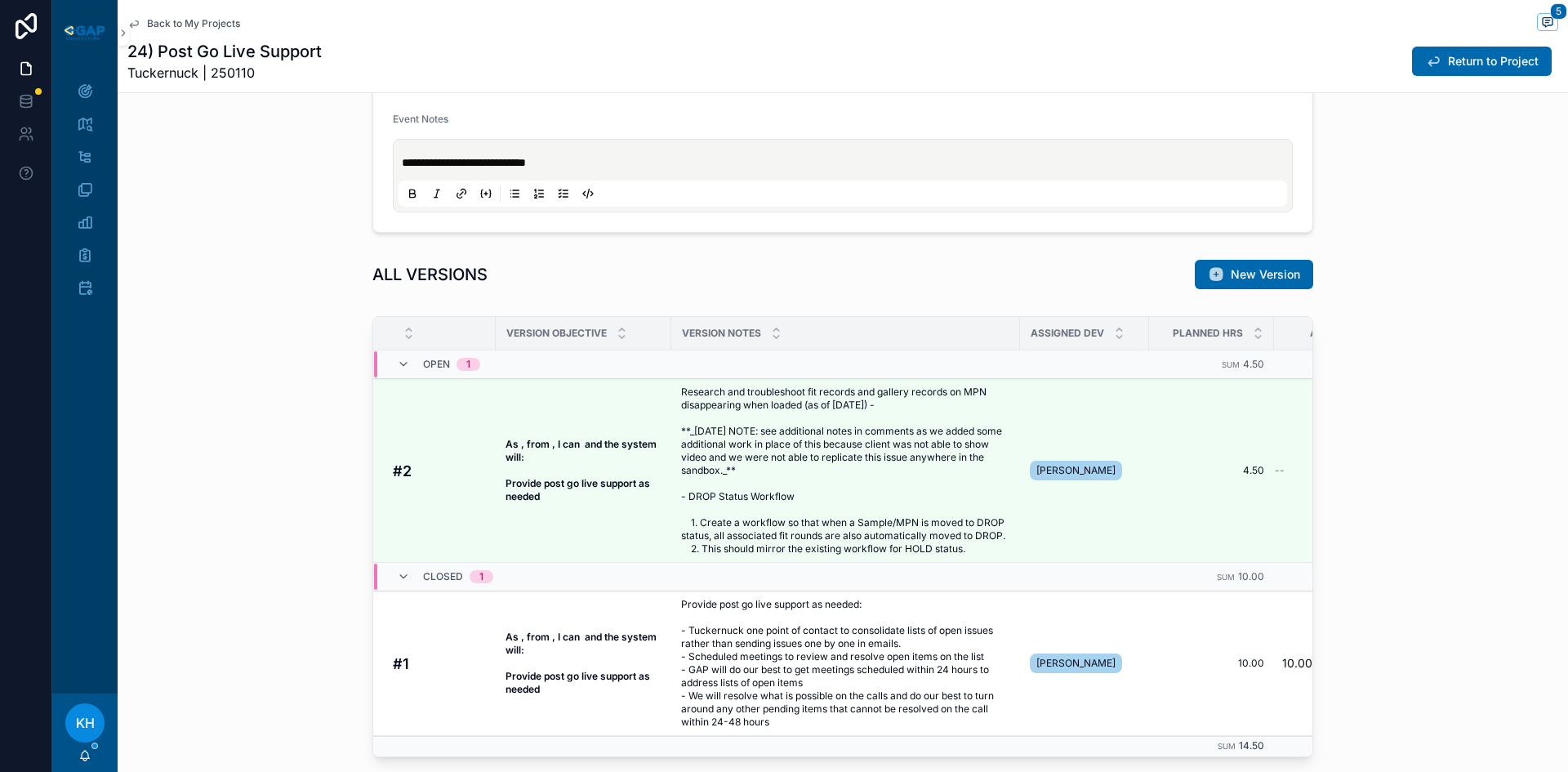
scroll to position [423, 0]
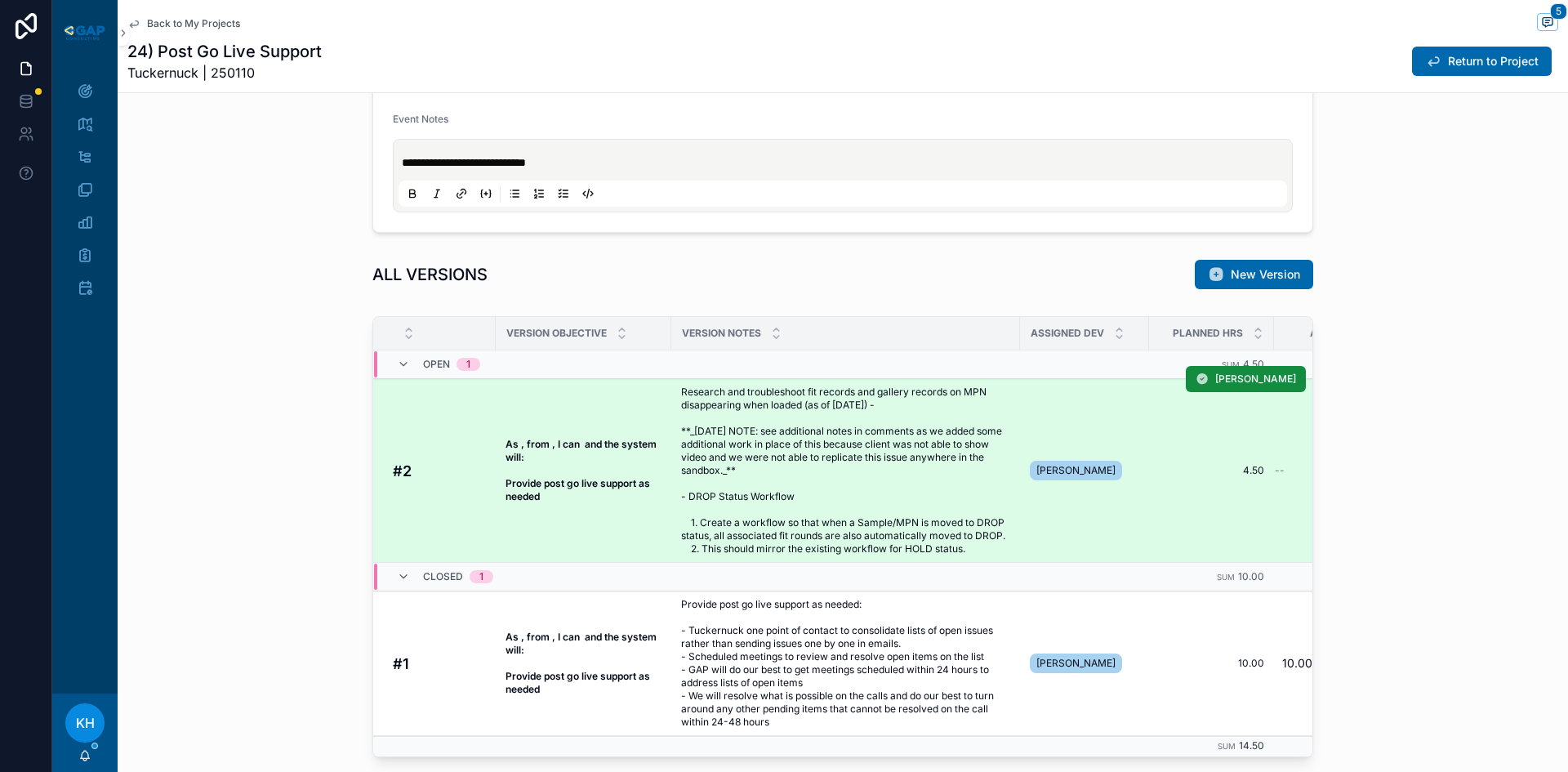
click at [792, 453] on span "Research and troubleshoot fit records and gallery records on MPN disappearing w…" at bounding box center [845, 470] width 329 height 170
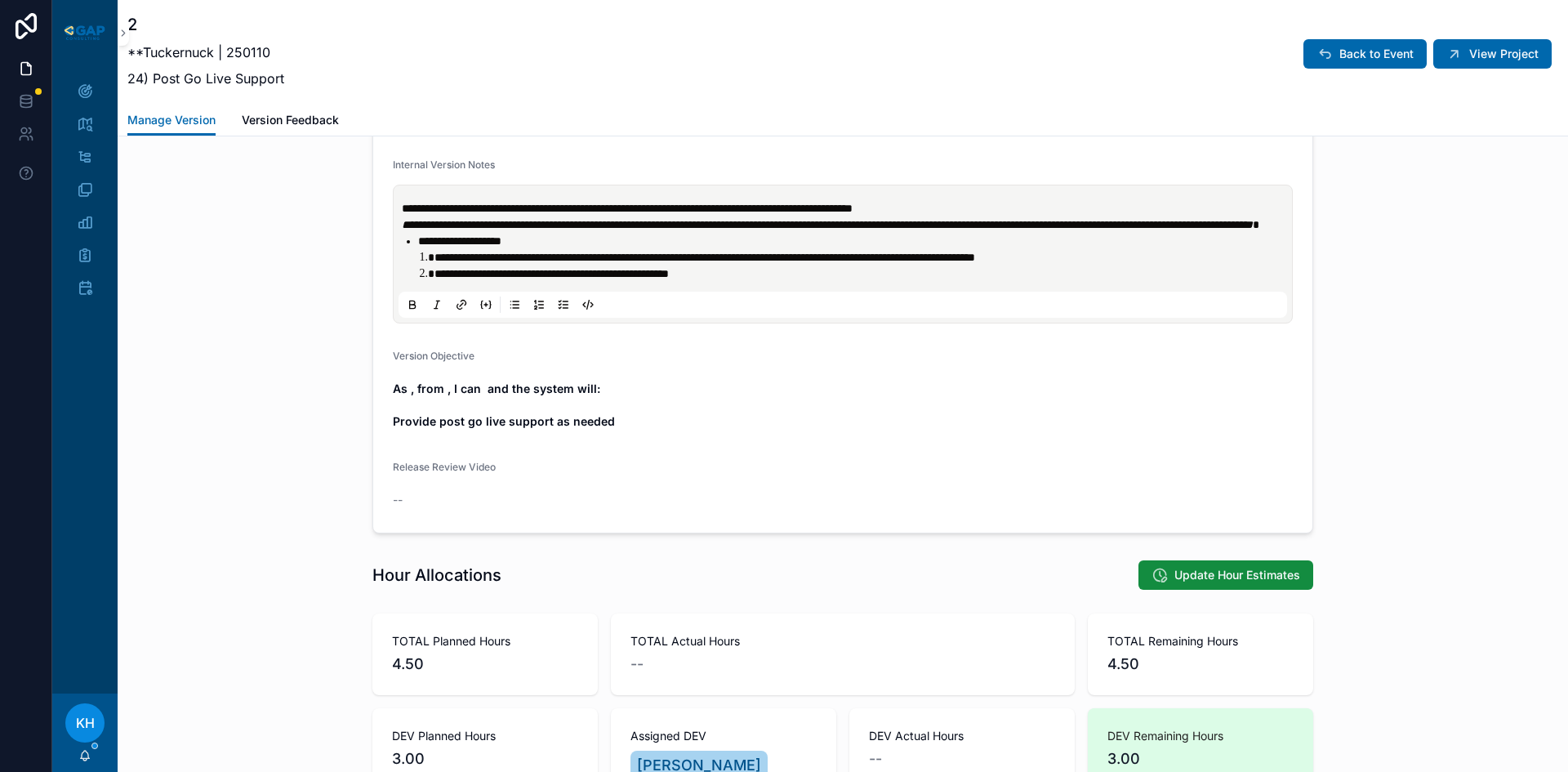
scroll to position [607, 0]
click at [1481, 65] on button "View Project" at bounding box center [1492, 54] width 119 height 29
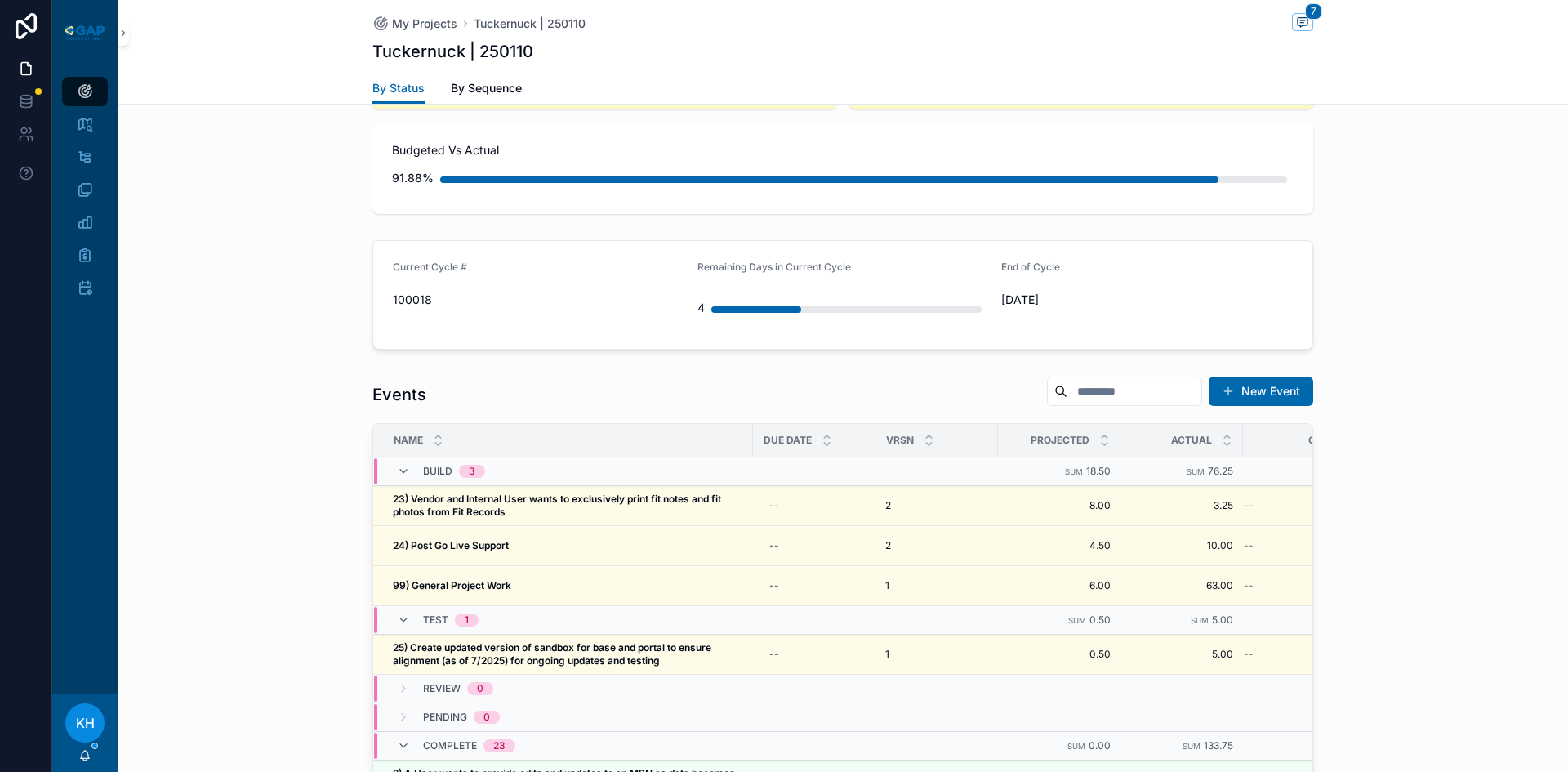
scroll to position [1444, 0]
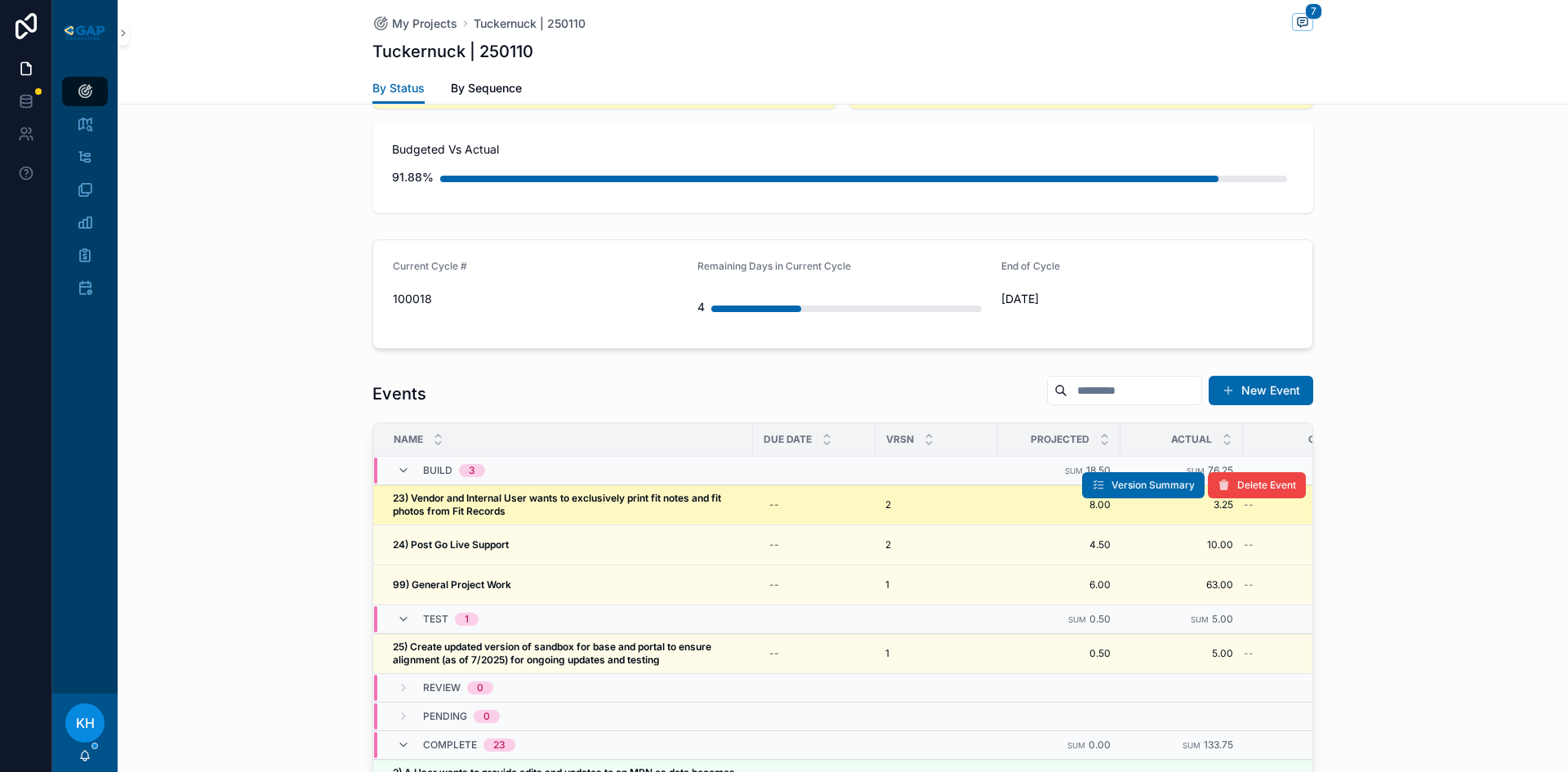
click at [515, 491] on strong "23) Vendor and Internal User wants to exclusively print fit notes and fit photo…" at bounding box center [558, 503] width 330 height 25
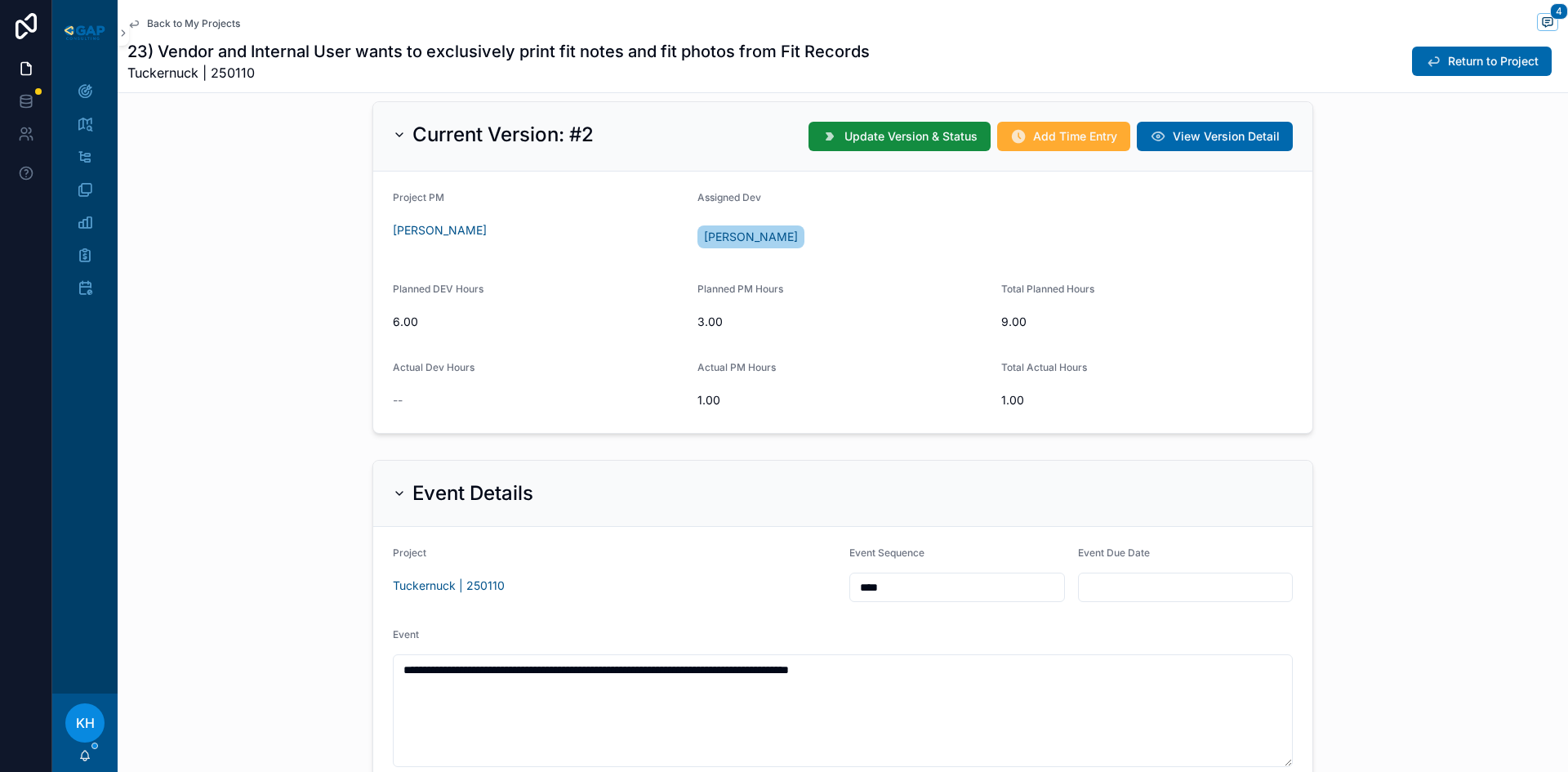
scroll to position [491, 0]
click at [1059, 138] on span "Add Time Entry" at bounding box center [1075, 135] width 84 height 16
